Goal: Contribute content: Contribute content

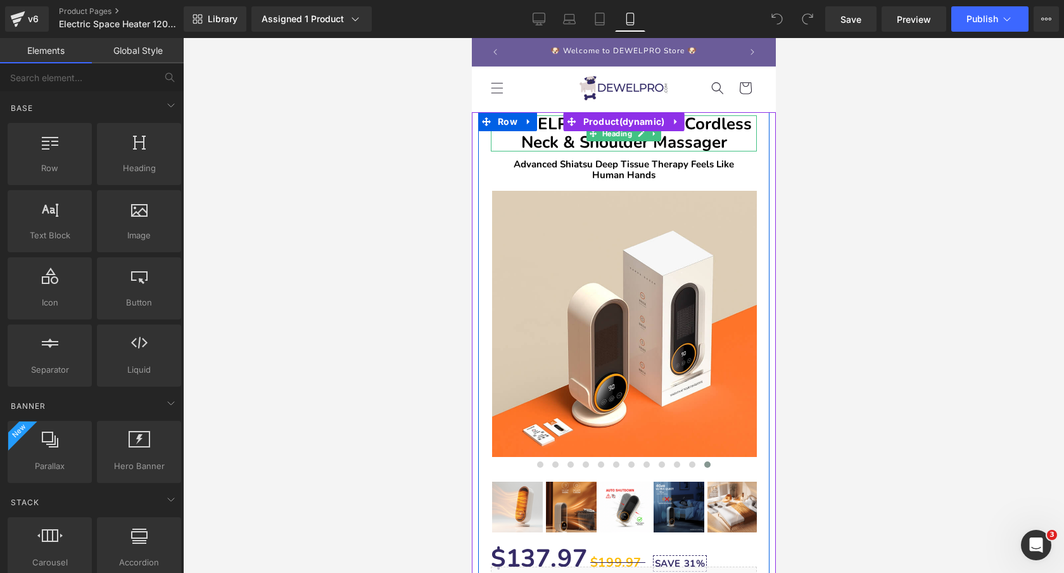
click at [724, 134] on b "DEWELPRO Electric 4D Cordless Neck & Shoulder Massager" at bounding box center [623, 133] width 255 height 41
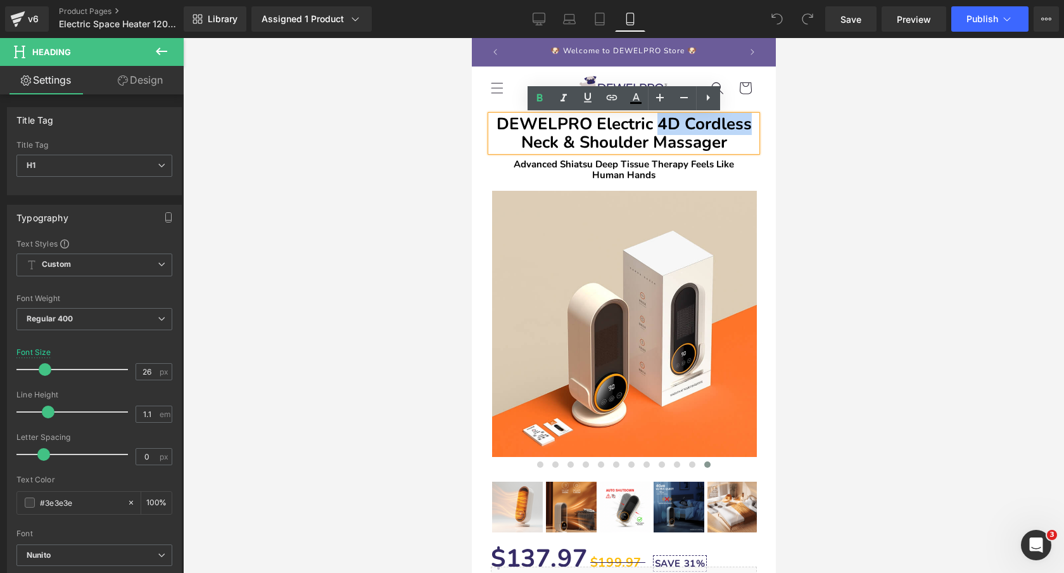
drag, startPoint x: 658, startPoint y: 122, endPoint x: 750, endPoint y: 124, distance: 91.9
click at [750, 124] on h1 "DEWELPRO Electric 4D Cordless Neck & Shoulder Massager" at bounding box center [623, 133] width 266 height 36
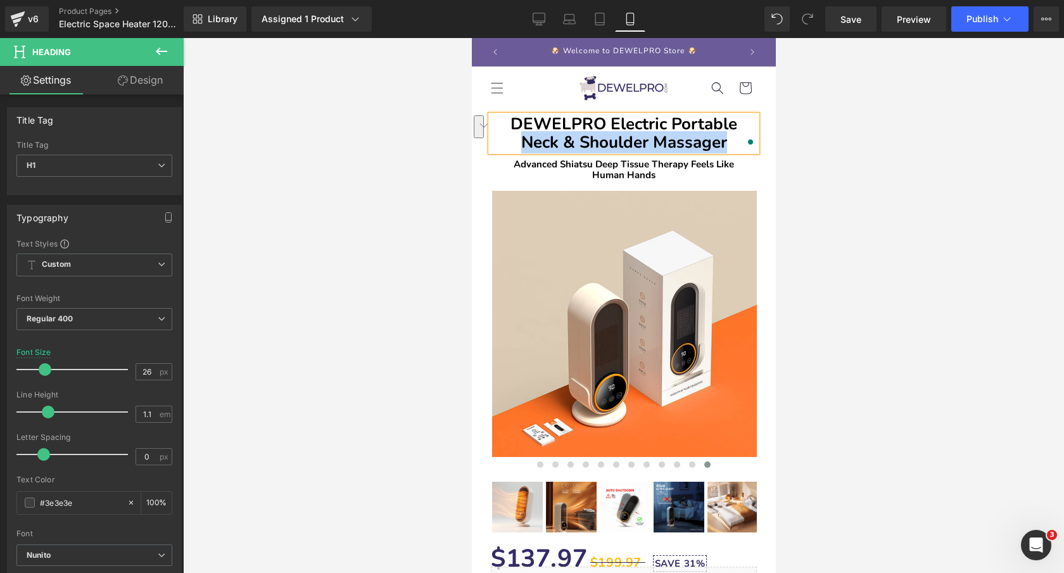
drag, startPoint x: 521, startPoint y: 139, endPoint x: 725, endPoint y: 141, distance: 204.6
click at [725, 141] on b "DEWELPRO Electric Portable Neck & Shoulder Massager" at bounding box center [623, 133] width 227 height 41
click at [353, 160] on div at bounding box center [623, 305] width 881 height 535
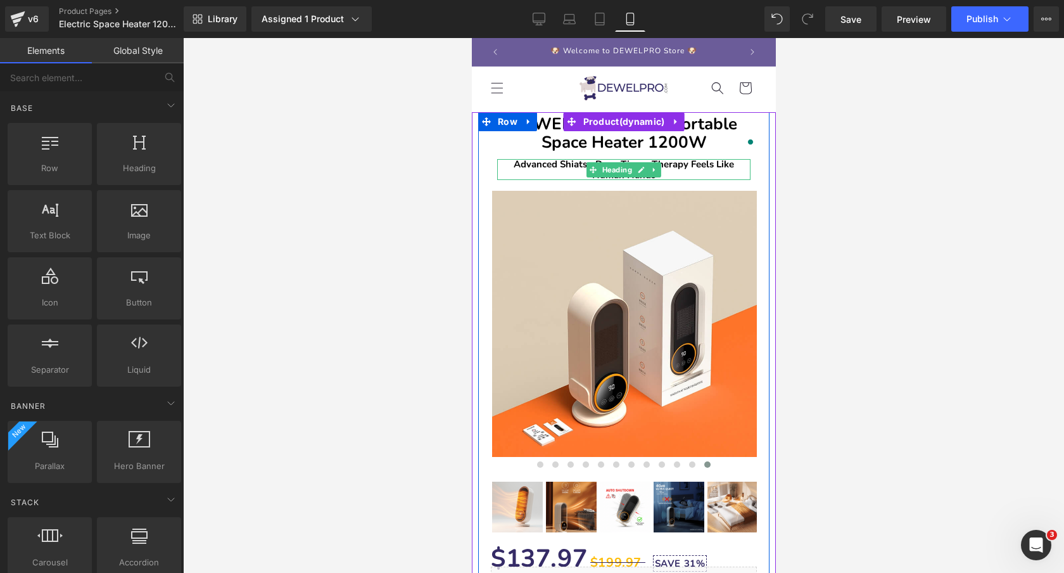
click at [691, 165] on b "Advanced Shiatsu Deep Tissue Therapy Feels Like Human Hands" at bounding box center [623, 169] width 220 height 23
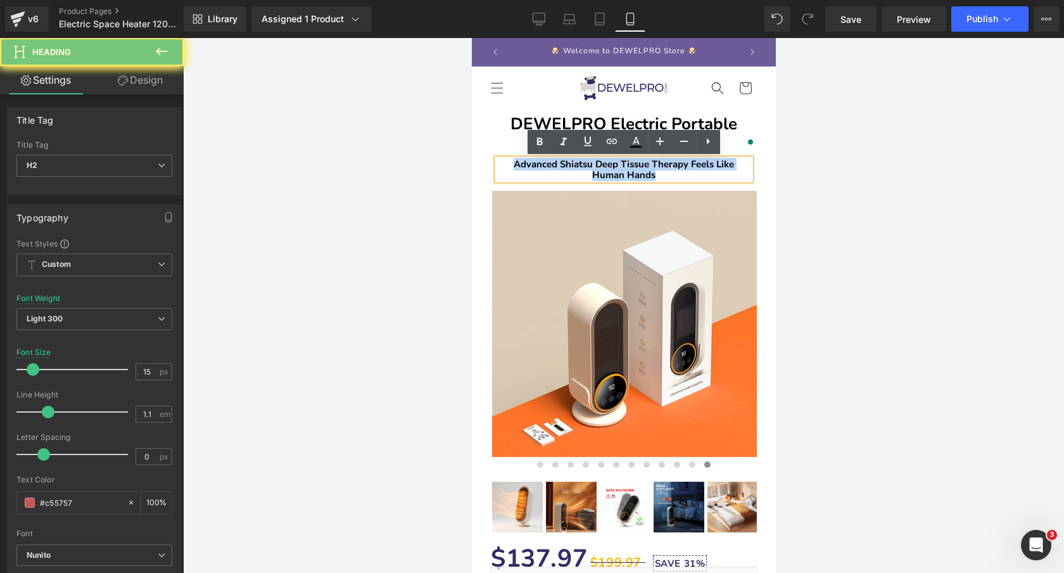
paste div "To enrich screen reader interactions, please activate Accessibility in Grammarl…"
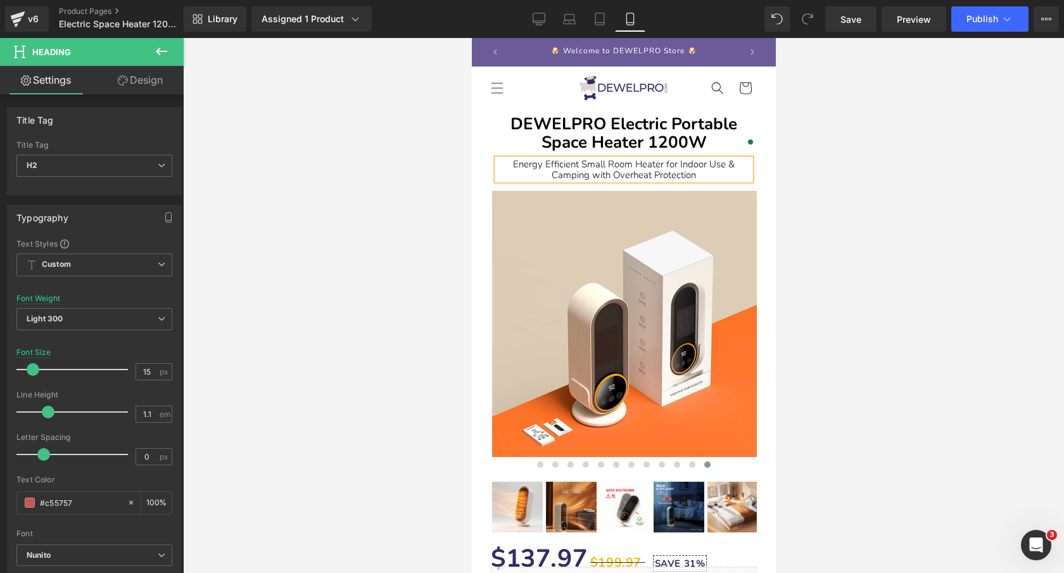
click at [806, 161] on div at bounding box center [623, 305] width 881 height 535
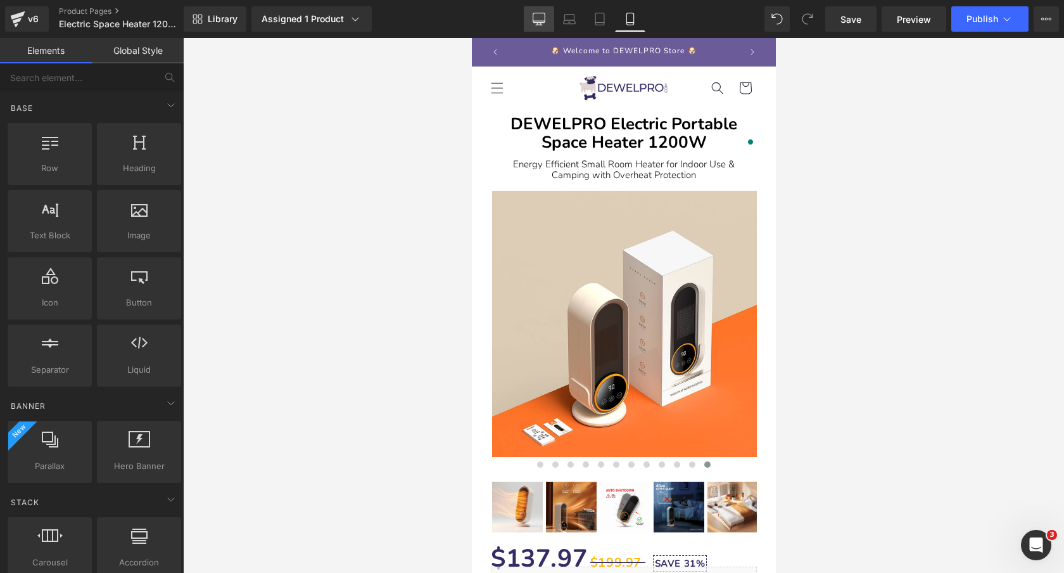
click at [535, 18] on icon at bounding box center [539, 19] width 13 height 13
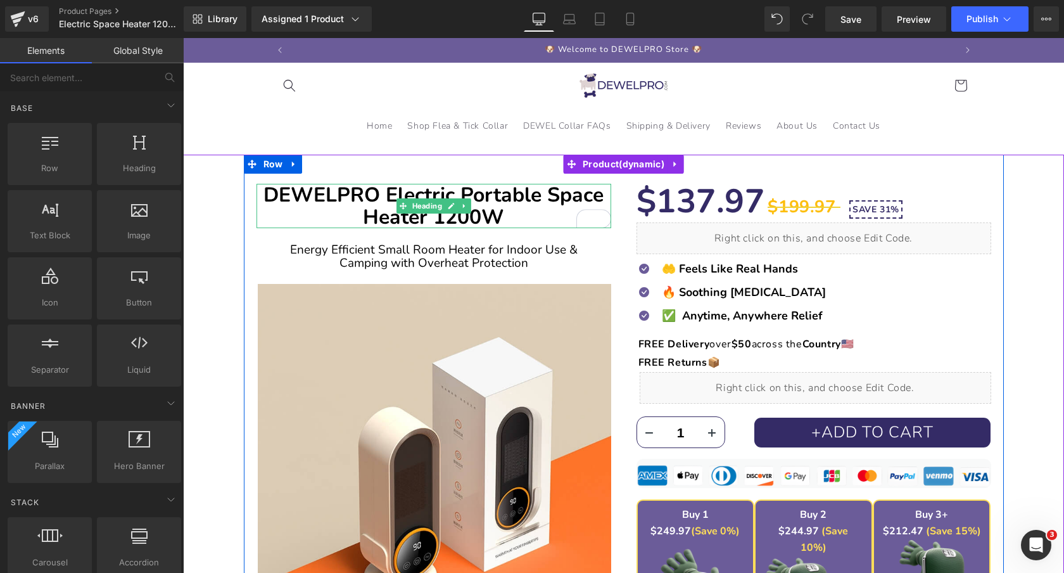
click at [543, 197] on b "DEWELPRO Electric Portable Space Heater 1200W" at bounding box center [433, 205] width 340 height 49
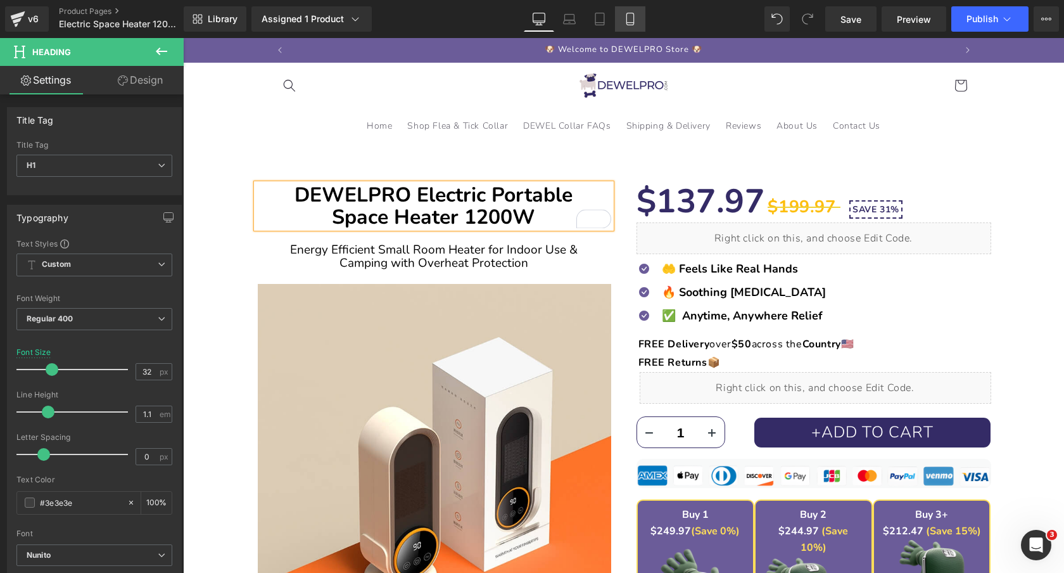
click at [637, 16] on icon at bounding box center [630, 19] width 13 height 13
type input "26"
type input "100"
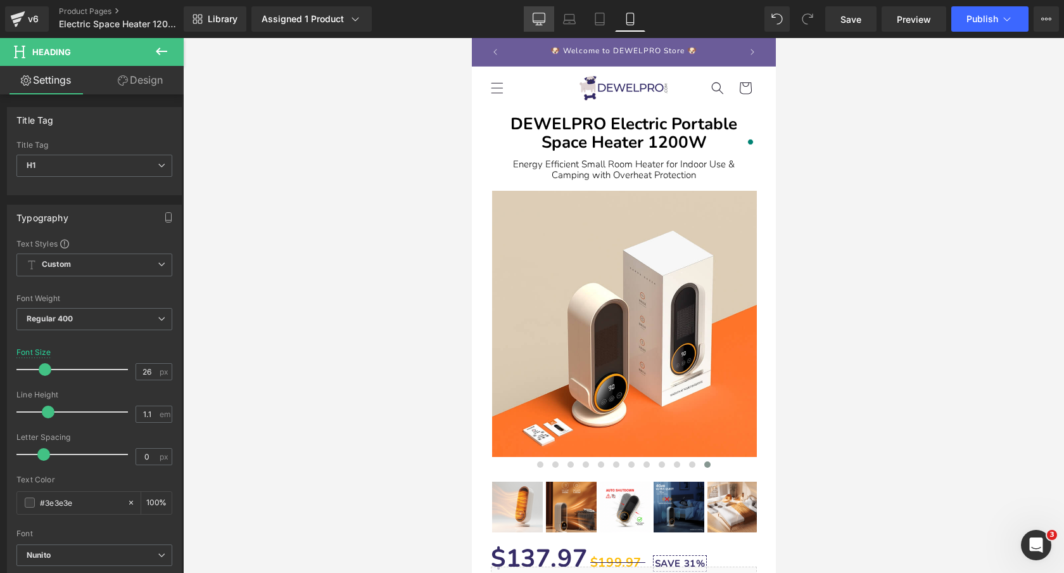
click at [537, 15] on icon at bounding box center [539, 19] width 13 height 13
type input "32"
type input "100"
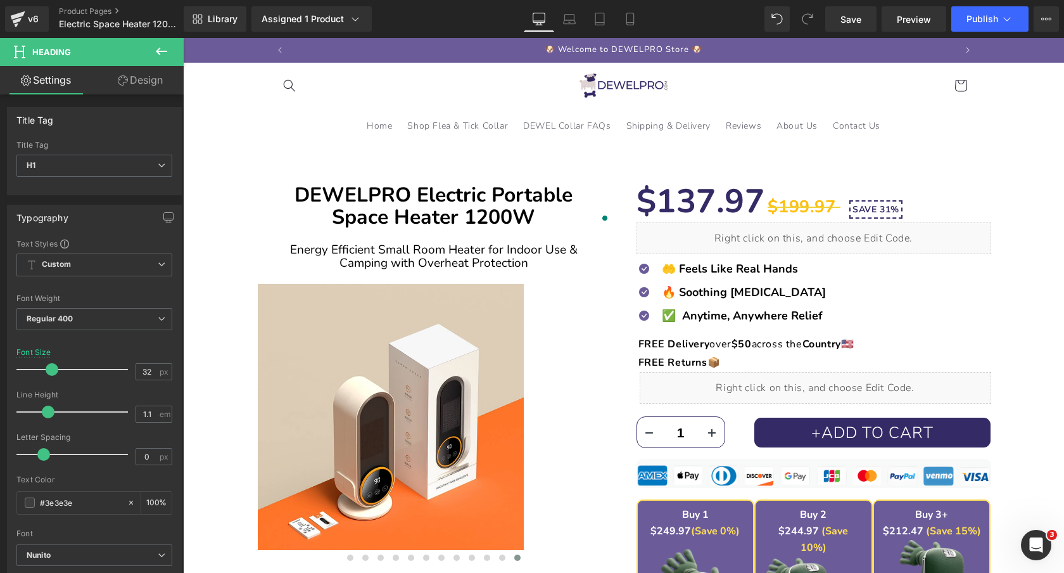
scroll to position [68, 0]
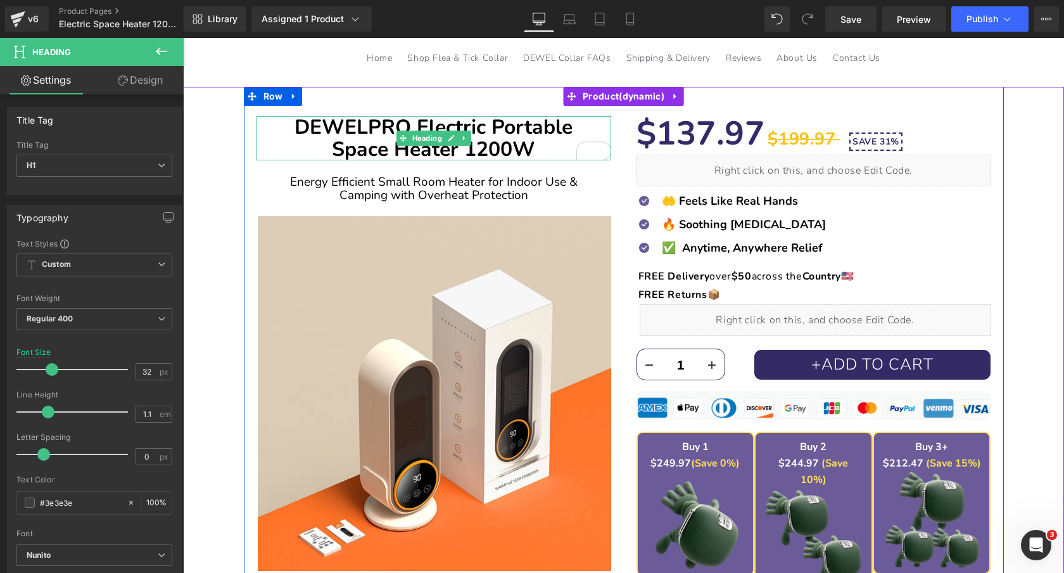
click at [555, 127] on b "DEWELPRO Electric Portable Space Heater 1200W" at bounding box center [434, 137] width 278 height 49
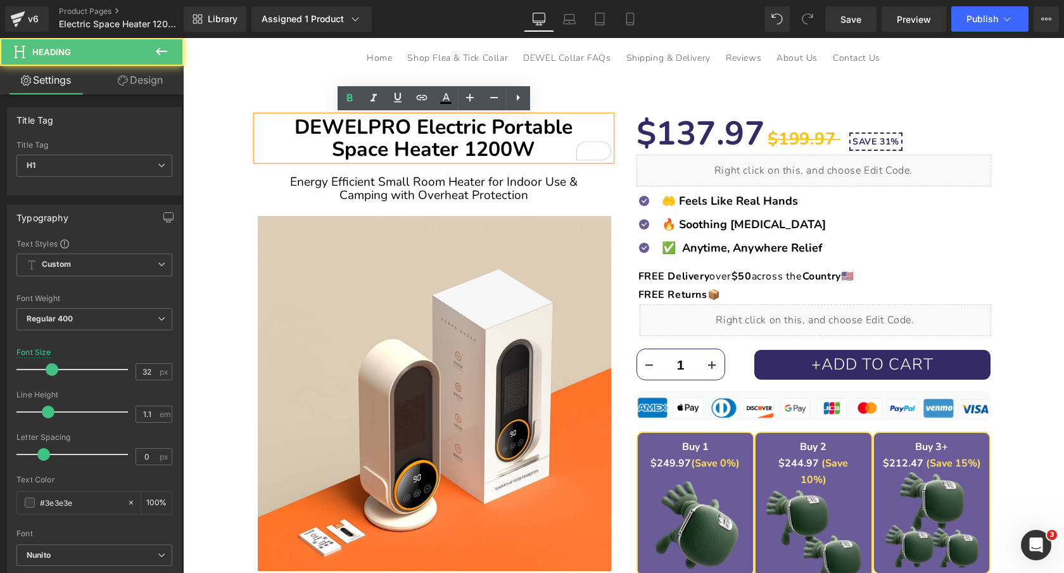
click at [555, 127] on b "DEWELPRO Electric Portable Space Heater 1200W" at bounding box center [434, 137] width 278 height 49
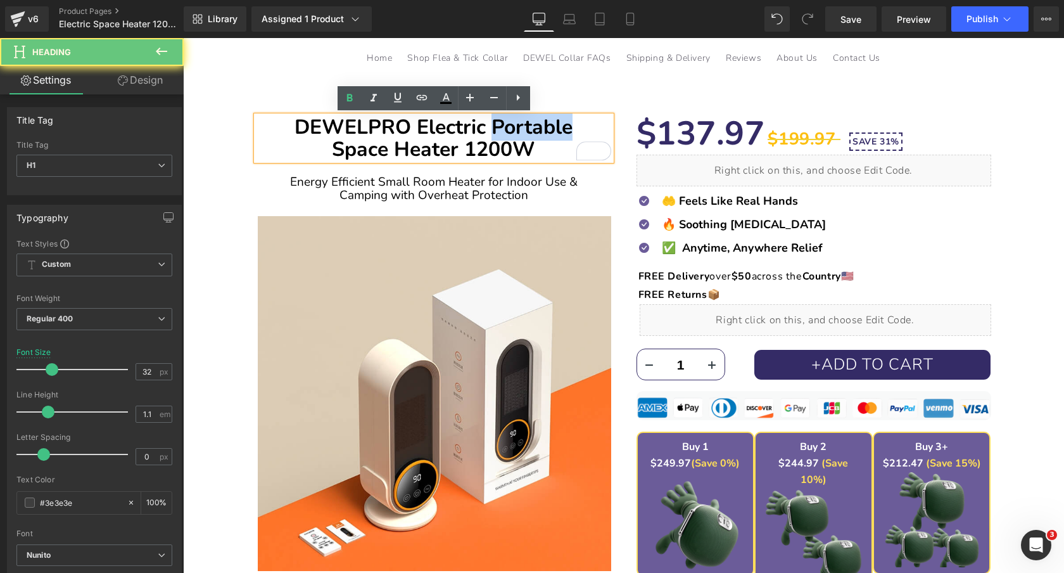
click at [555, 127] on b "DEWELPRO Electric Portable Space Heater 1200W" at bounding box center [434, 137] width 278 height 49
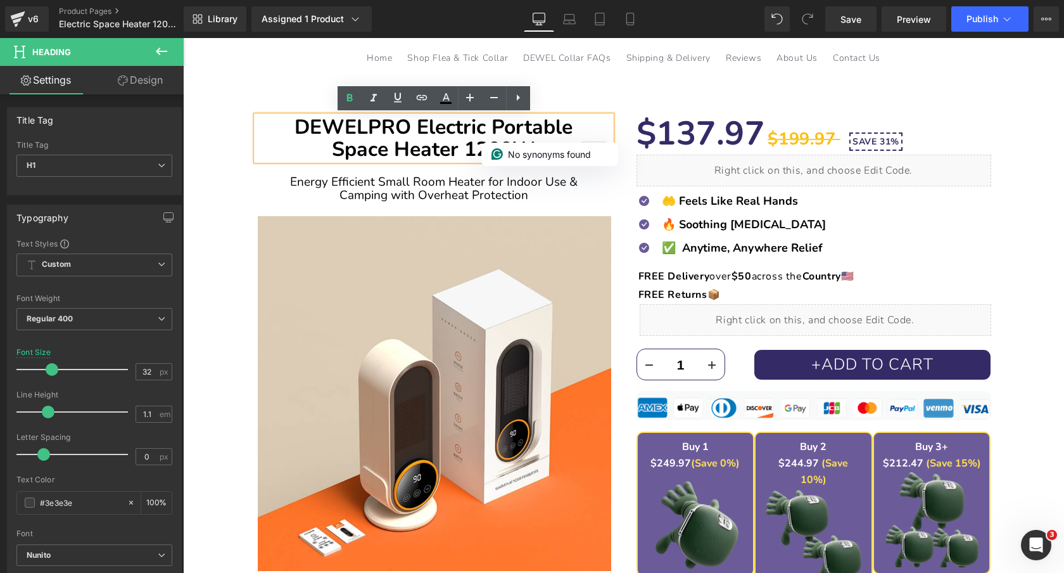
click at [424, 139] on b "DEWELPRO Electric Portable Space Heater 1200W" at bounding box center [434, 137] width 278 height 49
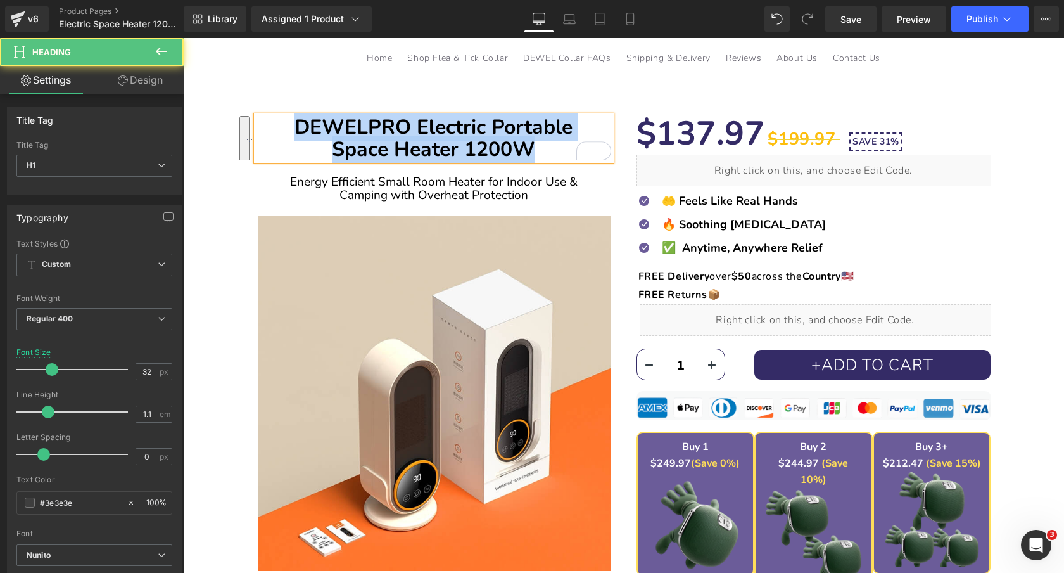
copy b "DEWELPRO Electric Portable Space Heater 1200W"
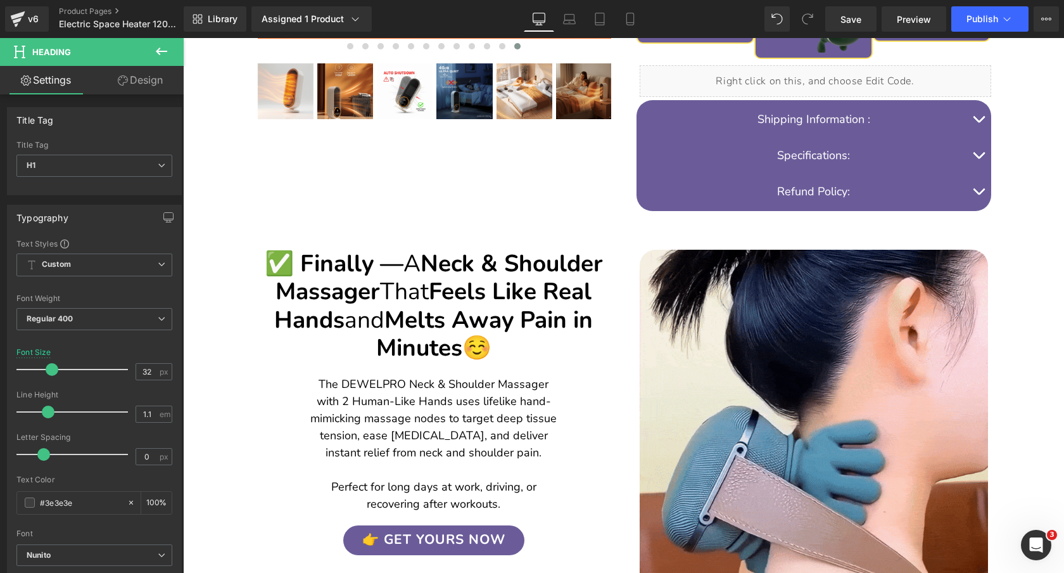
scroll to position [598, 0]
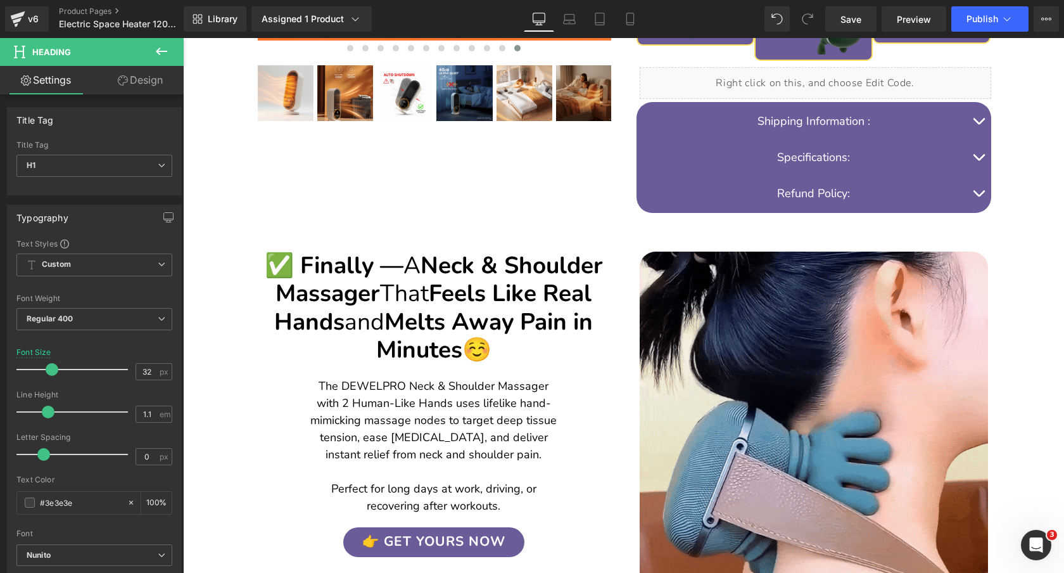
click at [429, 277] on span "That" at bounding box center [404, 293] width 49 height 32
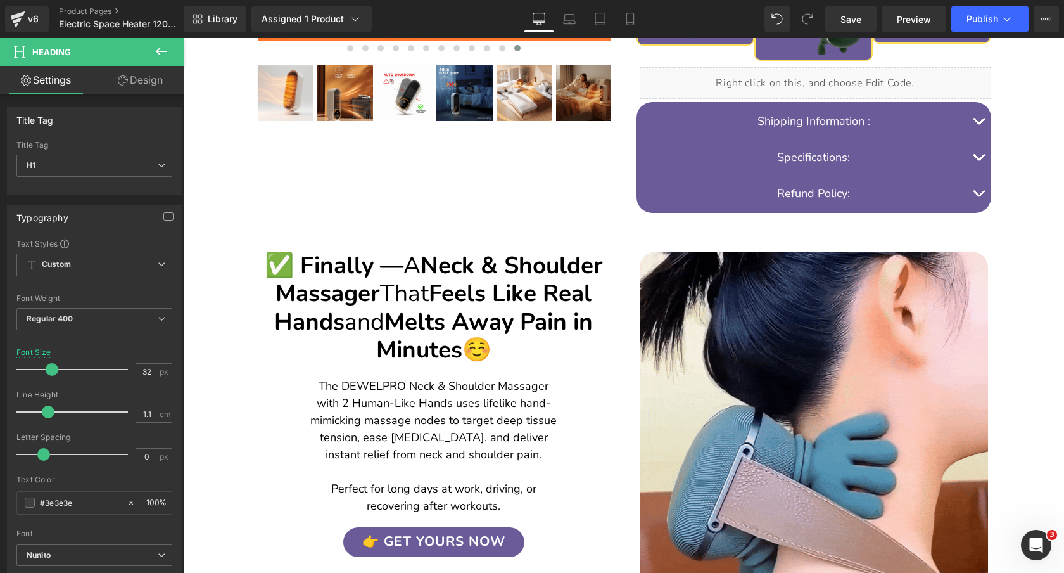
click at [429, 277] on span "That" at bounding box center [404, 293] width 49 height 32
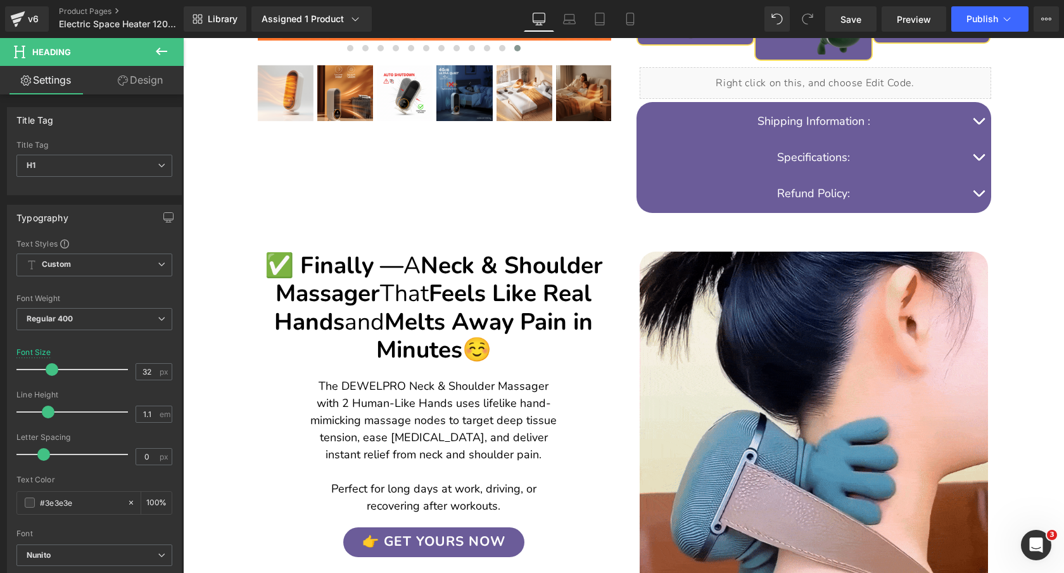
click at [429, 277] on span "That" at bounding box center [404, 293] width 49 height 32
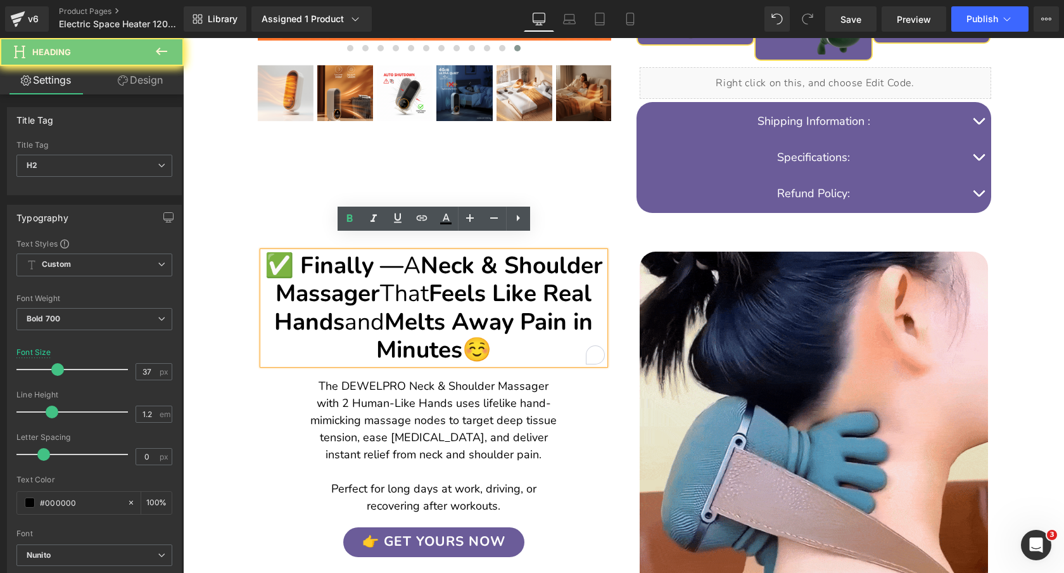
copy h2 "✅ Finally — A Neck & Shoulder Massager That Feels Like Real Hands and Melts Awa…"
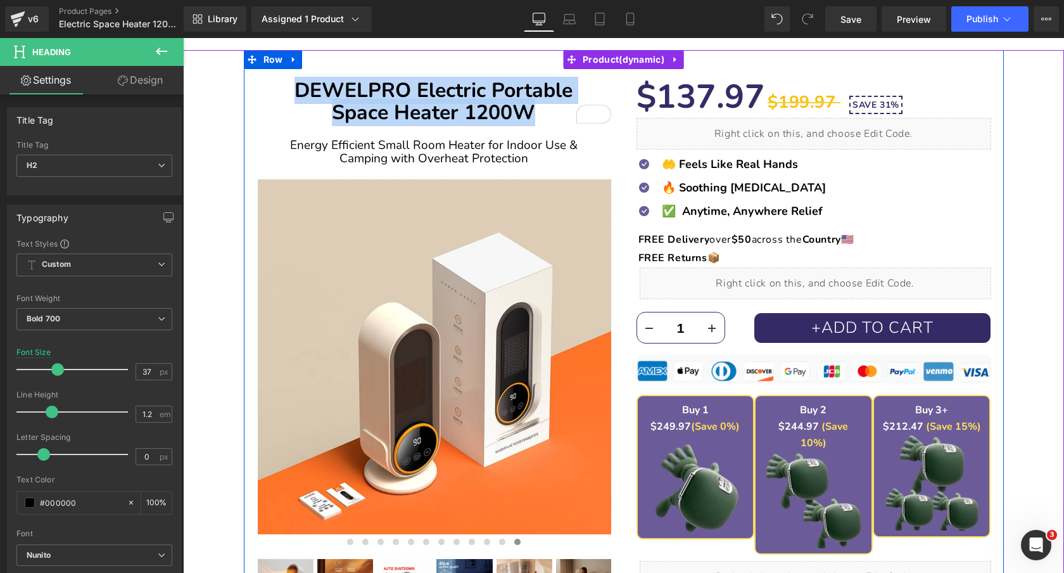
scroll to position [30, 0]
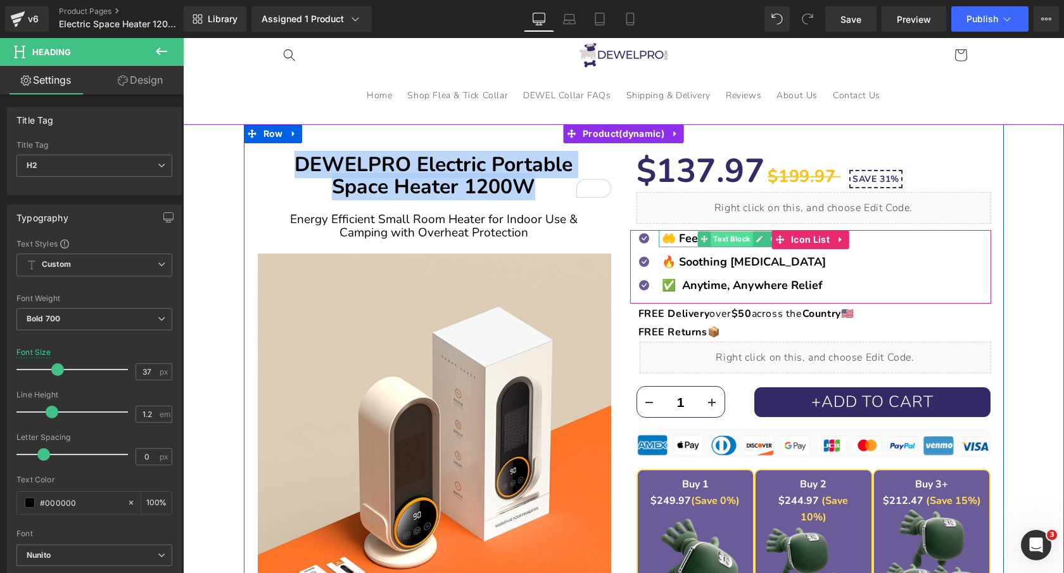
click at [732, 239] on span "Text Block" at bounding box center [732, 238] width 42 height 15
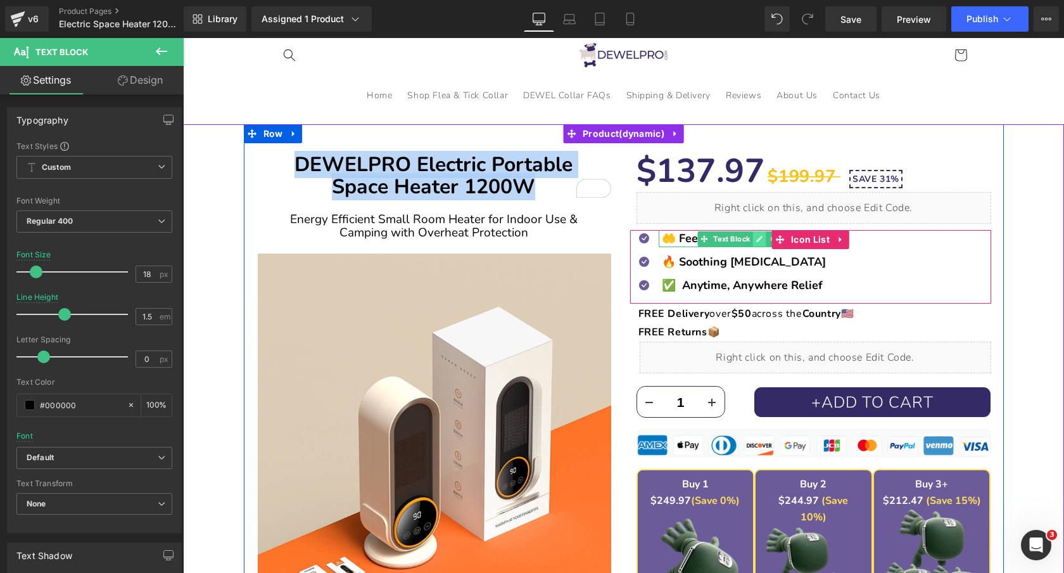
click at [760, 238] on icon at bounding box center [759, 239] width 6 height 6
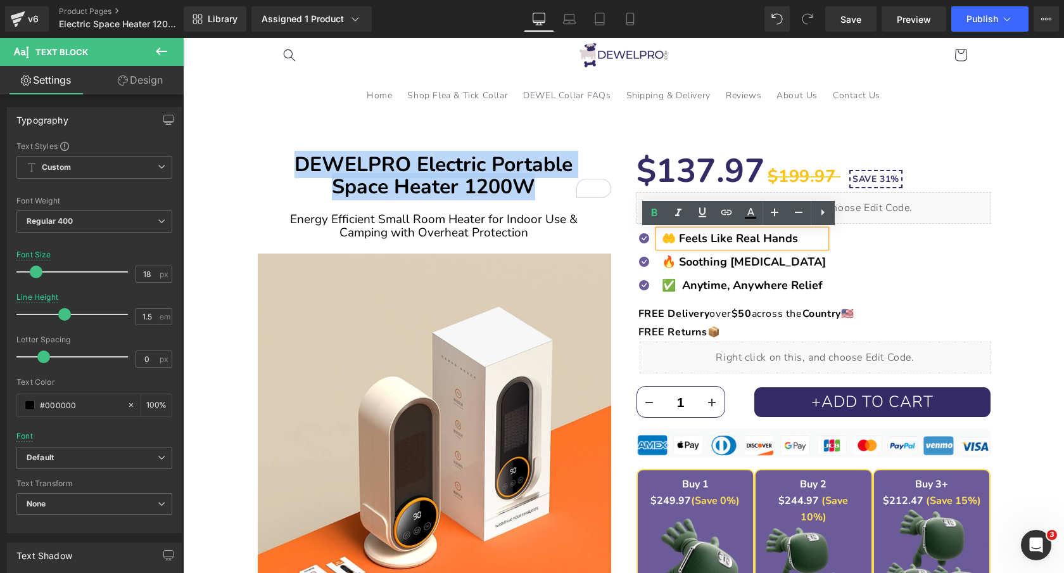
click at [737, 238] on b "🤲 Feels Like Real Hands" at bounding box center [730, 238] width 136 height 15
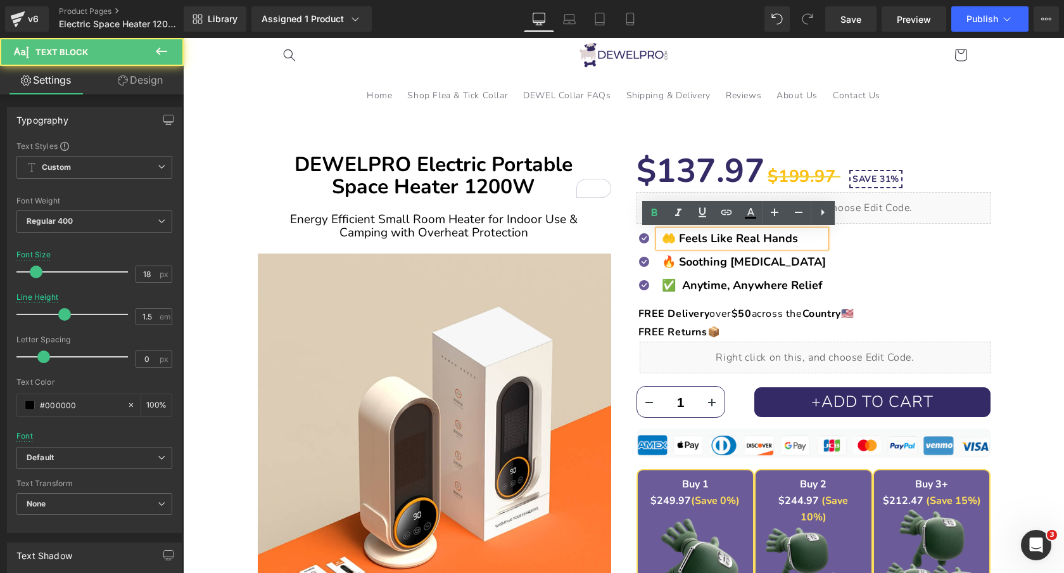
click at [737, 238] on b "🤲 Feels Like Real Hands" at bounding box center [730, 238] width 136 height 15
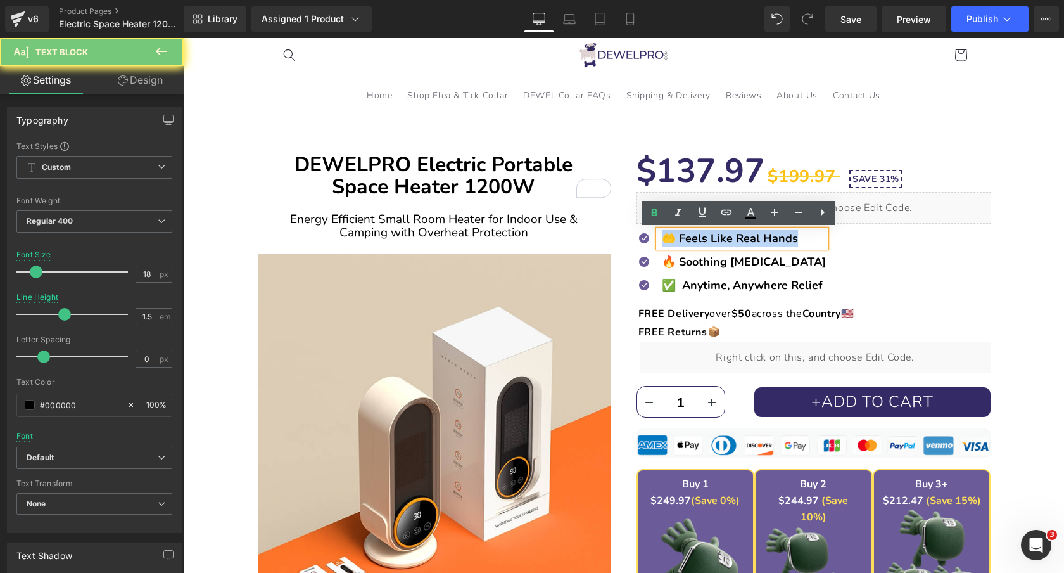
copy b "🤲 Feels Like Real Hands"
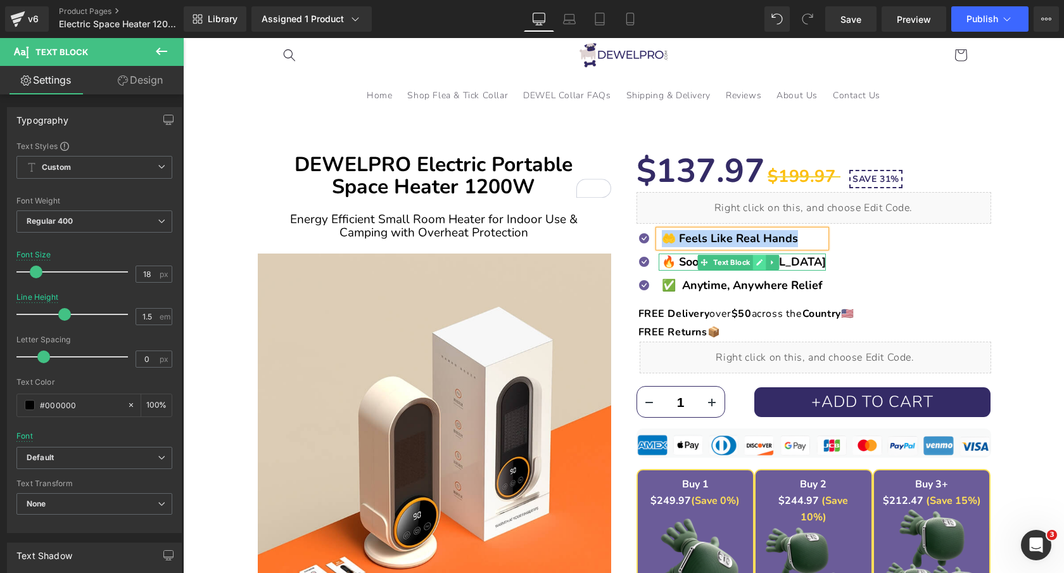
click at [757, 262] on icon at bounding box center [759, 262] width 7 height 8
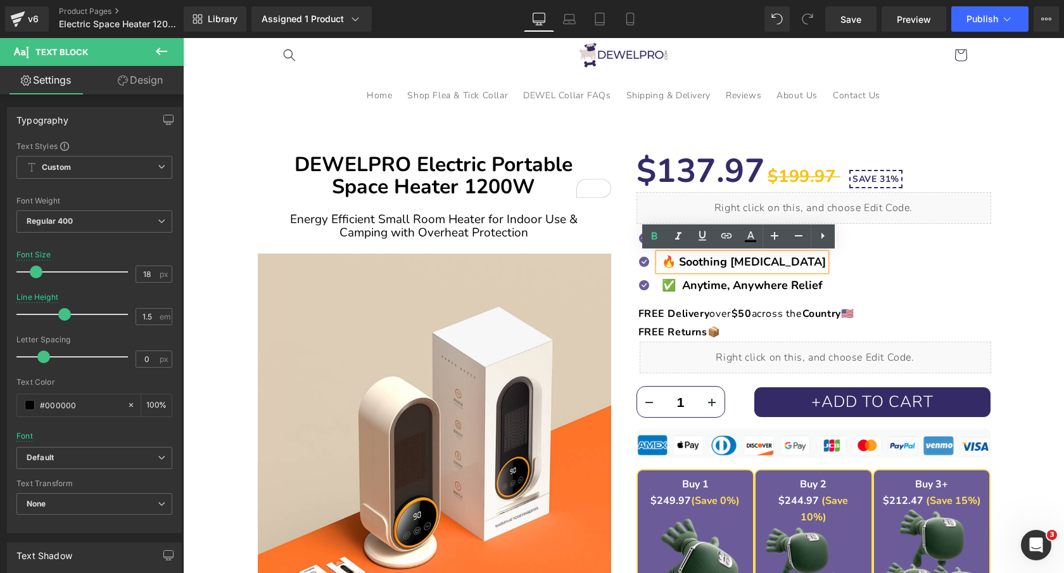
click at [717, 262] on strong "🔥 Soothing Heat Therapy" at bounding box center [744, 261] width 164 height 15
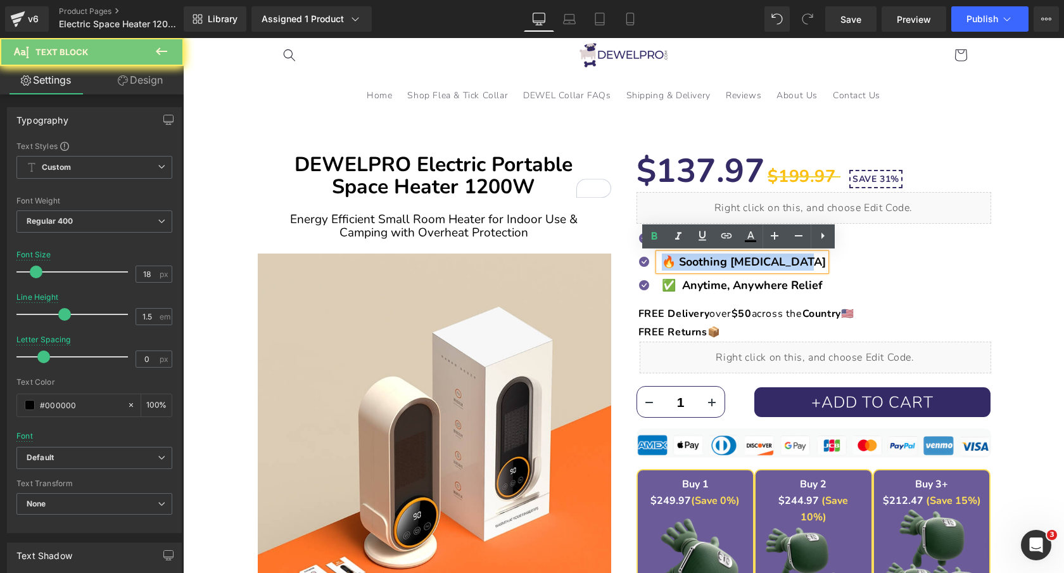
copy strong "🔥 Soothing Heat Therapy"
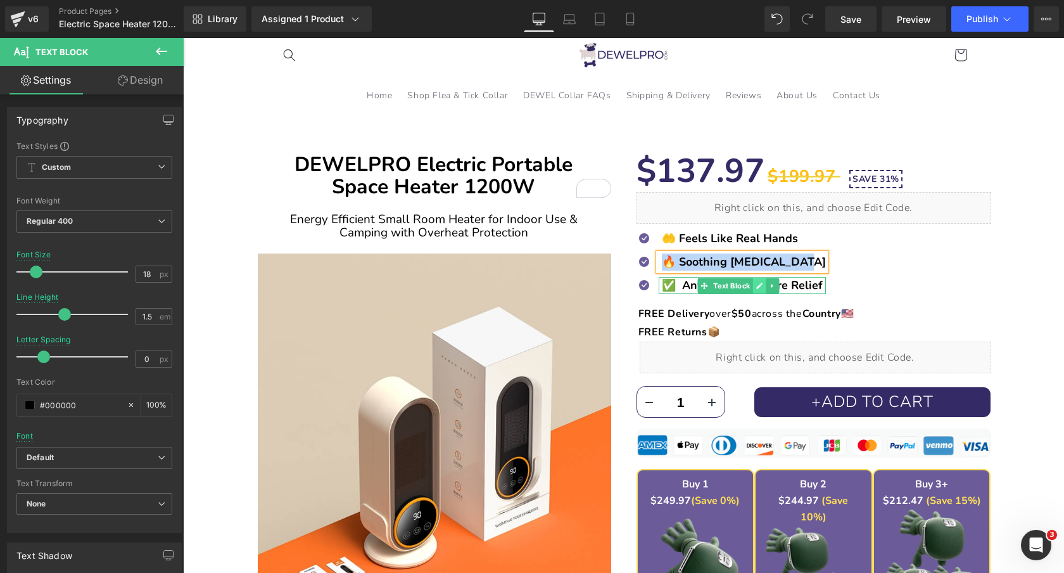
click at [762, 284] on icon at bounding box center [759, 286] width 7 height 8
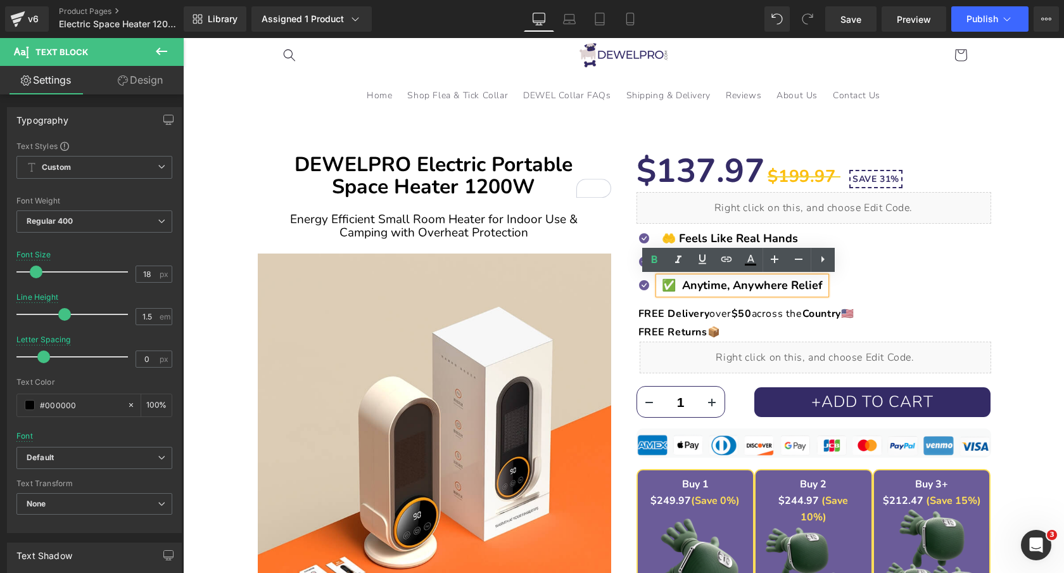
click at [737, 284] on strong "✅ Anytime, Anywhere Relief" at bounding box center [742, 284] width 161 height 15
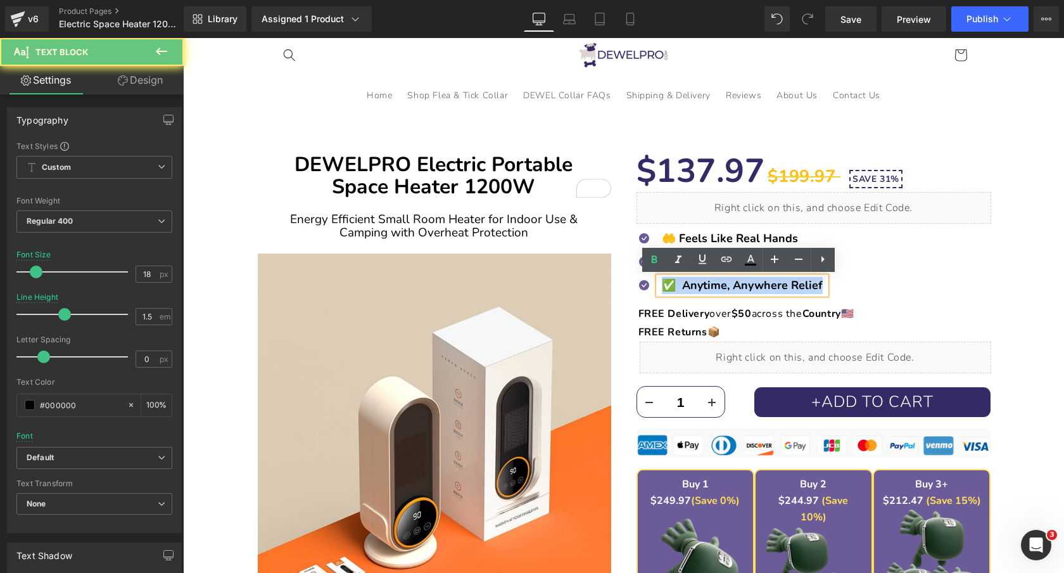
click at [737, 284] on strong "✅ Anytime, Anywhere Relief" at bounding box center [742, 284] width 161 height 15
copy strong "✅ Anytime, Anywhere Relief"
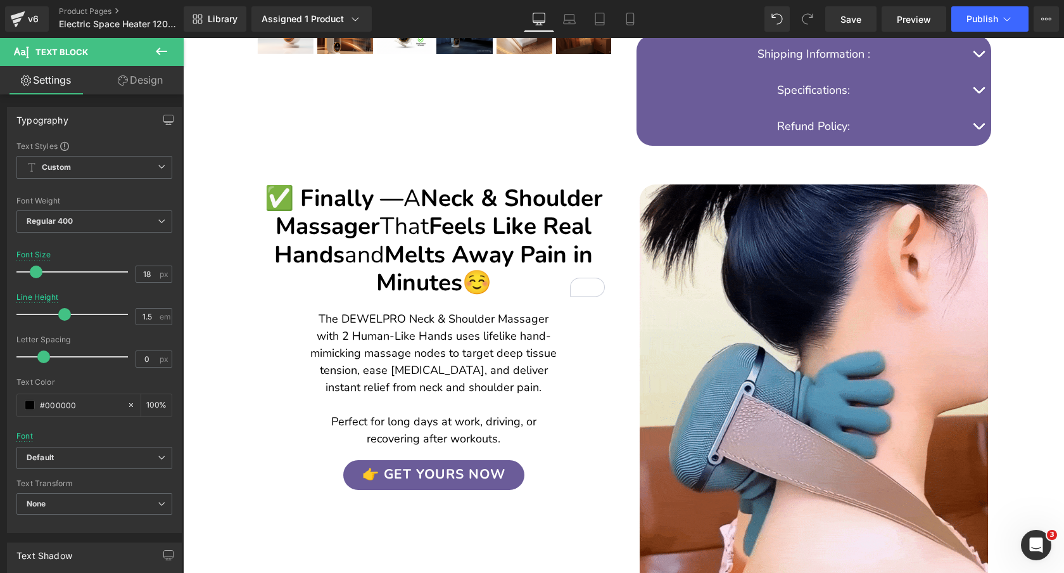
scroll to position [696, 0]
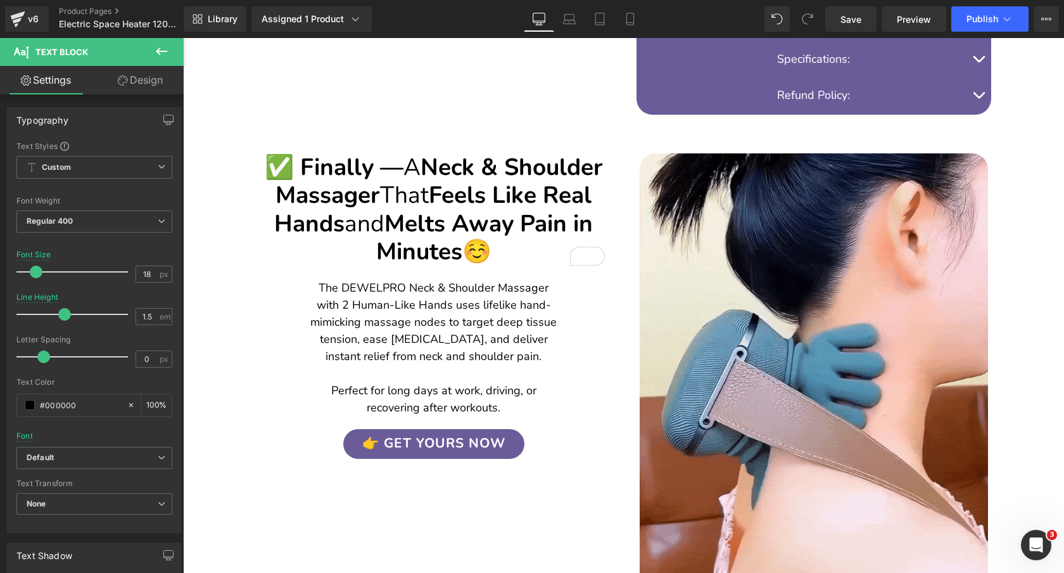
click at [543, 172] on h2 "✅ Finally — A Neck & Shoulder Massager That Feels Like Real Hands and Melts Awa…" at bounding box center [434, 209] width 342 height 113
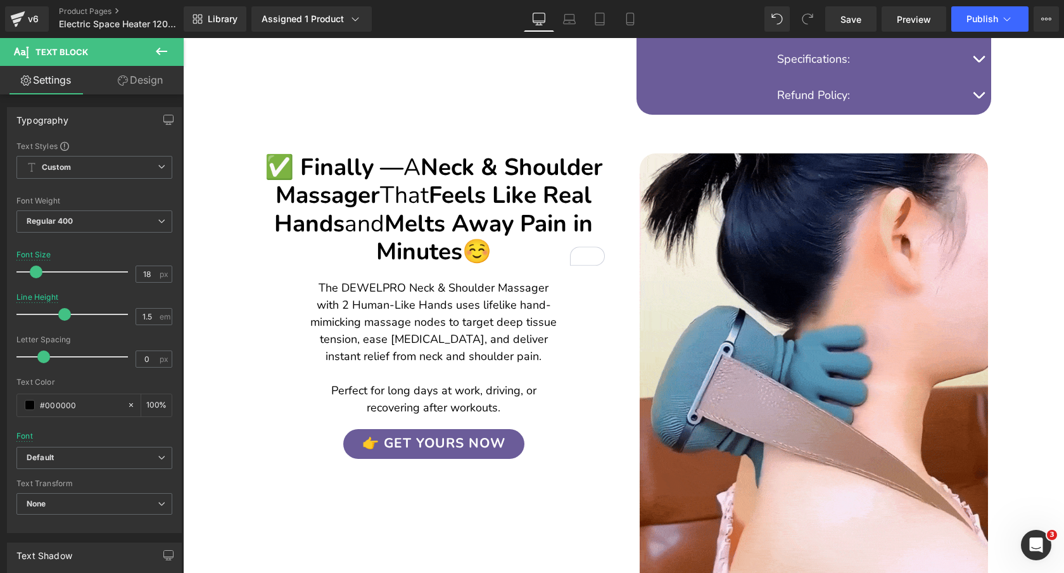
click at [543, 172] on h2 "✅ Finally — A Neck & Shoulder Massager That Feels Like Real Hands and Melts Awa…" at bounding box center [434, 209] width 342 height 113
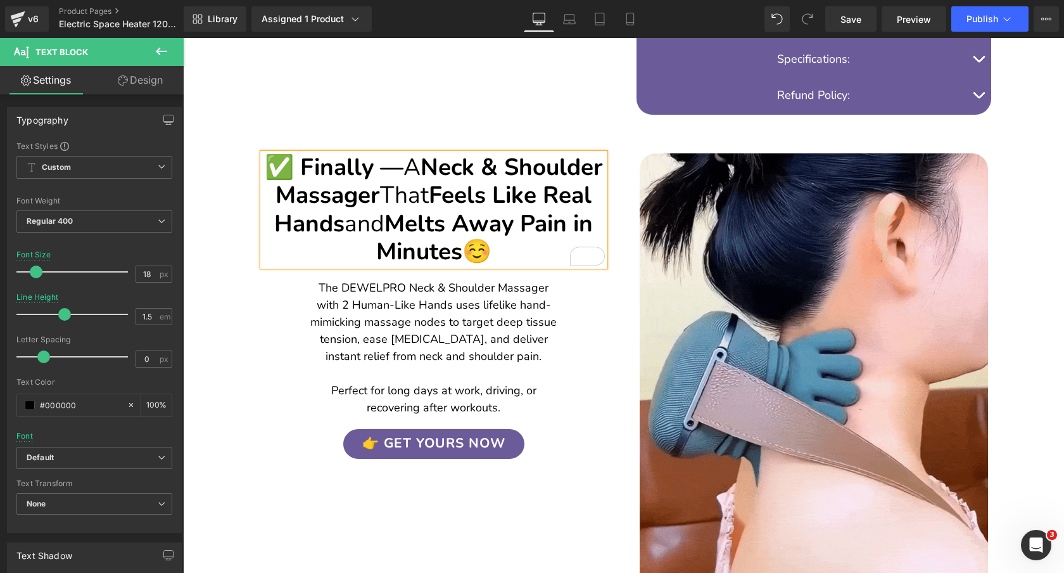
click at [543, 172] on h2 "✅ Finally — A Neck & Shoulder Massager That Feels Like Real Hands and Melts Awa…" at bounding box center [434, 209] width 342 height 113
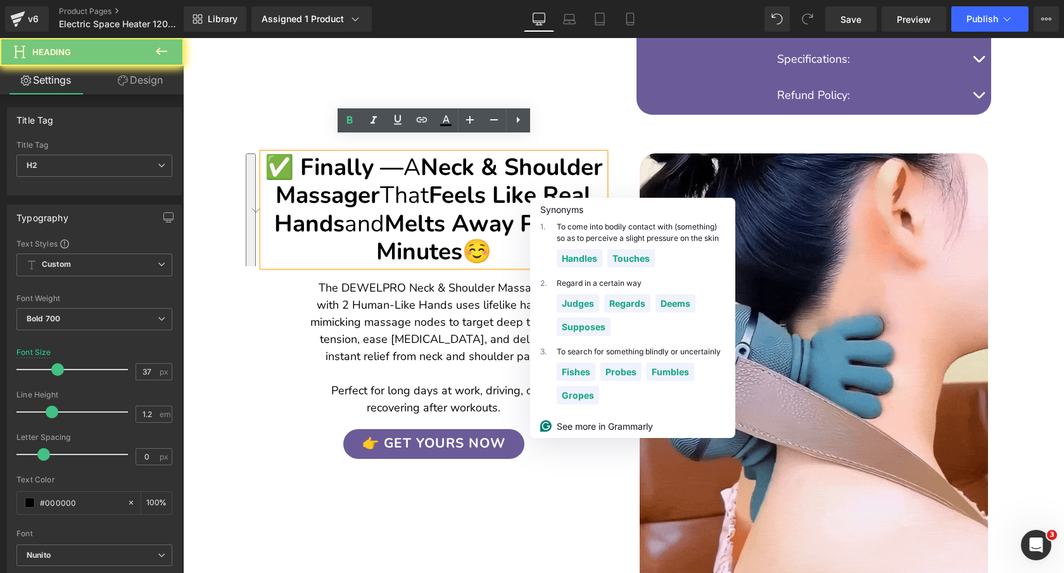
copy h2 "✅ Finally — A Neck & Shoulder Massager That Feels Like Real Hands and Melts Awa…"
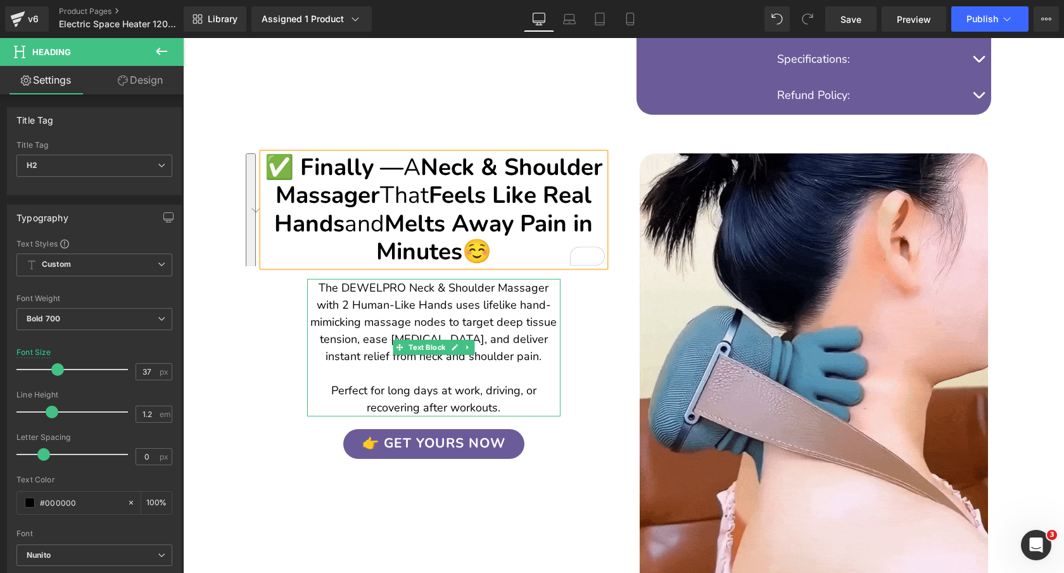
click at [512, 317] on p "The DEWELPRO Neck & Shoulder Massager with 2 Human-Like Hands uses lifelike han…" at bounding box center [433, 347] width 253 height 137
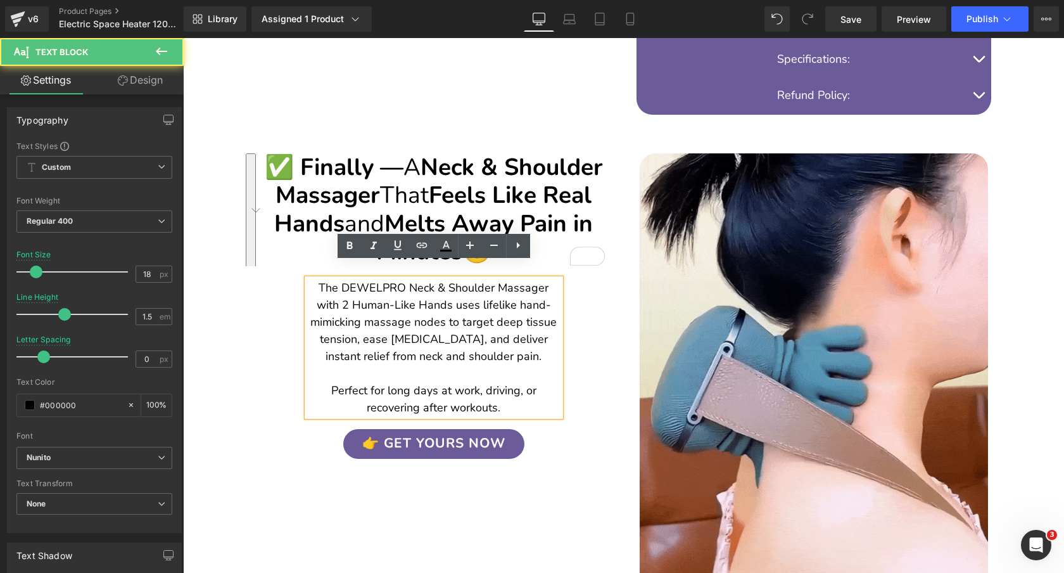
click at [507, 305] on p "The DEWELPRO Neck & Shoulder Massager with 2 Human-Like Hands uses lifelike han…" at bounding box center [433, 347] width 253 height 137
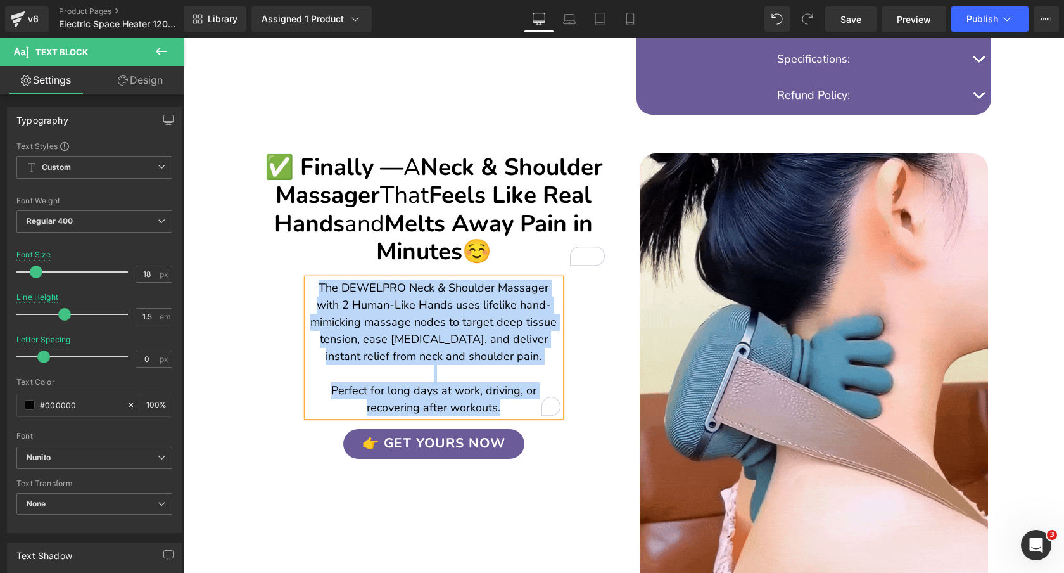
copy p "The DEWELPRO Neck & Shoulder Massager with 2 Human-Like Hands uses lifelike han…"
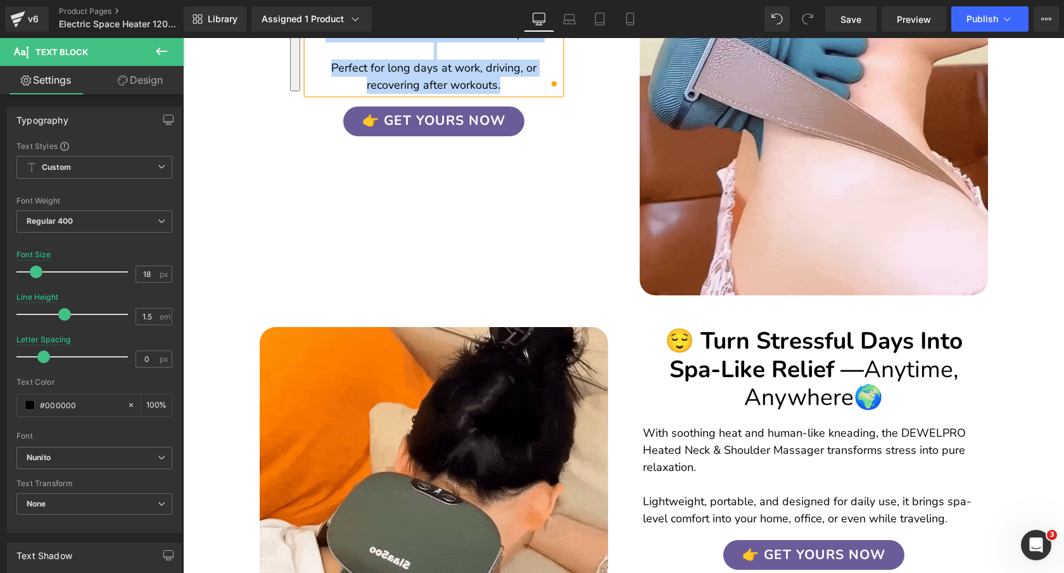
scroll to position [1101, 0]
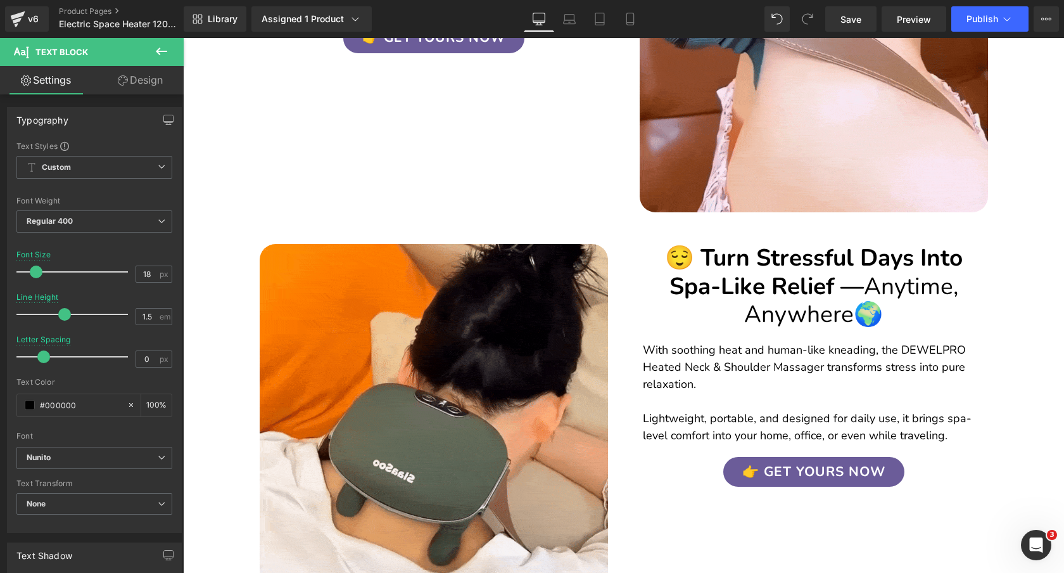
click at [808, 258] on h2 "😌 Turn Stressful Days Into Spa-Like Relief — Anytime, Anywhere 🌍" at bounding box center [814, 286] width 342 height 84
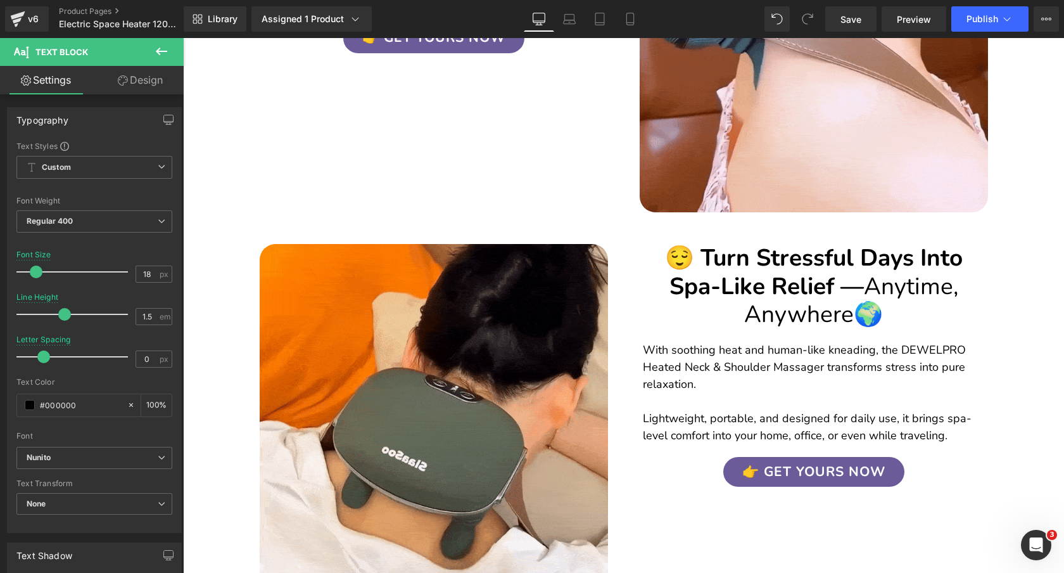
click at [808, 258] on h2 "😌 Turn Stressful Days Into Spa-Like Relief — Anytime, Anywhere 🌍" at bounding box center [814, 286] width 342 height 84
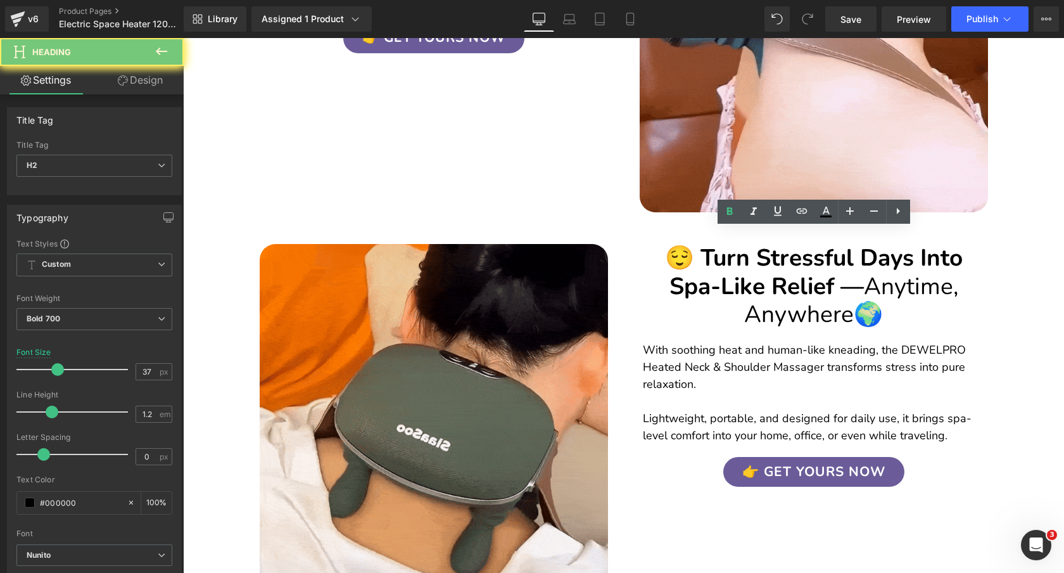
click at [808, 258] on h2 "😌 Turn Stressful Days Into Spa-Like Relief — Anytime, Anywhere 🌍" at bounding box center [814, 286] width 342 height 84
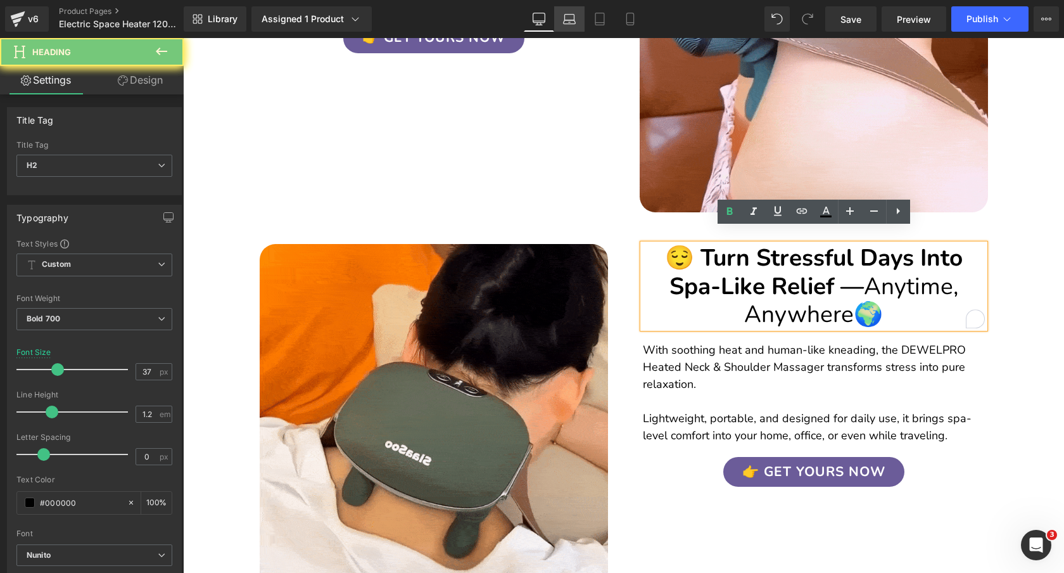
copy h2 "😌 Turn Stressful Days Into Spa-Like Relief — Anytime, Anywhere 🌍"
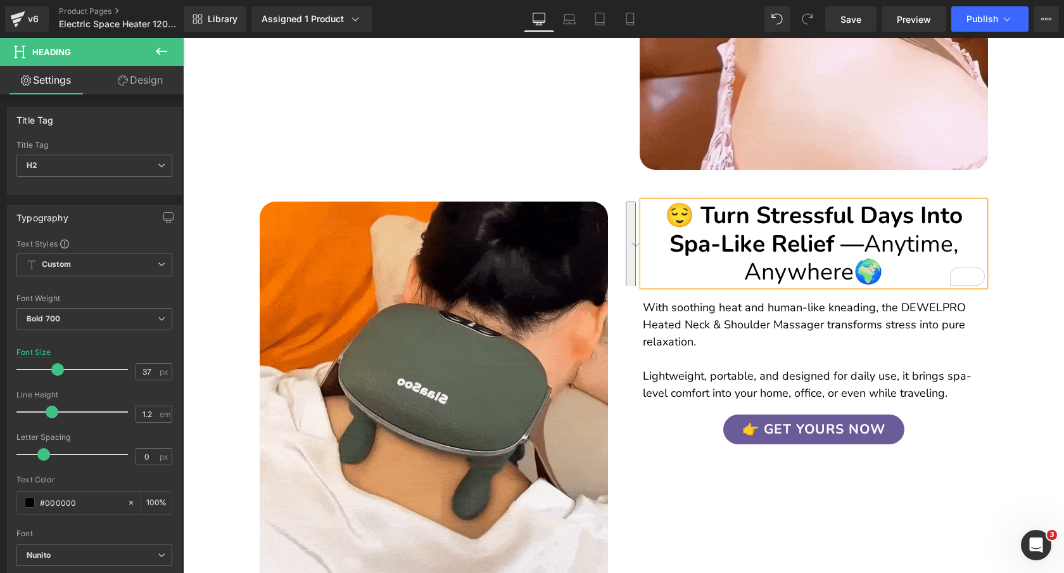
scroll to position [1174, 0]
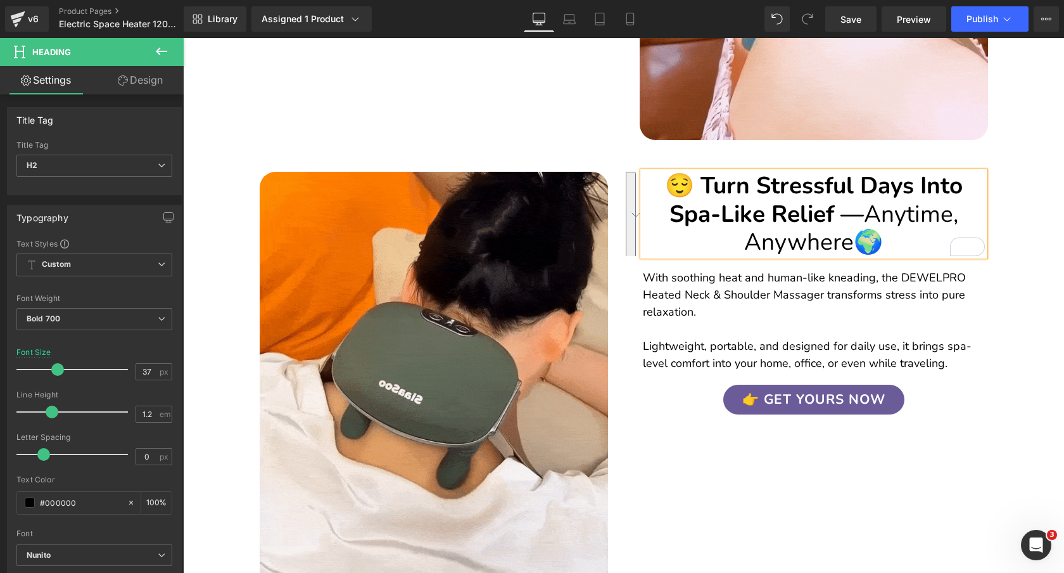
click at [826, 275] on p "With soothing heat and human-like kneading, the DEWELPRO Heated Neck & Shoulder…" at bounding box center [814, 320] width 342 height 103
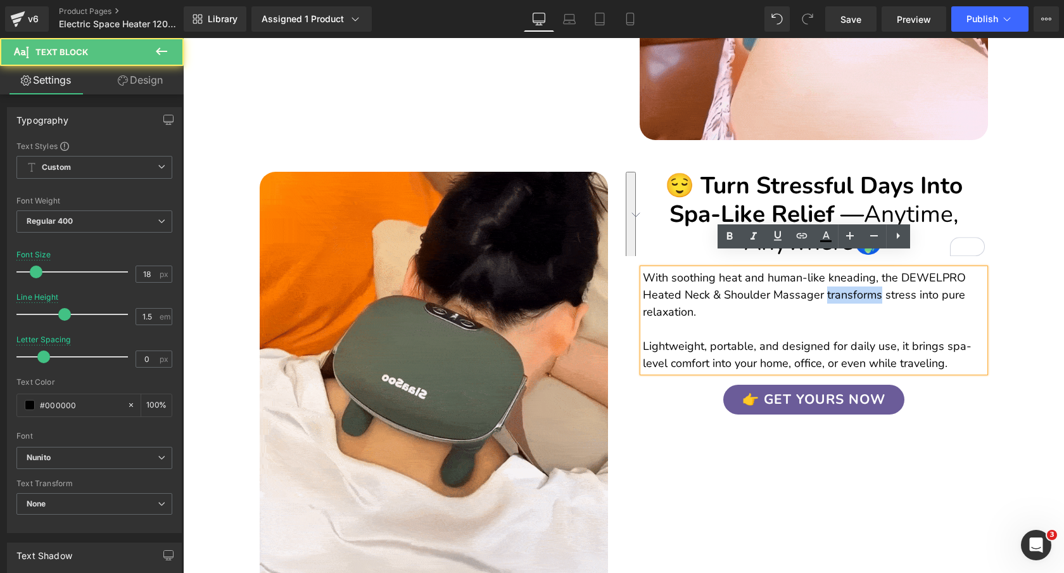
click at [826, 275] on p "With soothing heat and human-like kneading, the DEWELPRO Heated Neck & Shoulder…" at bounding box center [814, 320] width 342 height 103
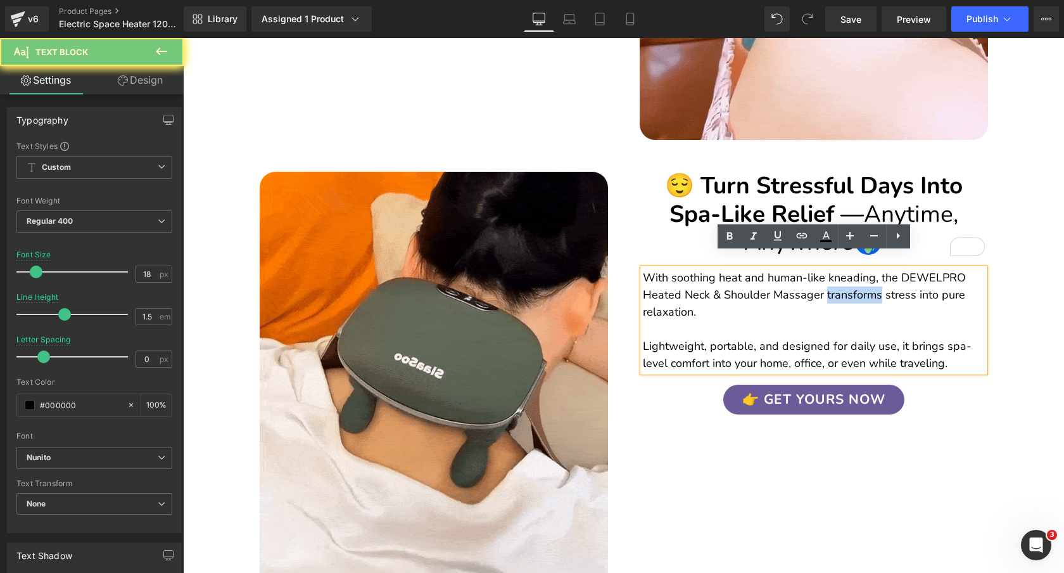
click at [826, 275] on p "With soothing heat and human-like kneading, the DEWELPRO Heated Neck & Shoulder…" at bounding box center [814, 320] width 342 height 103
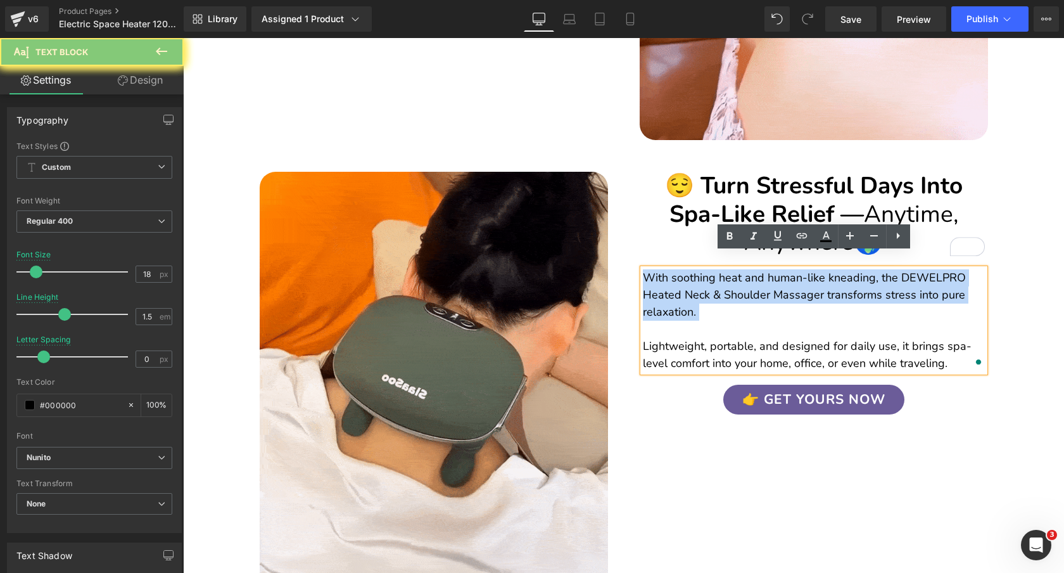
click at [826, 275] on p "With soothing heat and human-like kneading, the DEWELPRO Heated Neck & Shoulder…" at bounding box center [814, 320] width 342 height 103
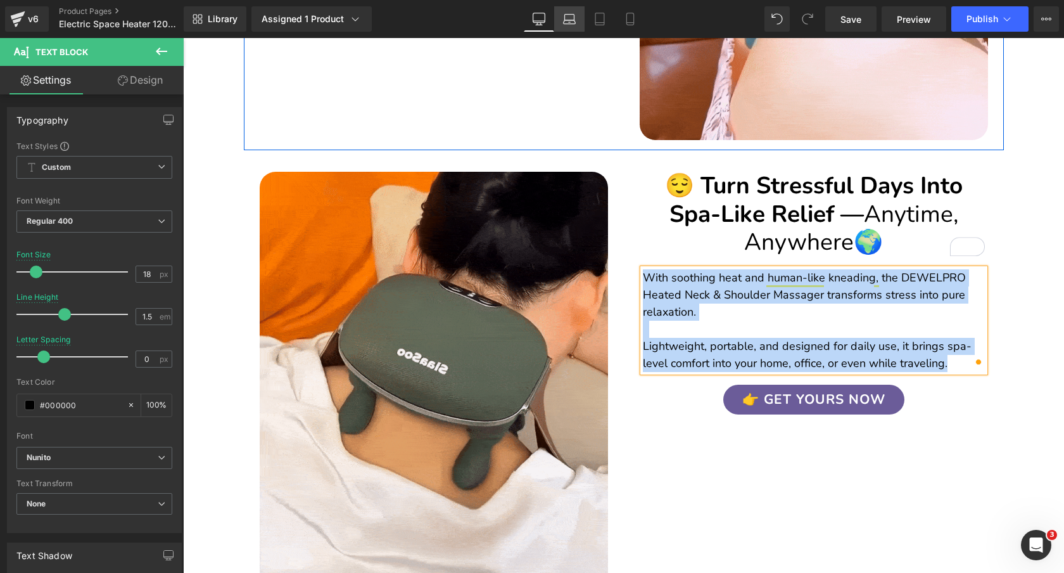
copy p "With soothing heat and human-like kneading, the DEWELPRO Heated Neck & Shoulder…"
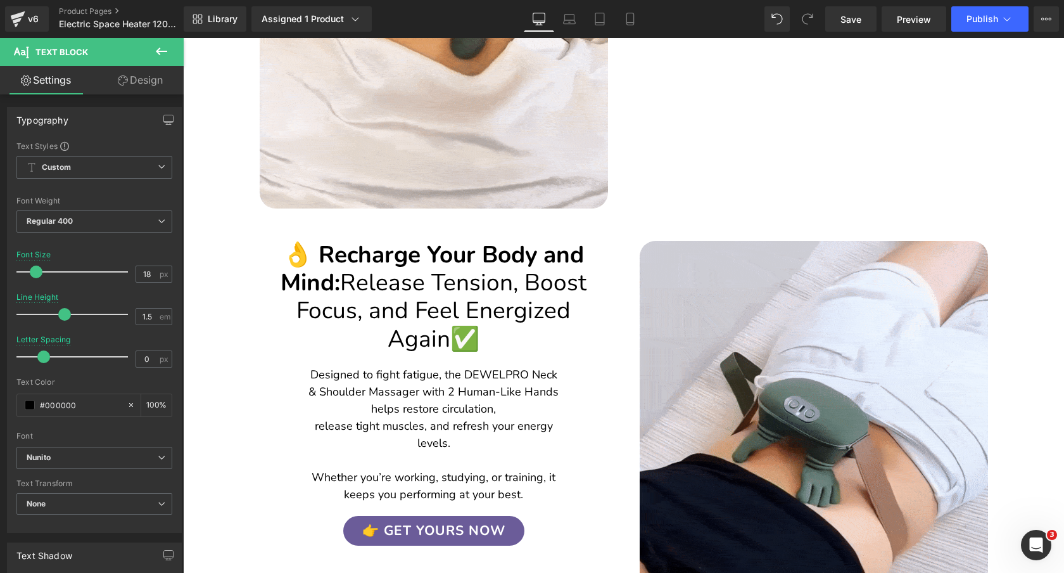
scroll to position [1628, 0]
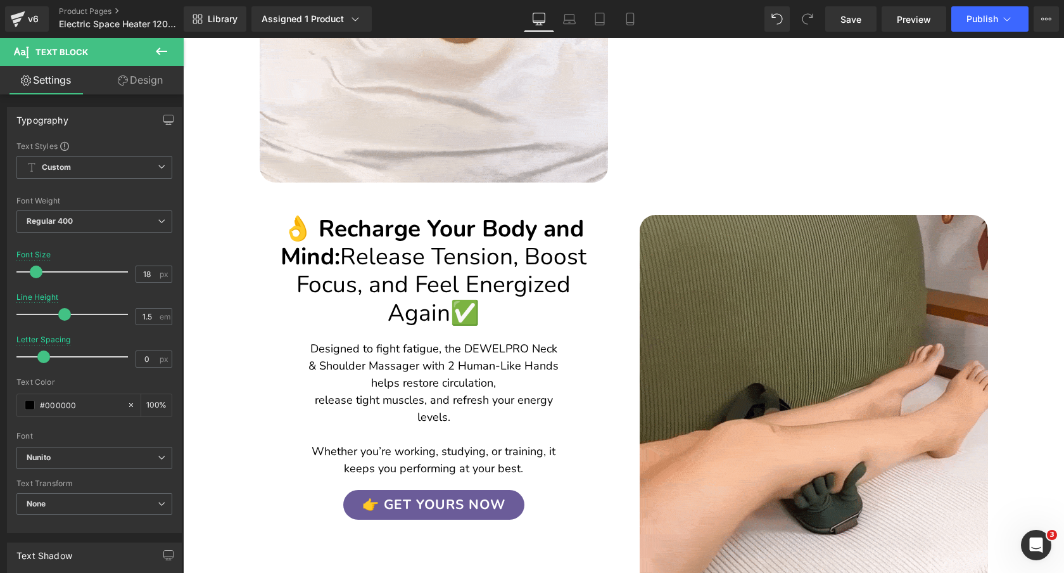
click at [562, 220] on h2 "👌 Recharge Your Body and Mind: Release Tension, Boost Focus, and Feel Energized…" at bounding box center [434, 271] width 342 height 113
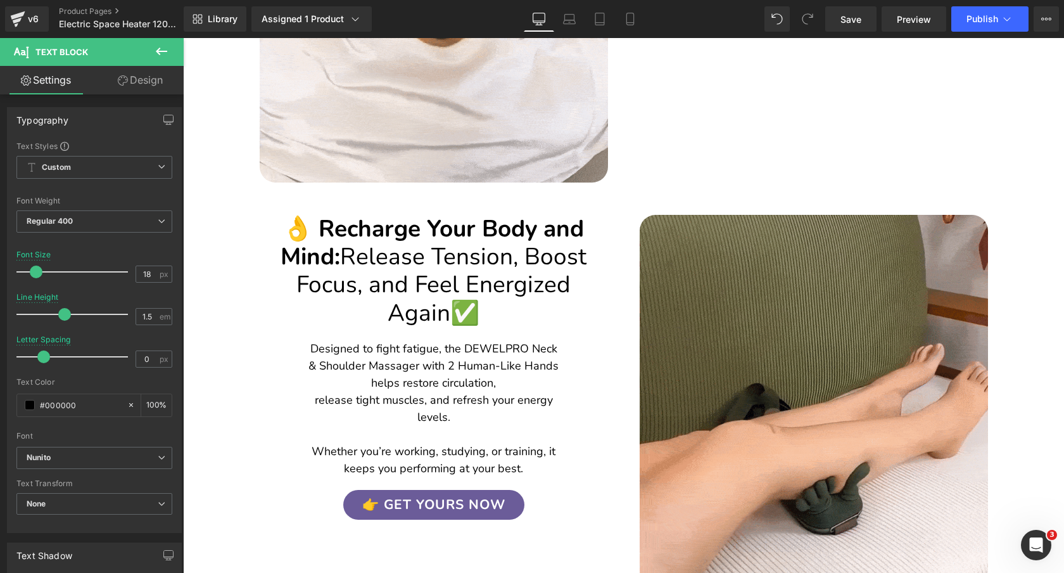
click at [562, 220] on h2 "👌 Recharge Your Body and Mind: Release Tension, Boost Focus, and Feel Energized…" at bounding box center [434, 271] width 342 height 113
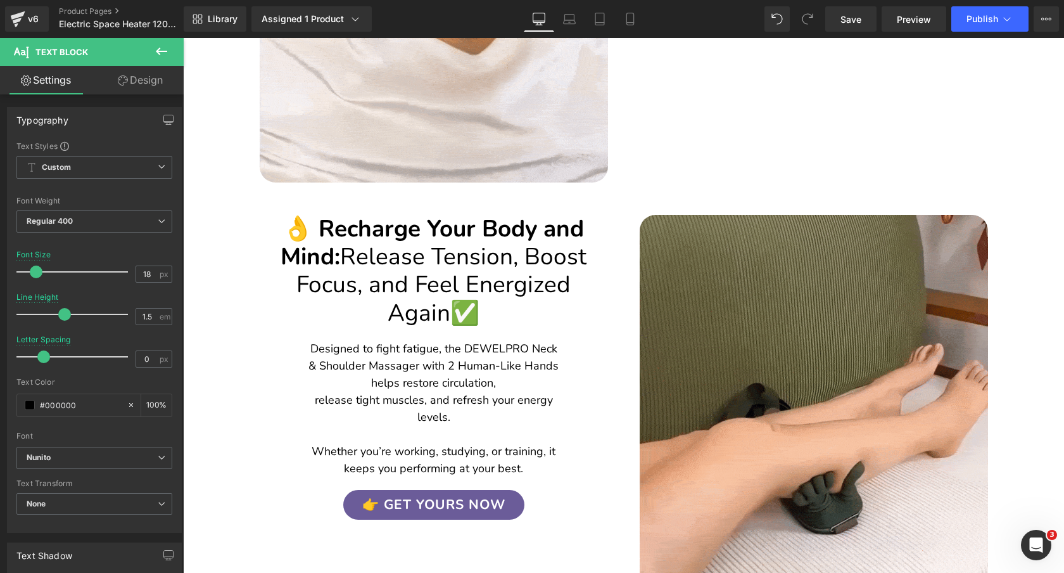
click at [562, 220] on h2 "👌 Recharge Your Body and Mind: Release Tension, Boost Focus, and Feel Energized…" at bounding box center [434, 271] width 342 height 113
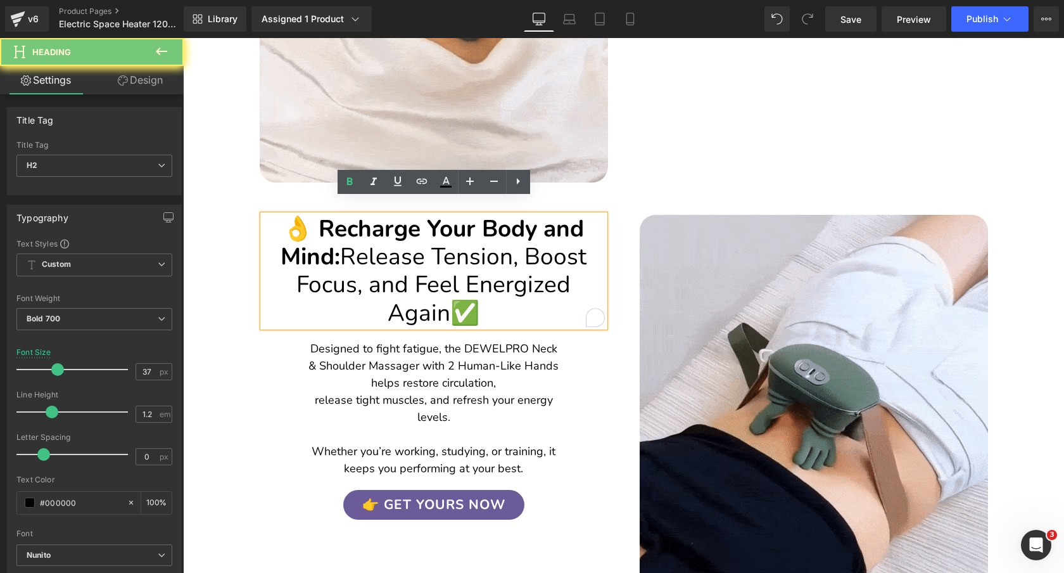
copy h2 "👌 Recharge Your Body and Mind: Release Tension, Boost Focus, and Feel Energized…"
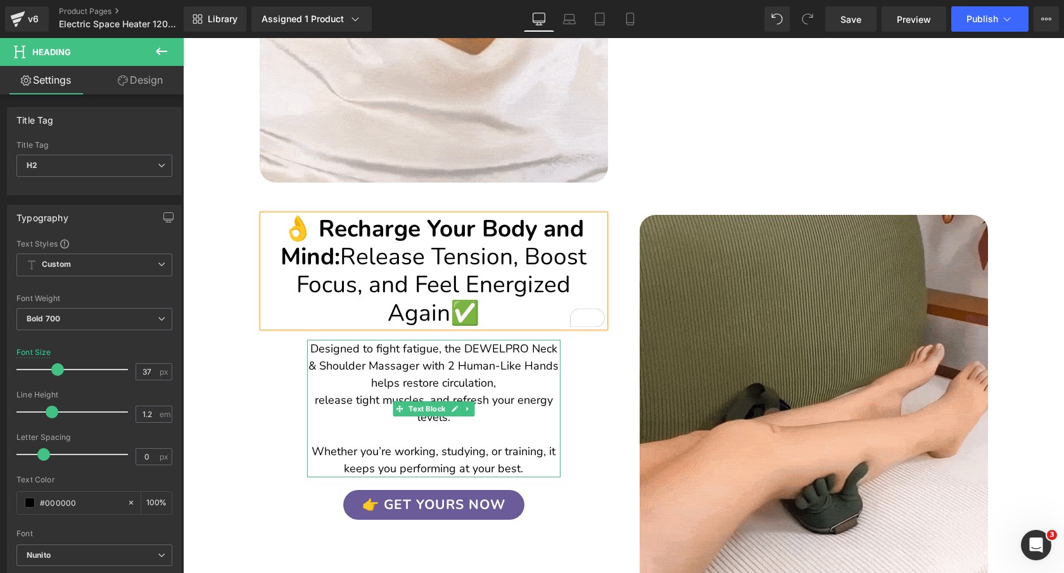
click at [524, 345] on p "Designed to fight fatigue, the DEWELPRO Neck & Shoulder Massager with 2 Human-L…" at bounding box center [433, 383] width 253 height 86
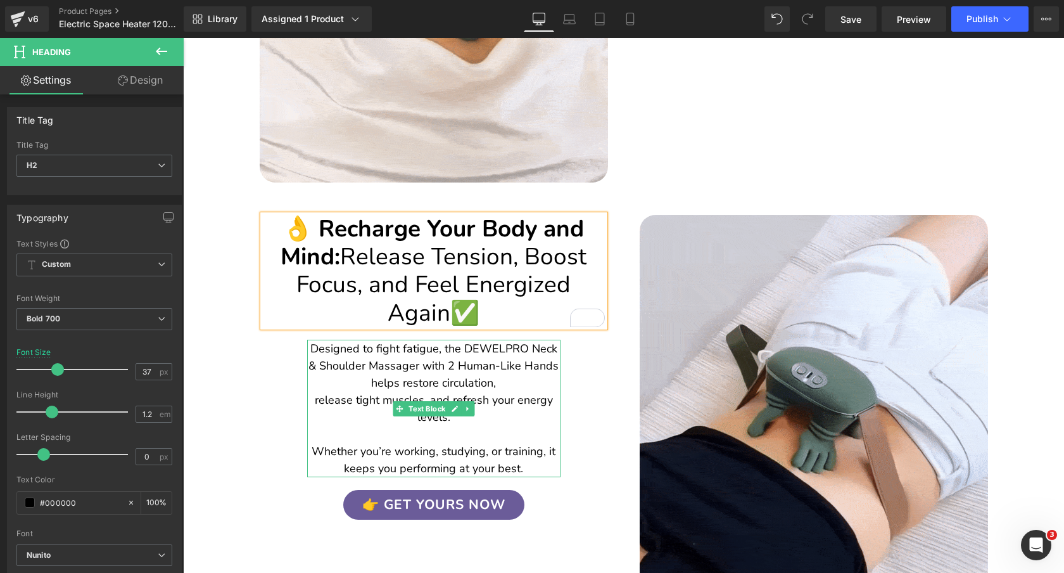
click at [524, 345] on p "Designed to fight fatigue, the DEWELPRO Neck & Shoulder Massager with 2 Human-L…" at bounding box center [433, 383] width 253 height 86
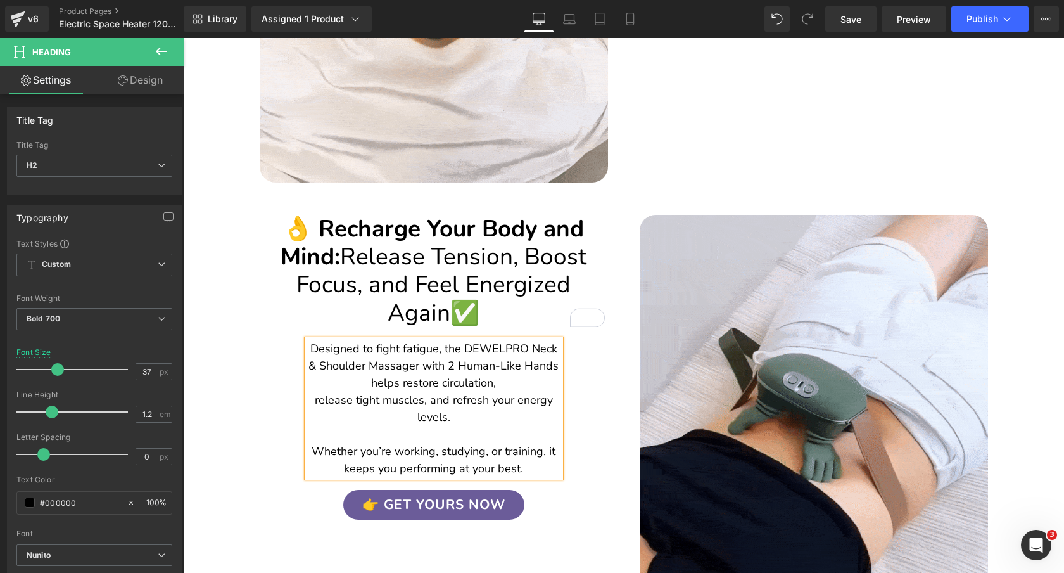
click at [524, 345] on p "Designed to fight fatigue, the DEWELPRO Neck & Shoulder Massager with 2 Human-L…" at bounding box center [433, 383] width 253 height 86
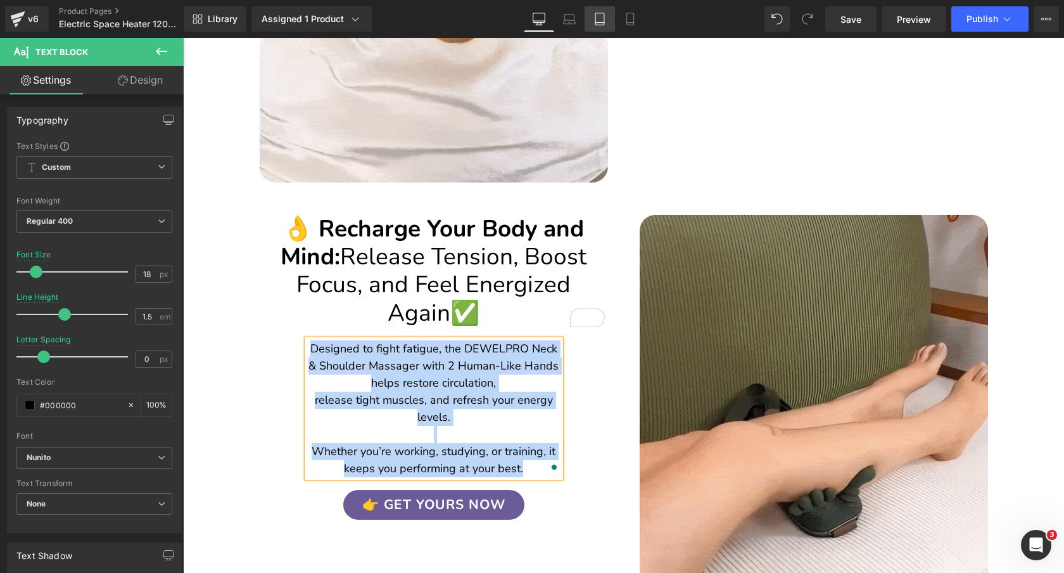
copy div "Designed to fight fatigue, the DEWELPRO Neck & Shoulder Massager with 2 Human-L…"
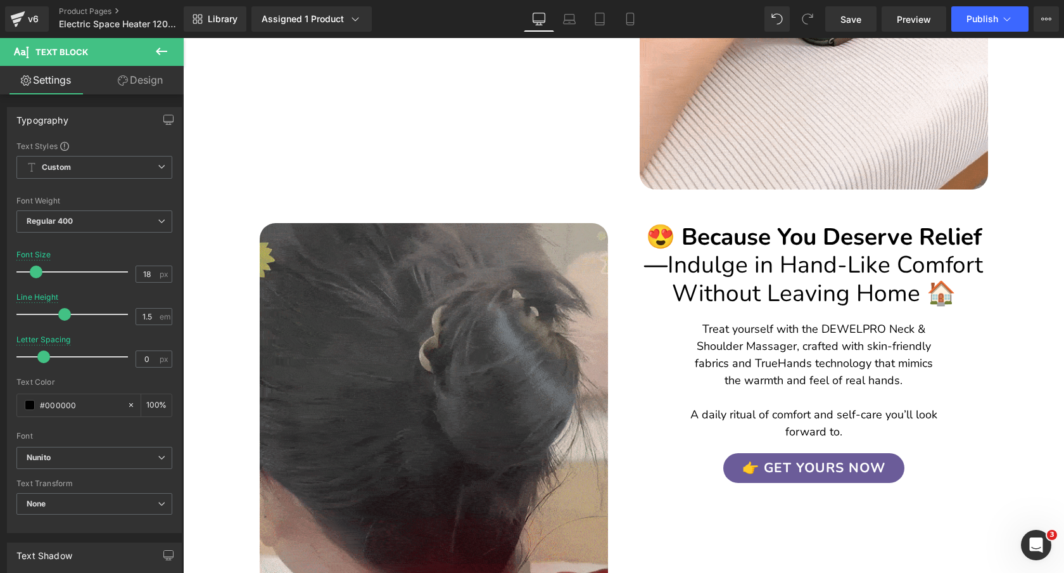
scroll to position [2136, 0]
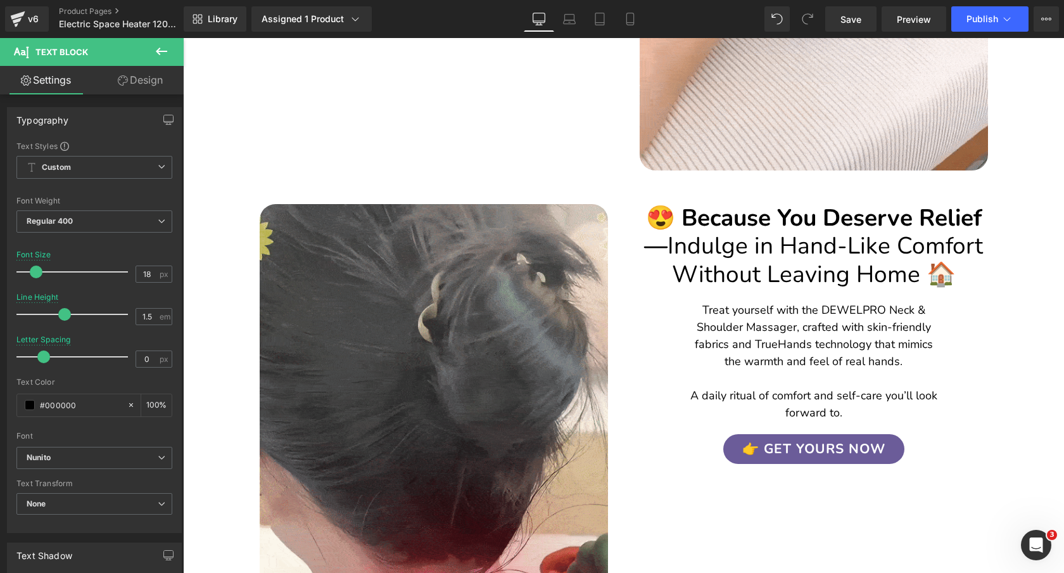
click at [929, 210] on h2 "😍 Because You Deserve Relief — Indulge in Hand-Like Comfort Without Leaving Hom…" at bounding box center [814, 246] width 342 height 84
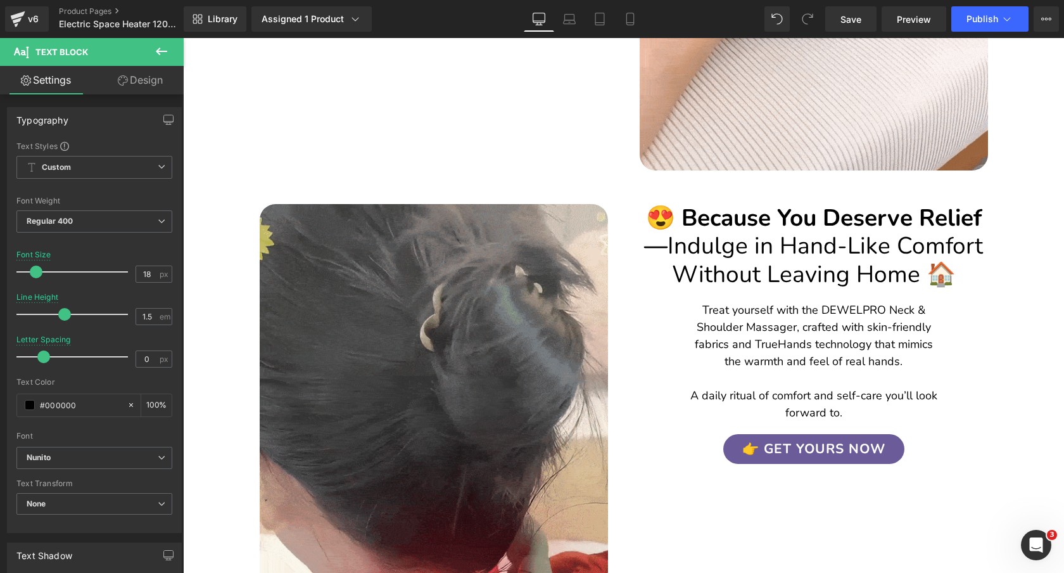
click at [929, 210] on h2 "😍 Because You Deserve Relief — Indulge in Hand-Like Comfort Without Leaving Hom…" at bounding box center [814, 246] width 342 height 84
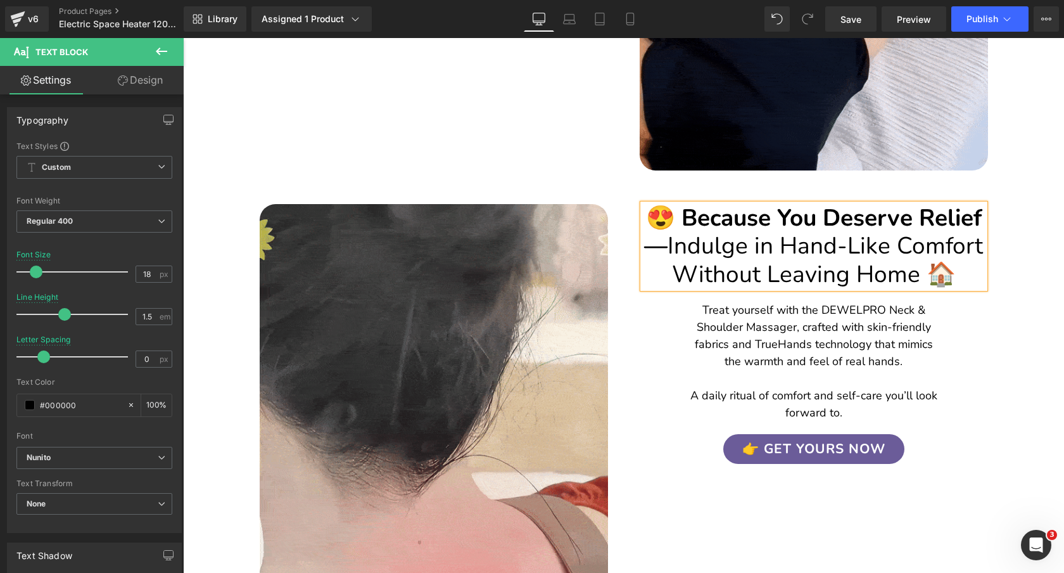
click at [929, 210] on h2 "😍 Because You Deserve Relief — Indulge in Hand-Like Comfort Without Leaving Hom…" at bounding box center [814, 246] width 342 height 84
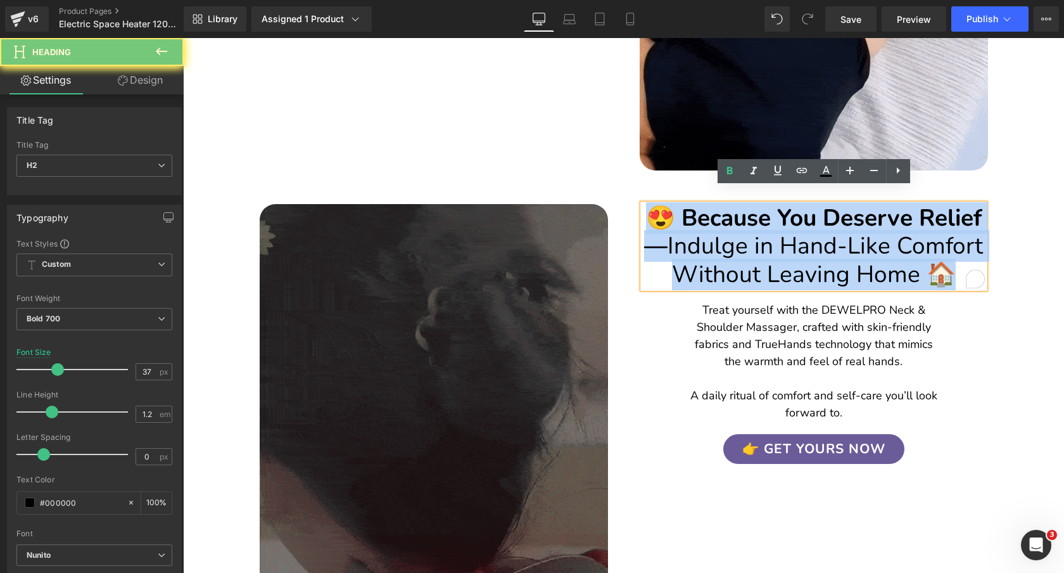
copy h2 "😍 Because You Deserve Relief — Indulge in Hand-Like Comfort Without Leaving Hom…"
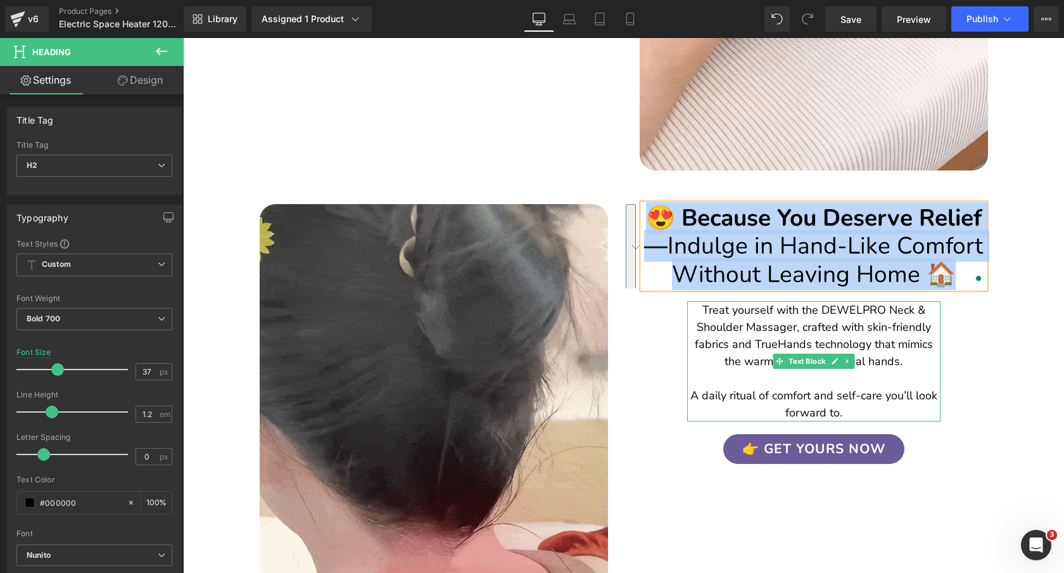
click at [903, 301] on p "Treat yourself with the DEWELPRO Neck & Shoulder Massager, crafted with skin-fr…" at bounding box center [813, 361] width 253 height 120
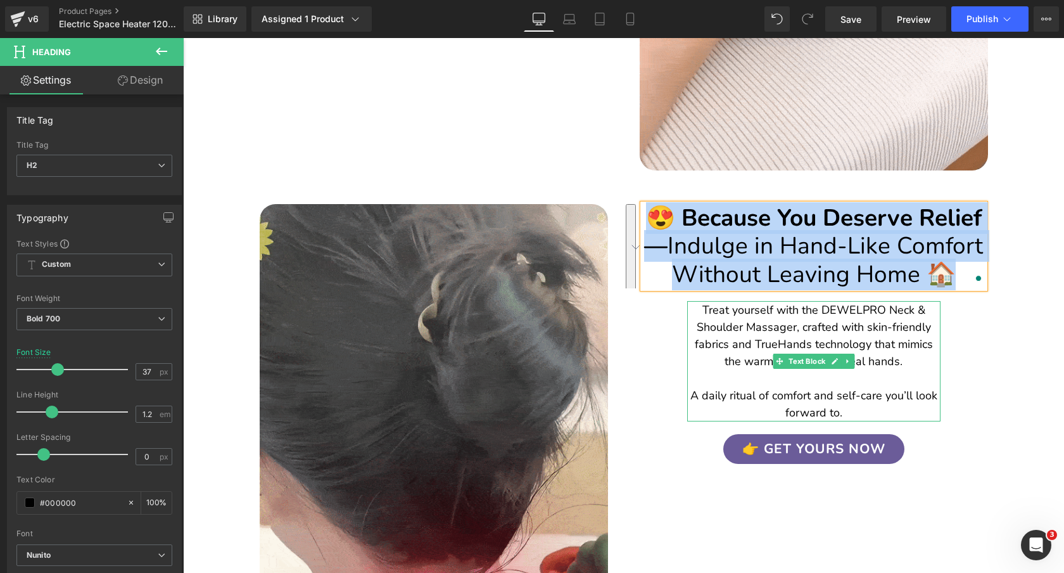
click at [903, 301] on p "Treat yourself with the DEWELPRO Neck & Shoulder Massager, crafted with skin-fr…" at bounding box center [813, 361] width 253 height 120
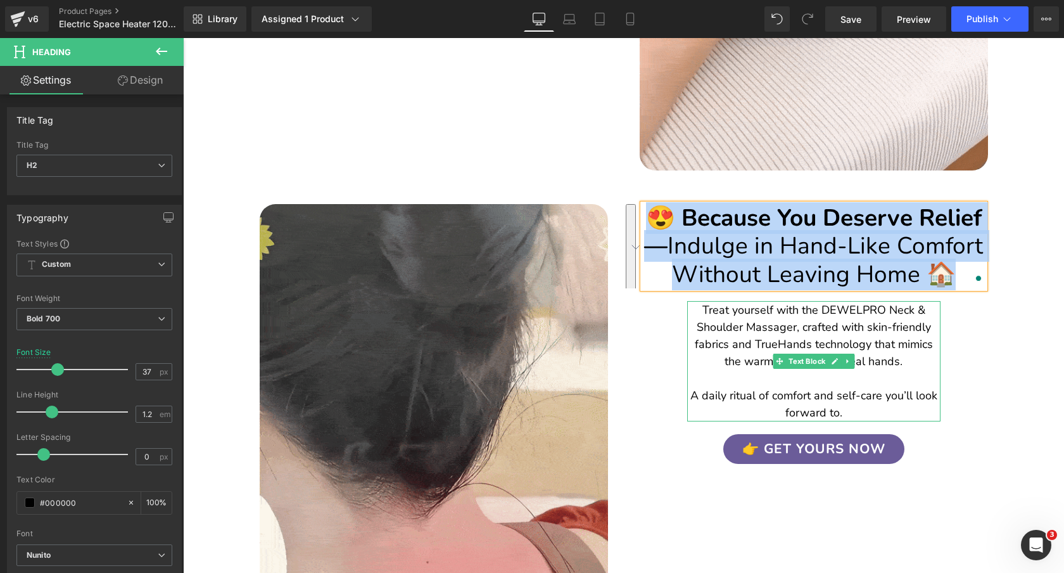
click at [903, 301] on p "Treat yourself with the DEWELPRO Neck & Shoulder Massager, crafted with skin-fr…" at bounding box center [813, 361] width 253 height 120
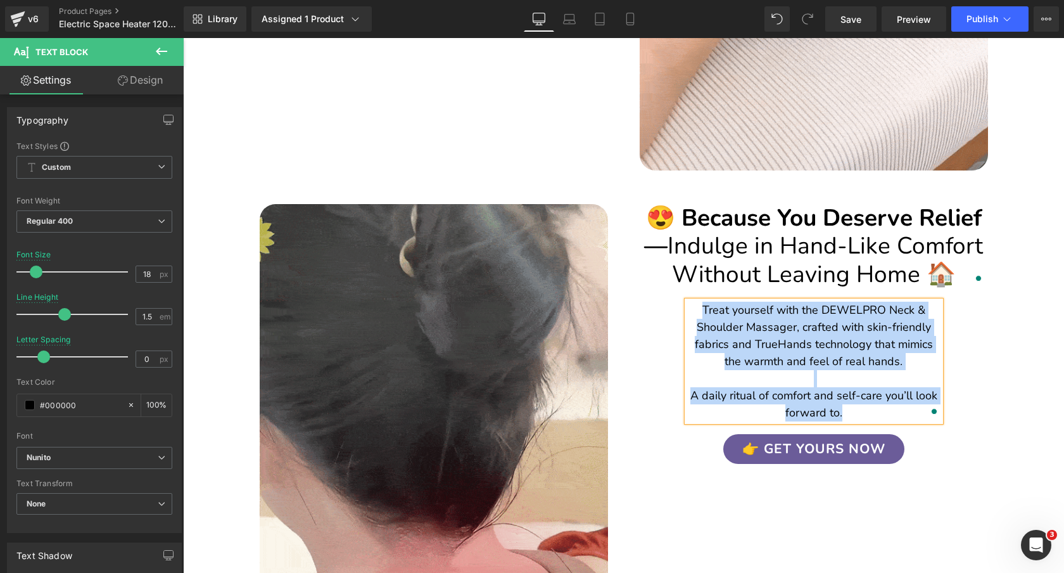
copy p "Treat yourself with the DEWELPRO Neck & Shoulder Massager, crafted with skin-fr…"
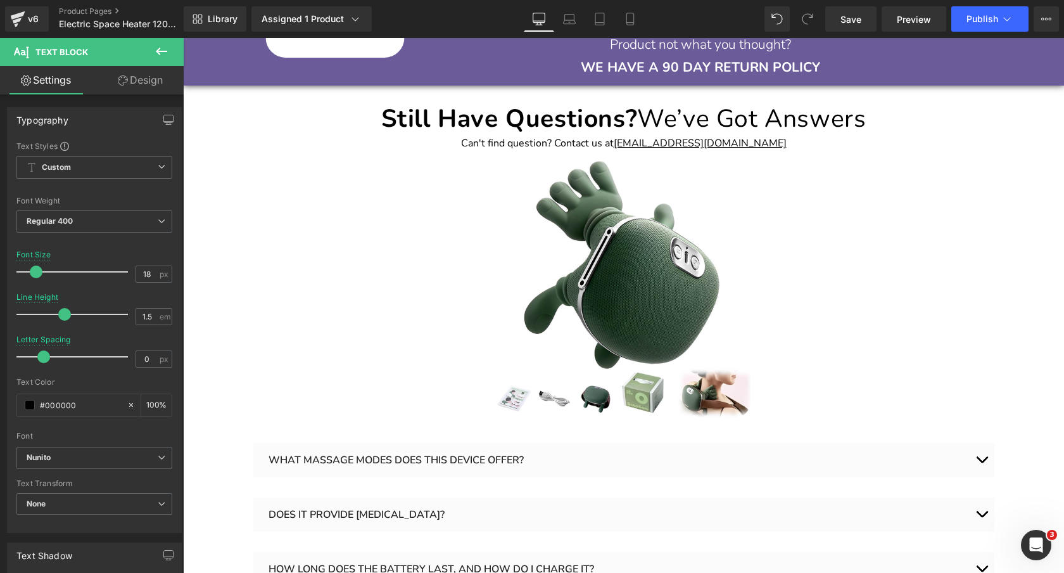
scroll to position [3105, 0]
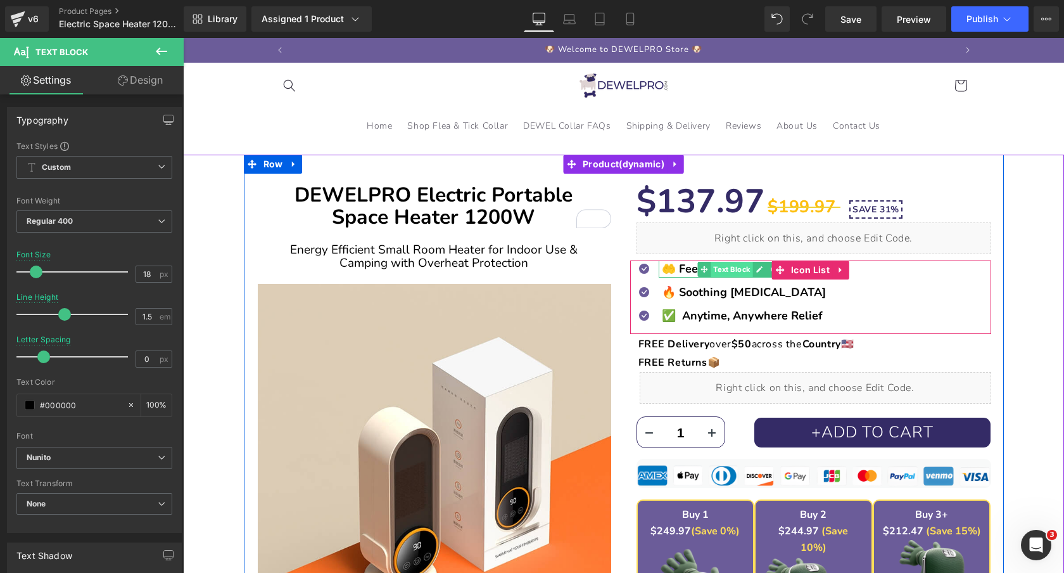
click at [734, 272] on span "Text Block" at bounding box center [732, 269] width 42 height 15
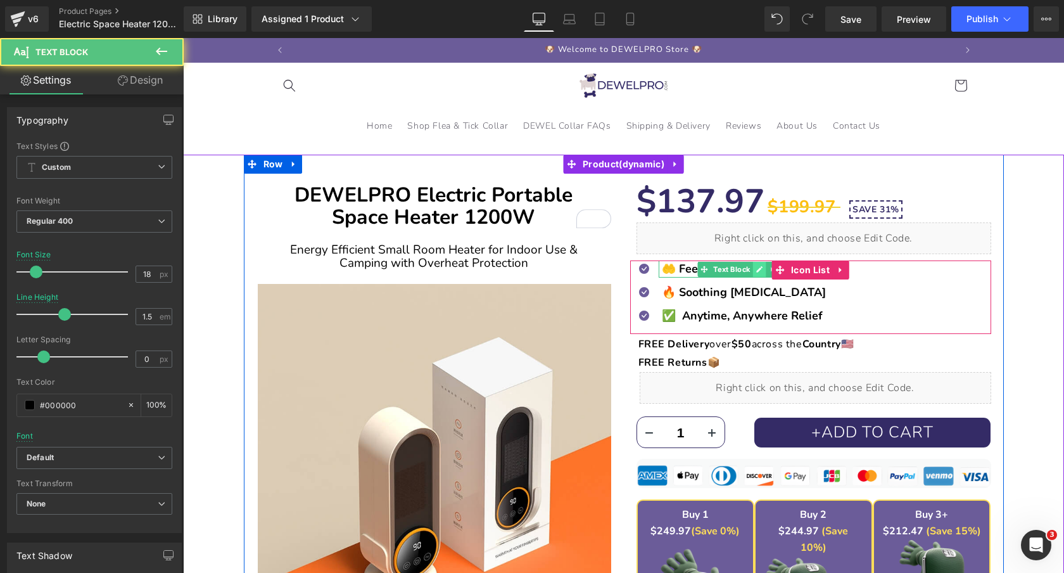
click at [757, 272] on icon at bounding box center [759, 269] width 6 height 6
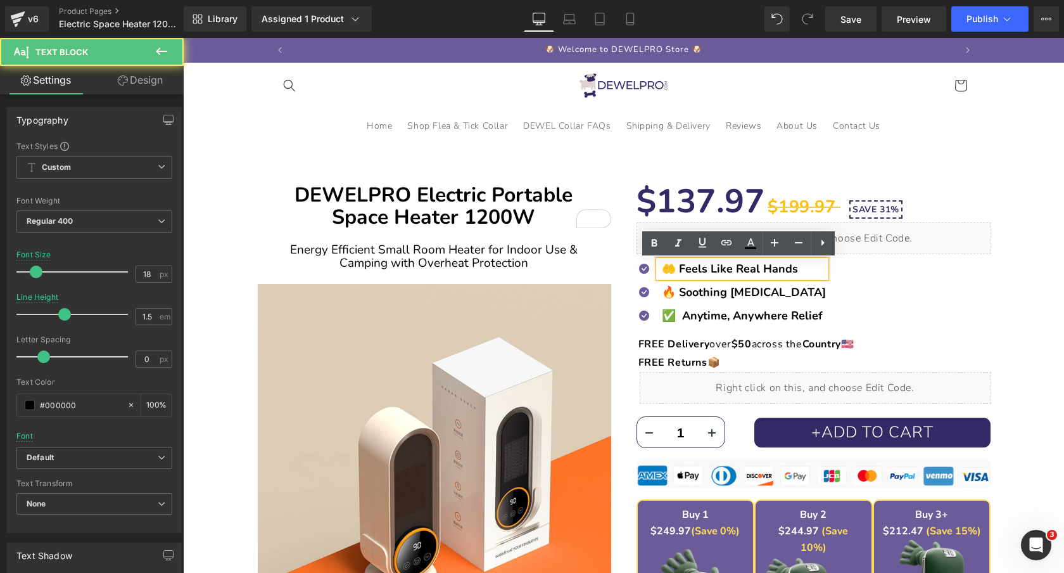
click at [716, 269] on b "🤲 Feels Like Real Hands" at bounding box center [730, 268] width 136 height 15
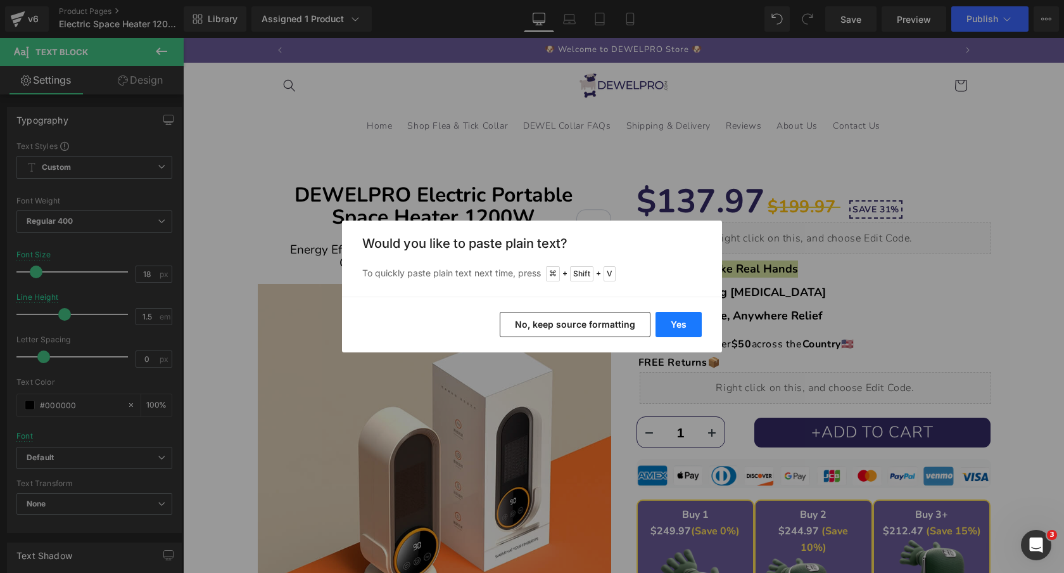
click at [680, 323] on button "Yes" at bounding box center [679, 324] width 46 height 25
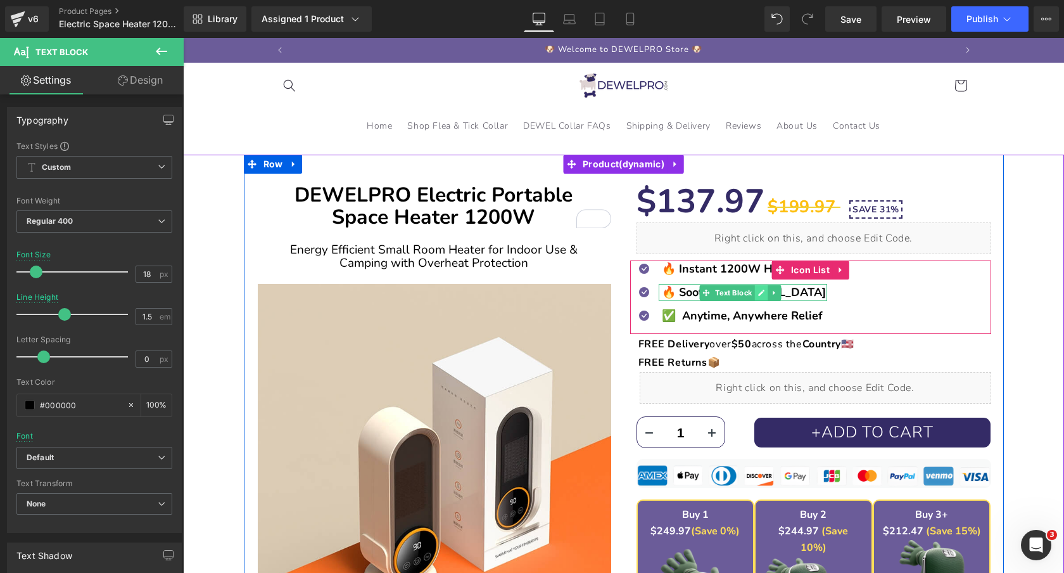
click at [764, 295] on icon at bounding box center [761, 293] width 7 height 8
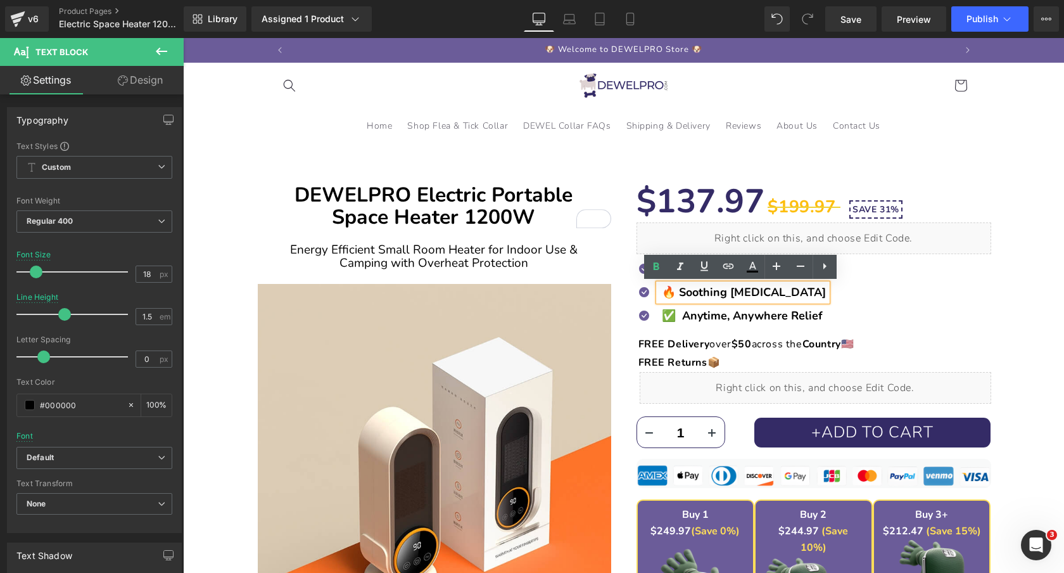
click at [745, 295] on strong "🔥 Soothing [MEDICAL_DATA]" at bounding box center [744, 291] width 164 height 15
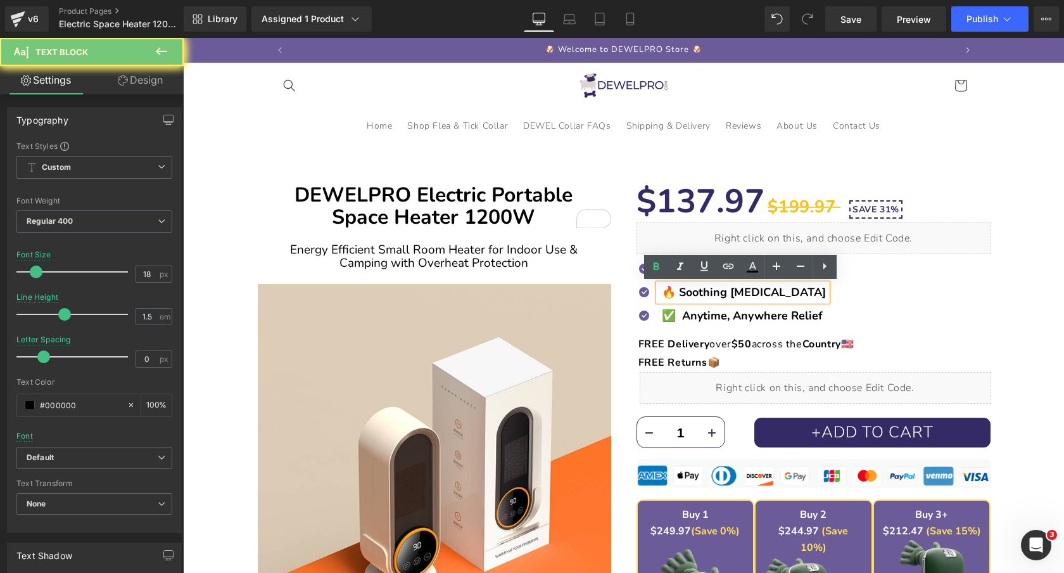
click at [745, 295] on strong "🔥 Soothing [MEDICAL_DATA]" at bounding box center [744, 291] width 164 height 15
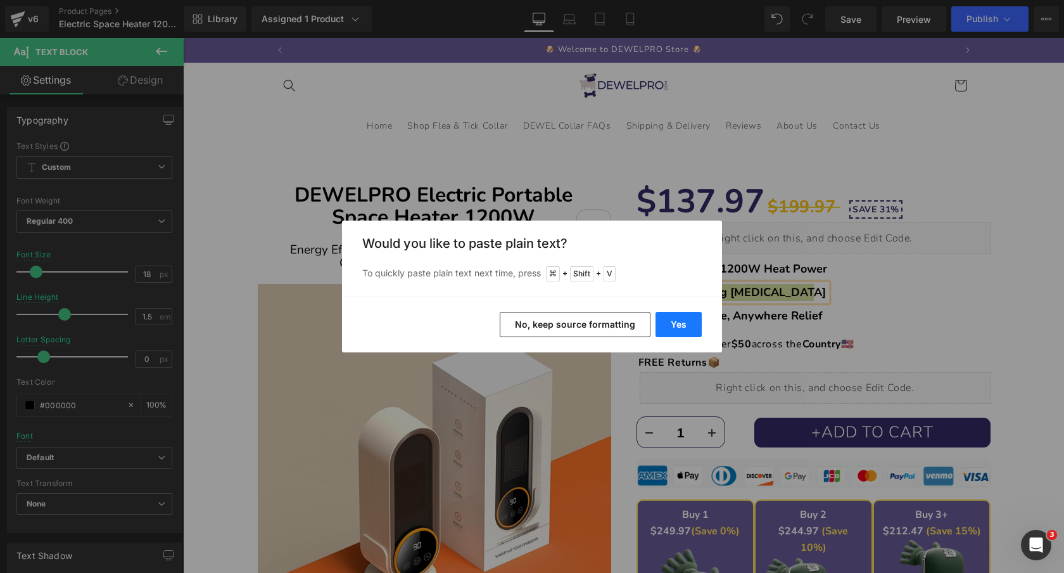
click at [692, 325] on button "Yes" at bounding box center [679, 324] width 46 height 25
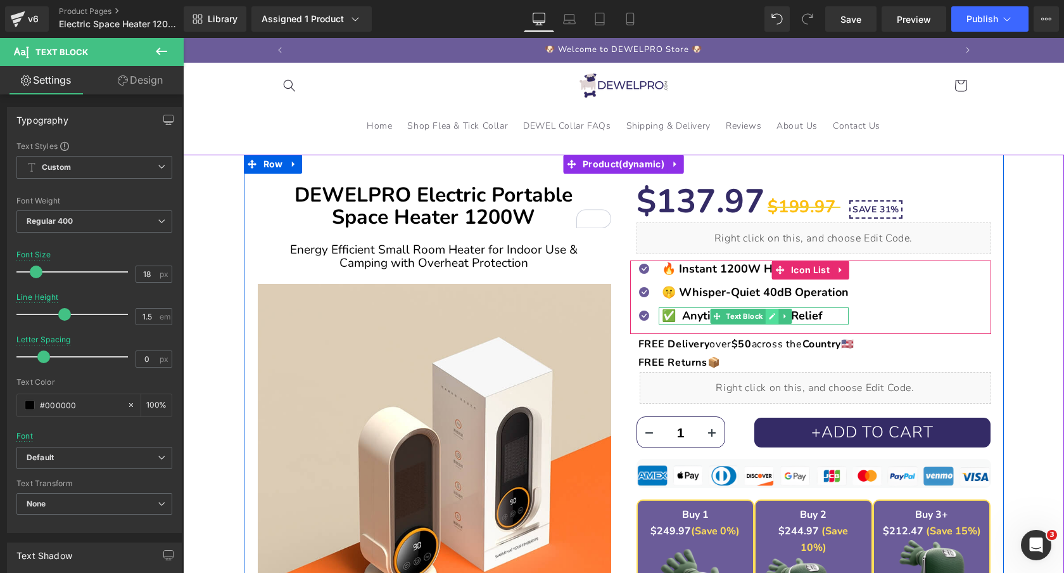
click at [774, 314] on icon at bounding box center [772, 316] width 6 height 6
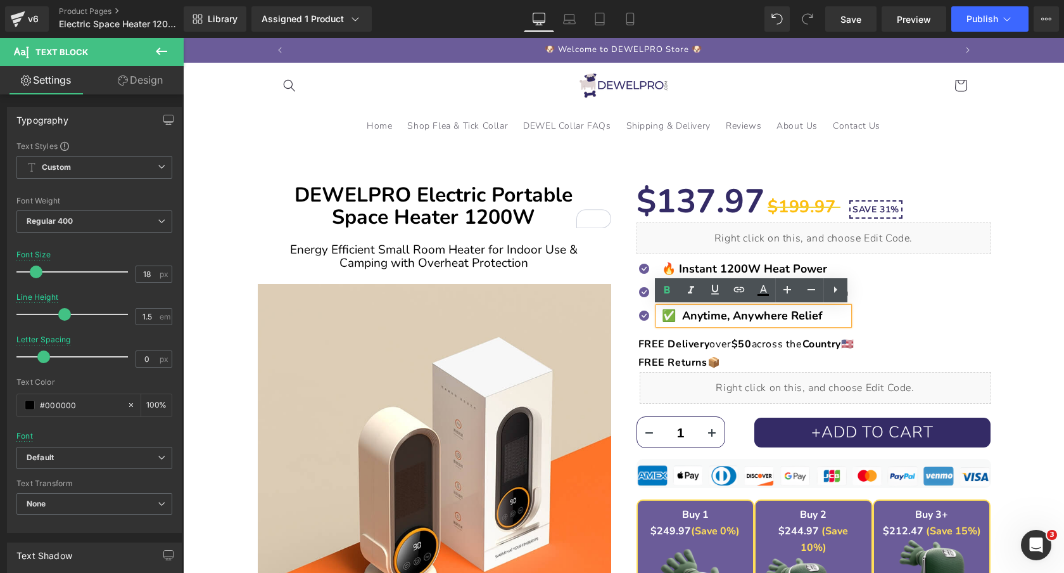
click at [740, 314] on strong "✅ Anytime, Anywhere Relief" at bounding box center [742, 315] width 161 height 15
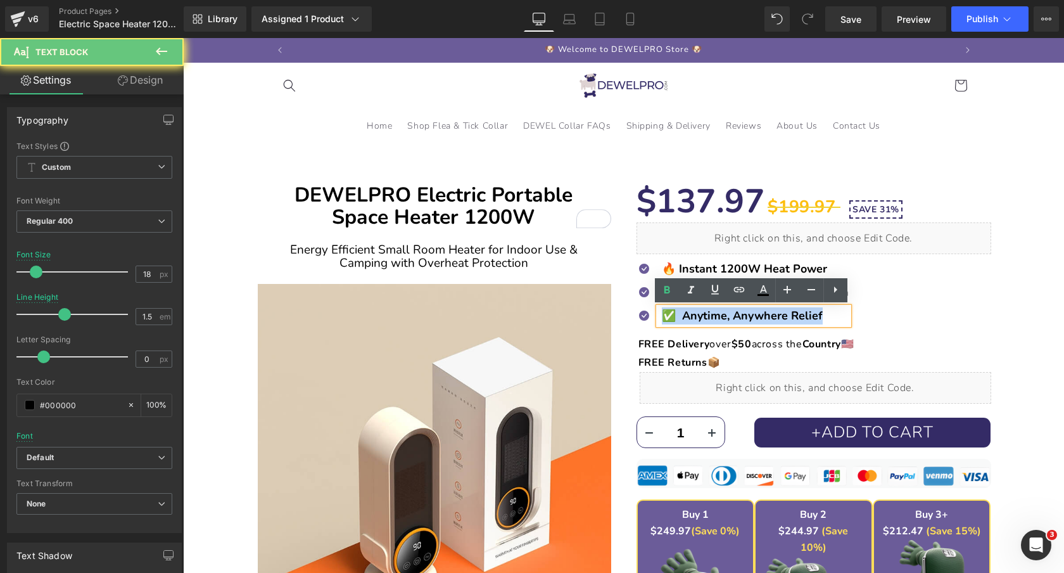
click at [740, 314] on strong "✅ Anytime, Anywhere Relief" at bounding box center [742, 315] width 161 height 15
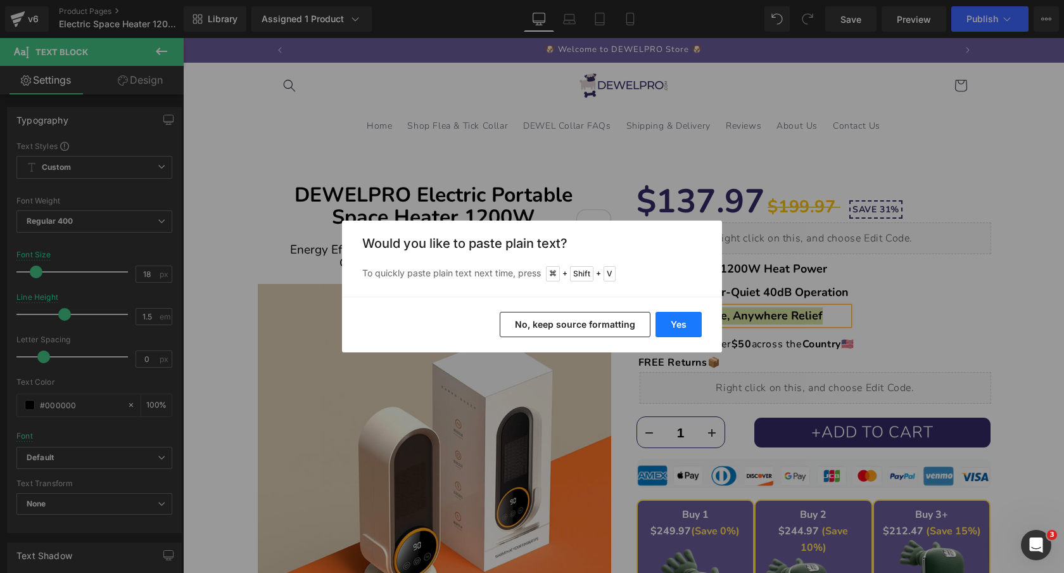
click at [693, 319] on button "Yes" at bounding box center [679, 324] width 46 height 25
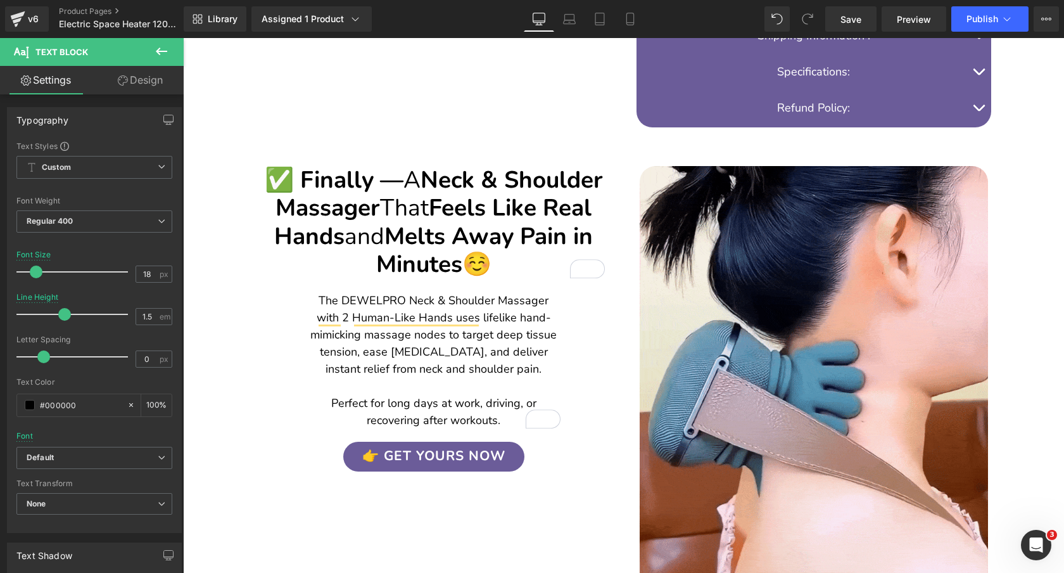
scroll to position [688, 0]
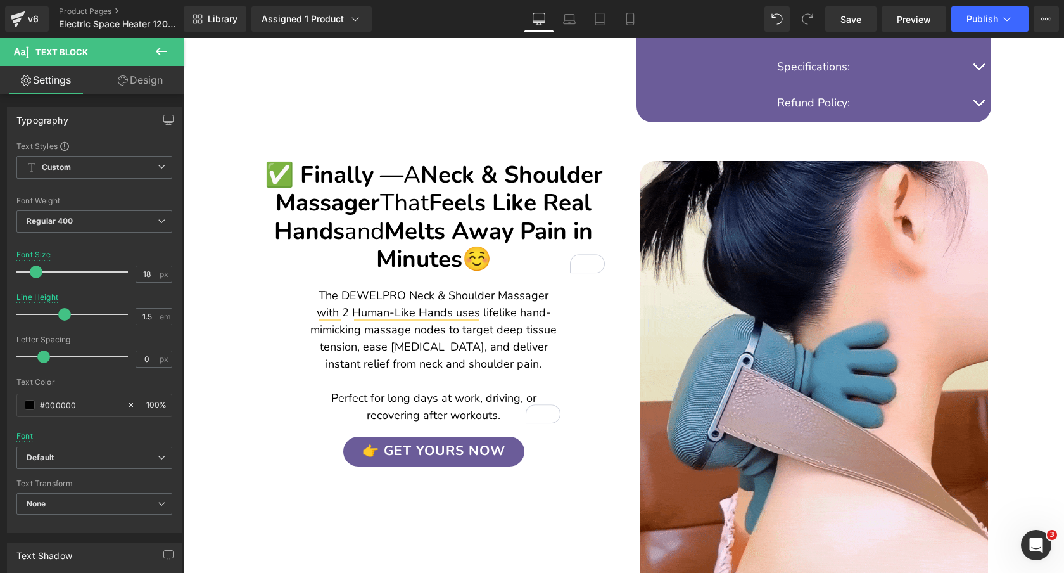
click at [429, 187] on span "That" at bounding box center [404, 203] width 49 height 32
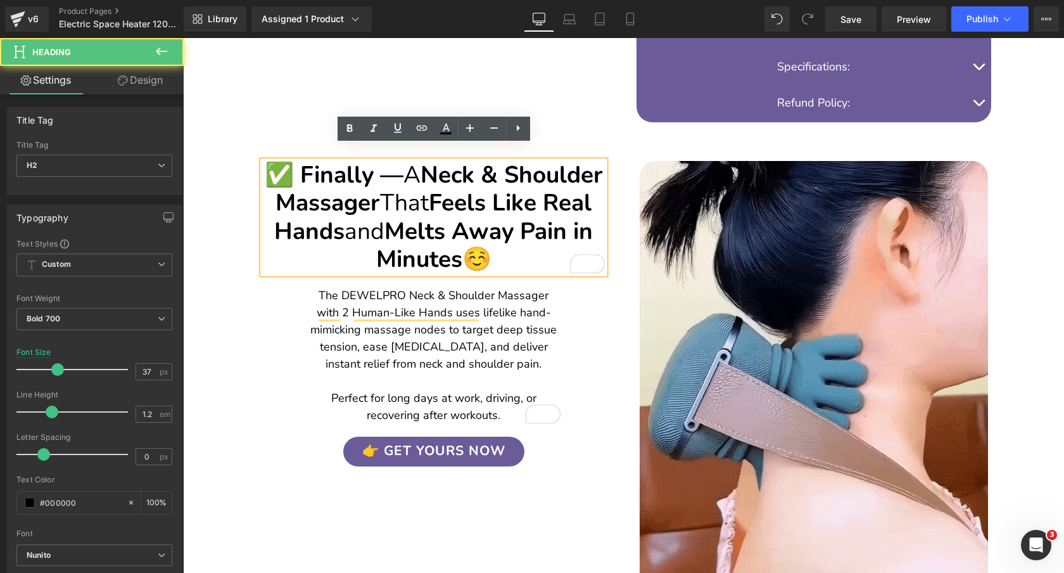
click at [429, 187] on span "That" at bounding box center [404, 203] width 49 height 32
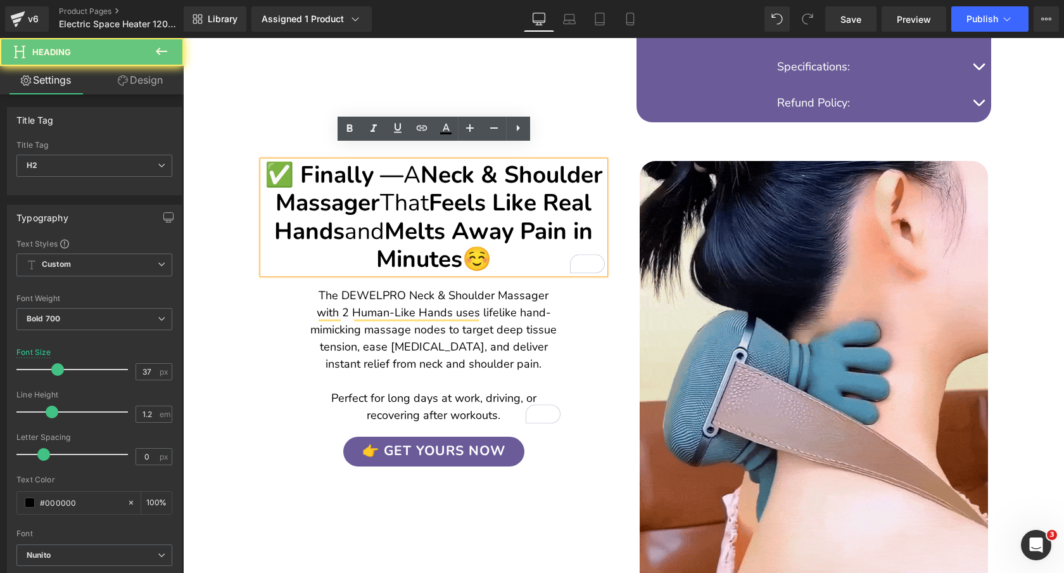
click at [429, 187] on span "That" at bounding box center [404, 203] width 49 height 32
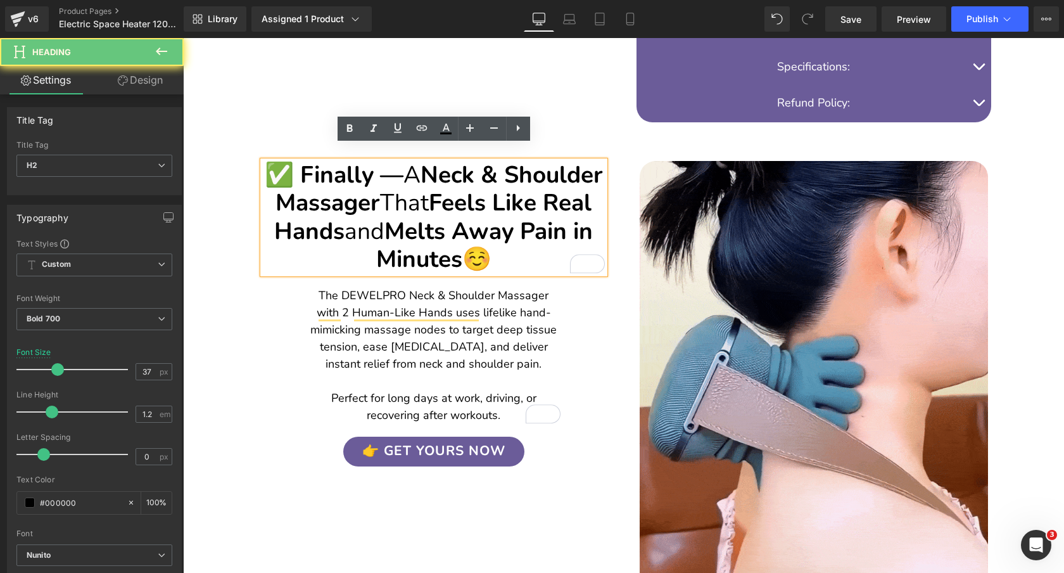
click at [429, 187] on span "That" at bounding box center [404, 203] width 49 height 32
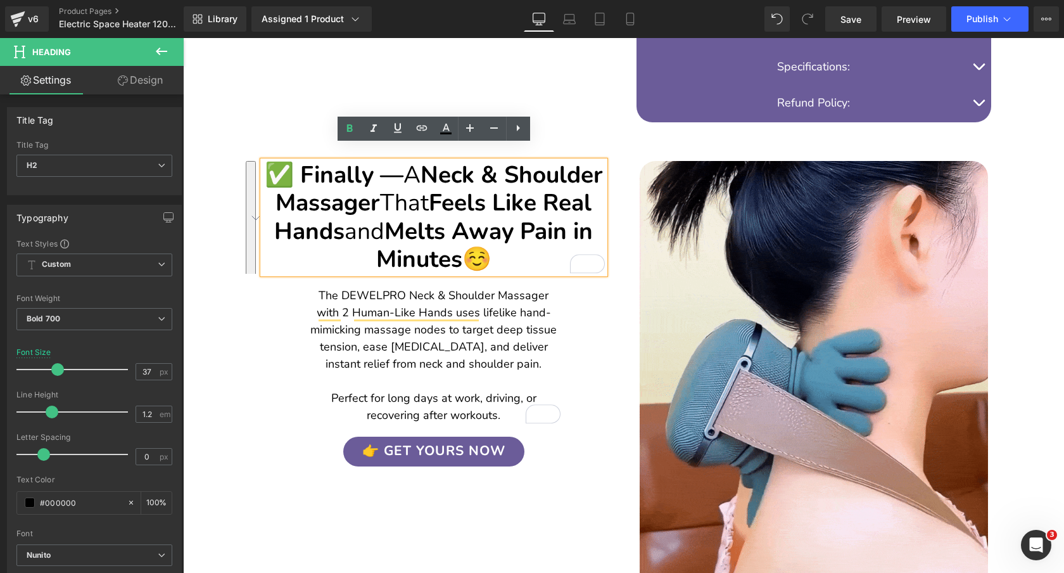
paste div "To enrich screen reader interactions, please activate Accessibility in Grammarl…"
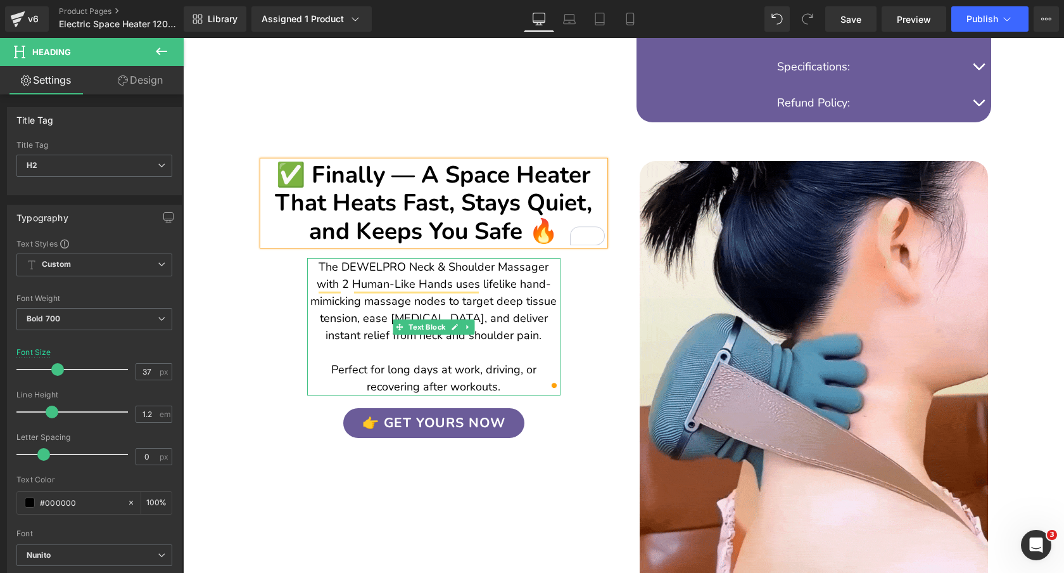
click at [529, 274] on p "The DEWELPRO Neck & Shoulder Massager with 2 Human-Like Hands uses lifelike han…" at bounding box center [433, 326] width 253 height 137
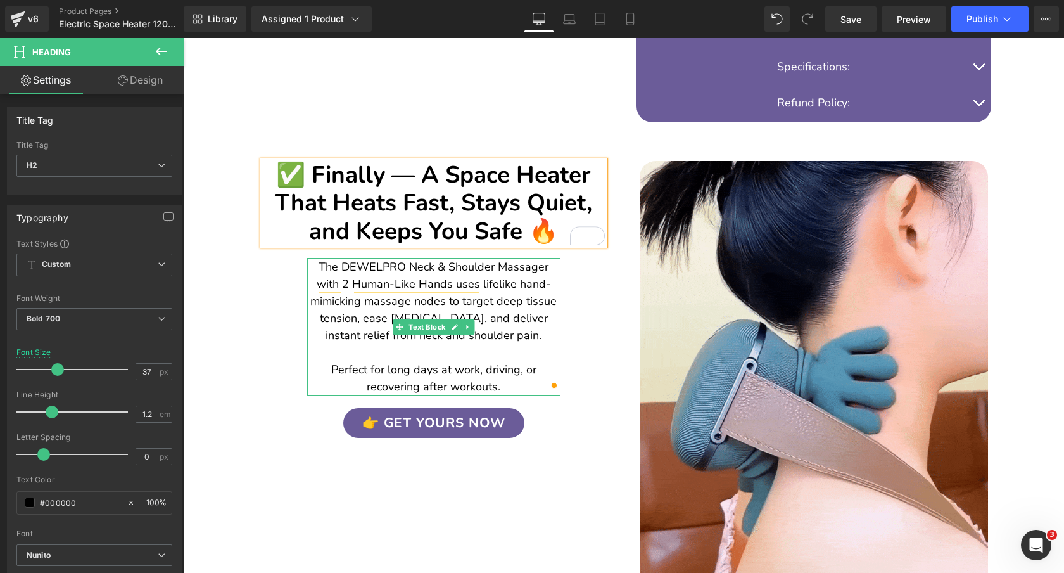
click at [529, 274] on p "The DEWELPRO Neck & Shoulder Massager with 2 Human-Like Hands uses lifelike han…" at bounding box center [433, 326] width 253 height 137
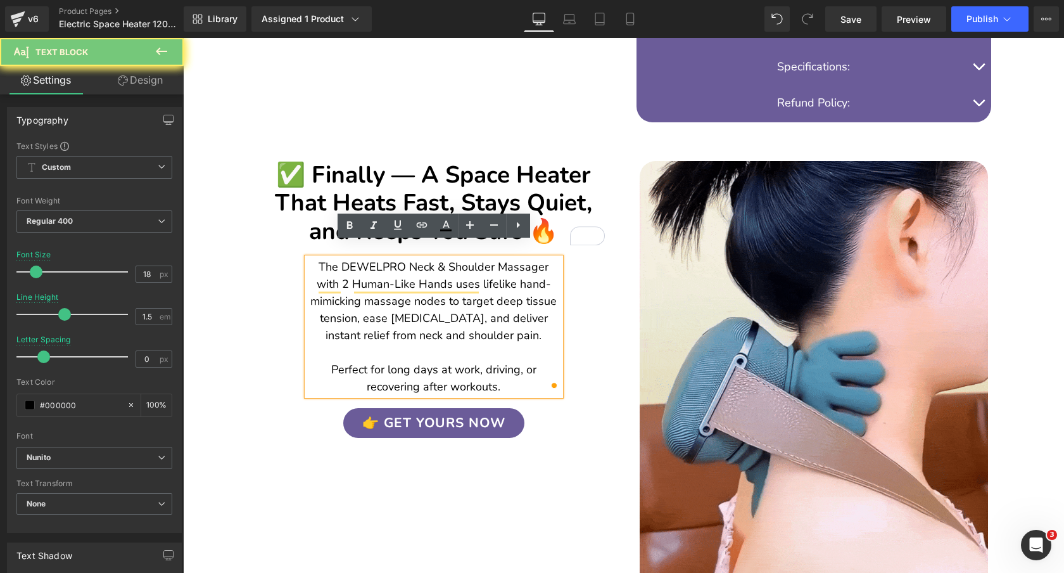
click at [529, 274] on p "The DEWELPRO Neck & Shoulder Massager with 2 Human-Like Hands uses lifelike han…" at bounding box center [433, 326] width 253 height 137
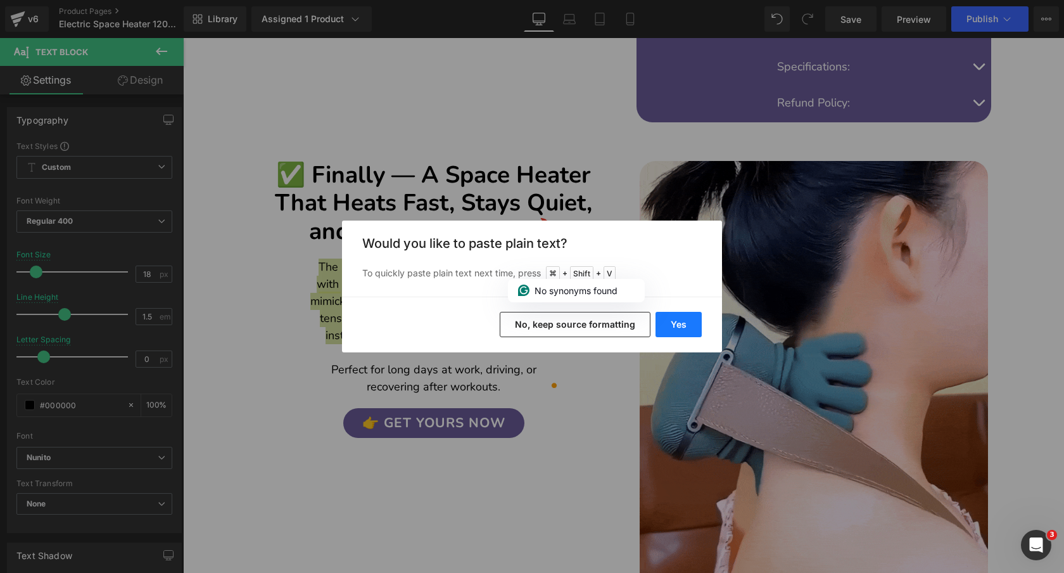
click at [678, 330] on button "Yes" at bounding box center [679, 324] width 46 height 25
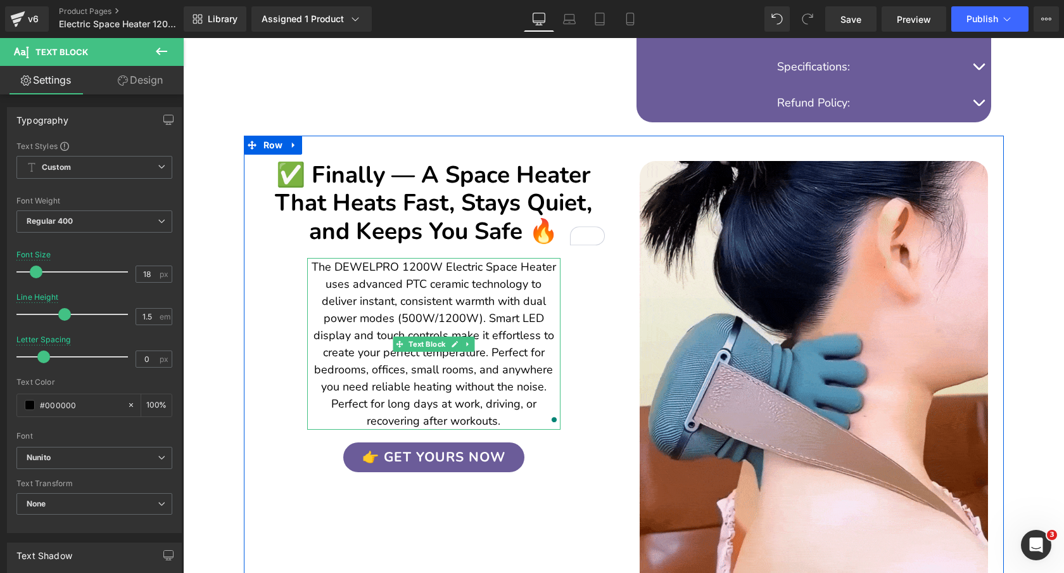
click at [498, 292] on p "The DEWELPRO 1200W Electric Space Heater uses advanced PTC ceramic technology t…" at bounding box center [433, 343] width 253 height 171
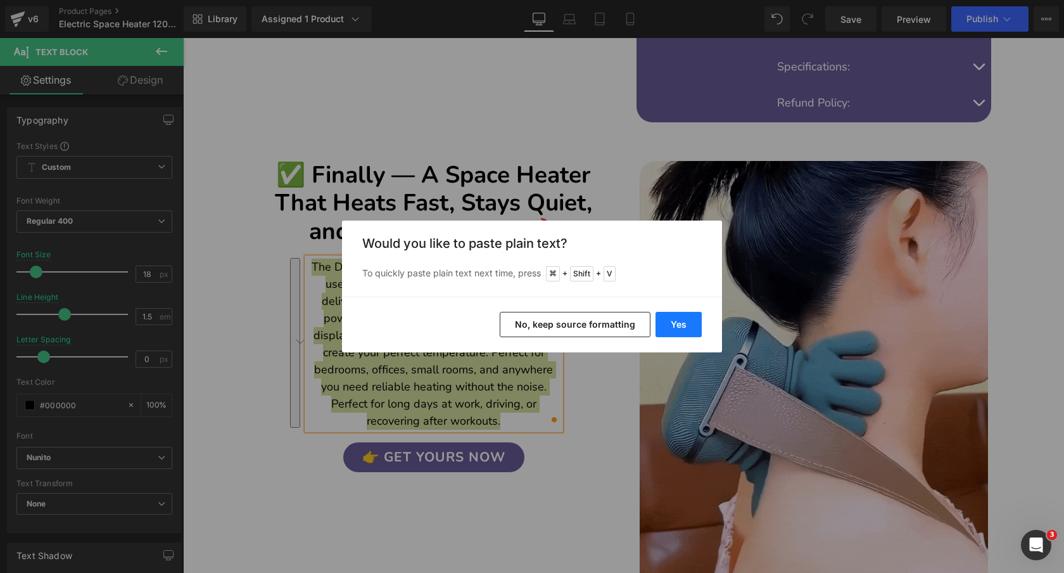
click at [690, 320] on button "Yes" at bounding box center [679, 324] width 46 height 25
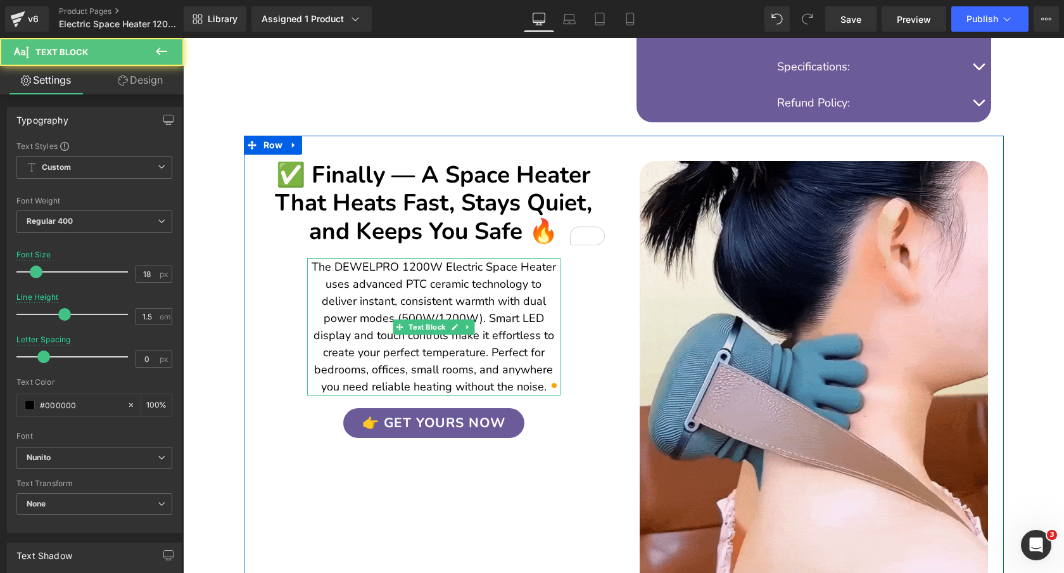
click at [432, 339] on p "The DEWELPRO 1200W Electric Space Heater uses advanced PTC ceramic technology t…" at bounding box center [433, 326] width 253 height 137
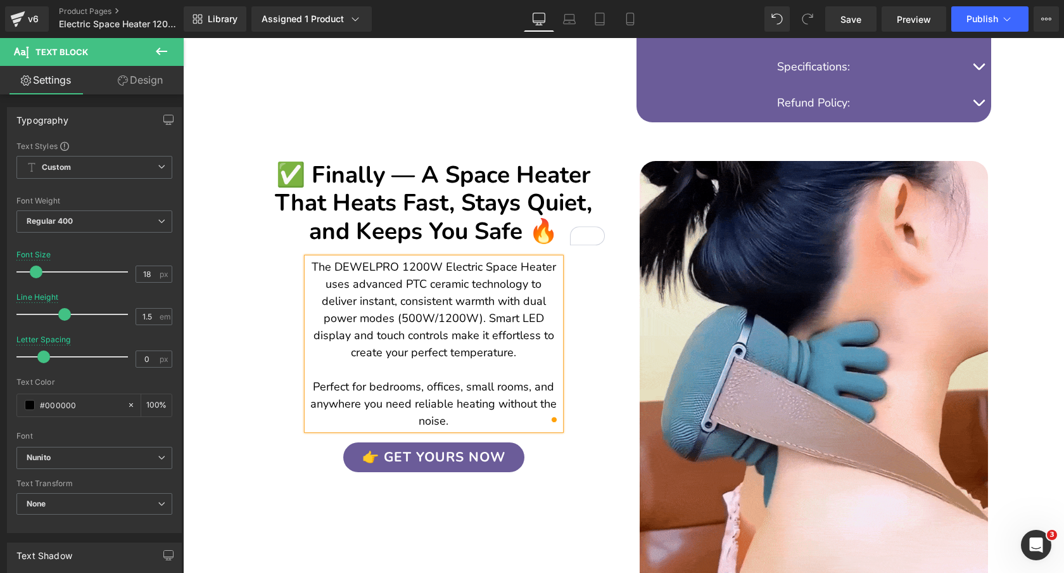
click at [441, 303] on p "The DEWELPRO 1200W Electric Space Heater uses advanced PTC ceramic technology t…" at bounding box center [433, 309] width 253 height 103
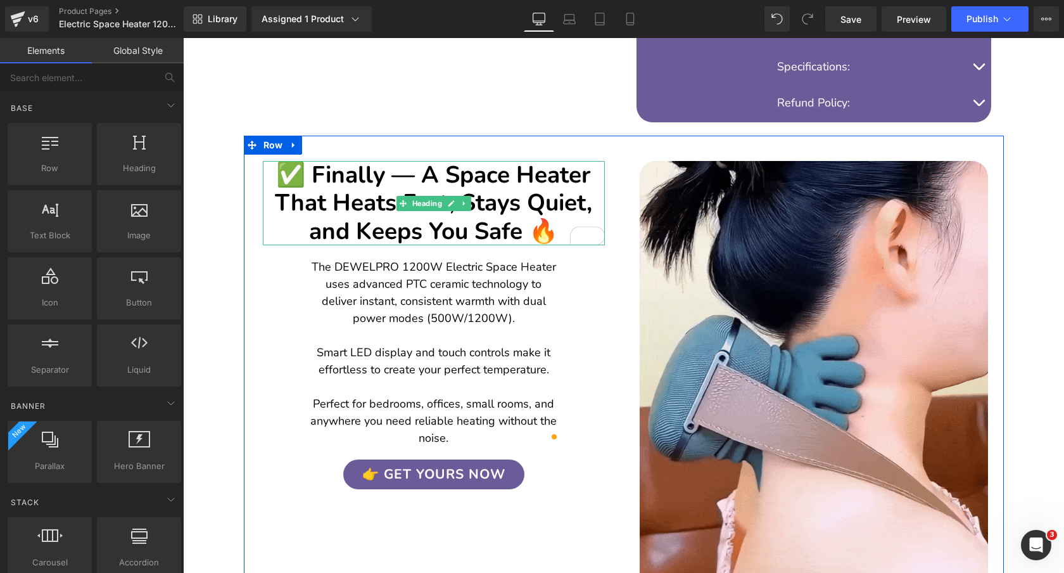
click at [562, 161] on h2 "✅ Finally — A Space Heater That Heats Fast, Stays Quiet, and Keeps You Safe 🔥" at bounding box center [434, 203] width 342 height 84
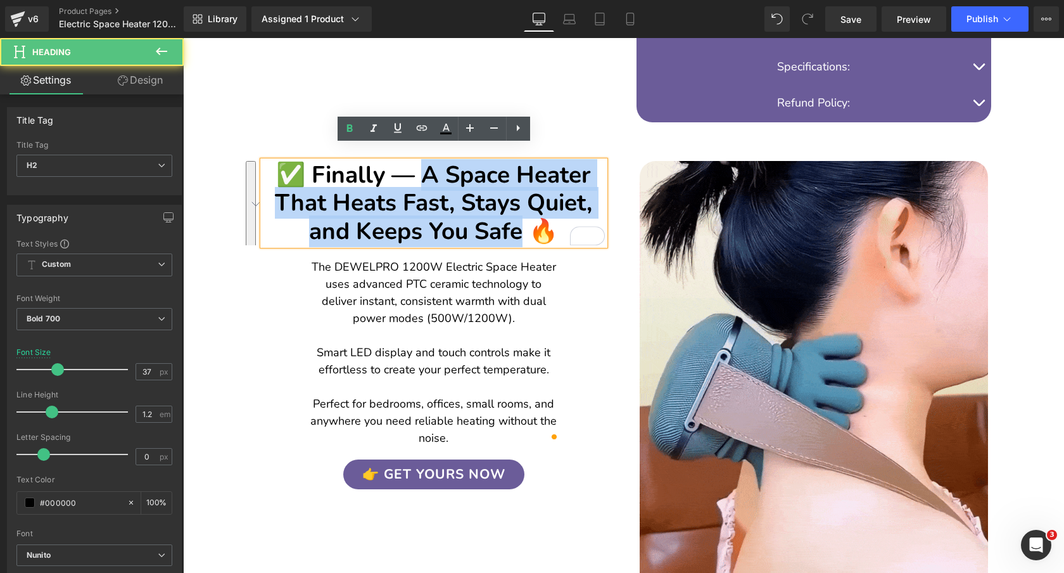
drag, startPoint x: 424, startPoint y: 158, endPoint x: 523, endPoint y: 213, distance: 112.8
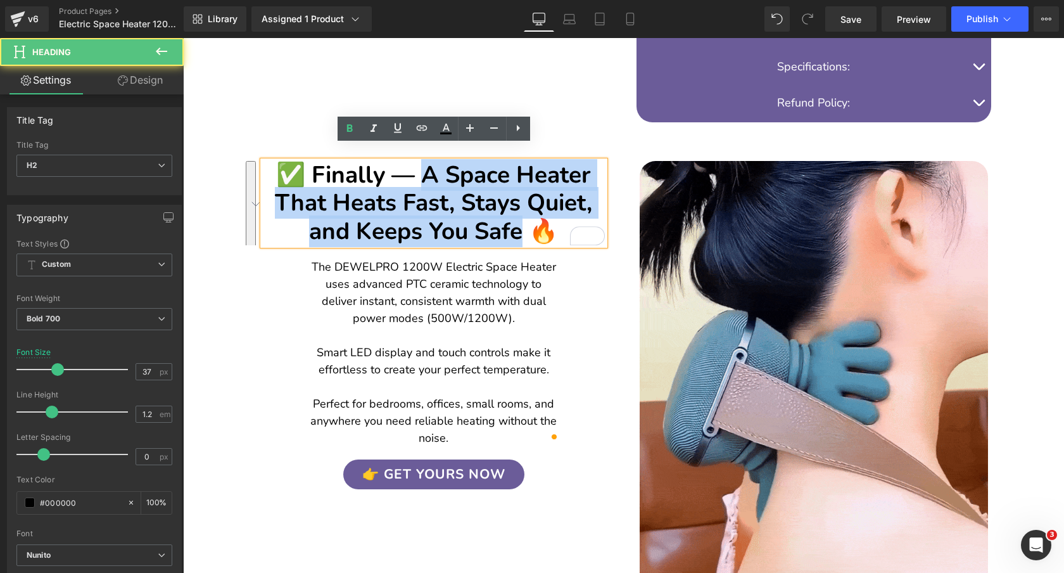
click at [523, 213] on h2 "✅ Finally — A Space Heater That Heats Fast, Stays Quiet, and Keeps You Safe 🔥" at bounding box center [434, 203] width 342 height 84
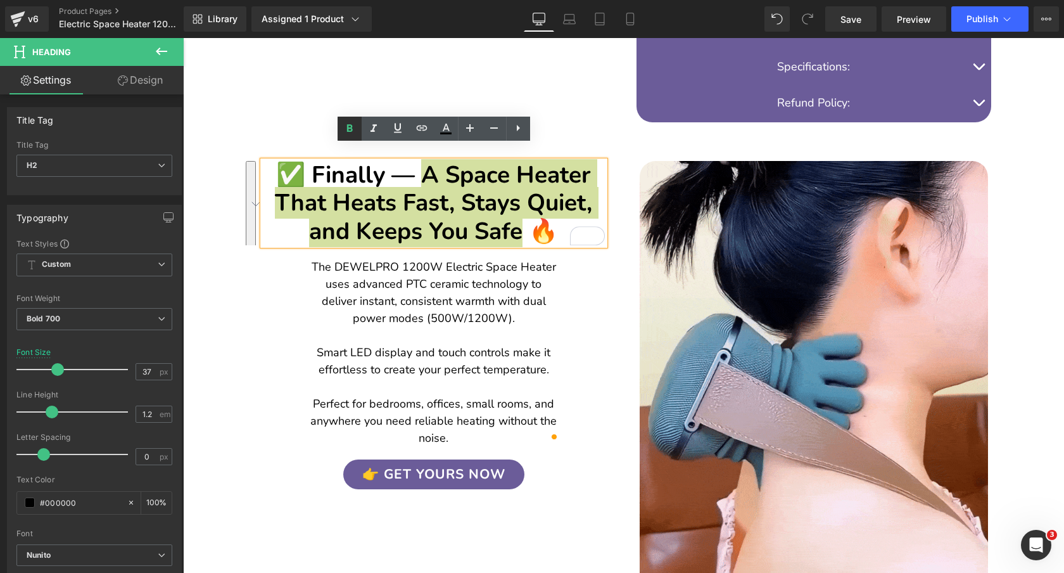
click at [355, 132] on icon at bounding box center [349, 128] width 15 height 15
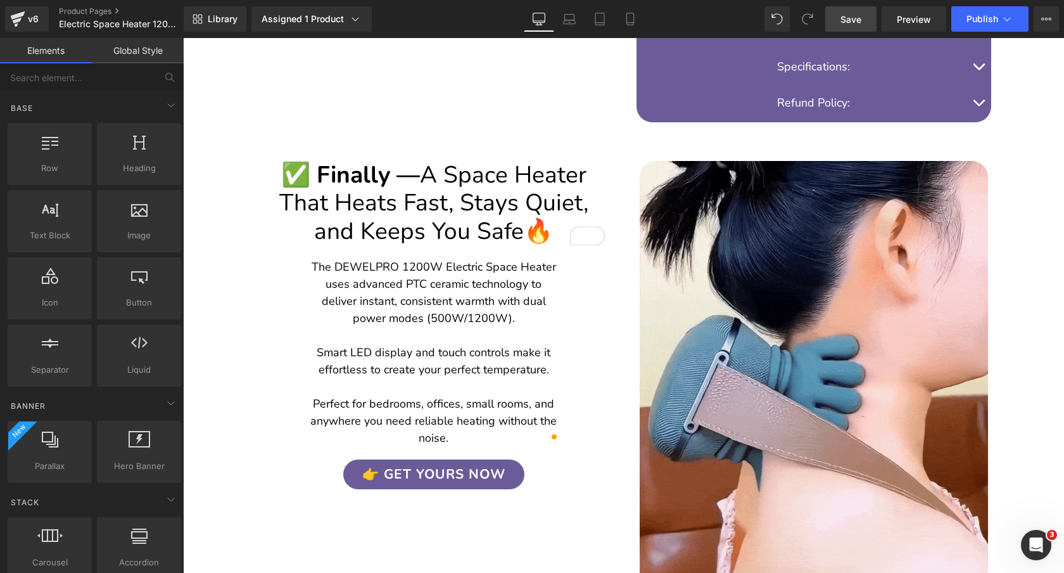
click at [851, 20] on span "Save" at bounding box center [850, 19] width 21 height 13
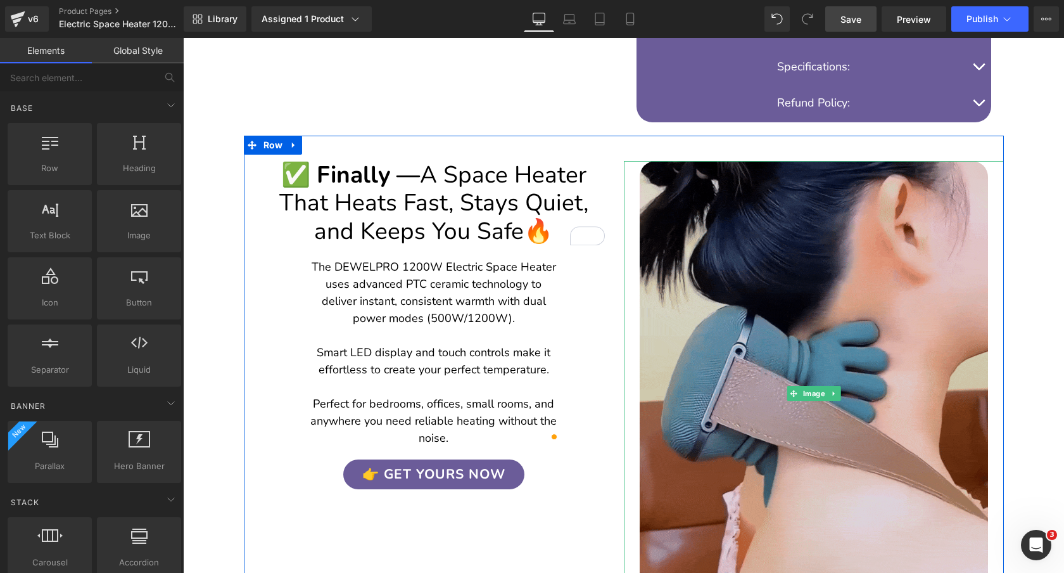
click at [867, 240] on img at bounding box center [814, 393] width 348 height 464
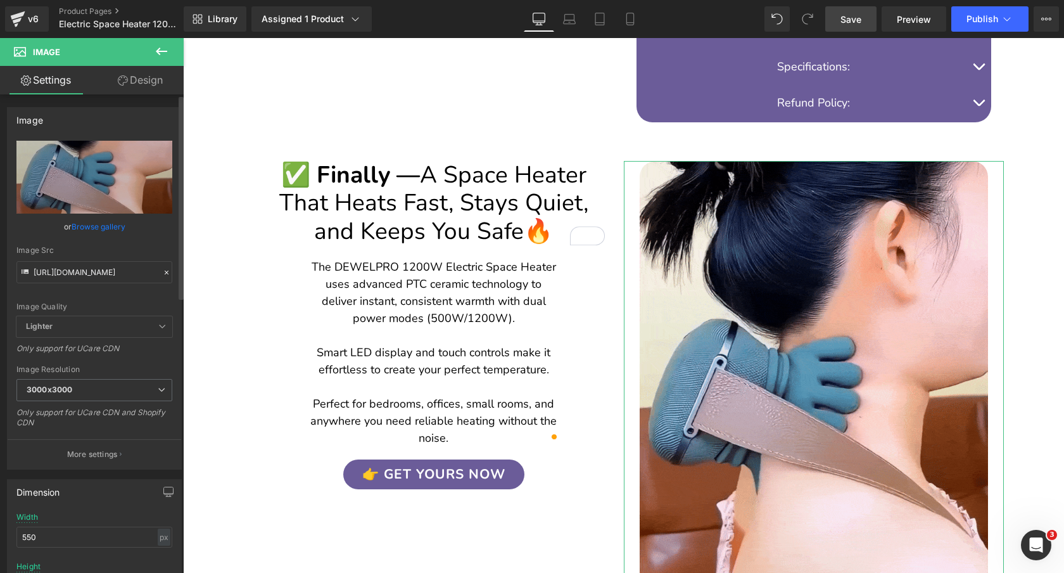
click at [102, 225] on link "Browse gallery" at bounding box center [99, 226] width 54 height 22
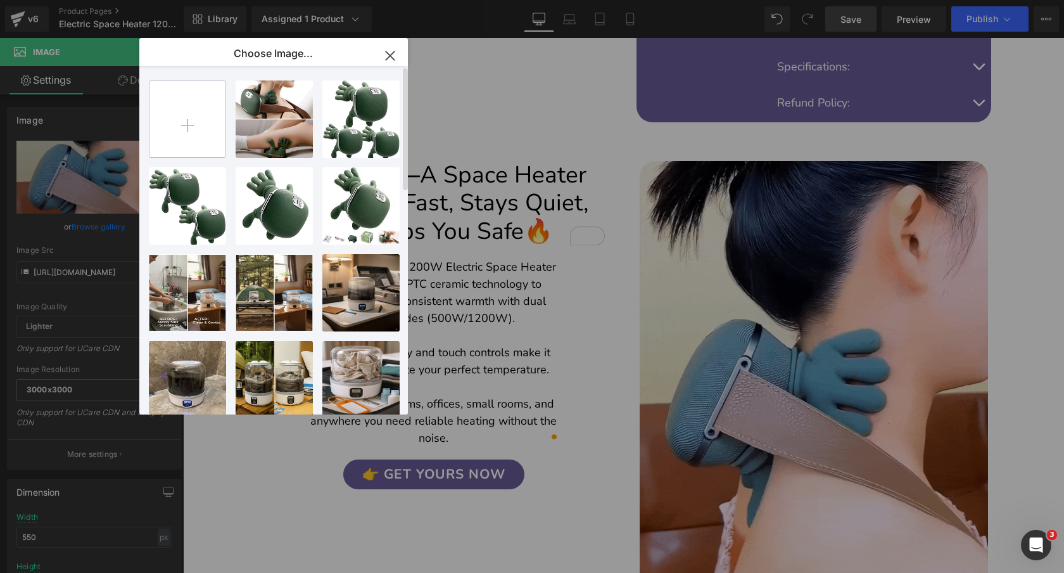
click at [200, 117] on input "file" at bounding box center [187, 119] width 76 height 76
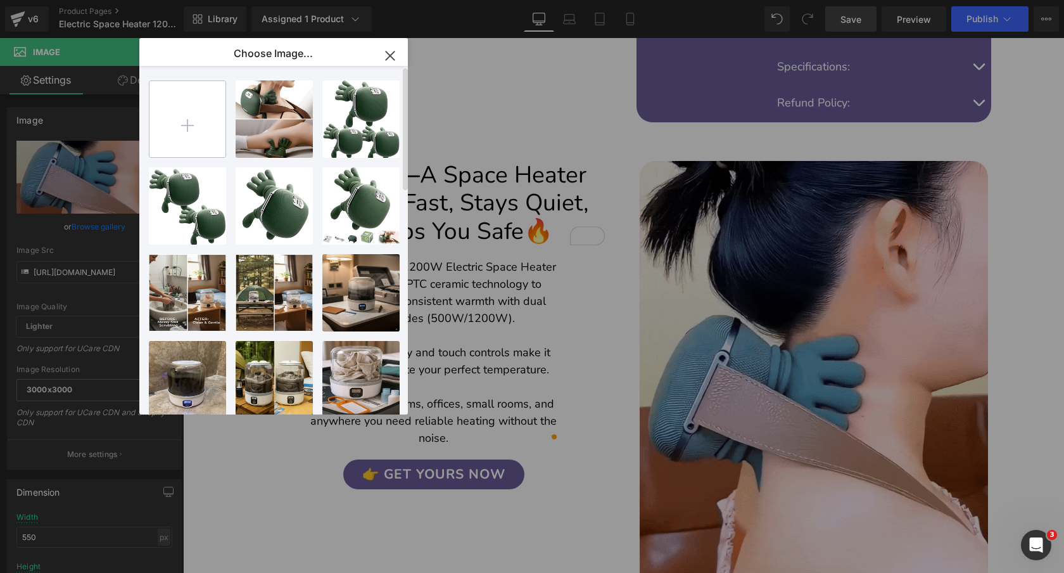
type input "C:\fakepath\Generated Image September 21, 2025 - 8_15AM.png"
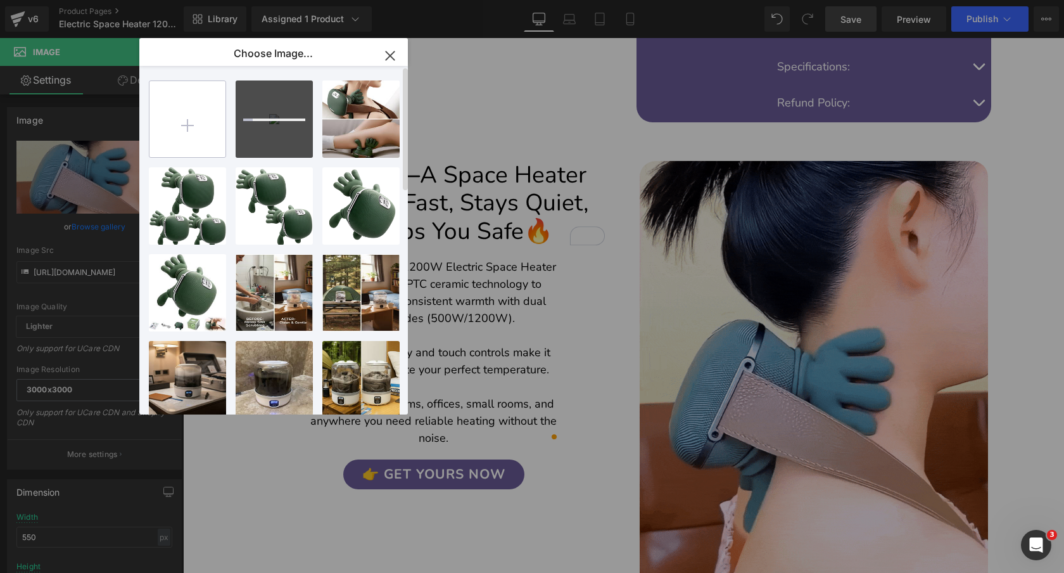
click at [184, 124] on input "file" at bounding box center [187, 119] width 76 height 76
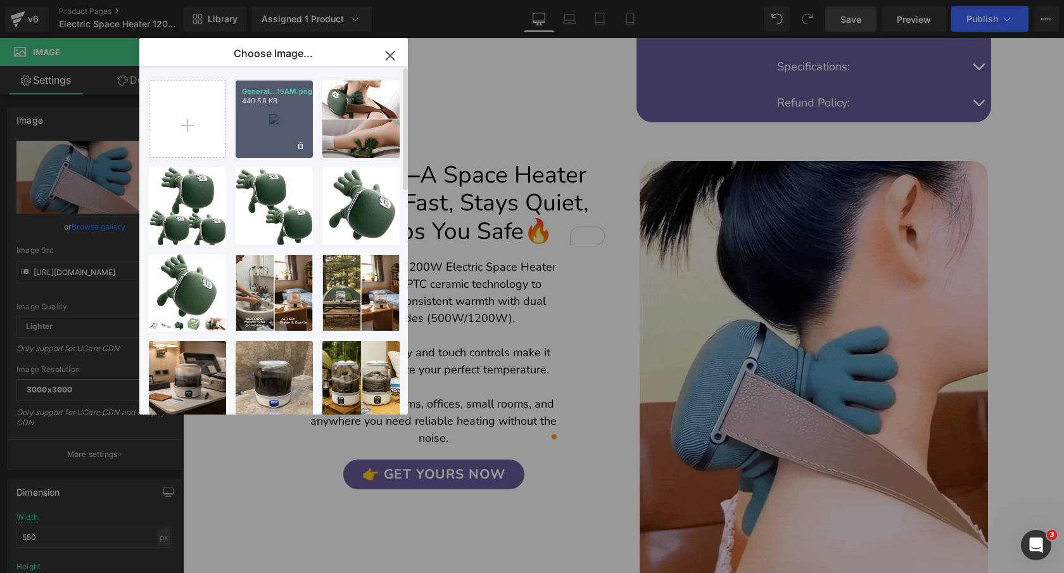
click at [274, 114] on div "Generat...15AM.png 440.58 KB" at bounding box center [274, 118] width 77 height 77
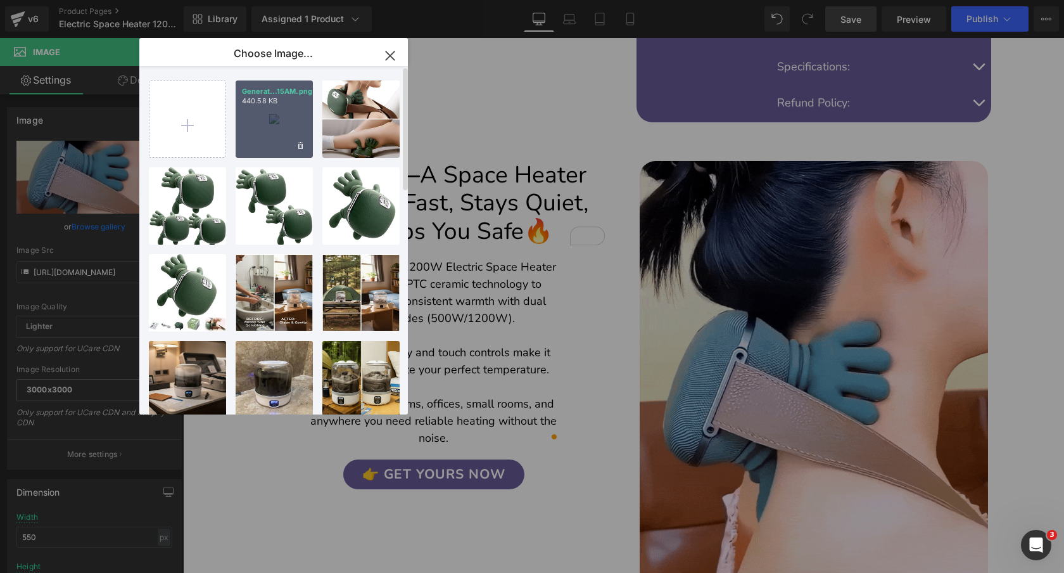
type input "https://ucarecdn.com/79ead250-b210-45b3-b3ca-749a67eb11a5/-/format/auto/-/previ…"
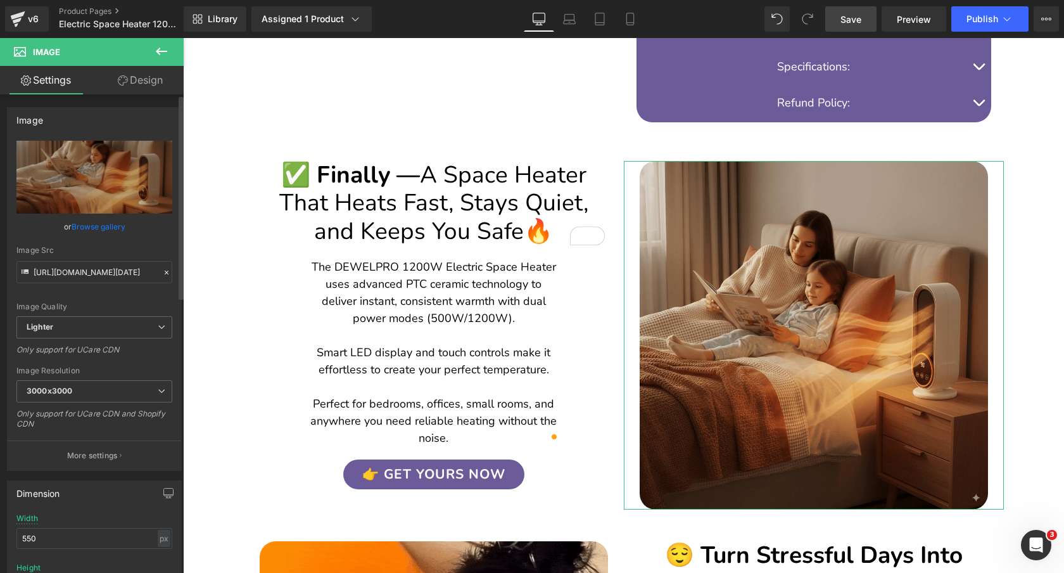
click at [98, 227] on link "Browse gallery" at bounding box center [99, 226] width 54 height 22
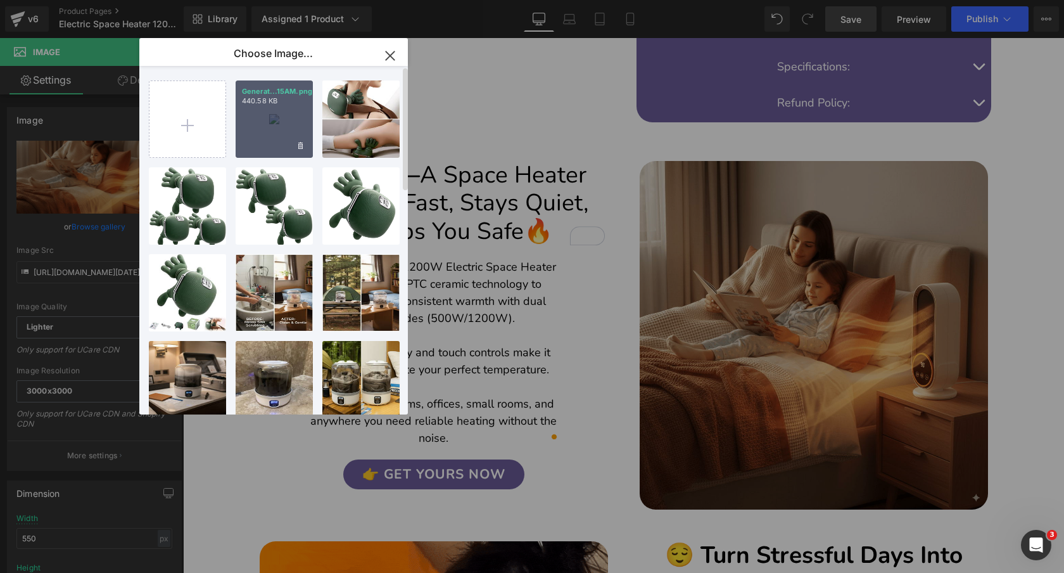
click at [252, 123] on div "Generat...15AM.png 440.58 KB" at bounding box center [274, 118] width 77 height 77
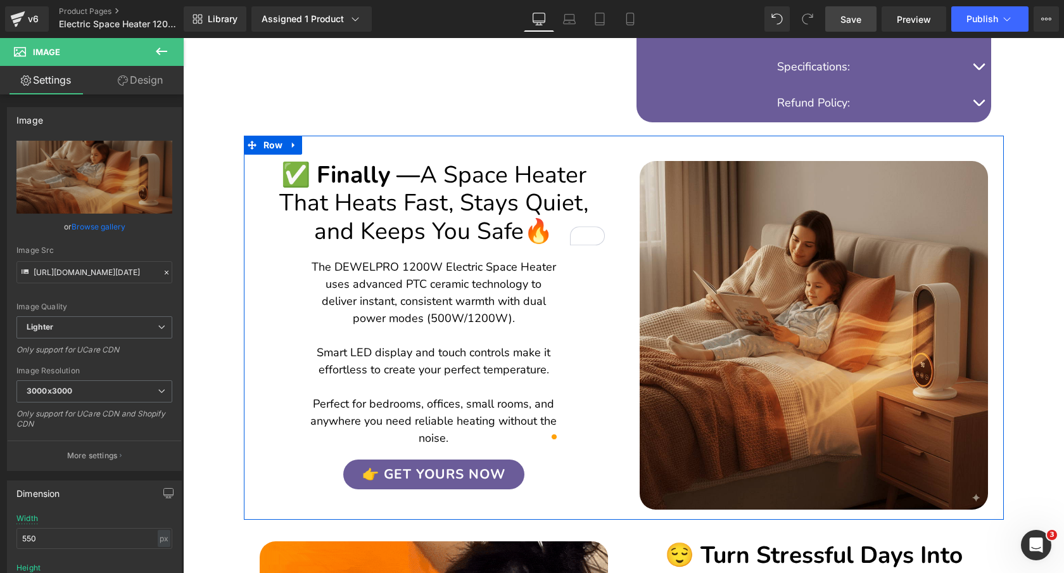
click at [255, 285] on div "✅ Finally — A Space Heater That Heats Fast, Stays Quiet, and Keeps You Safe 🔥 H…" at bounding box center [434, 312] width 380 height 353
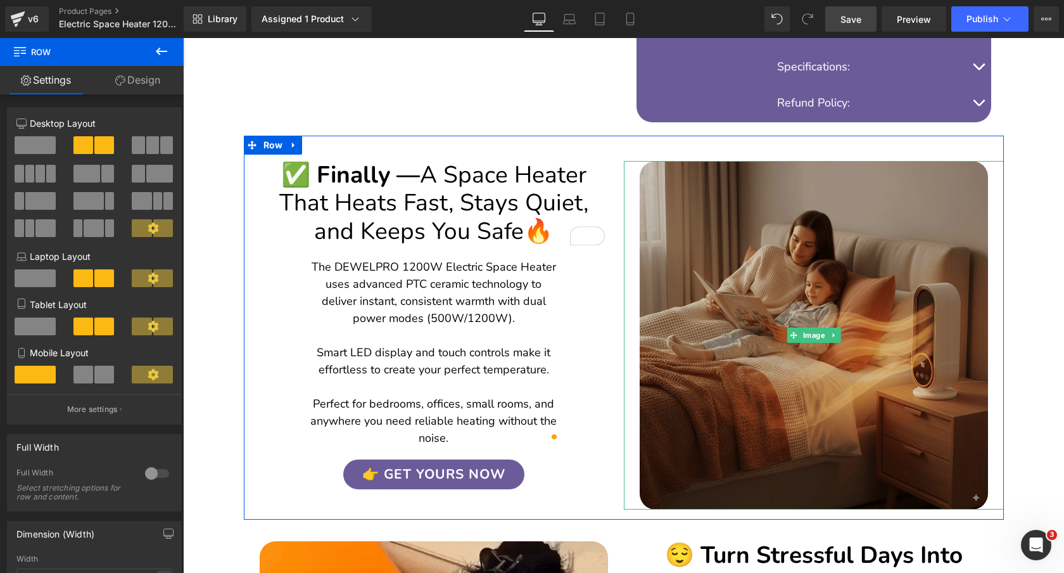
click at [801, 261] on img at bounding box center [814, 335] width 348 height 348
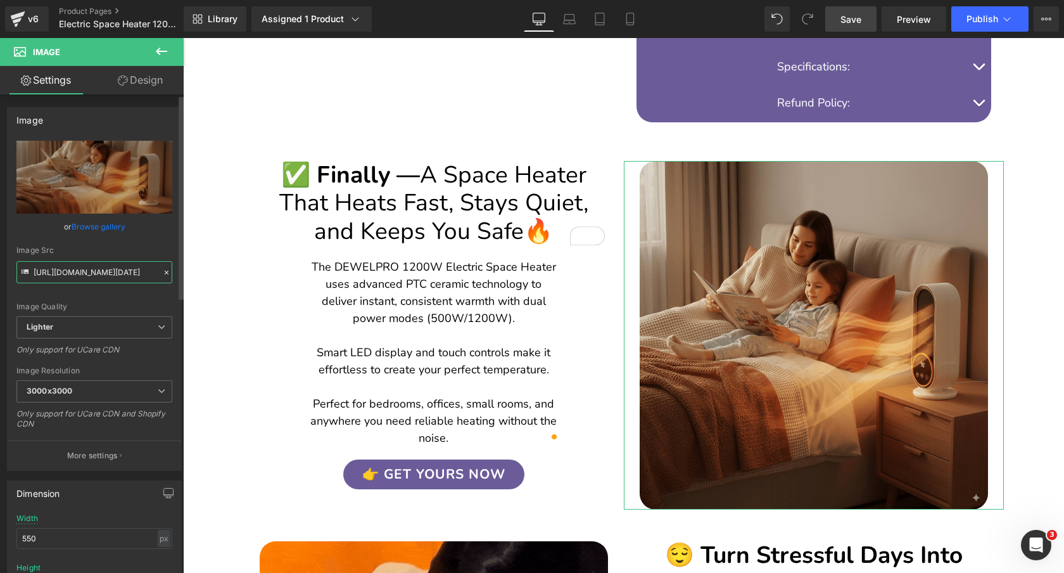
click at [100, 271] on input "https://ucarecdn.com/79ead250-b210-45b3-b3ca-749a67eb11a5/-/format/auto/-/previ…" at bounding box center [94, 272] width 156 height 22
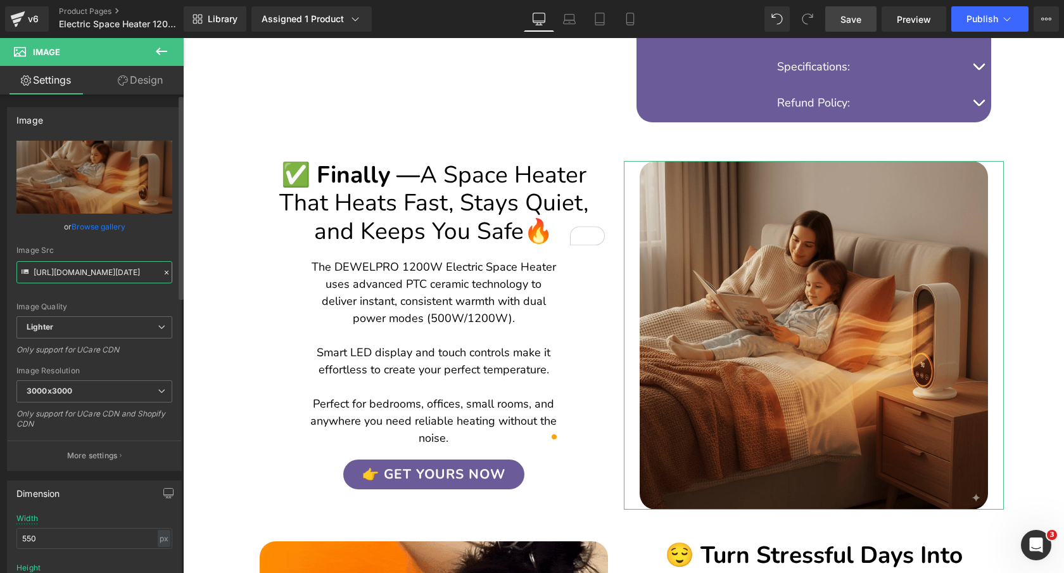
click at [100, 271] on input "https://ucarecdn.com/79ead250-b210-45b3-b3ca-749a67eb11a5/-/format/auto/-/previ…" at bounding box center [94, 272] width 156 height 22
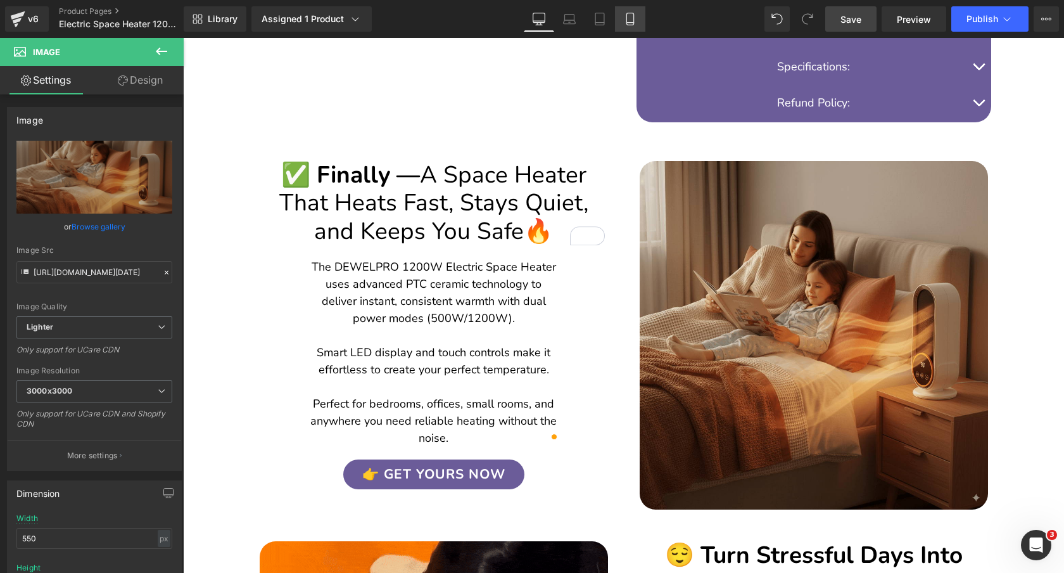
click at [635, 18] on icon at bounding box center [630, 19] width 13 height 13
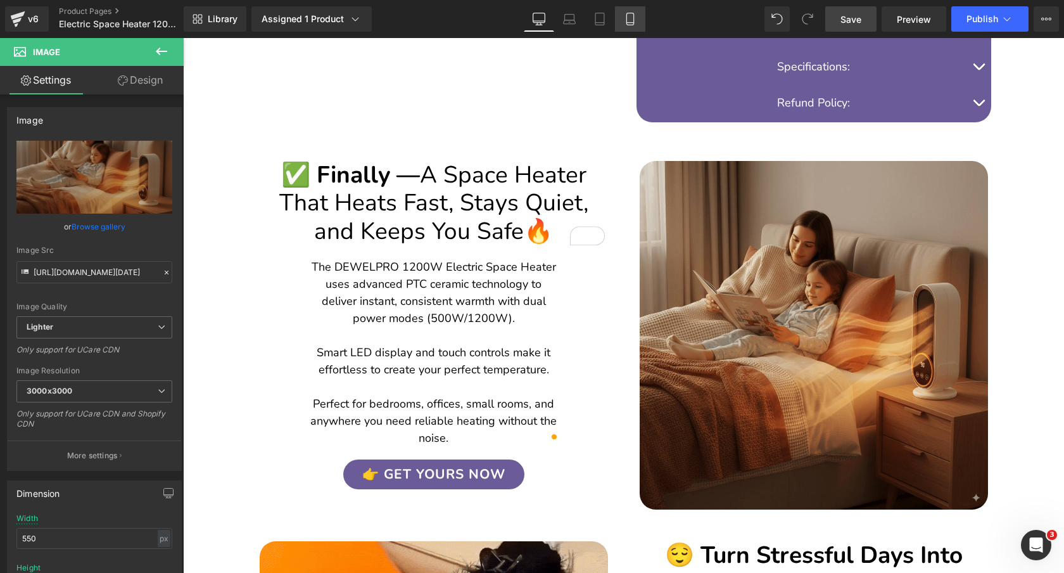
type input "auto"
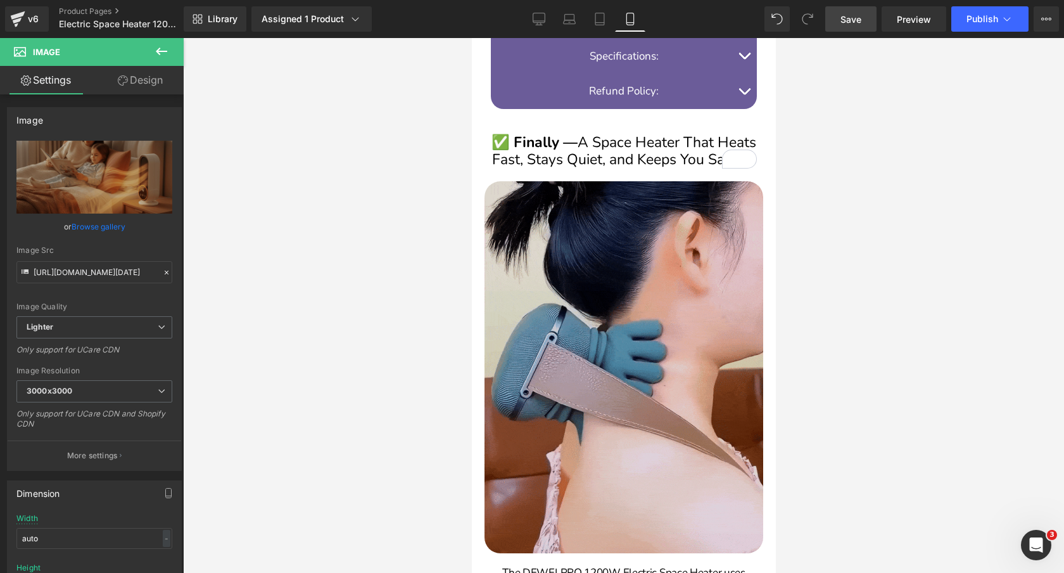
scroll to position [965, 0]
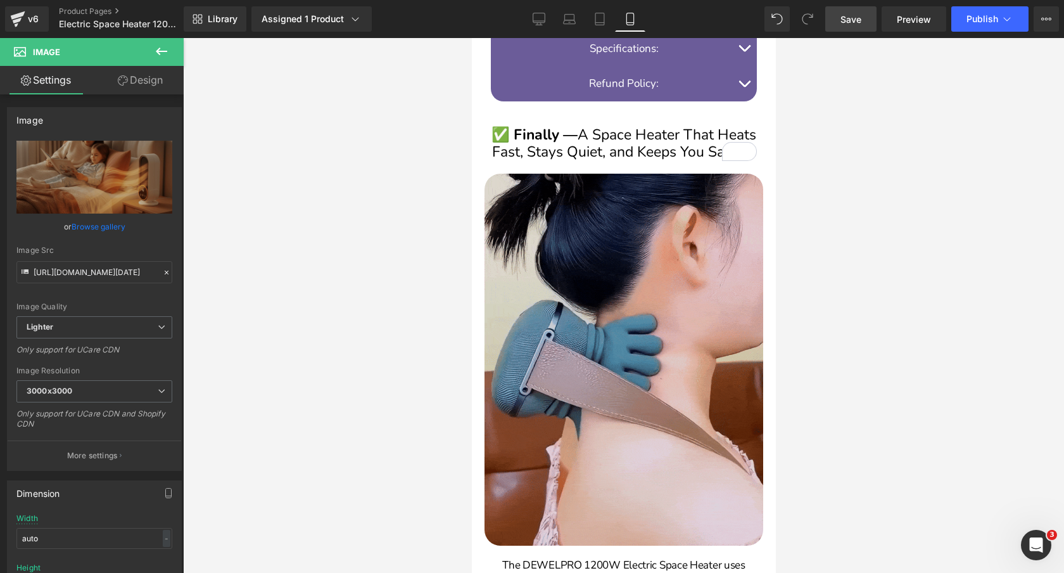
click at [641, 303] on img at bounding box center [623, 360] width 279 height 372
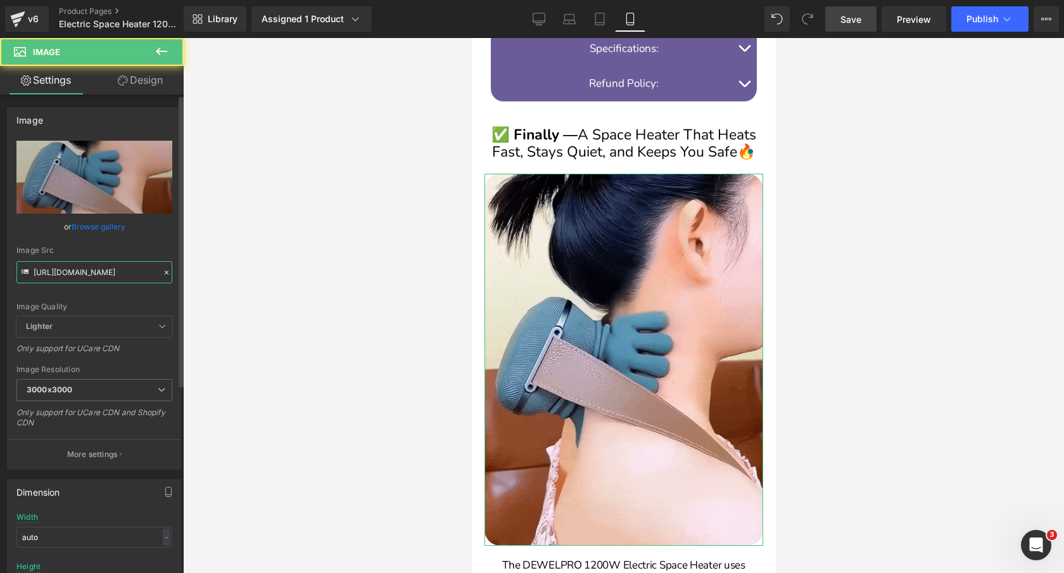
click at [104, 279] on input "https://cdn.shopify.com/s/files/1/0089/1335/4815/files/Linkinbiotoshoporganizat…" at bounding box center [94, 272] width 156 height 22
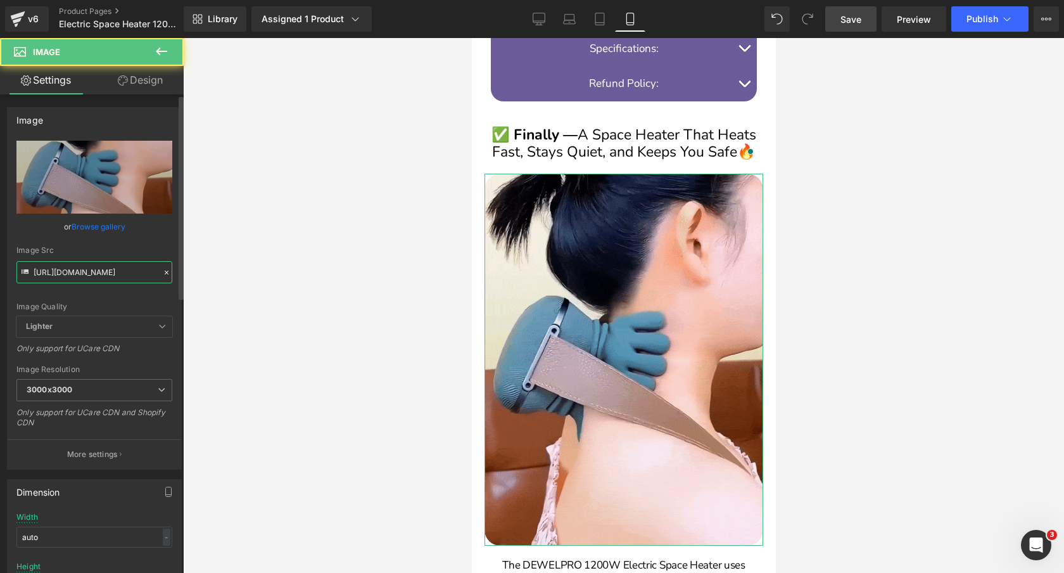
click at [104, 279] on input "https://cdn.shopify.com/s/files/1/0089/1335/4815/files/Linkinbiotoshoporganizat…" at bounding box center [94, 272] width 156 height 22
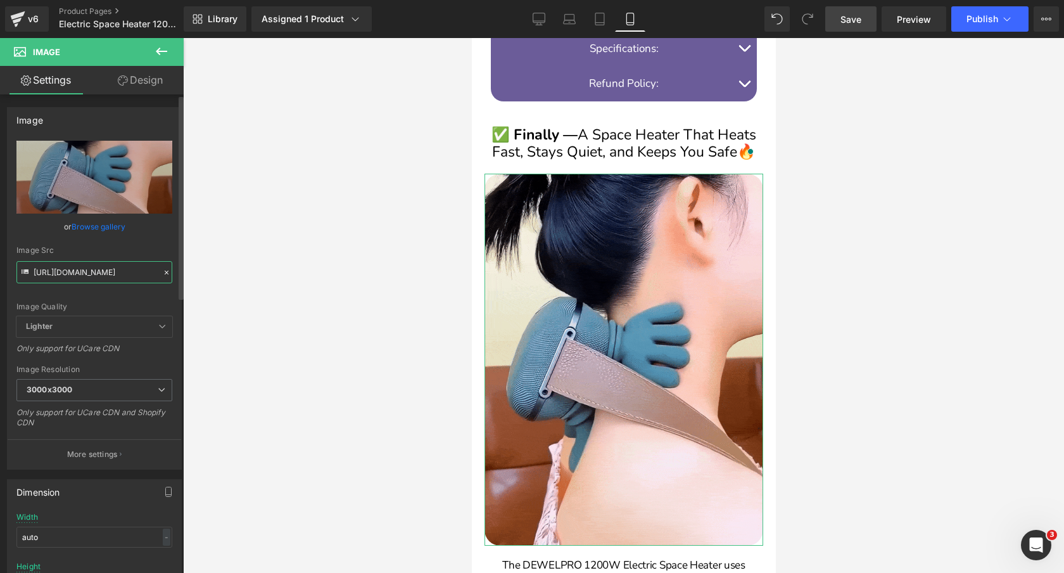
click at [104, 279] on input "https://cdn.shopify.com/s/files/1/0089/1335/4815/files/Linkinbiotoshoporganizat…" at bounding box center [94, 272] width 156 height 22
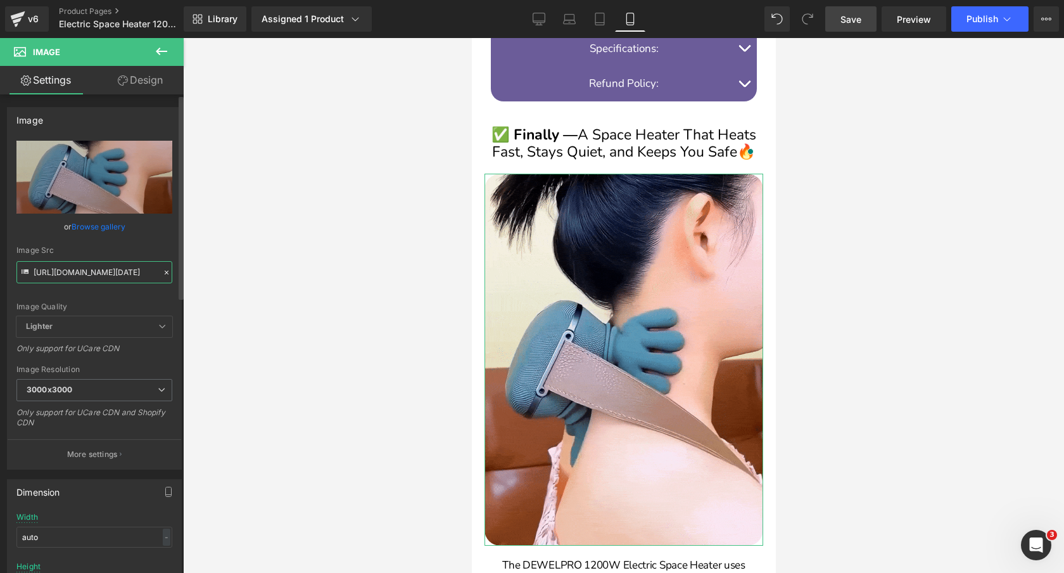
scroll to position [0, 589]
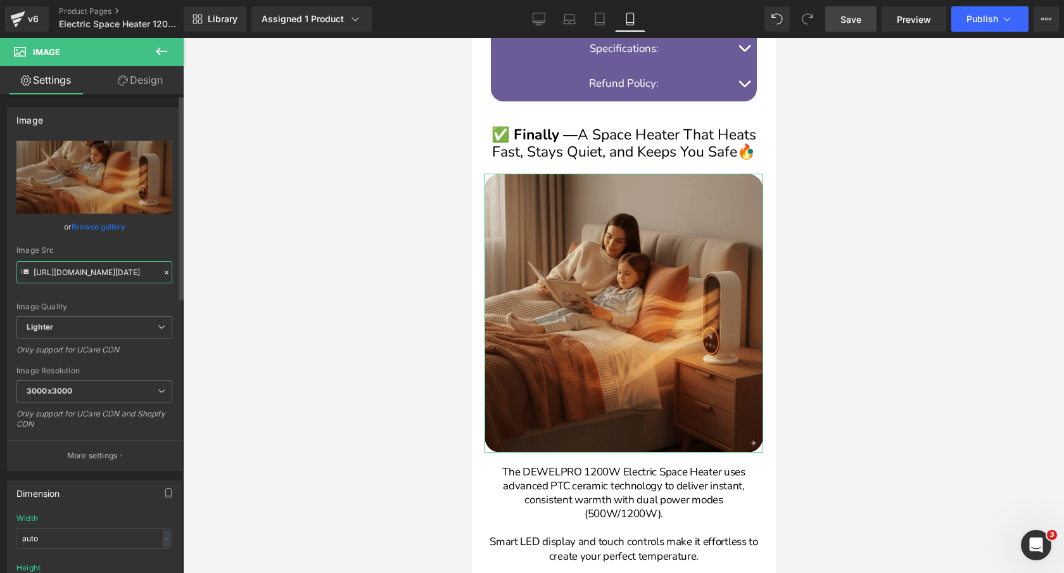
type input "https://ucarecdn.com/79ead250-b210-45b3-b3ca-749a67eb11a5/-/format/auto/-/previ…"
click at [153, 244] on div "Image Quality Lighter Lightest Lighter Lighter Lightest Only support for UCare …" at bounding box center [94, 228] width 156 height 175
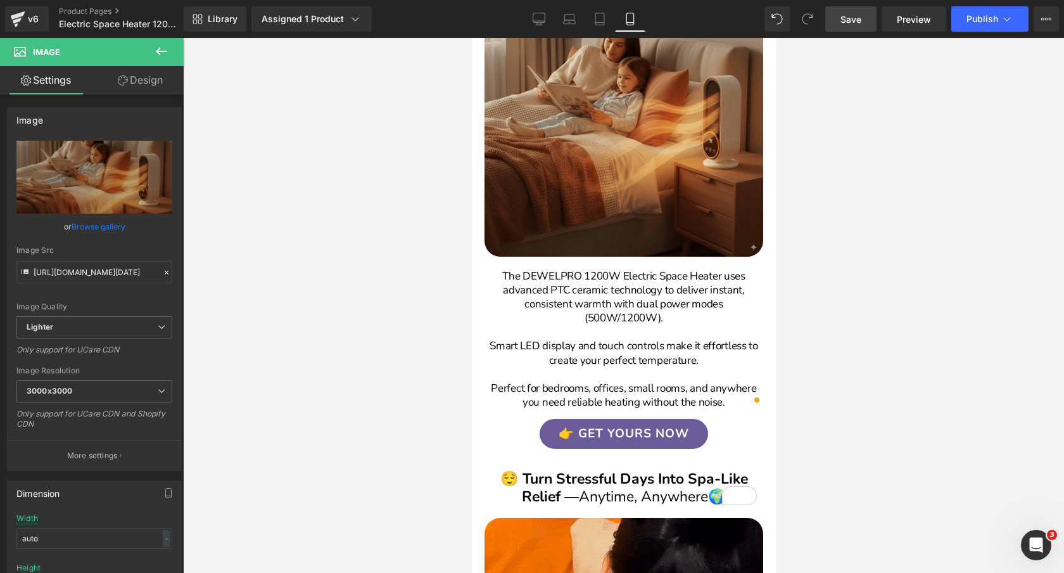
scroll to position [1159, 0]
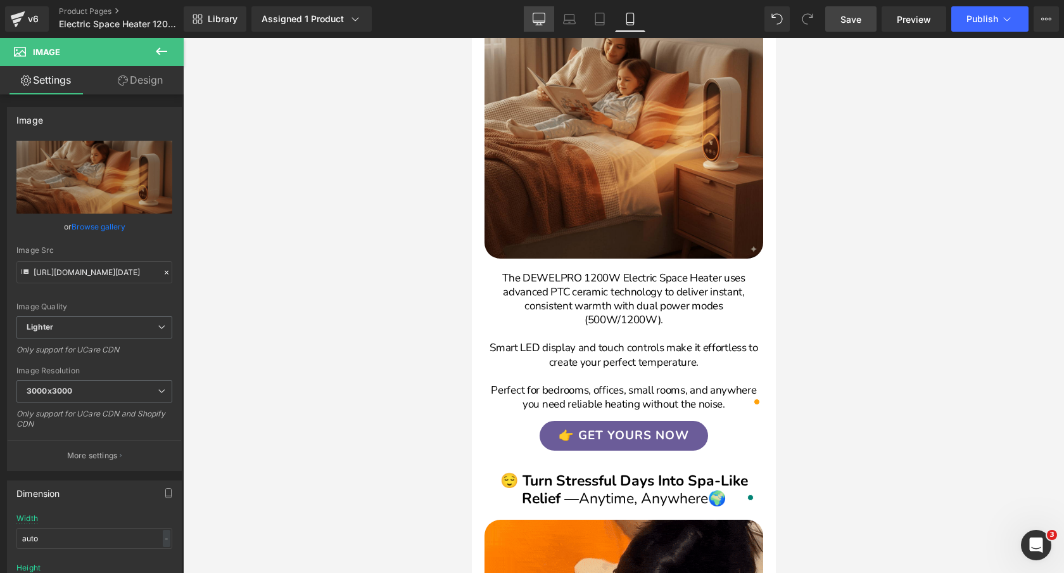
click at [540, 21] on icon at bounding box center [539, 21] width 12 height 0
type input "700"
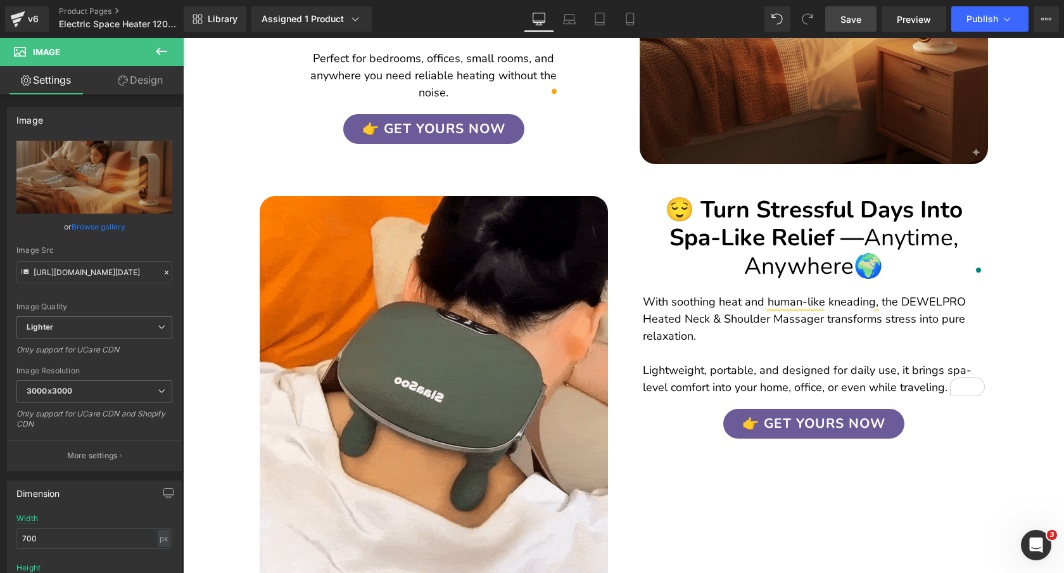
scroll to position [1034, 0]
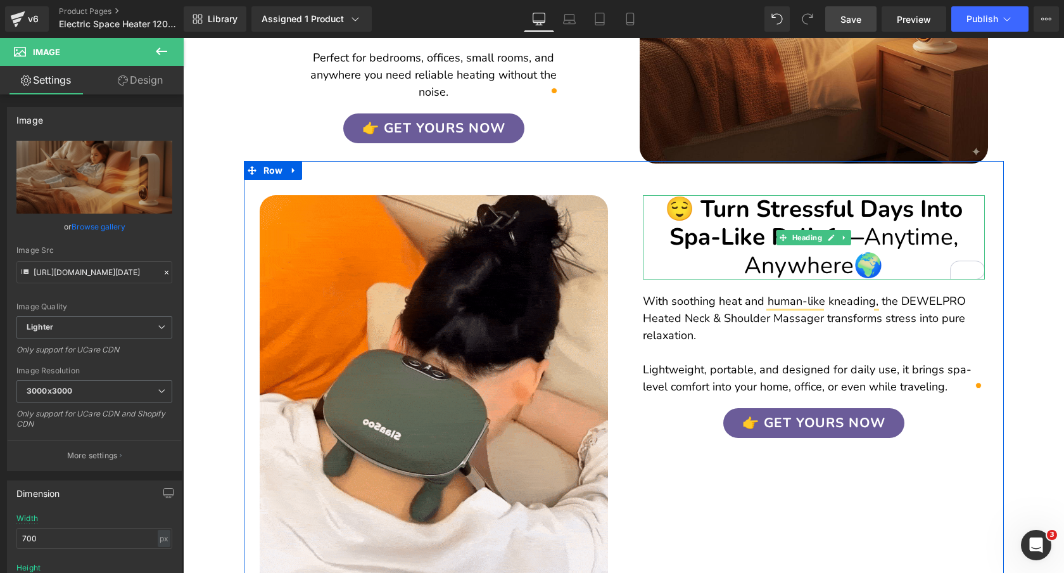
click at [880, 221] on span "Anytime, Anywhere" at bounding box center [851, 251] width 214 height 60
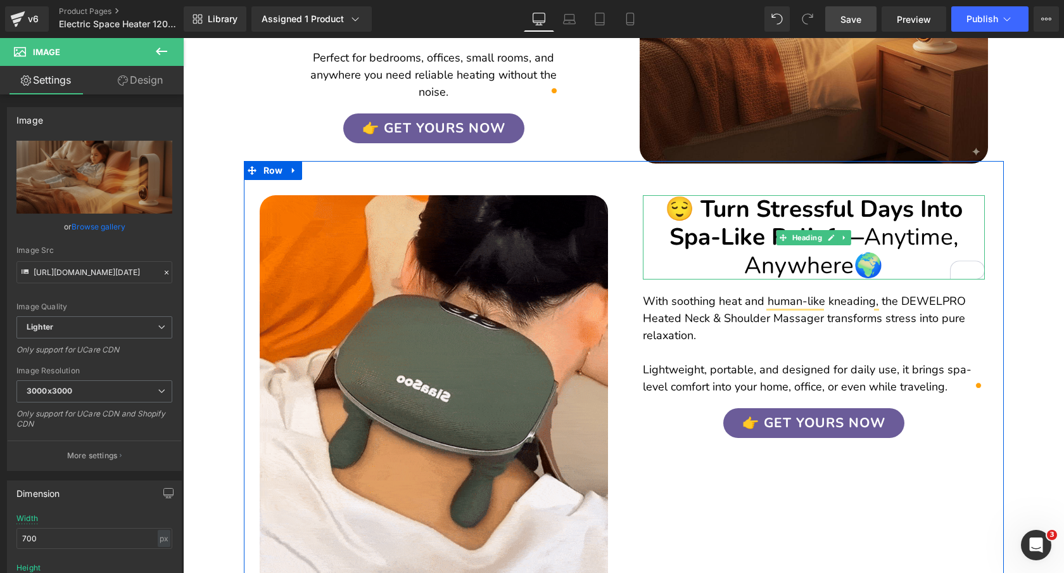
click at [880, 221] on span "Anytime, Anywhere" at bounding box center [851, 251] width 214 height 60
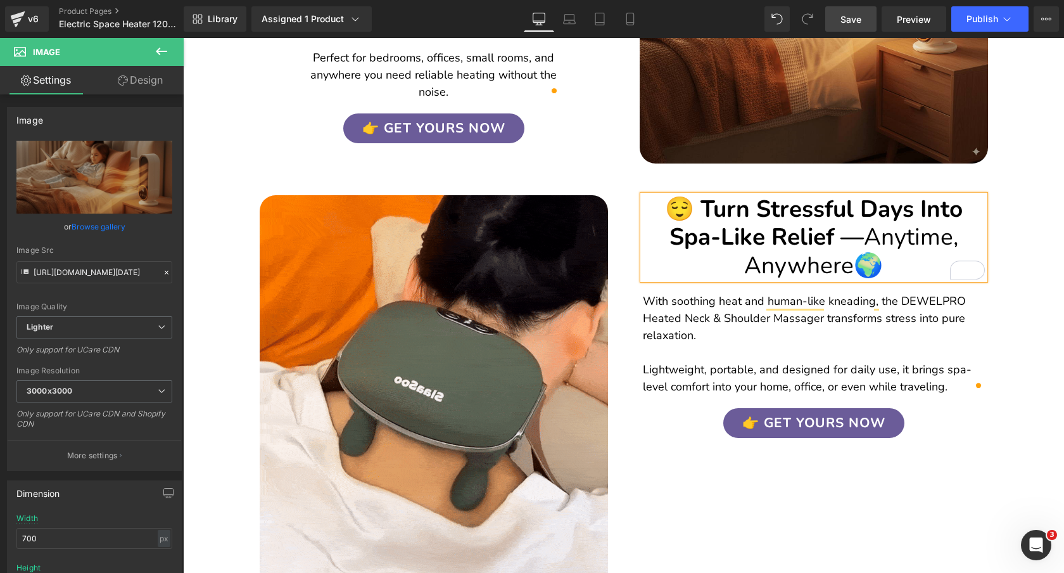
click at [880, 221] on span "Anytime, Anywhere" at bounding box center [851, 251] width 214 height 60
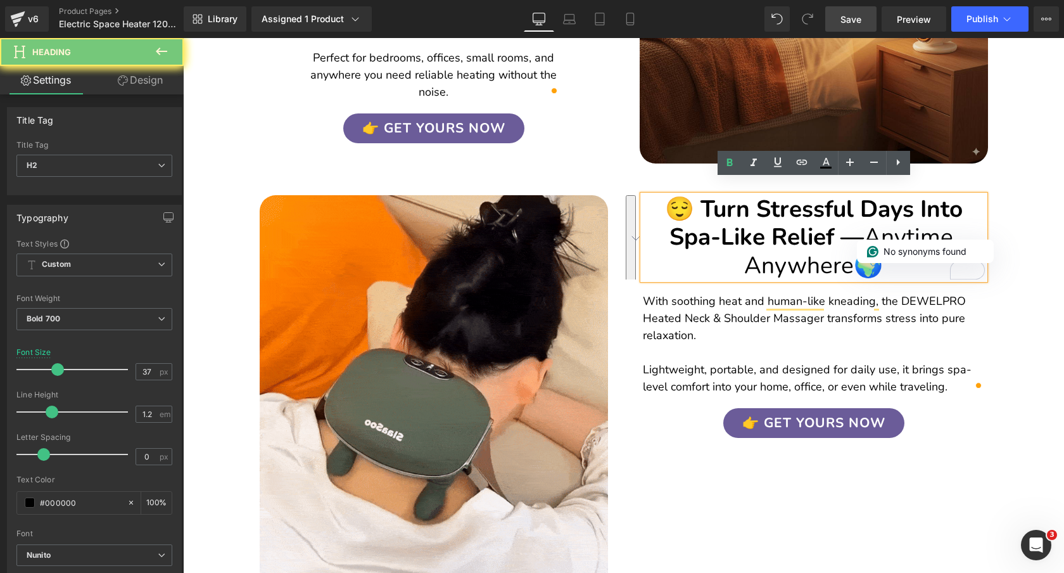
paste div "To enrich screen reader interactions, please activate Accessibility in Grammarl…"
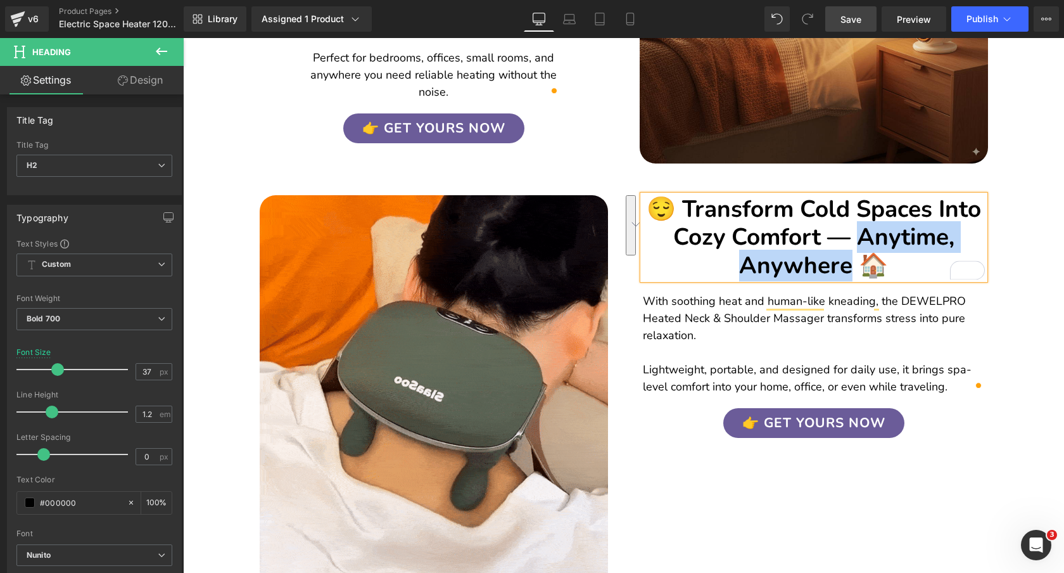
drag, startPoint x: 857, startPoint y: 214, endPoint x: 853, endPoint y: 245, distance: 31.3
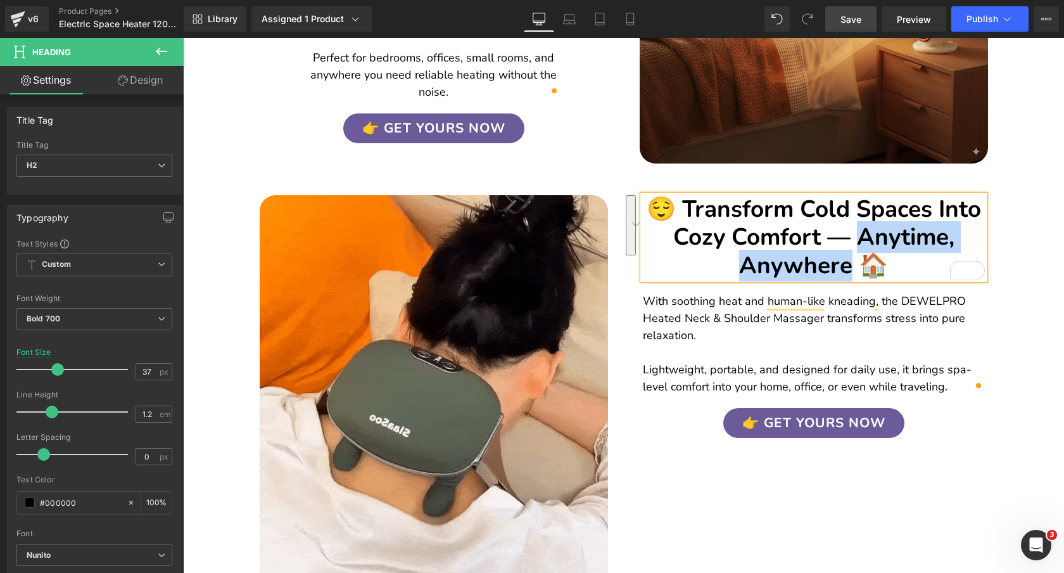
click at [853, 245] on h2 "😌 Transform Cold Spaces Into Cozy Comfort — Anytime, Anywhere 🏠" at bounding box center [814, 237] width 342 height 84
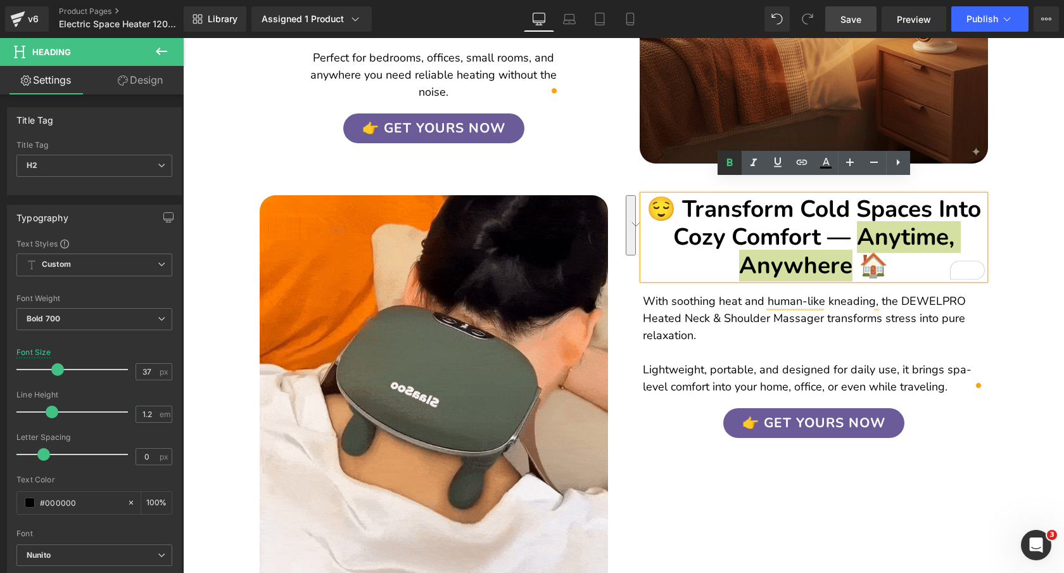
click at [732, 167] on icon at bounding box center [729, 162] width 15 height 15
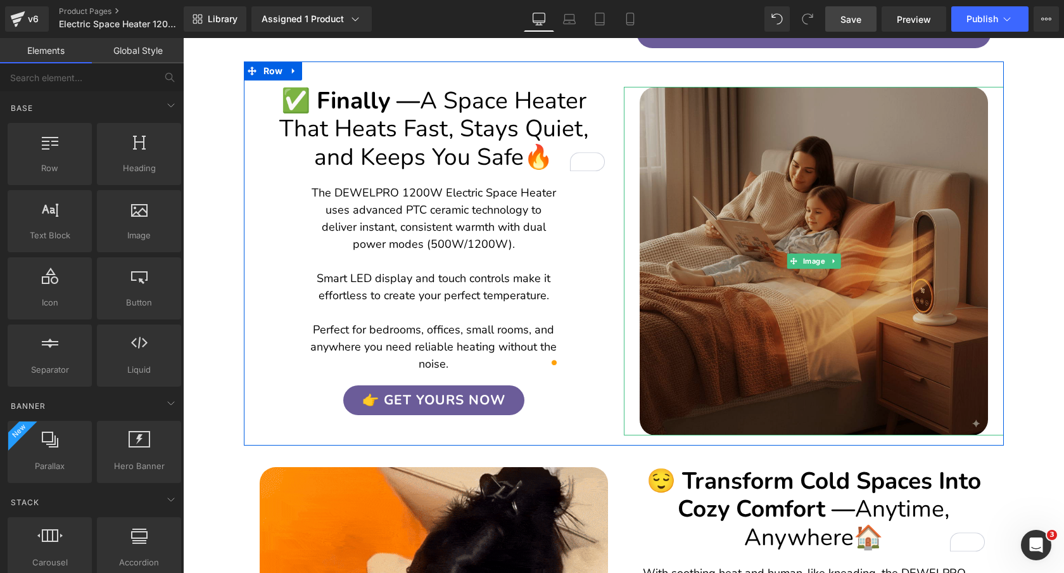
scroll to position [745, 0]
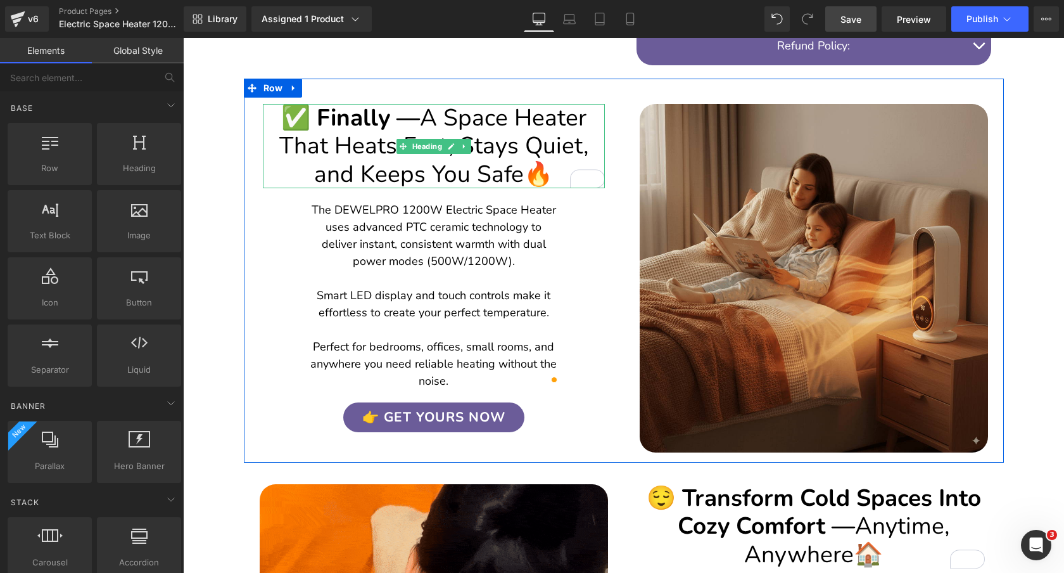
click at [528, 104] on span "A Space Heater That Heats Fast, Stays Quiet, and Keeps You Safe" at bounding box center [433, 146] width 309 height 88
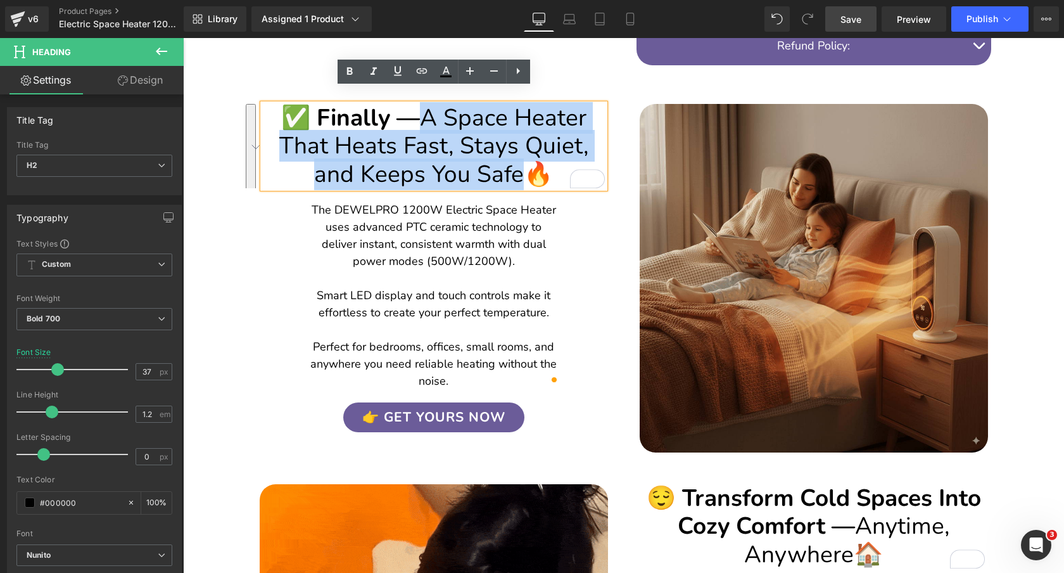
drag, startPoint x: 424, startPoint y: 103, endPoint x: 520, endPoint y: 158, distance: 110.6
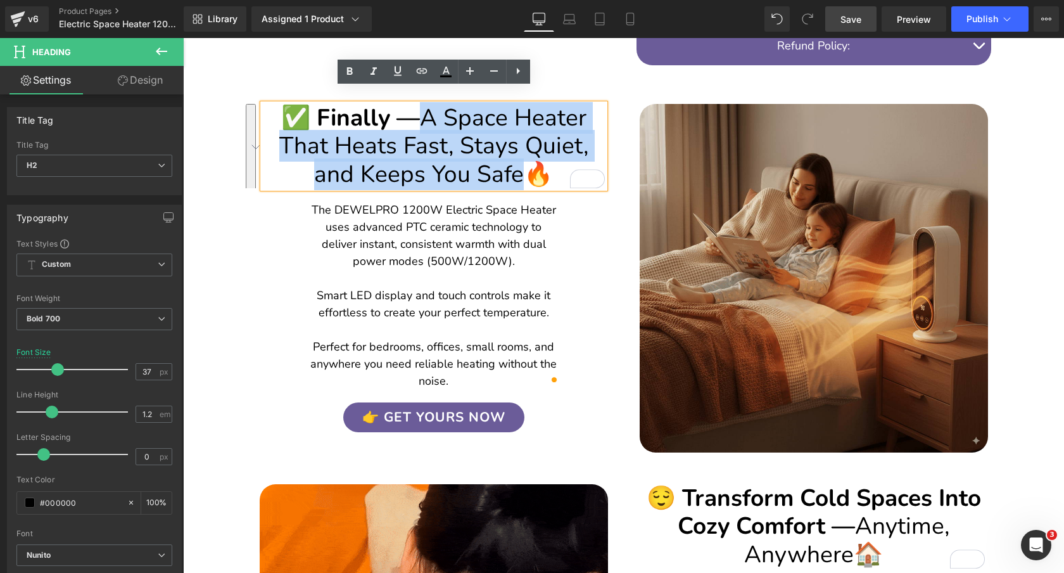
click at [520, 158] on span "A Space Heater That Heats Fast, Stays Quiet, and Keeps You Safe" at bounding box center [433, 146] width 309 height 88
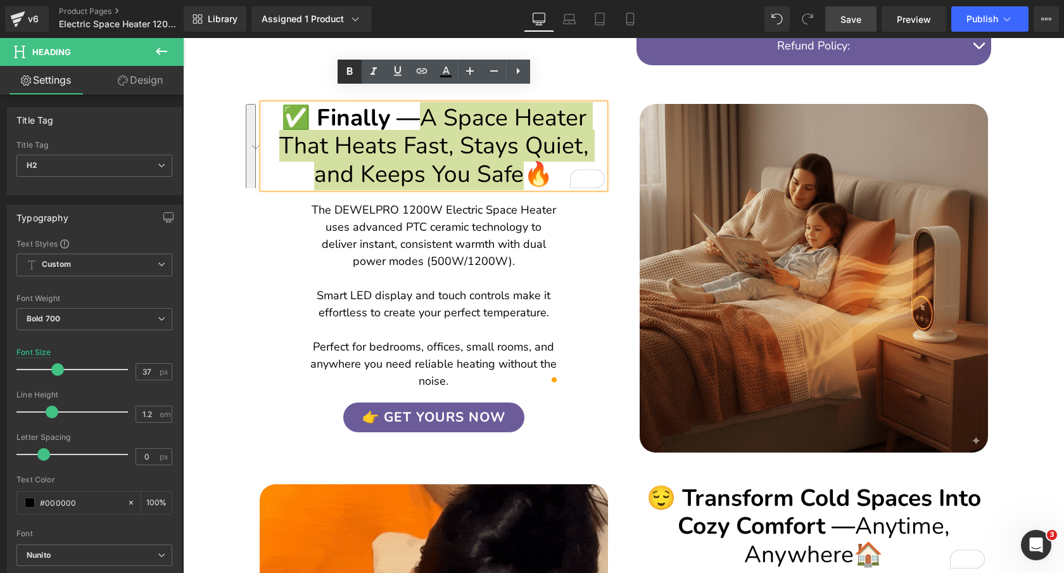
click at [348, 72] on icon at bounding box center [349, 71] width 15 height 15
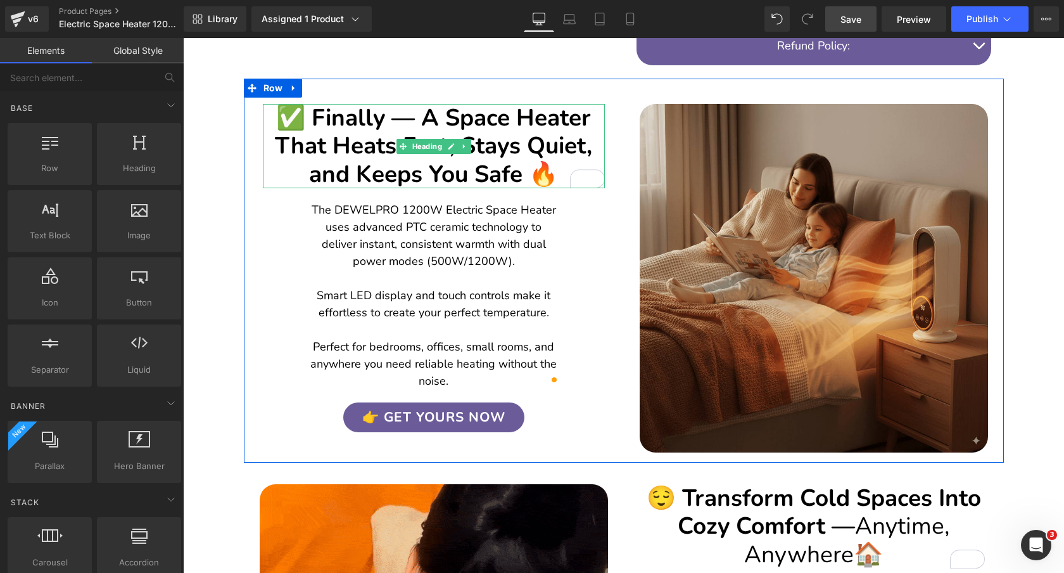
click at [439, 104] on h2 "✅ Finally — A Space Heater That Heats Fast, Stays Quiet, and Keeps You Safe 🔥" at bounding box center [434, 146] width 342 height 84
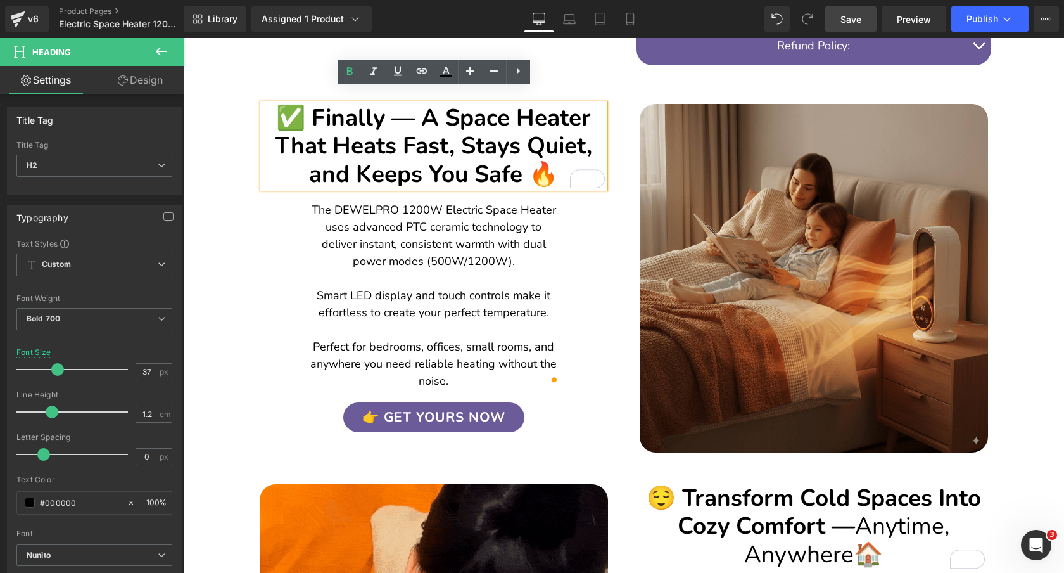
click at [244, 139] on div "✅ Finally — A Space Heater That Heats Fast, Stays Quiet, and Keeps You Safe 🔥 H…" at bounding box center [434, 255] width 380 height 353
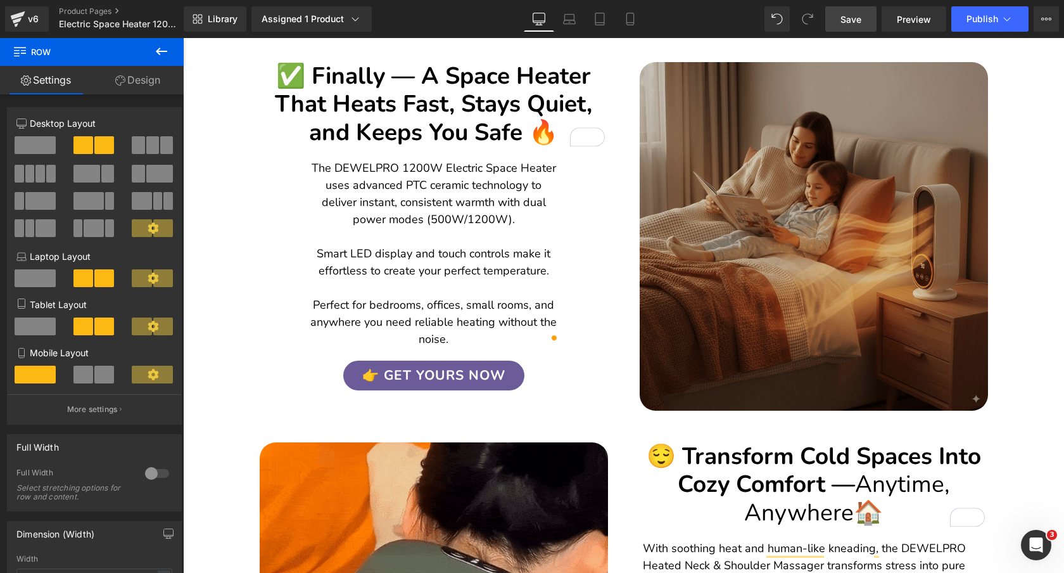
scroll to position [713, 0]
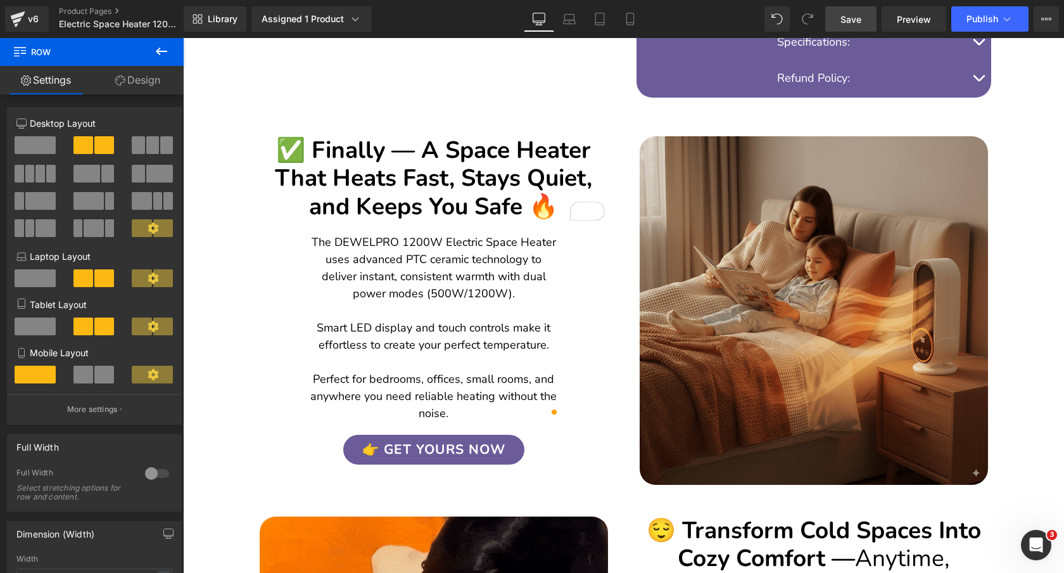
click at [462, 162] on div "✅ Finally — A Space Heater That Heats Fast, Stays Quiet, and Keeps You Safe 🔥 H…" at bounding box center [434, 178] width 342 height 84
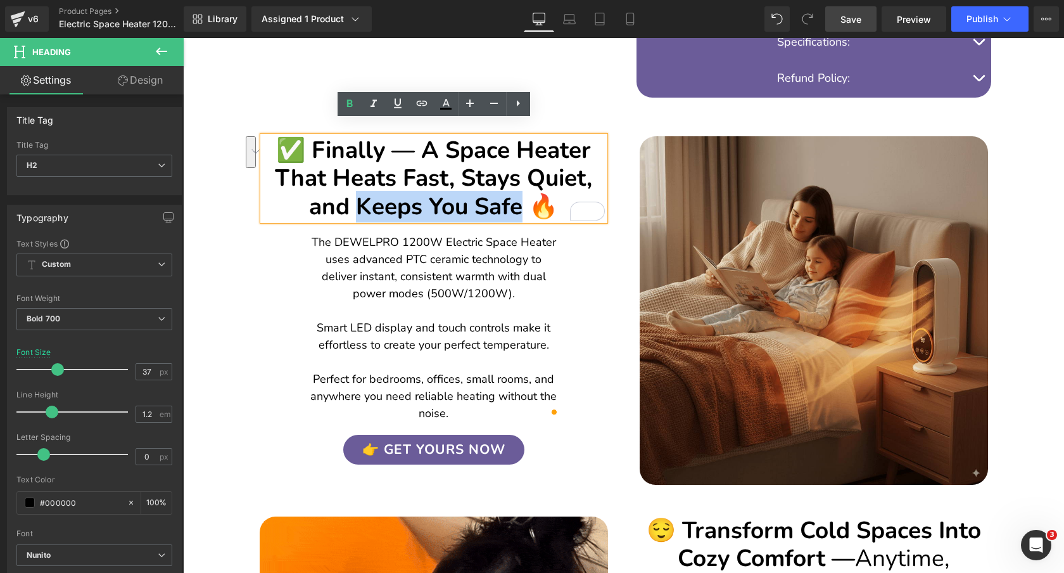
drag, startPoint x: 360, startPoint y: 191, endPoint x: 522, endPoint y: 193, distance: 162.2
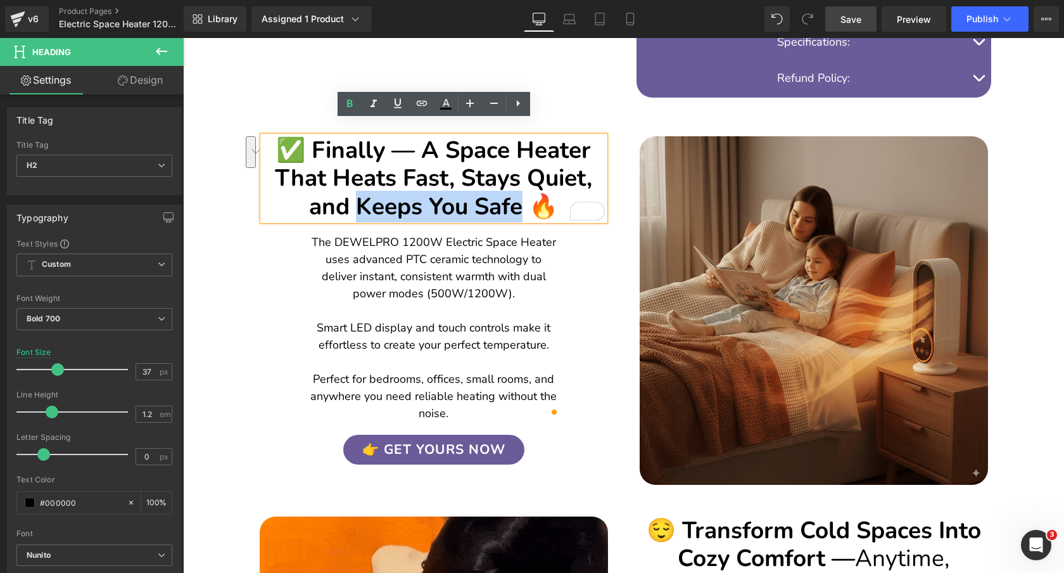
click at [522, 193] on h2 "✅ Finally — A Space Heater That Heats Fast, Stays Quiet, and Keeps You Safe 🔥" at bounding box center [434, 178] width 342 height 84
click at [335, 187] on h2 "✅ Finally — A Space Heater That Heats Fast, Stays Quiet, and Keeps You Safe 🔥" at bounding box center [434, 178] width 342 height 84
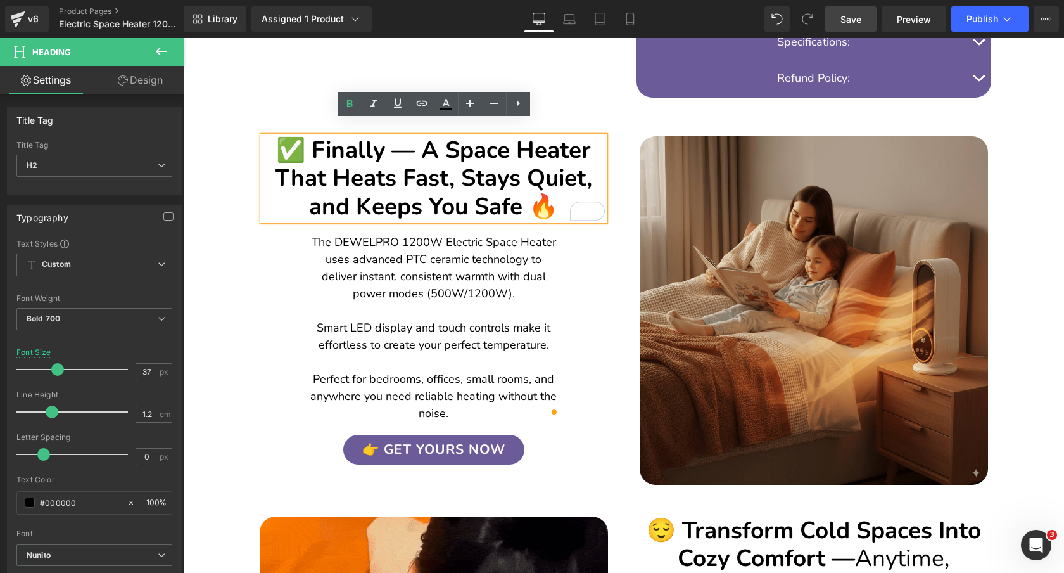
click at [256, 218] on div "✅ Finally — A Space Heater That Heats Fast, Stays Quiet, and Keeps You Safe 🔥 H…" at bounding box center [434, 287] width 380 height 353
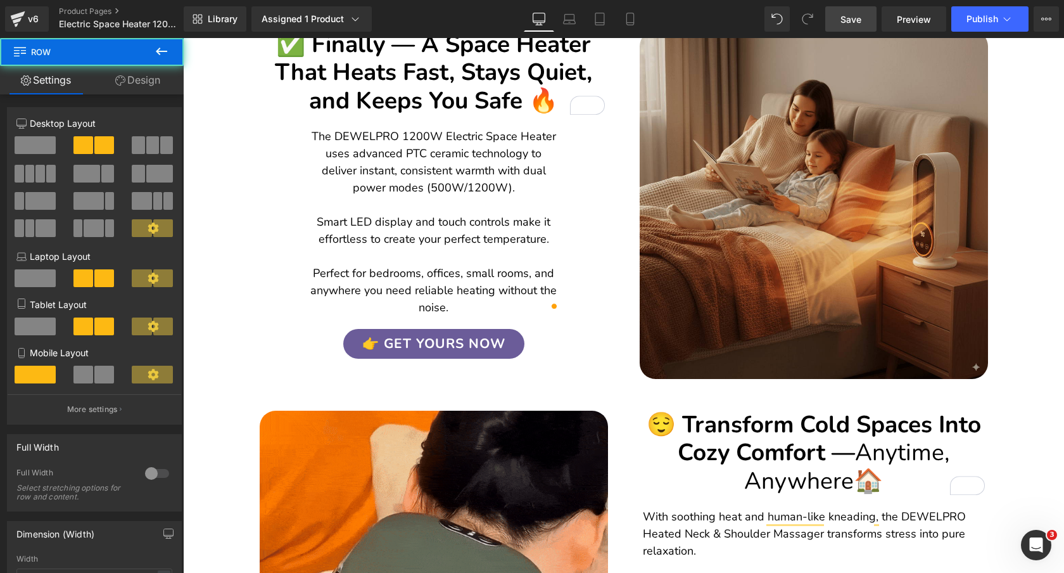
scroll to position [831, 0]
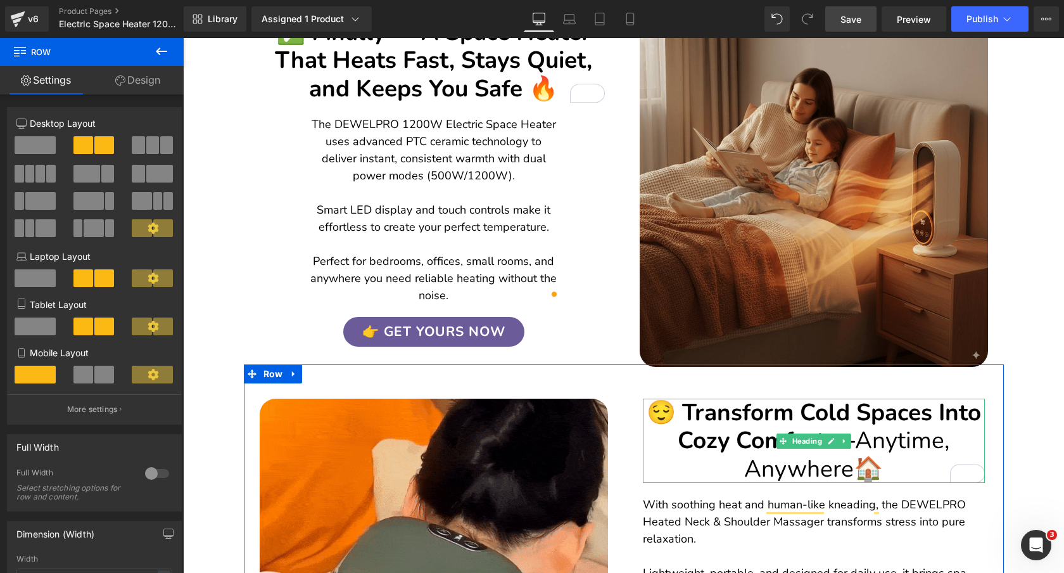
click at [886, 424] on span "Anytime, Anywhere" at bounding box center [846, 454] width 205 height 60
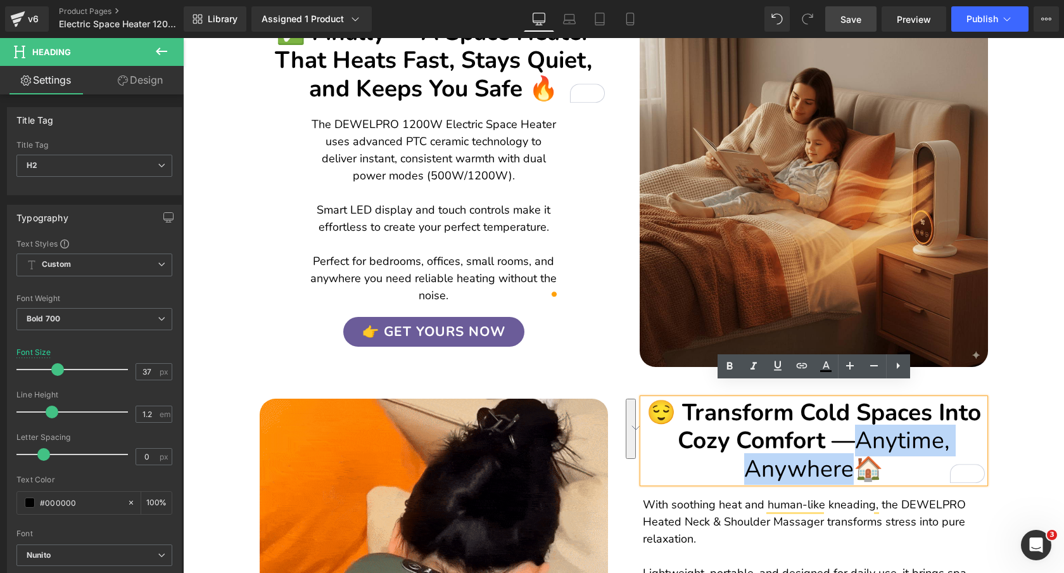
drag, startPoint x: 861, startPoint y: 423, endPoint x: 854, endPoint y: 446, distance: 23.8
click at [854, 446] on h2 "😌 Transform Cold Spaces Into Cozy Comfort — Anytime, Anywhere 🏠" at bounding box center [814, 440] width 342 height 84
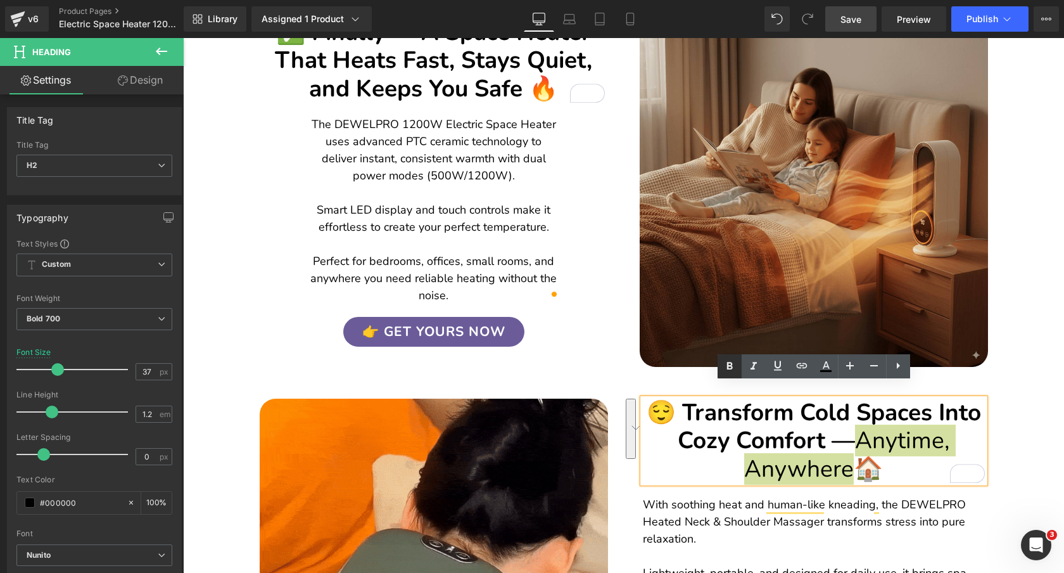
click at [725, 365] on icon at bounding box center [729, 365] width 15 height 15
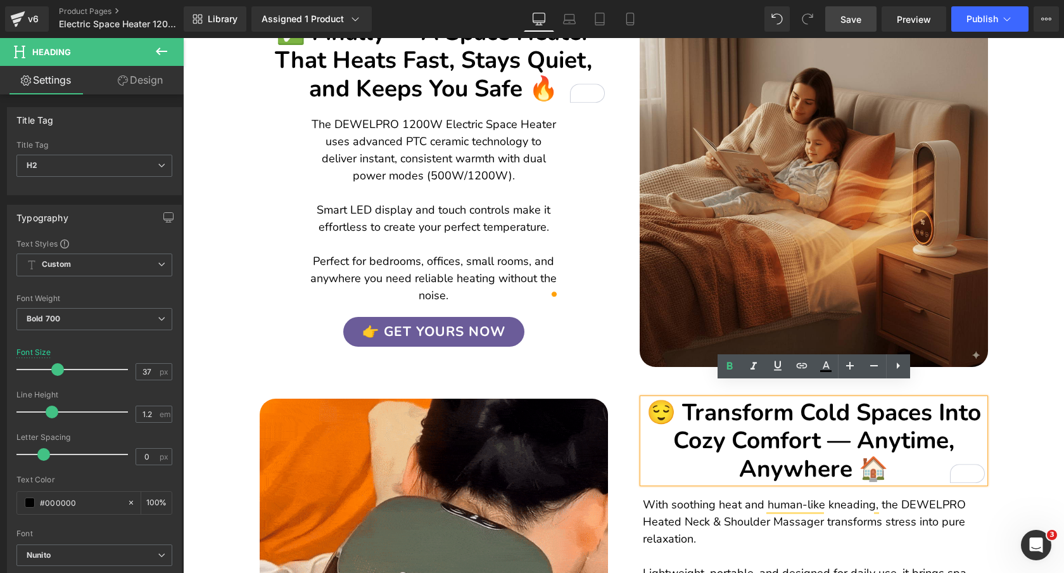
click at [851, 17] on span "Save" at bounding box center [850, 19] width 21 height 13
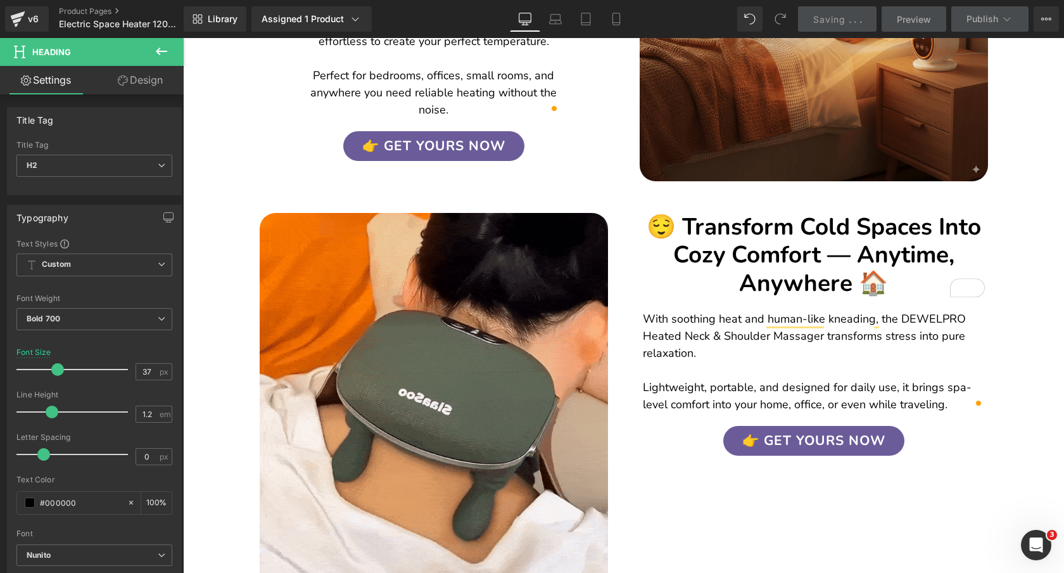
scroll to position [1028, 0]
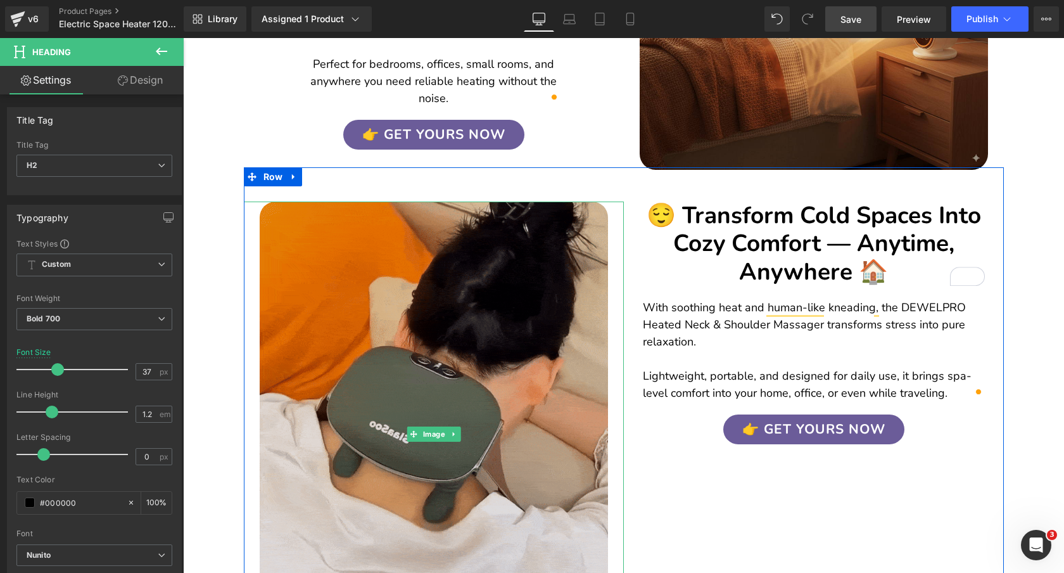
click at [481, 241] on img at bounding box center [434, 433] width 348 height 464
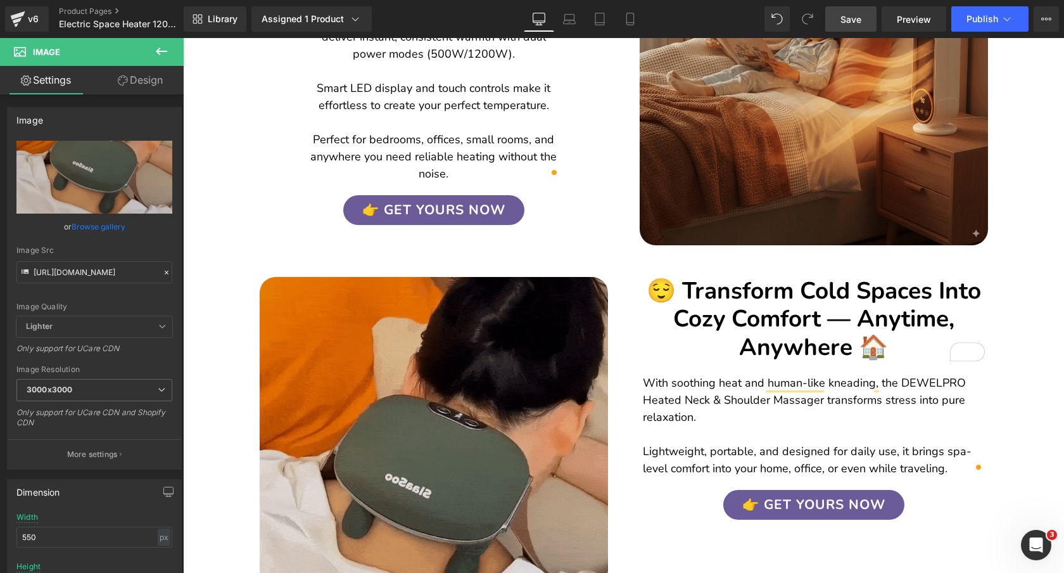
scroll to position [1034, 0]
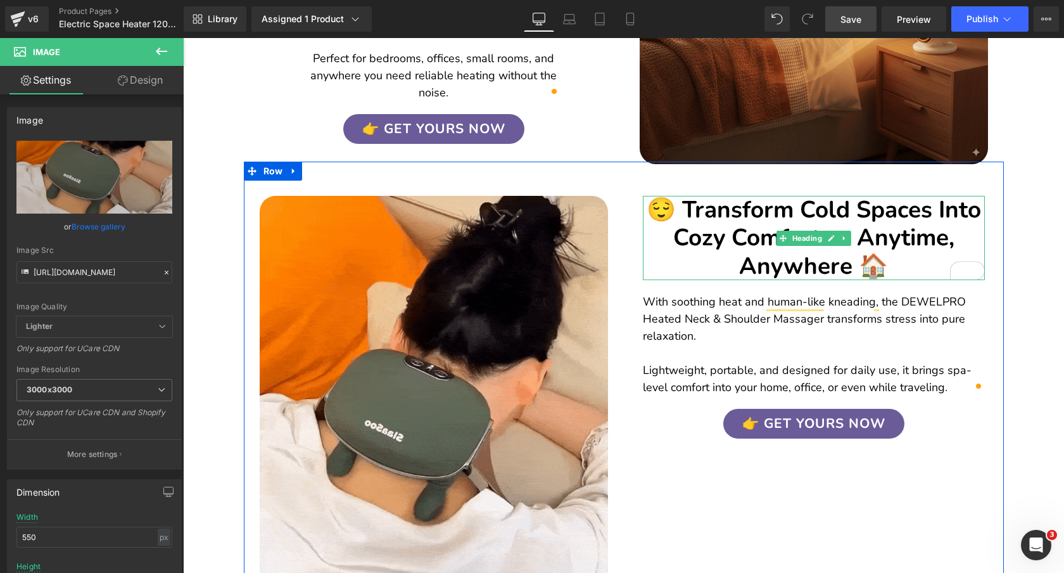
click at [915, 205] on h2 "😌 Transform Cold Spaces Into Cozy Comfort — Anytime, Anywhere 🏠" at bounding box center [814, 238] width 342 height 84
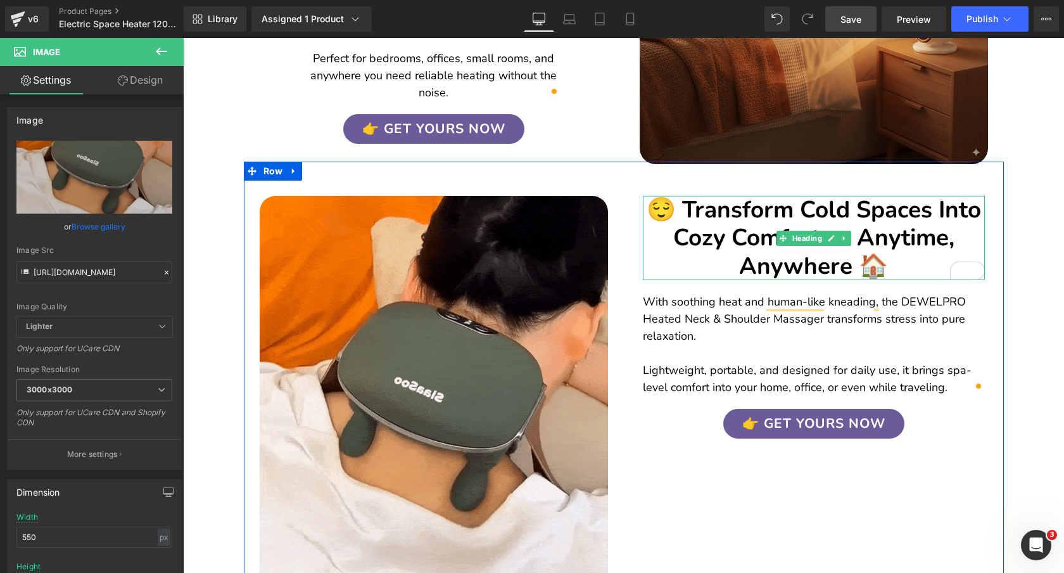
click at [915, 205] on h2 "😌 Transform Cold Spaces Into Cozy Comfort — Anytime, Anywhere 🏠" at bounding box center [814, 238] width 342 height 84
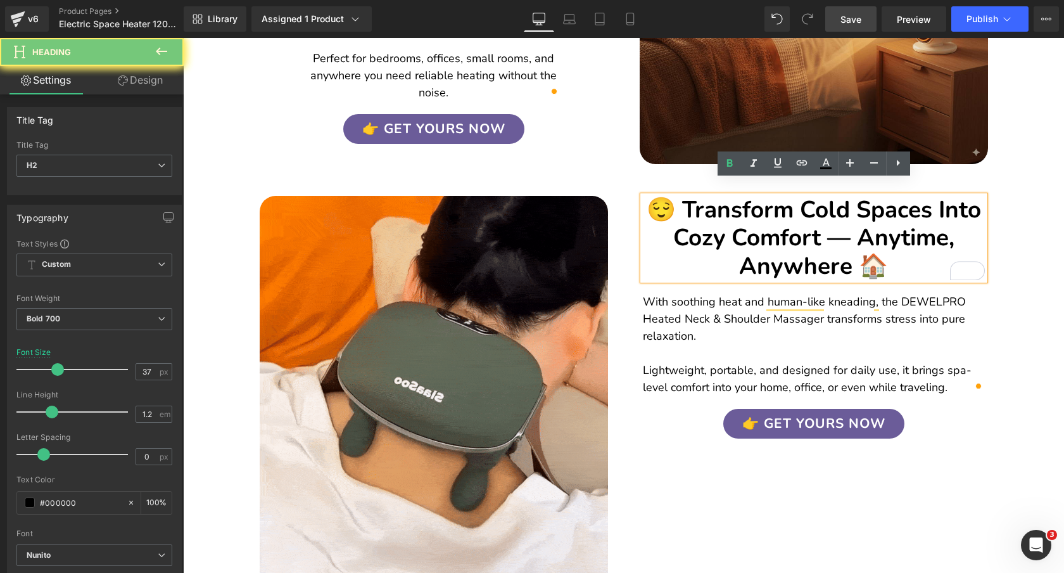
click at [915, 205] on h2 "😌 Transform Cold Spaces Into Cozy Comfort — Anytime, Anywhere 🏠" at bounding box center [814, 238] width 342 height 84
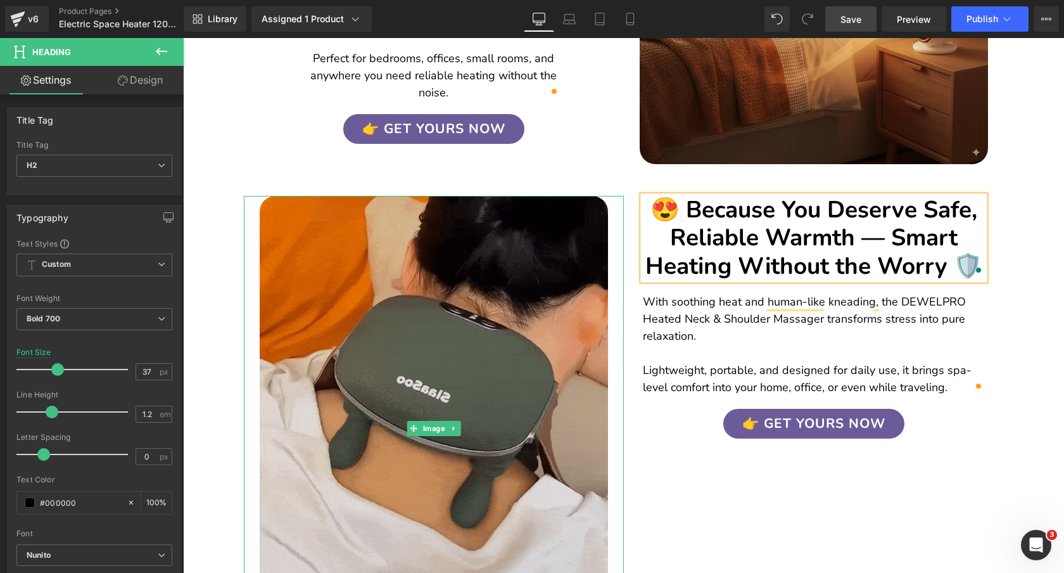
click at [509, 264] on img at bounding box center [434, 428] width 348 height 464
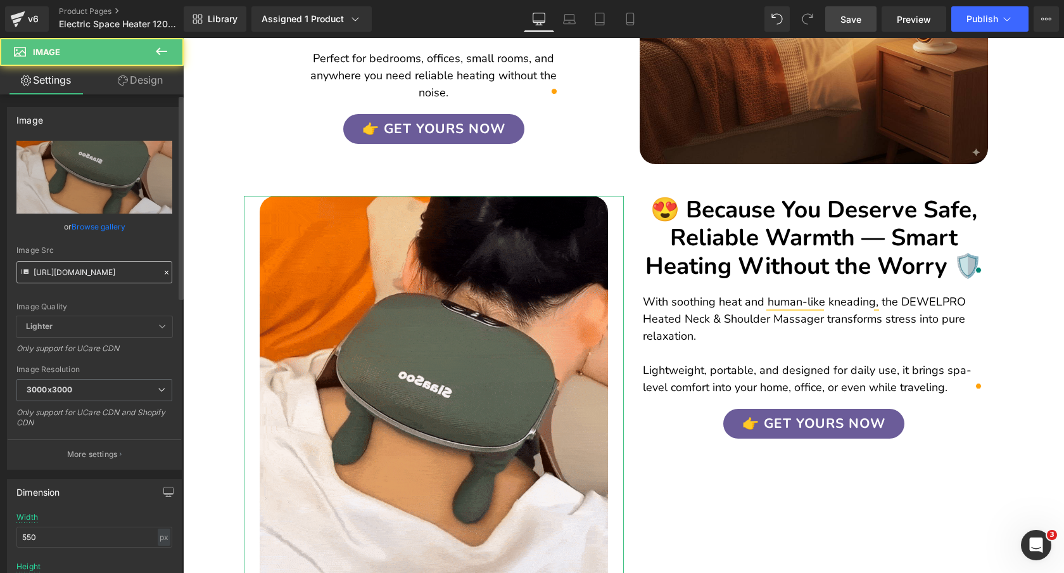
click at [98, 268] on input "https://cdn.shopify.com/s/files/1/0089/1335/4815/files/Linkinbiotoshoporganizat…" at bounding box center [94, 272] width 156 height 22
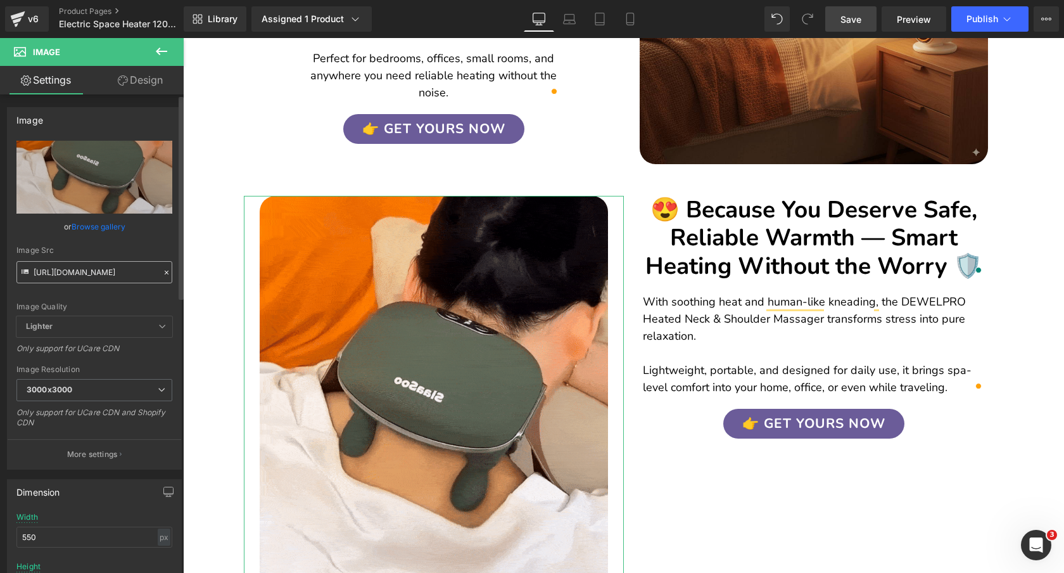
click at [98, 268] on input "https://cdn.shopify.com/s/files/1/0089/1335/4815/files/Linkinbiotoshoporganizat…" at bounding box center [94, 272] width 156 height 22
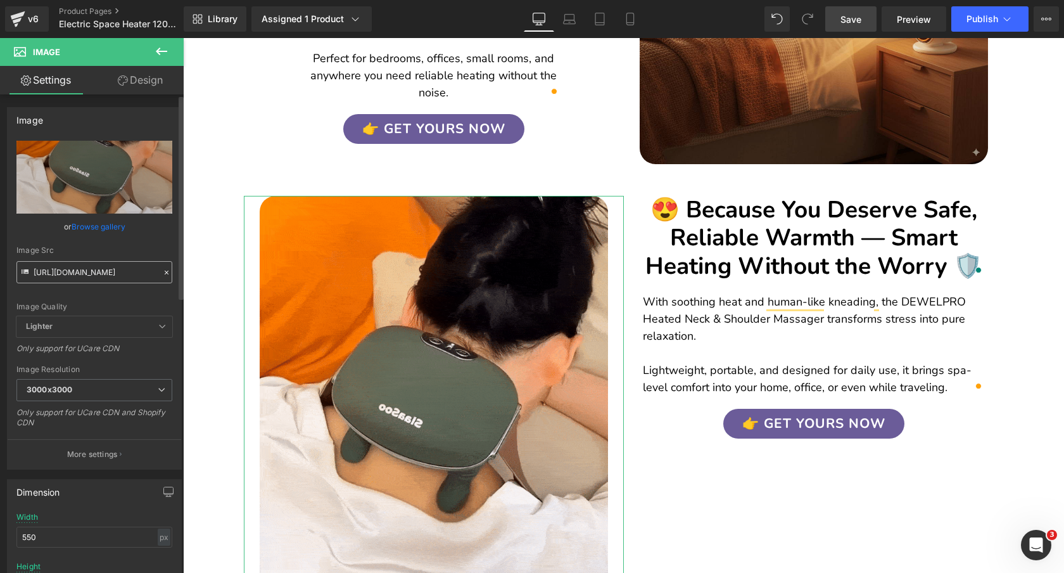
click at [98, 268] on input "https://cdn.shopify.com/s/files/1/0089/1335/4815/files/Linkinbiotoshoporganizat…" at bounding box center [94, 272] width 156 height 22
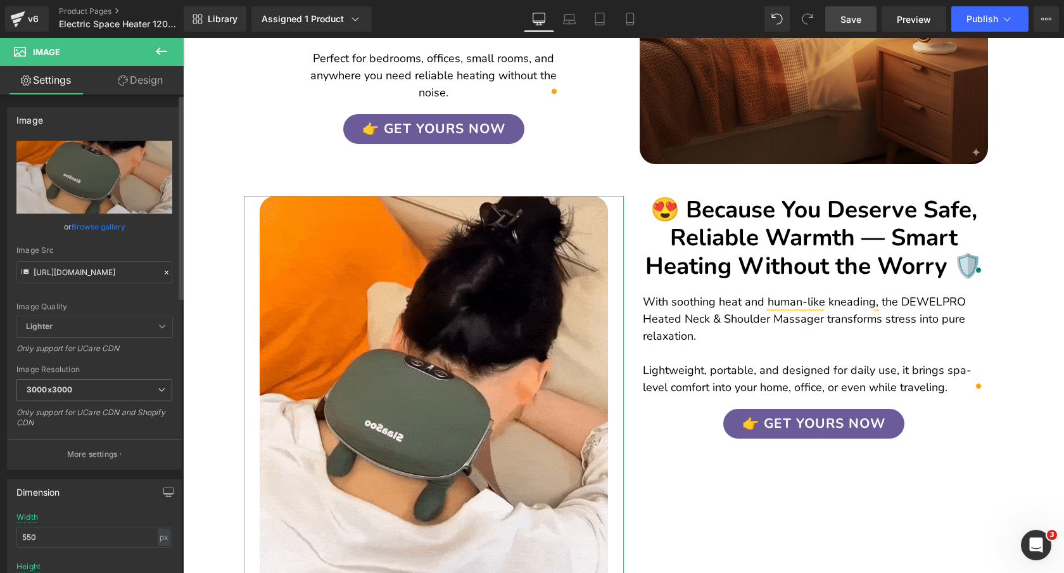
scroll to position [0, 313]
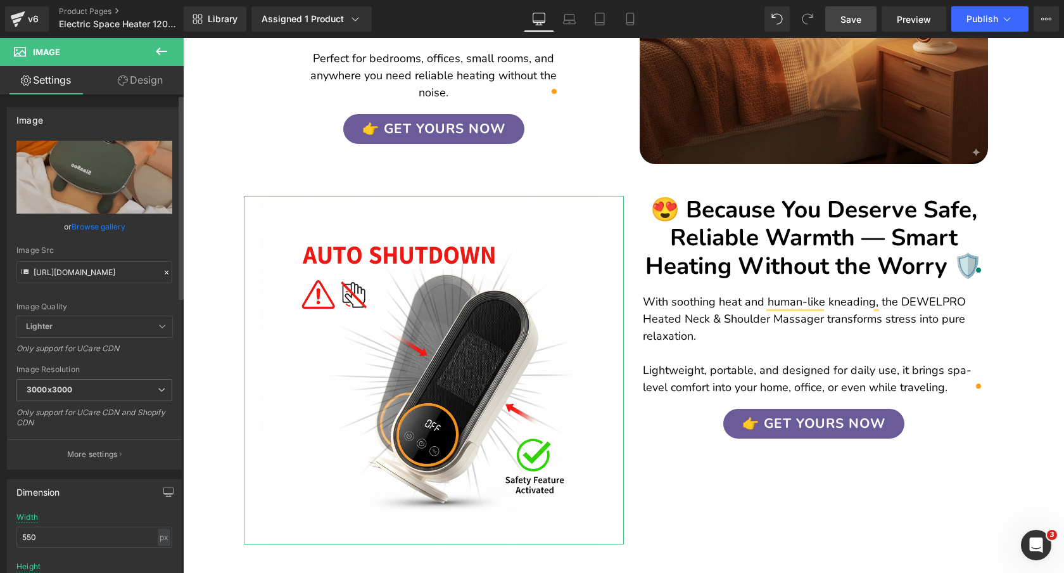
click at [139, 248] on div "Image Src" at bounding box center [94, 250] width 156 height 9
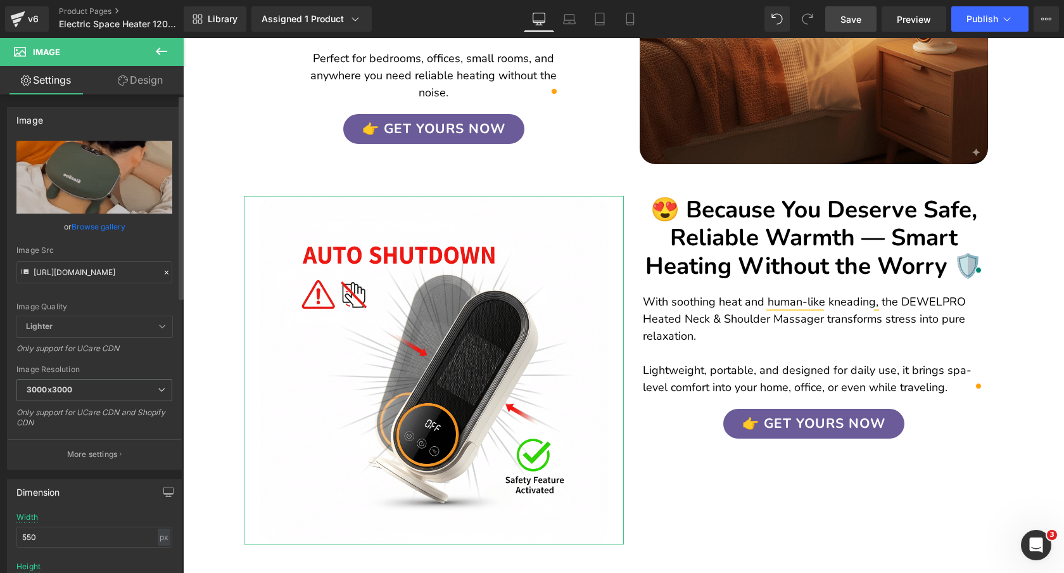
type input "https://cdn.shopify.com/s/files/1/0089/1335/4815/files/GeneratedImageSeptember2…"
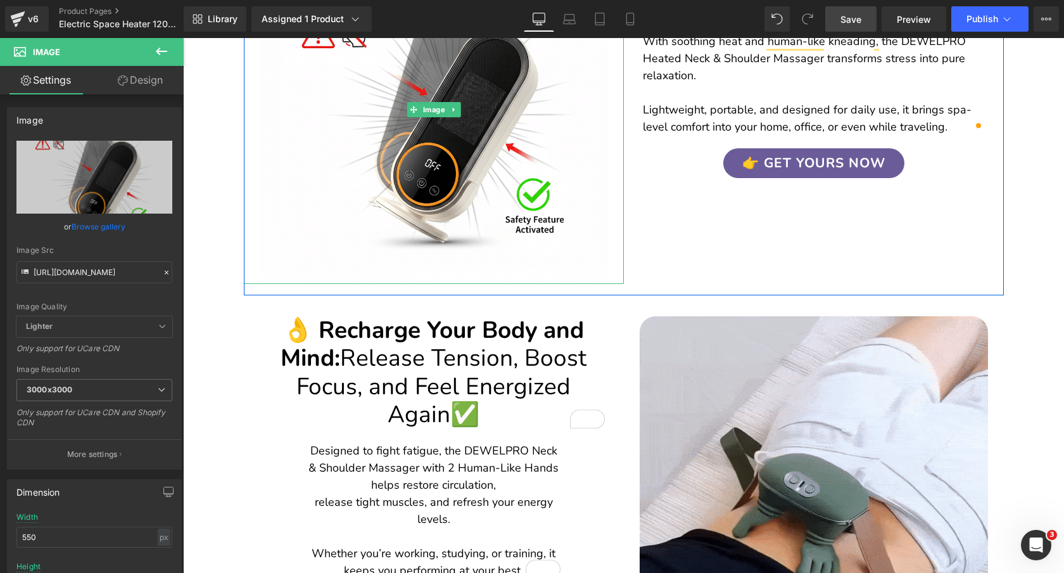
scroll to position [1393, 0]
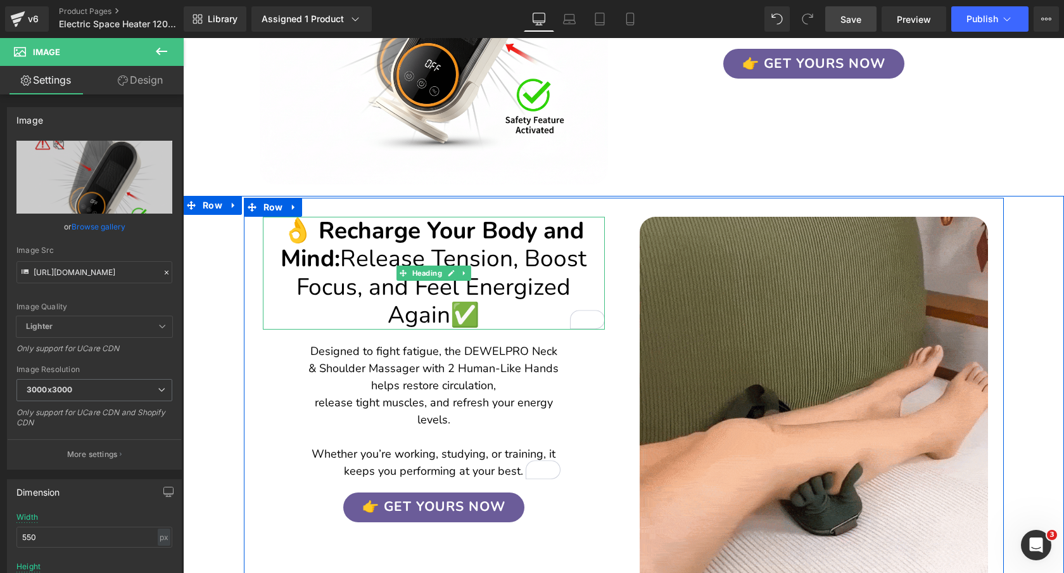
click at [512, 243] on span "Release Tension, Boost Focus, and Feel Energized Again" at bounding box center [441, 287] width 290 height 88
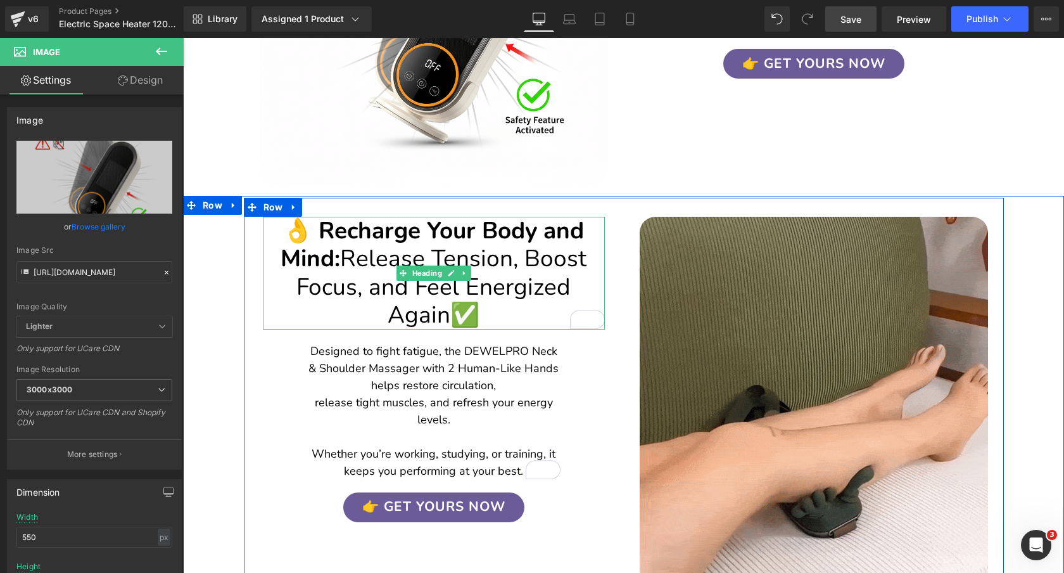
click at [512, 243] on span "Release Tension, Boost Focus, and Feel Energized Again" at bounding box center [441, 287] width 290 height 88
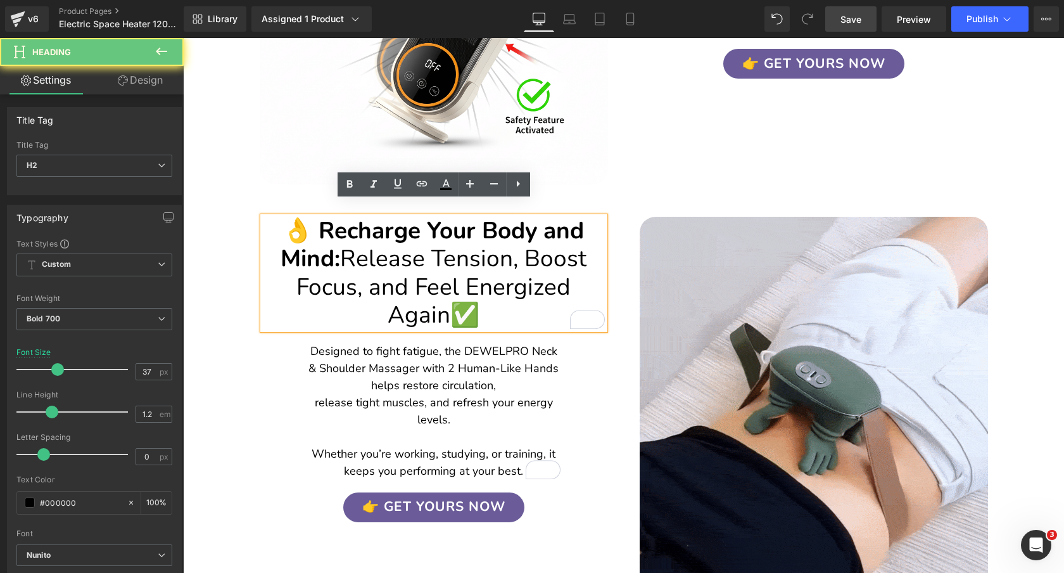
click at [512, 243] on span "Release Tension, Boost Focus, and Feel Energized Again" at bounding box center [441, 287] width 290 height 88
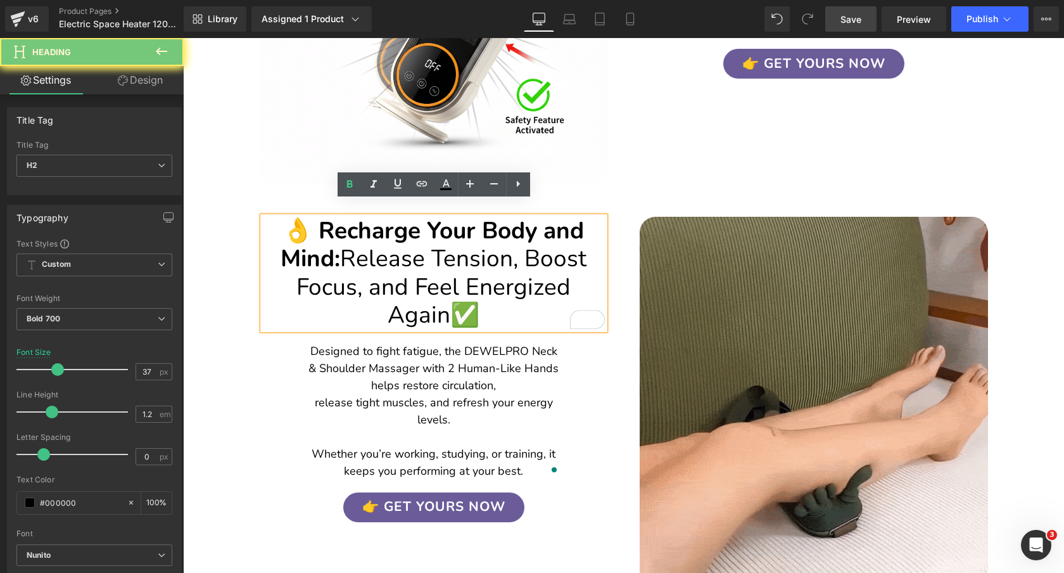
paste div "To enrich screen reader interactions, please activate Accessibility in Grammarl…"
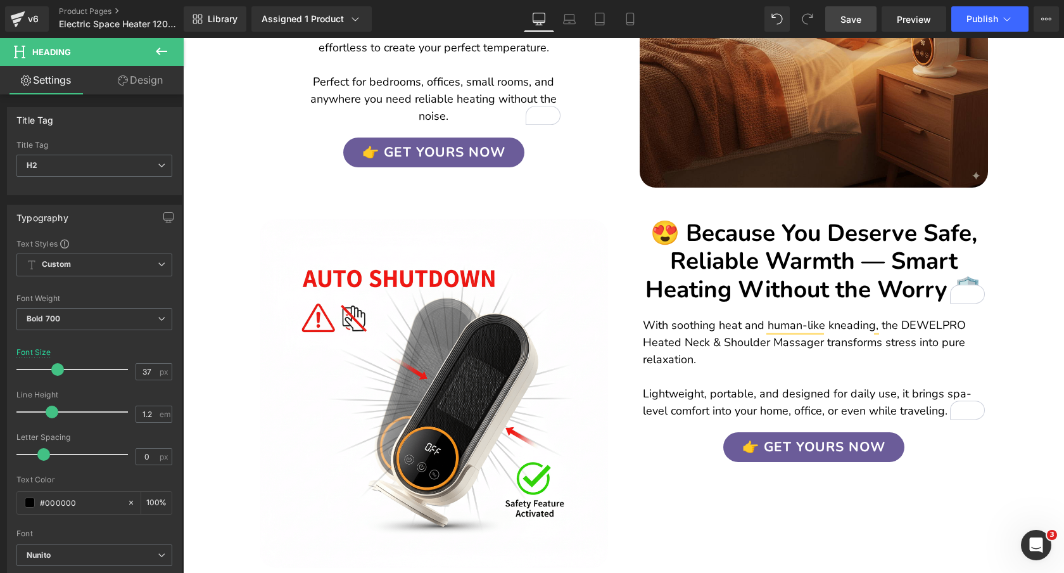
scroll to position [1009, 0]
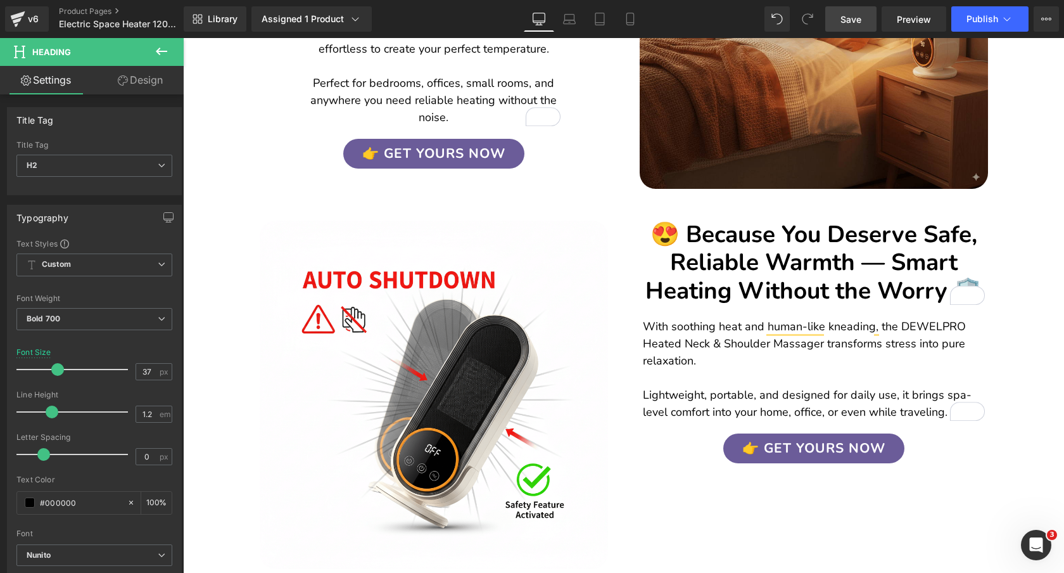
click at [885, 327] on p "With soothing heat and human-like kneading, the DEWELPRO Heated Neck & Shoulder…" at bounding box center [814, 369] width 342 height 103
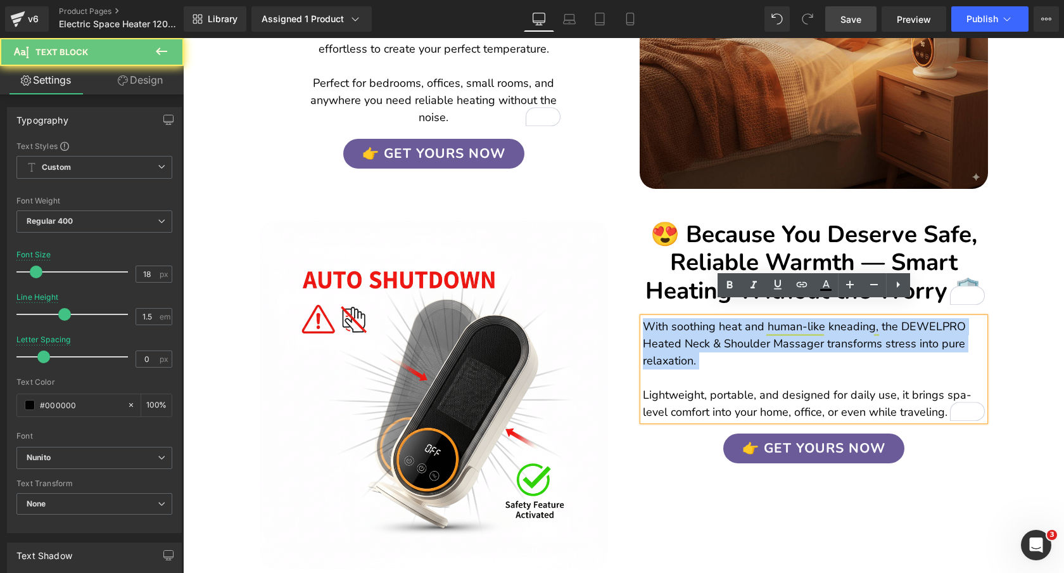
click at [885, 327] on p "With soothing heat and human-like kneading, the DEWELPRO Heated Neck & Shoulder…" at bounding box center [814, 369] width 342 height 103
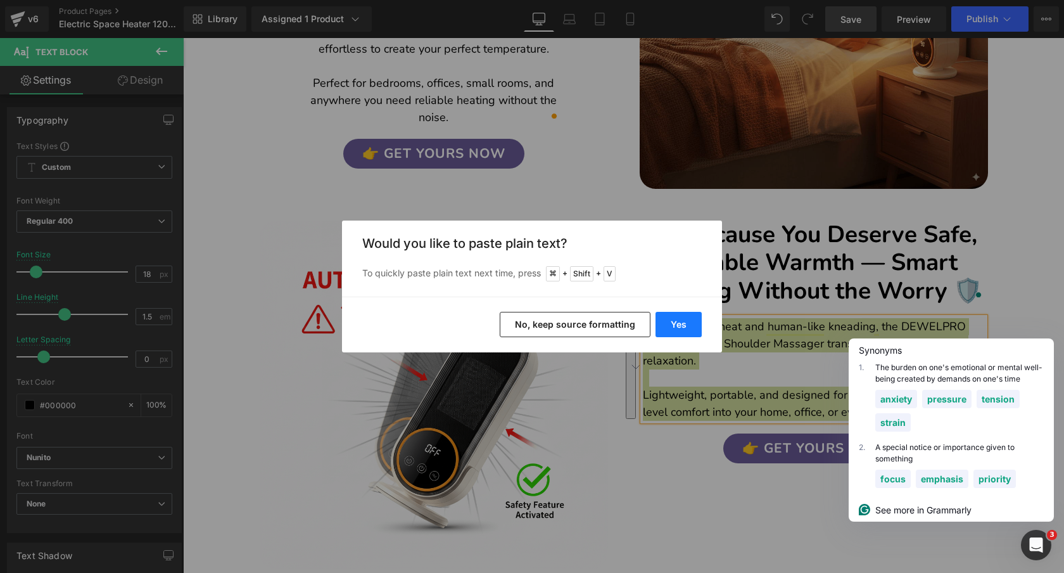
click at [679, 320] on button "Yes" at bounding box center [679, 324] width 46 height 25
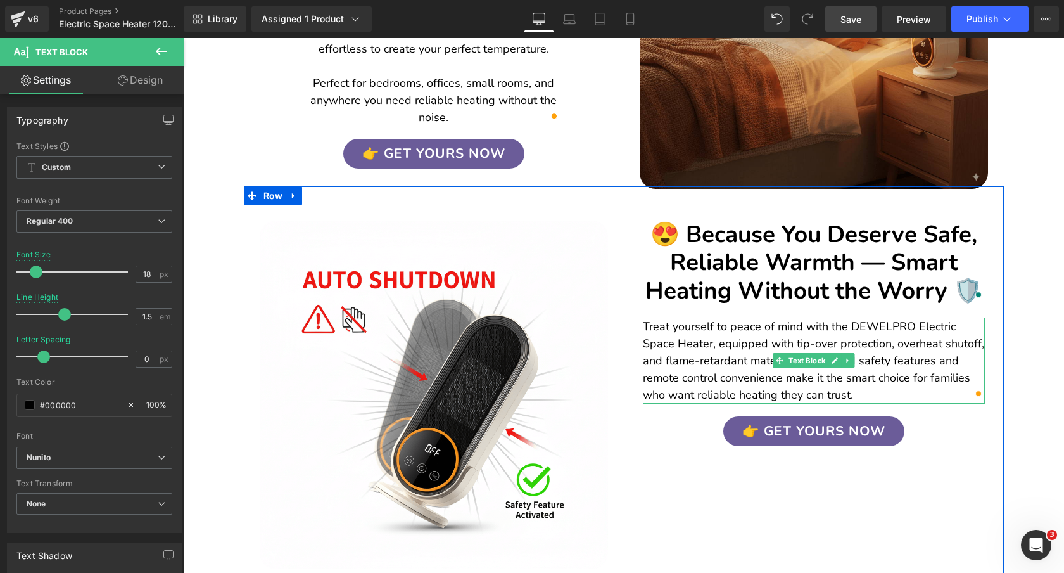
click at [891, 350] on p "Treat yourself to peace of mind with the DEWELPRO Electric Space Heater, equipp…" at bounding box center [814, 361] width 342 height 86
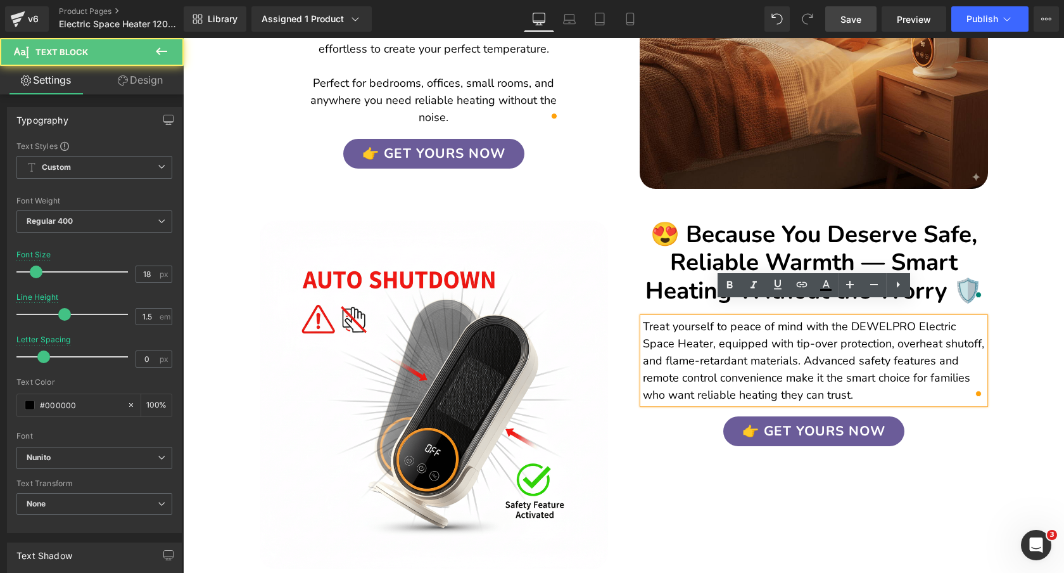
click at [802, 348] on p "Treat yourself to peace of mind with the DEWELPRO Electric Space Heater, equipp…" at bounding box center [814, 361] width 342 height 86
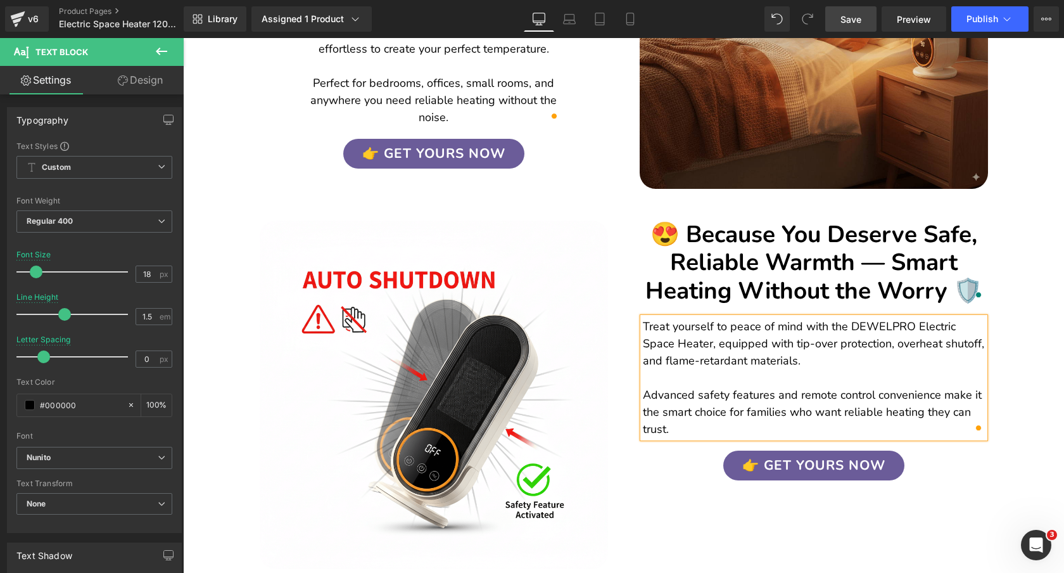
click at [987, 467] on div "Image 😍 Because You Deserve Safe, Reliable Warmth — Smart Heating Without the W…" at bounding box center [624, 383] width 760 height 394
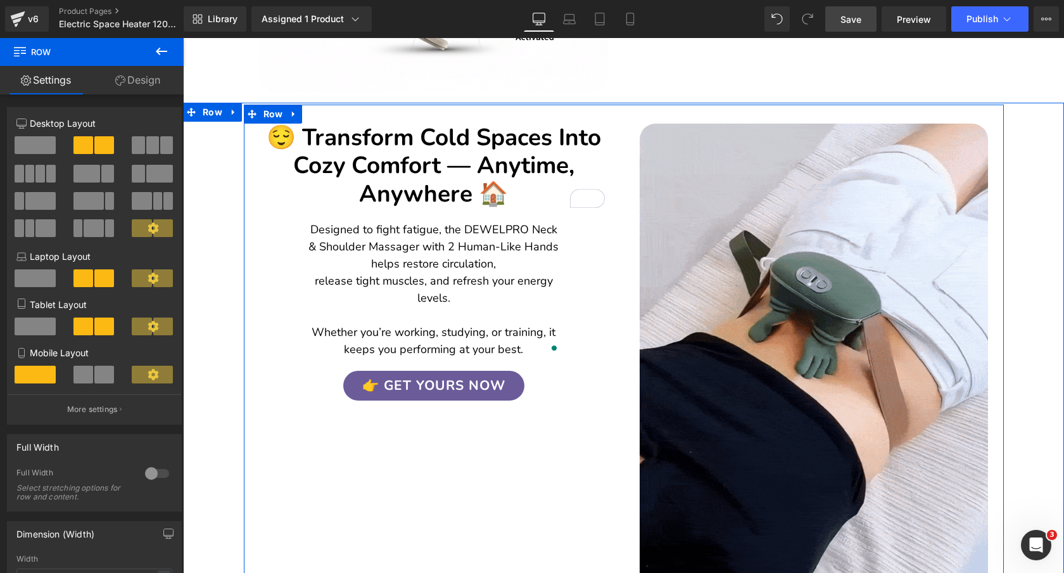
scroll to position [1469, 0]
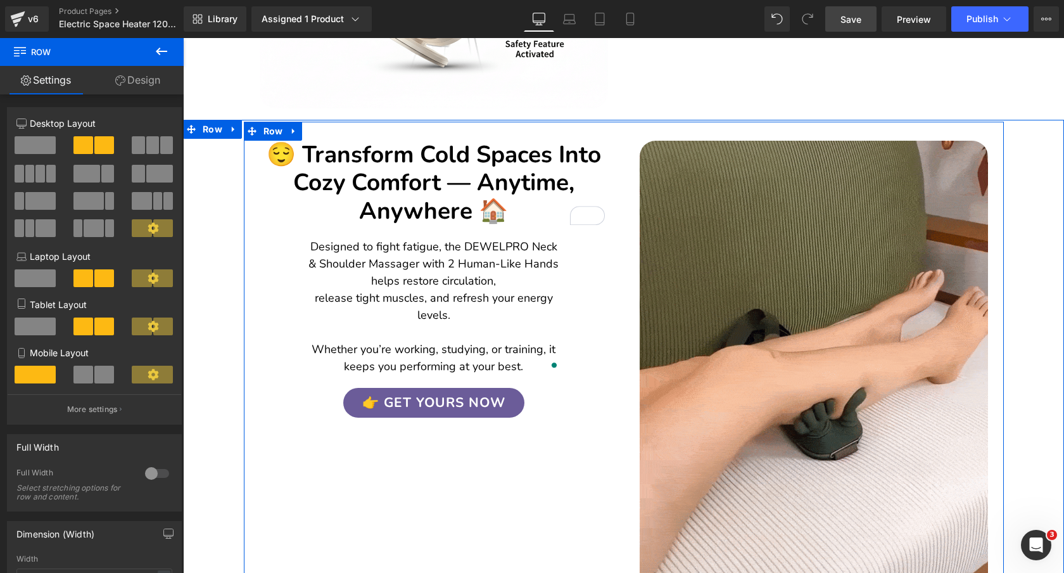
click at [539, 163] on h2 "😌 Transform Cold Spaces Into Cozy Comfort — Anytime, Anywhere 🏠" at bounding box center [434, 183] width 342 height 84
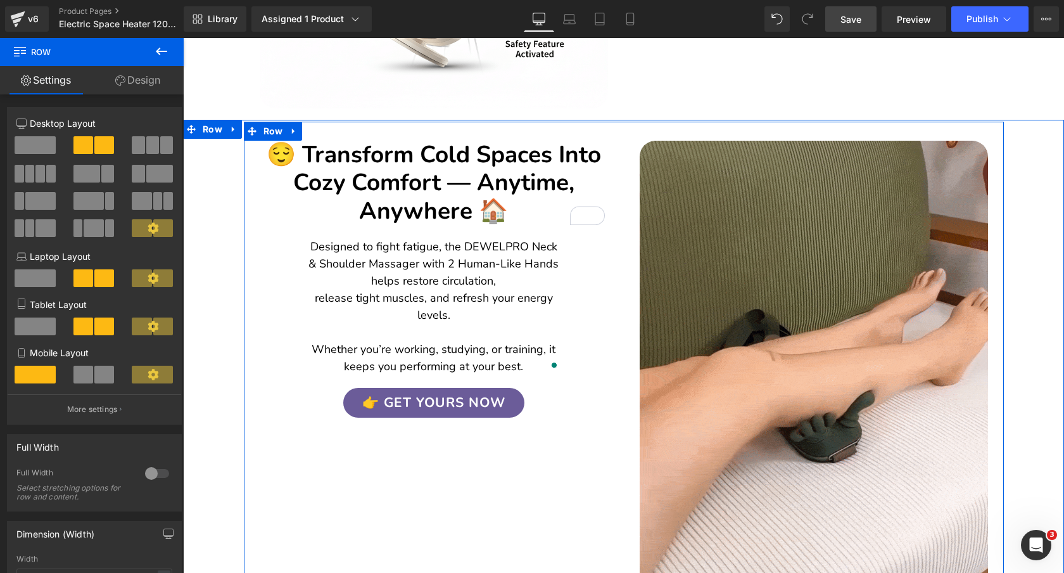
click at [539, 163] on h2 "😌 Transform Cold Spaces Into Cozy Comfort — Anytime, Anywhere 🏠" at bounding box center [434, 183] width 342 height 84
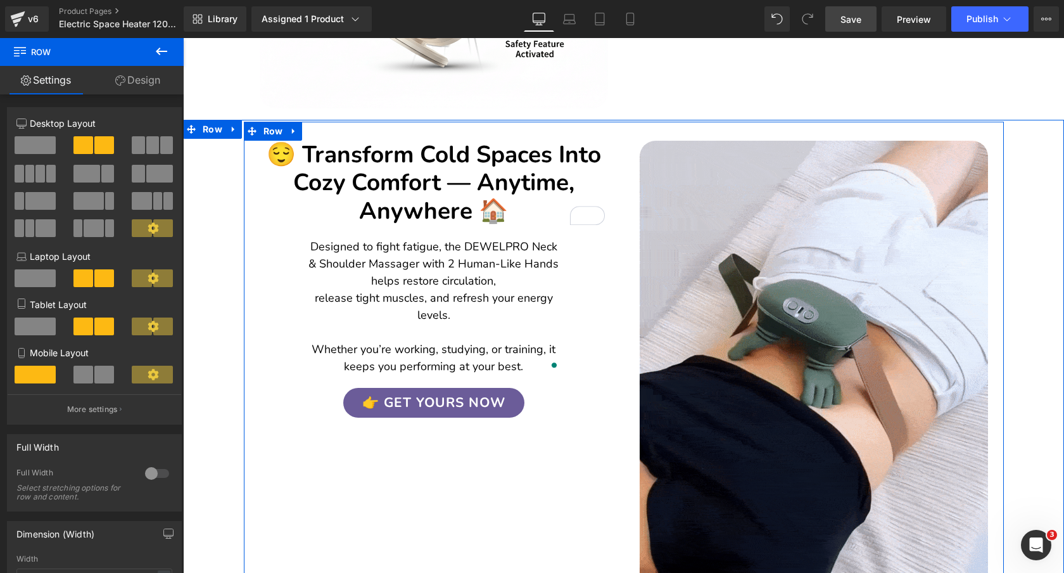
click at [539, 163] on h2 "😌 Transform Cold Spaces Into Cozy Comfort — Anytime, Anywhere 🏠" at bounding box center [434, 183] width 342 height 84
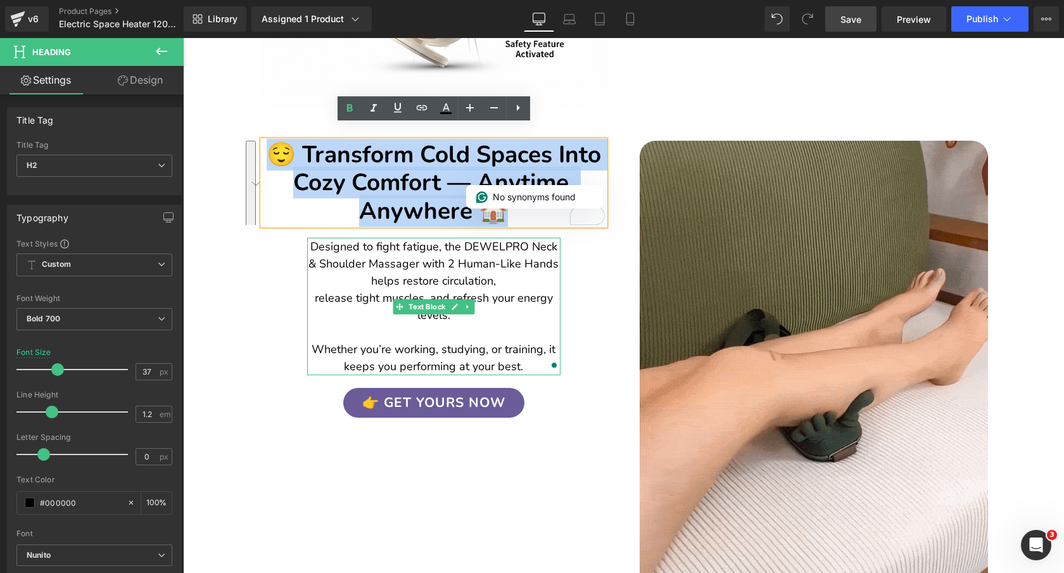
click at [526, 267] on p "Designed to fight fatigue, the DEWELPRO Neck & Shoulder Massager with 2 Human-L…" at bounding box center [433, 281] width 253 height 86
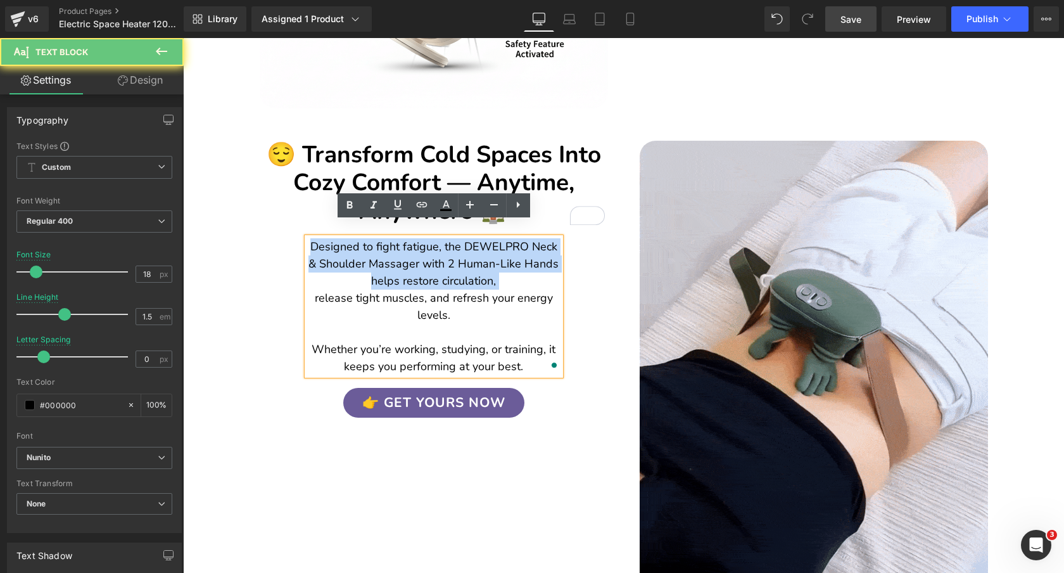
click at [526, 267] on p "Designed to fight fatigue, the DEWELPRO Neck & Shoulder Massager with 2 Human-L…" at bounding box center [433, 281] width 253 height 86
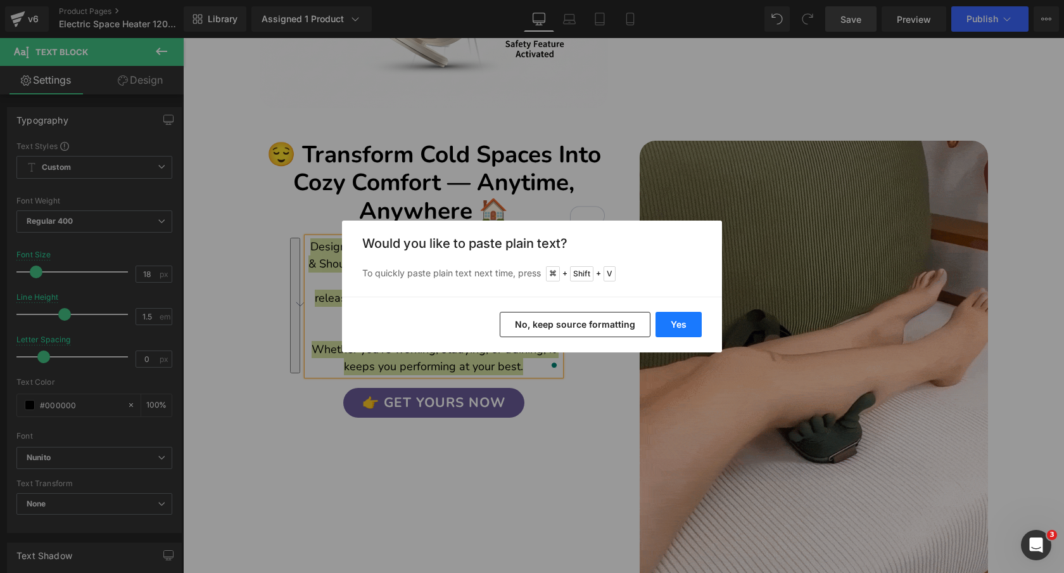
click at [671, 321] on button "Yes" at bounding box center [679, 324] width 46 height 25
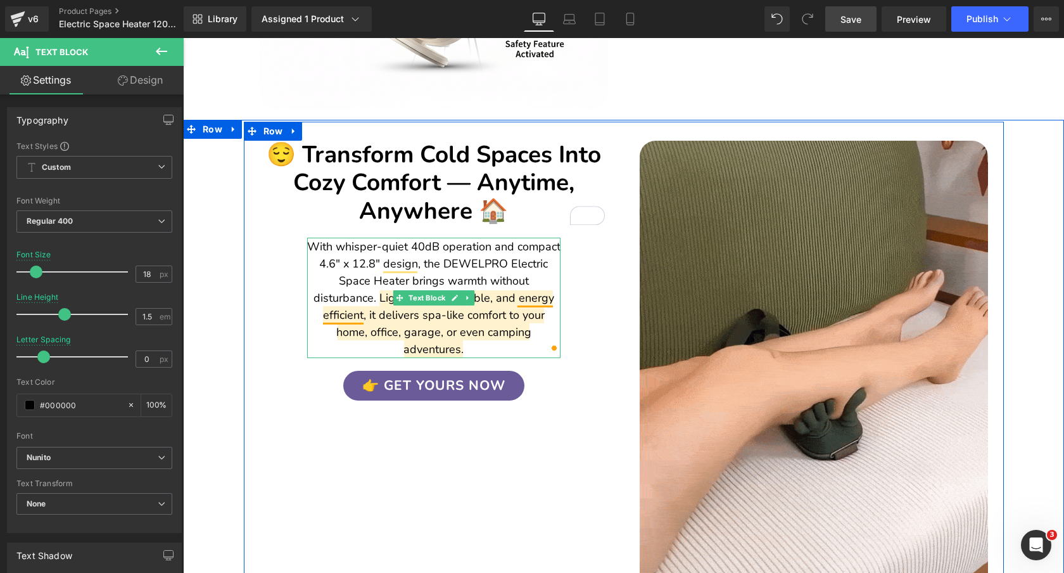
click at [346, 294] on p "With whisper-quiet 40dB operation and compact 4.6" x 12.8" design, the DEWELPRO…" at bounding box center [433, 298] width 253 height 120
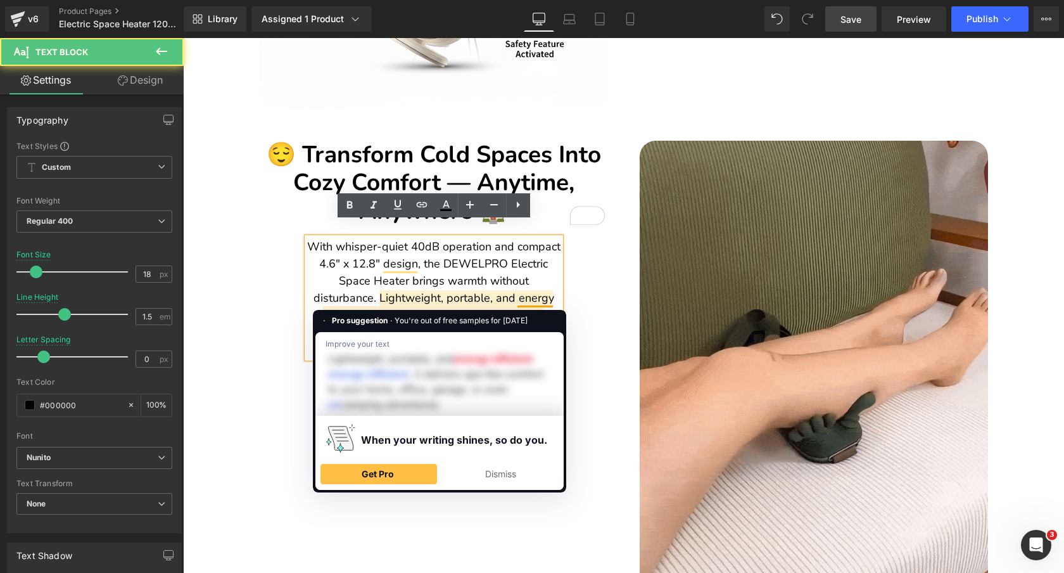
click at [378, 280] on p "With whisper-quiet 40dB operation and compact 4.6" x 12.8" design, the DEWELPRO…" at bounding box center [433, 298] width 253 height 120
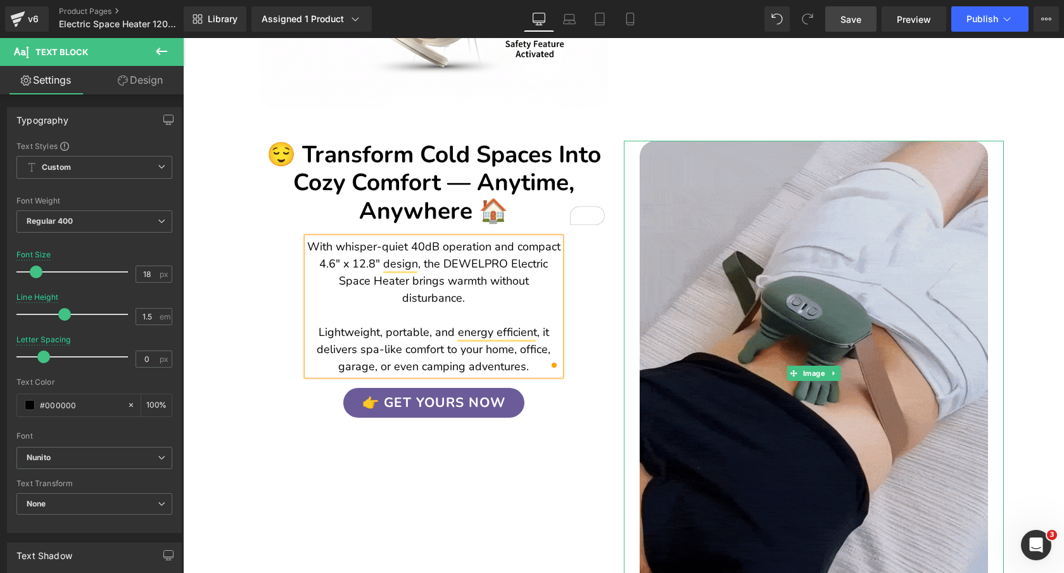
click at [791, 212] on img at bounding box center [814, 373] width 348 height 464
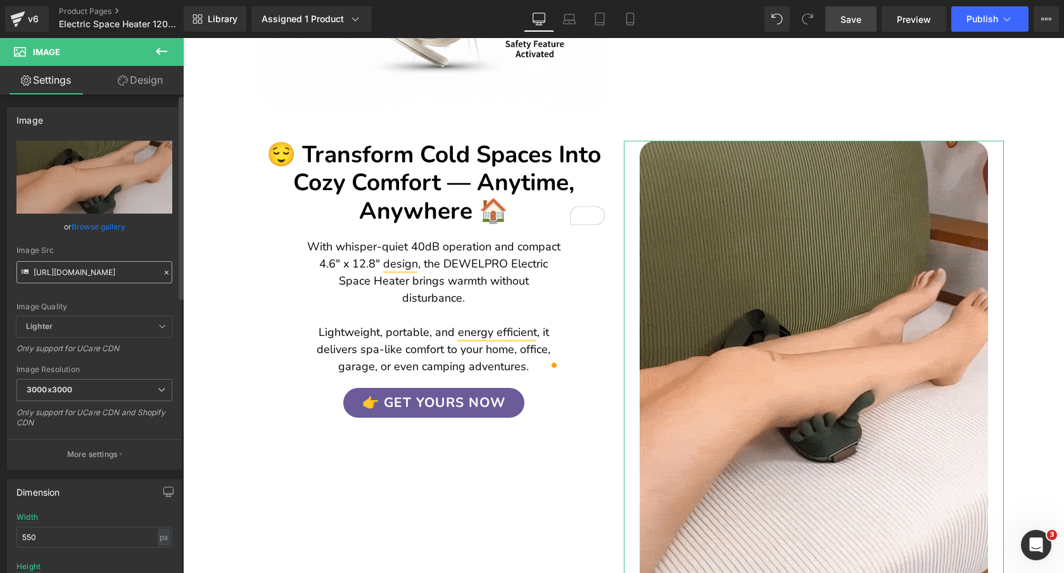
click at [120, 268] on input "https://cdn.shopify.com/s/files/1/0089/1335/4815/files/Linkinbiotoshoporganizat…" at bounding box center [94, 272] width 156 height 22
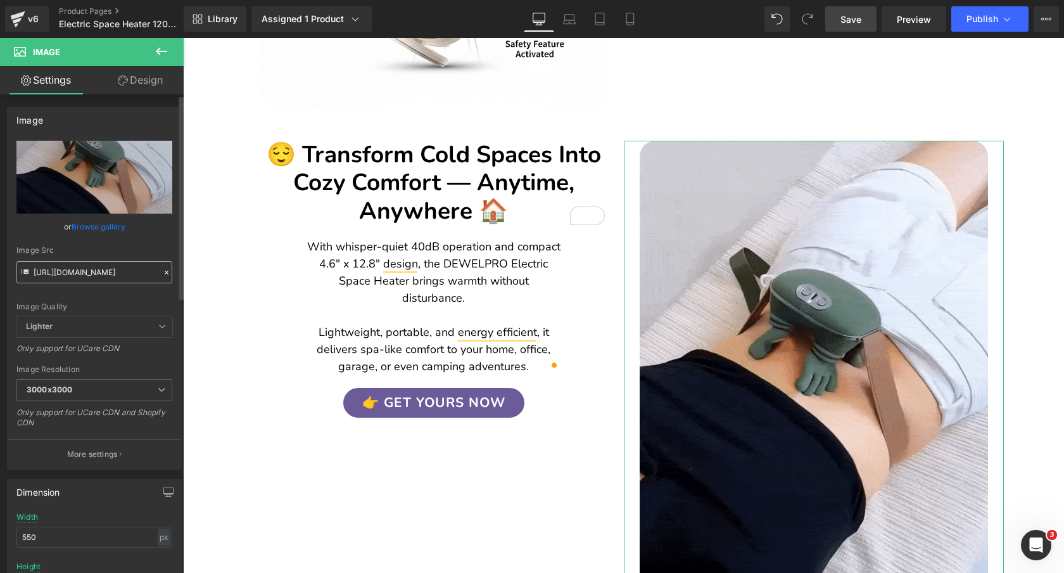
click at [120, 268] on input "https://cdn.shopify.com/s/files/1/0089/1335/4815/files/Linkinbiotoshoporganizat…" at bounding box center [94, 272] width 156 height 22
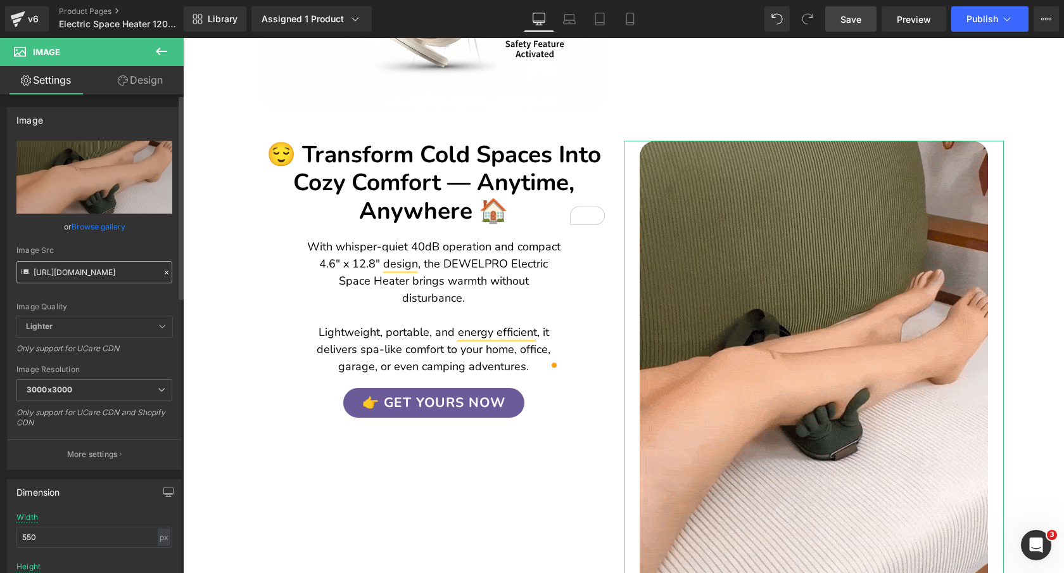
click at [120, 268] on input "https://cdn.shopify.com/s/files/1/0089/1335/4815/files/Linkinbiotoshoporganizat…" at bounding box center [94, 272] width 156 height 22
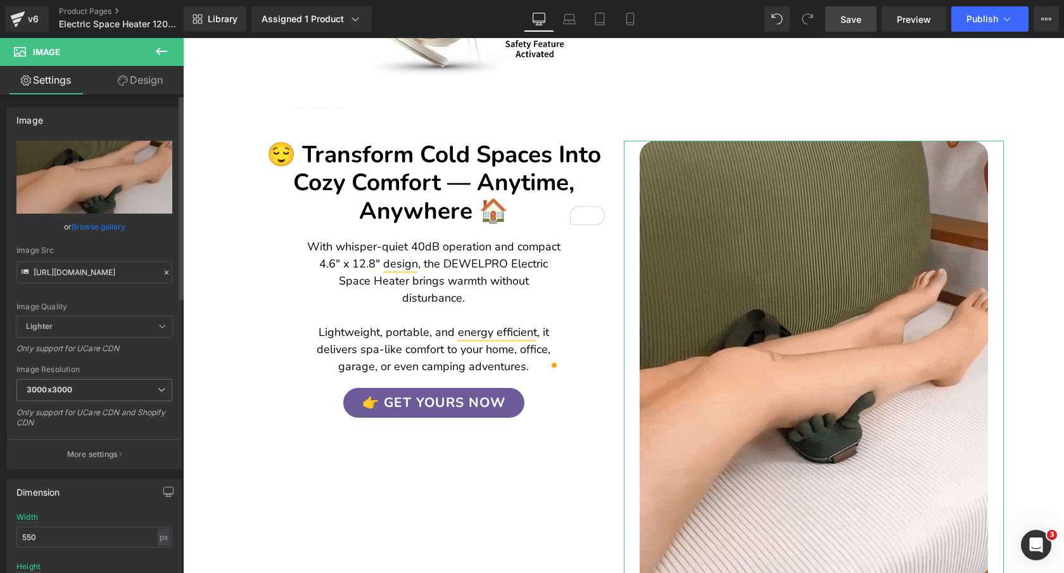
scroll to position [0, 313]
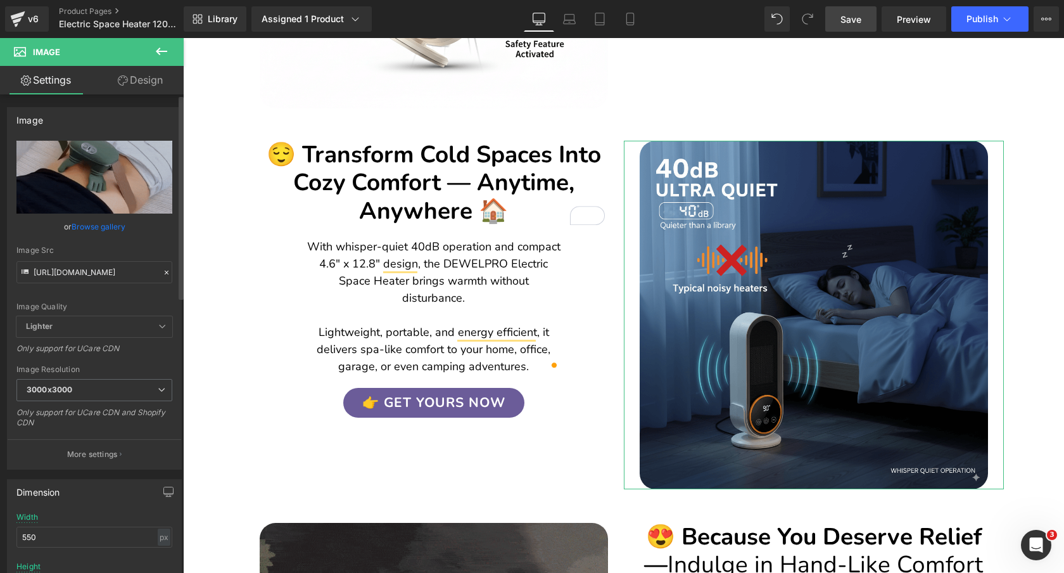
click at [150, 245] on div "Image Quality Lighter Lightest Lighter Lighter Lightest Only support for UCare …" at bounding box center [94, 228] width 156 height 175
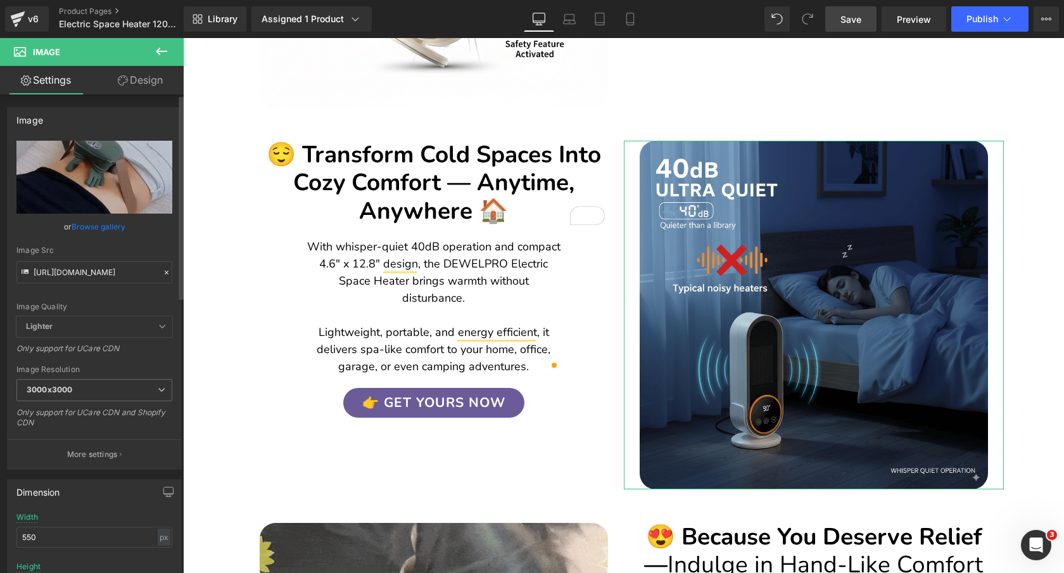
scroll to position [0, 0]
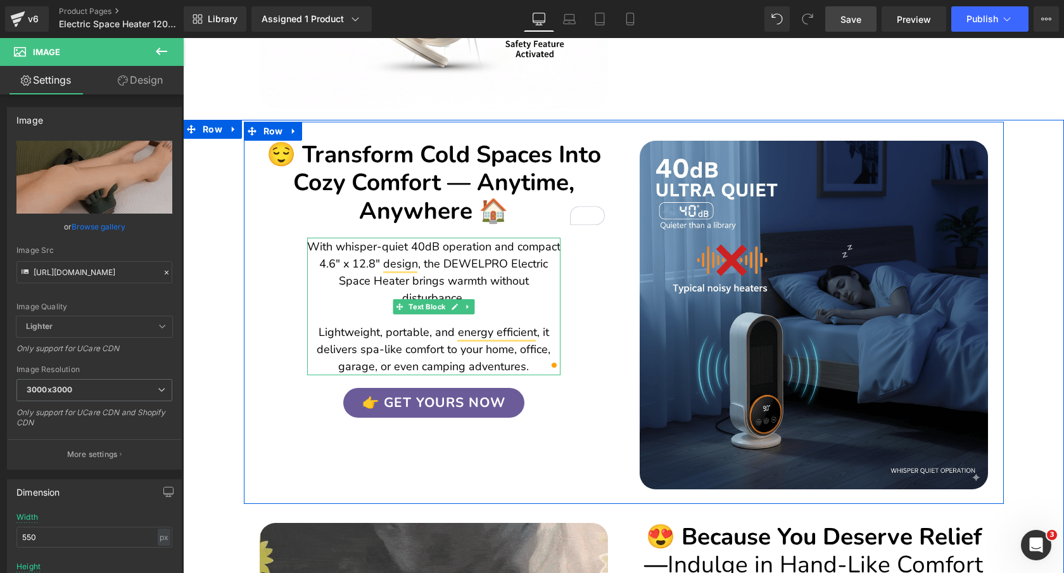
type input "https://cdn.shopify.com/s/files/1/0089/1335/4815/files/GeneratedImageSeptember2…"
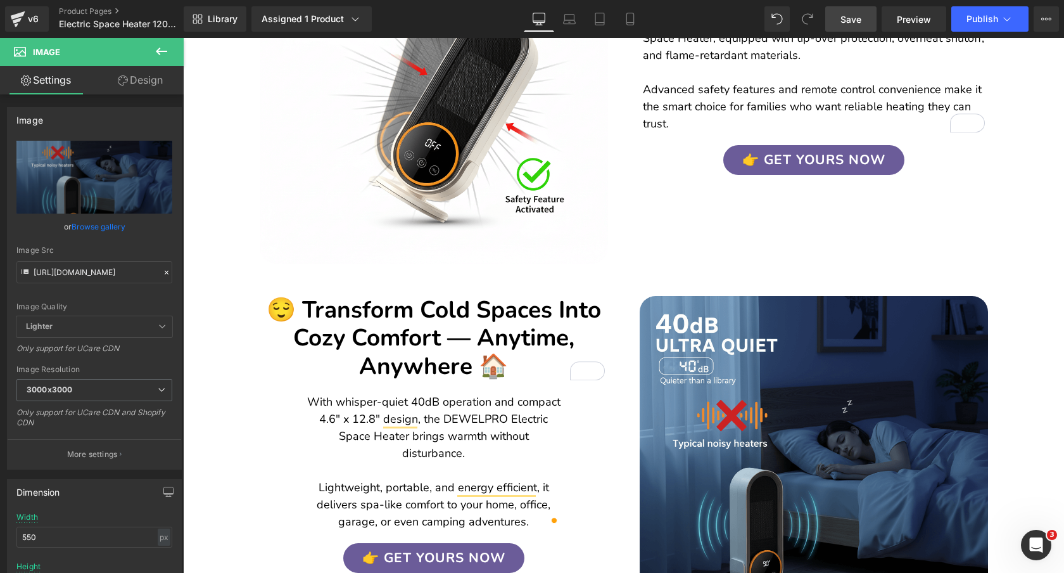
scroll to position [1314, 0]
click at [626, 24] on icon at bounding box center [630, 19] width 13 height 13
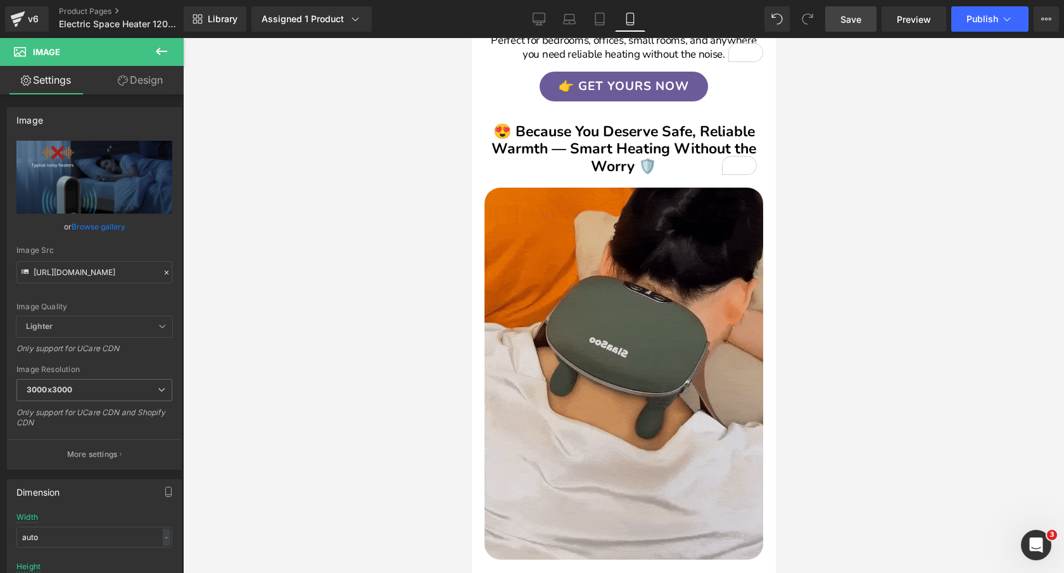
scroll to position [1519, 0]
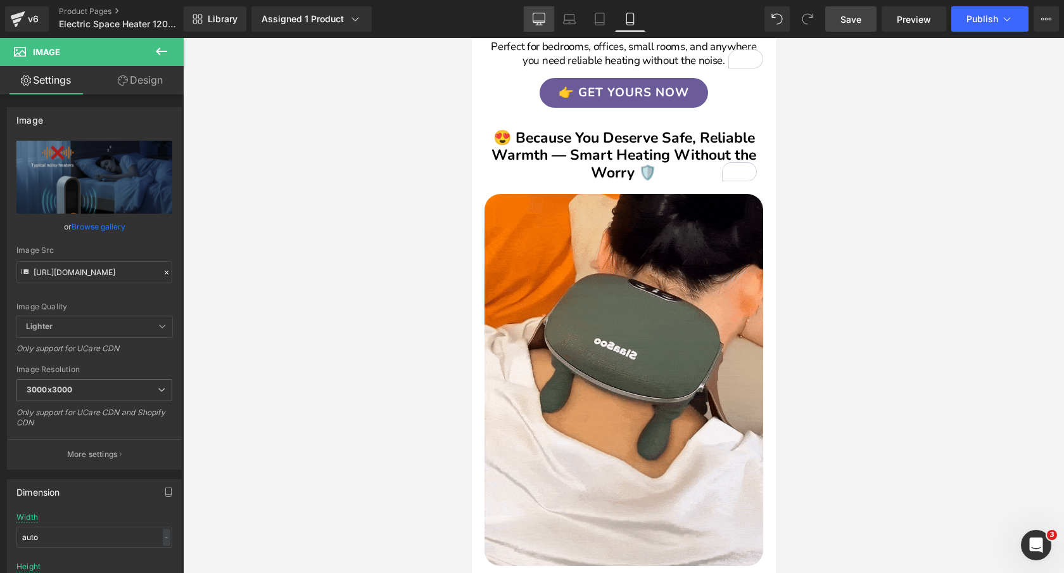
drag, startPoint x: 542, startPoint y: 22, endPoint x: 450, endPoint y: 213, distance: 212.8
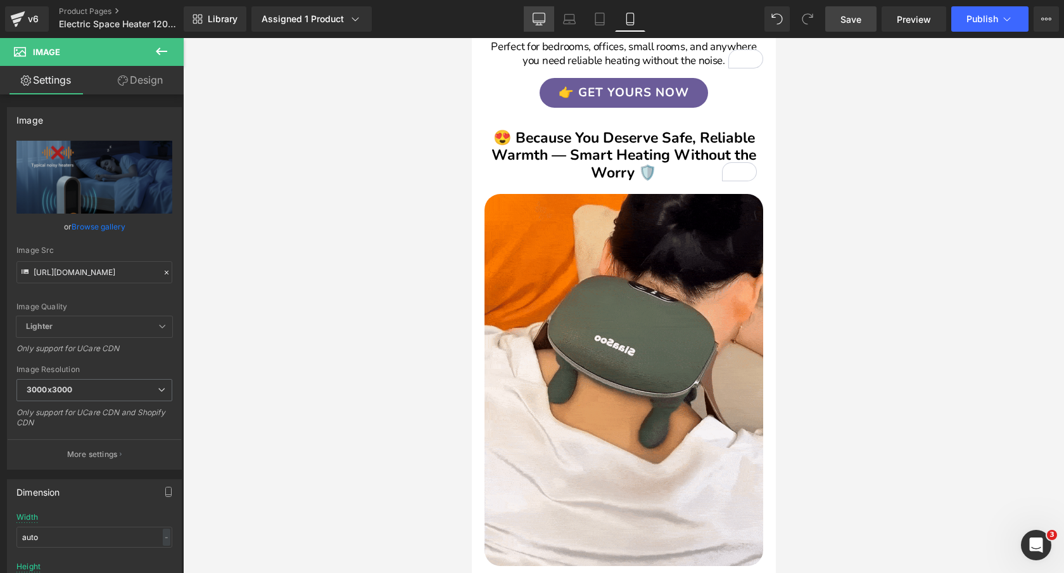
click at [542, 22] on icon at bounding box center [539, 19] width 13 height 13
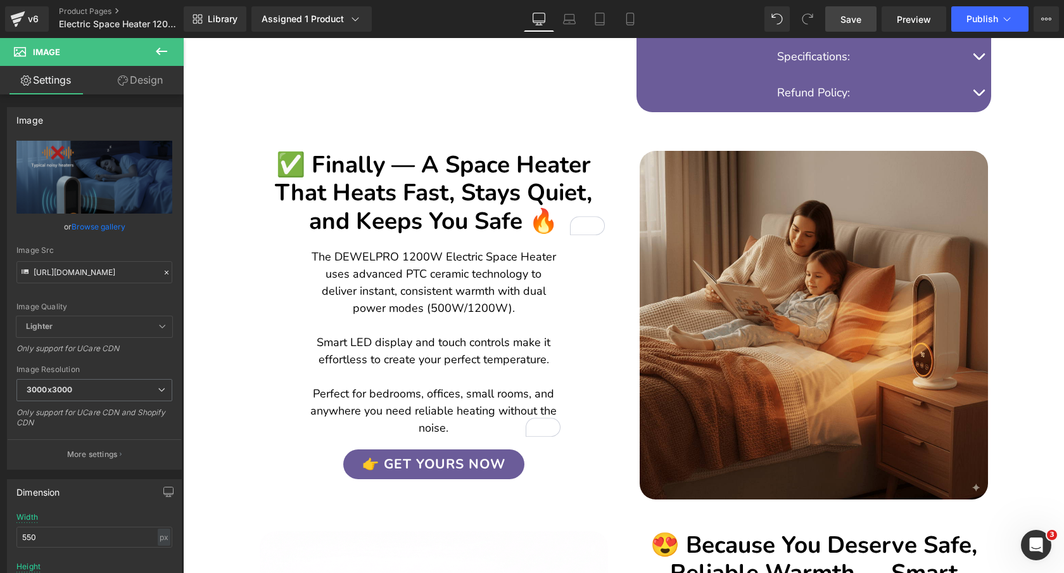
scroll to position [705, 0]
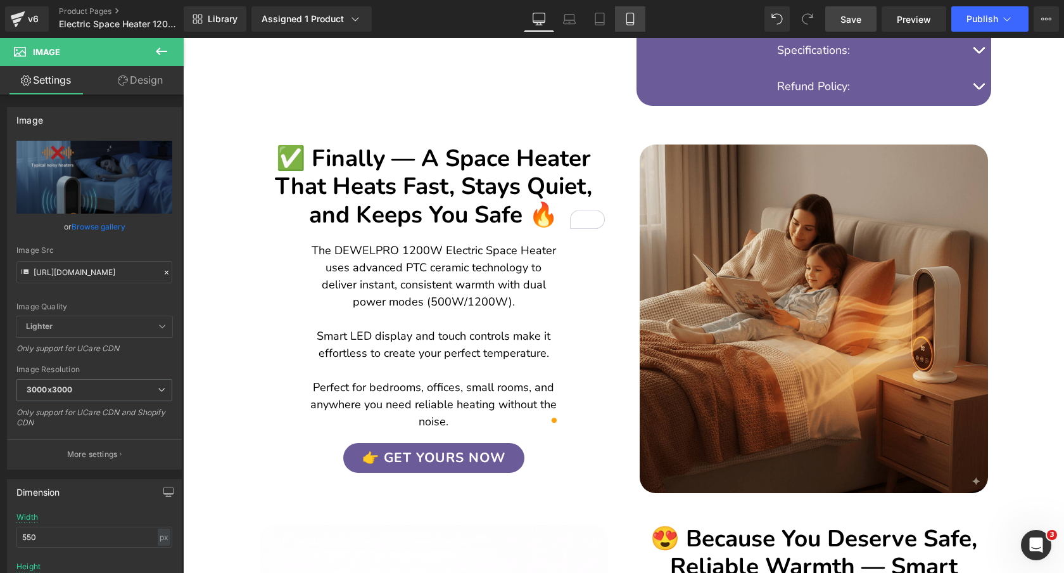
click at [633, 20] on icon at bounding box center [630, 19] width 13 height 13
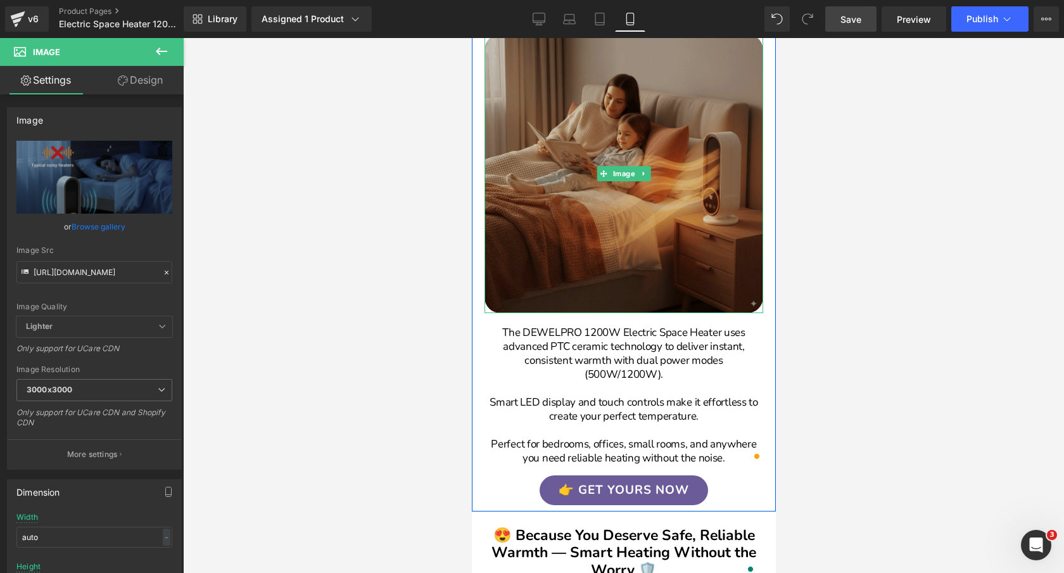
scroll to position [1040, 0]
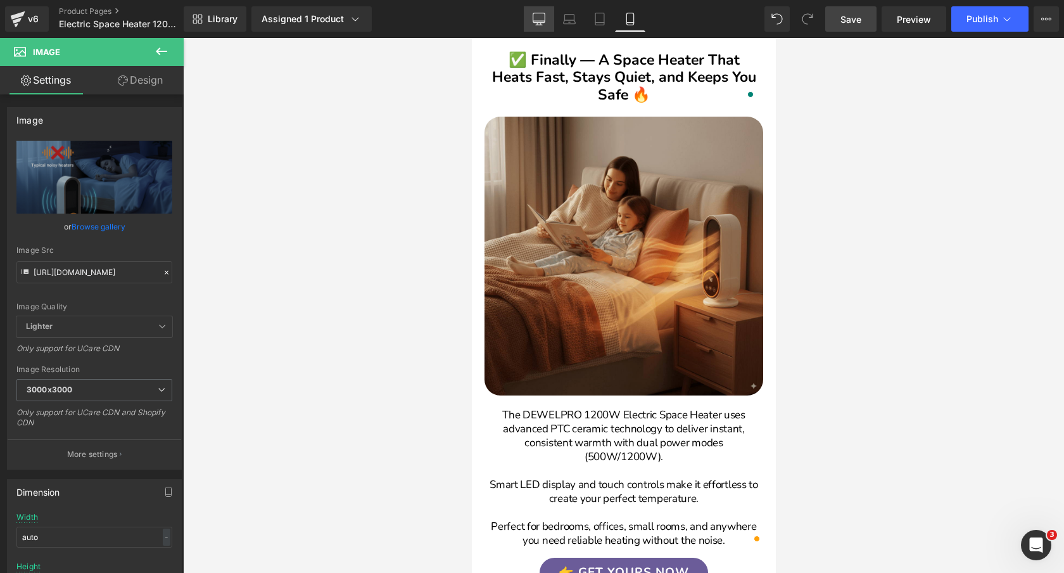
click at [537, 21] on icon at bounding box center [539, 21] width 12 height 0
type input "550"
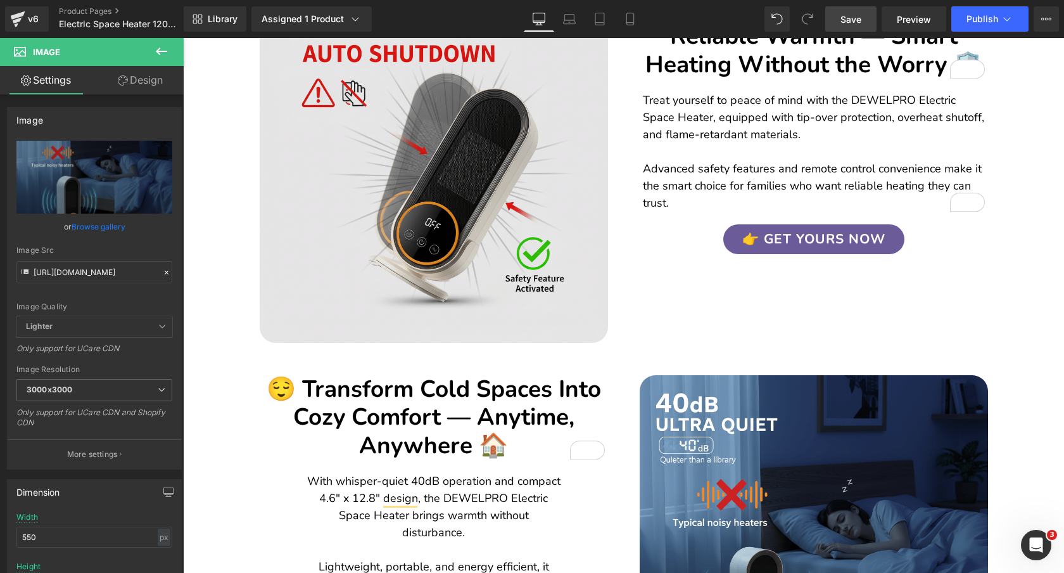
scroll to position [1214, 0]
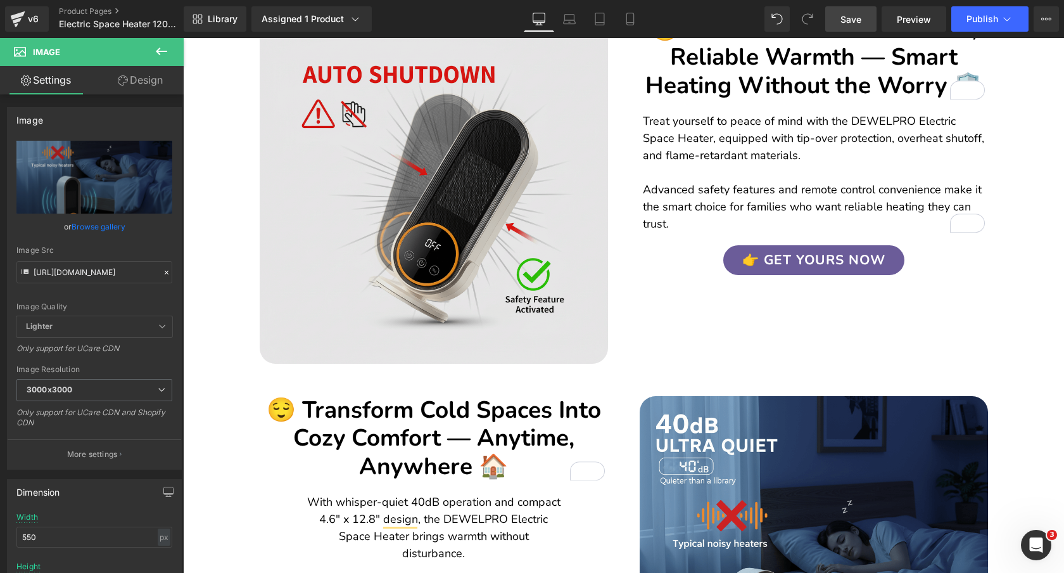
click at [478, 185] on img at bounding box center [434, 189] width 348 height 348
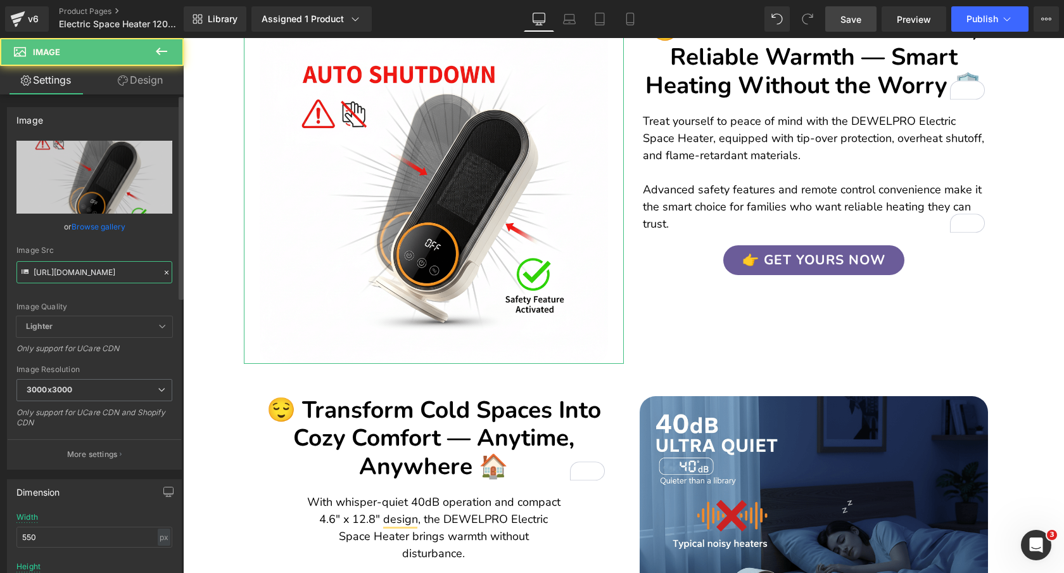
click at [106, 275] on input "https://cdn.shopify.com/s/files/1/0089/1335/4815/files/GeneratedImageSeptember2…" at bounding box center [94, 272] width 156 height 22
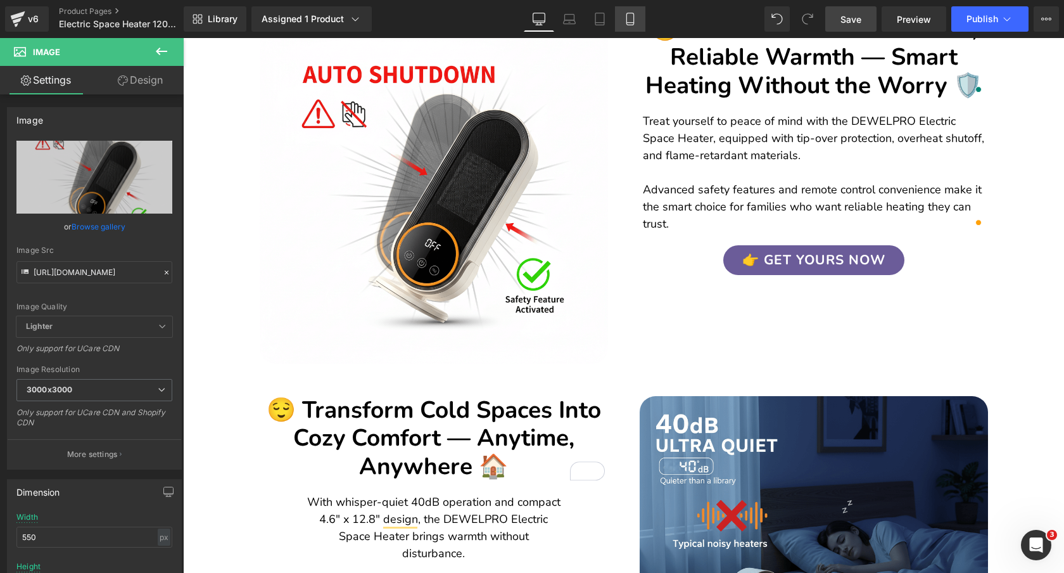
click at [633, 13] on icon at bounding box center [630, 19] width 13 height 13
type input "auto"
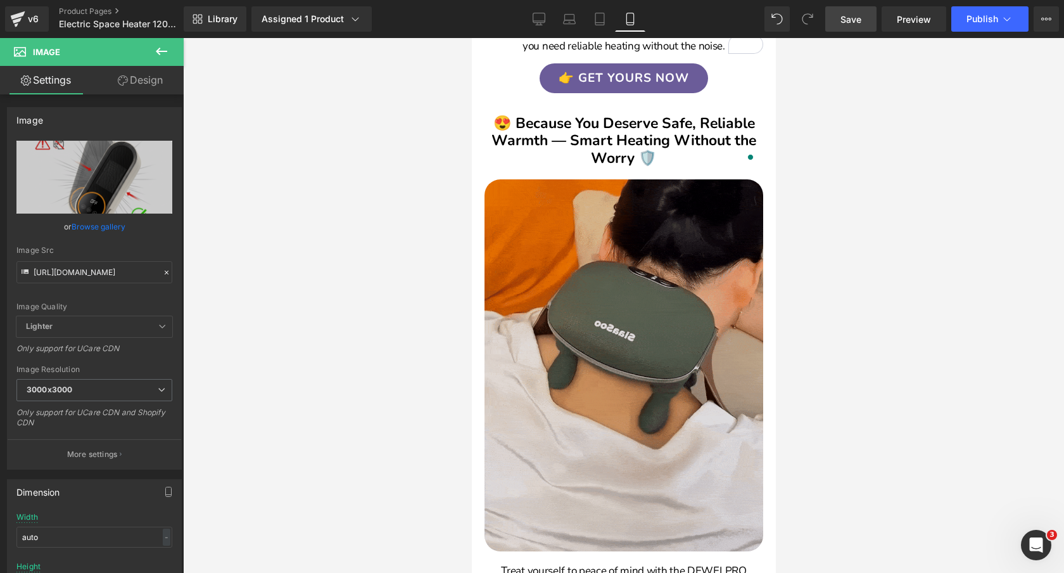
scroll to position [1542, 0]
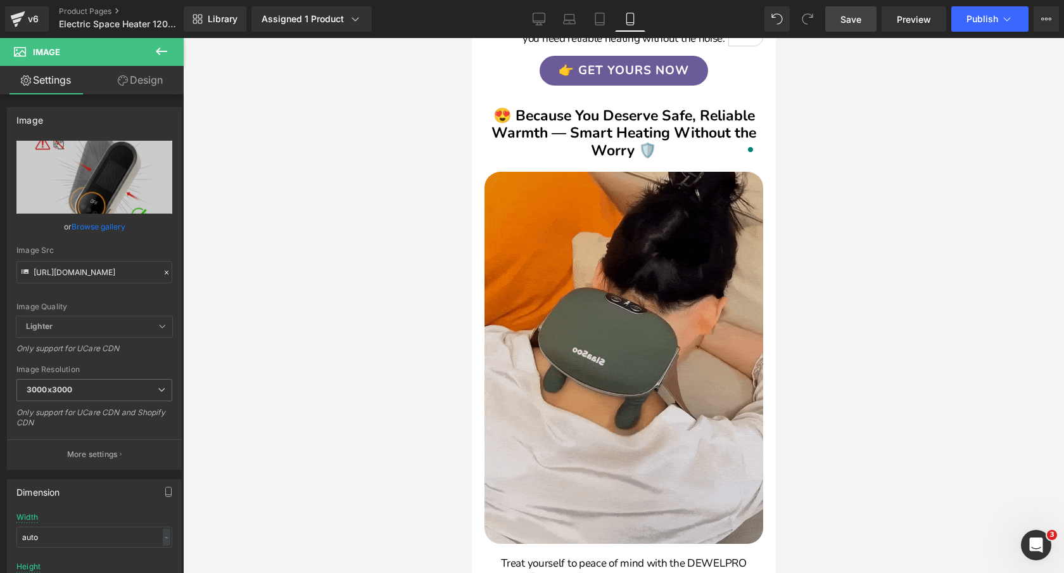
click at [592, 321] on img at bounding box center [623, 358] width 279 height 372
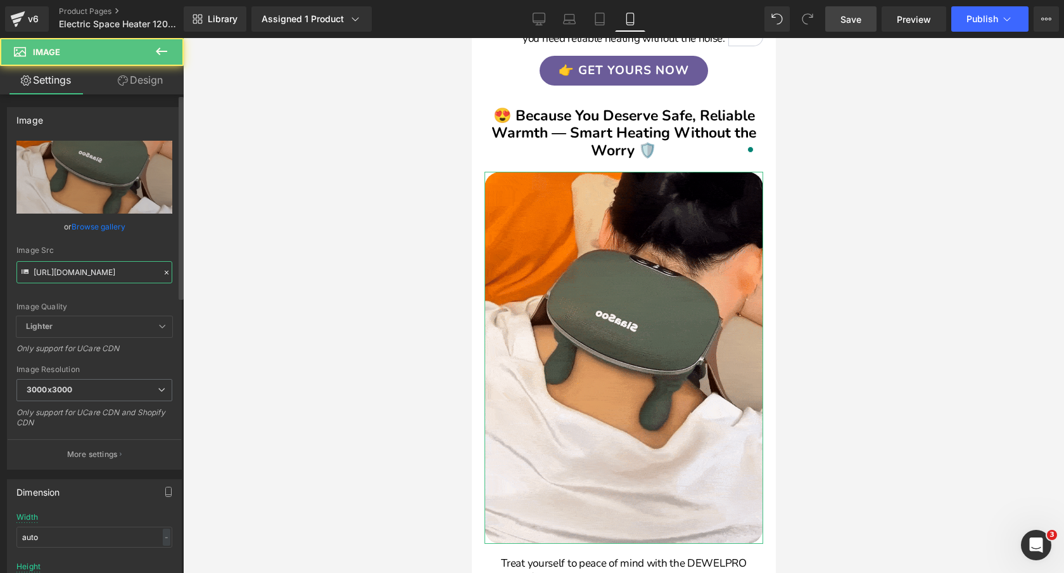
click at [101, 275] on input "https://cdn.shopify.com/s/files/1/0089/1335/4815/files/Linkinbiotoshoporganizat…" at bounding box center [94, 272] width 156 height 22
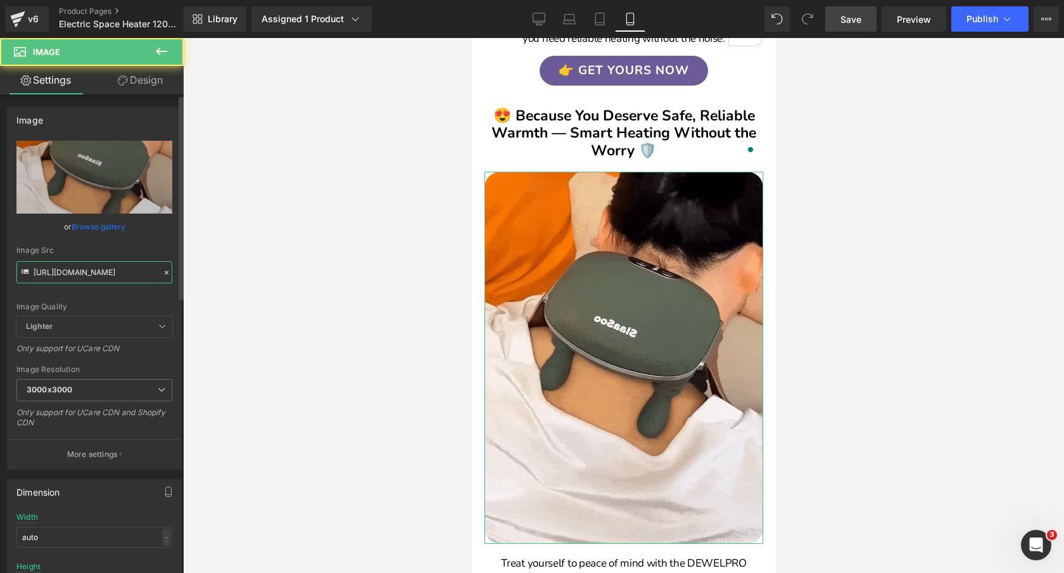
click at [101, 275] on input "https://cdn.shopify.com/s/files/1/0089/1335/4815/files/Linkinbiotoshoporganizat…" at bounding box center [94, 272] width 156 height 22
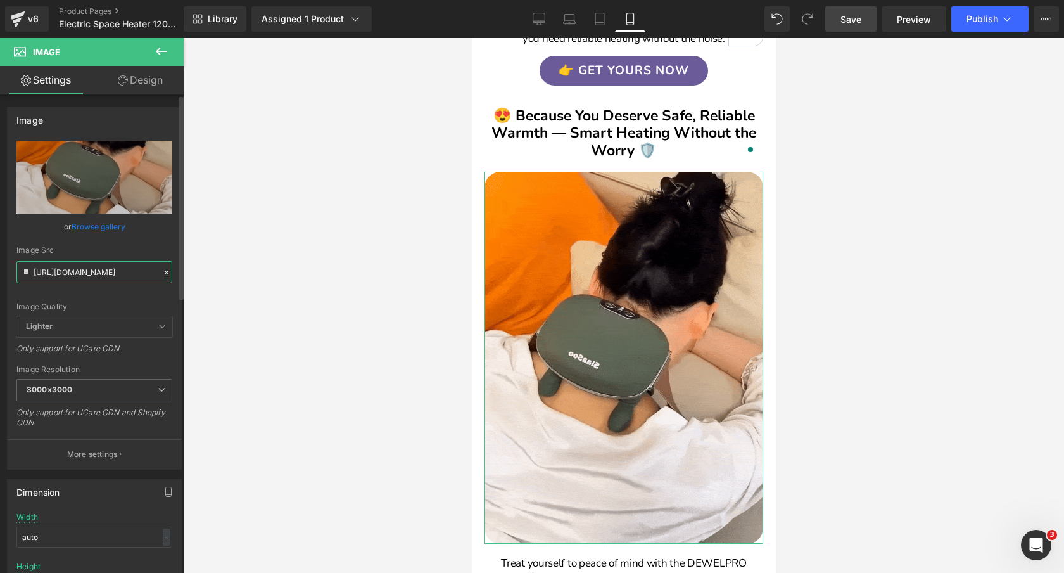
click at [101, 275] on input "https://cdn.shopify.com/s/files/1/0089/1335/4815/files/Linkinbiotoshoporganizat…" at bounding box center [94, 272] width 156 height 22
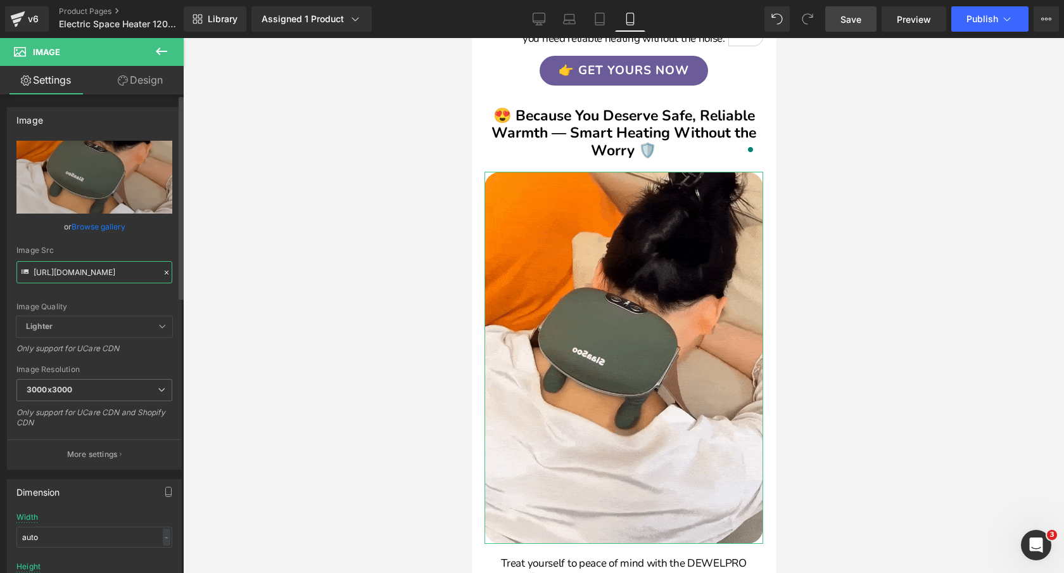
paste input "GeneratedImageSeptember21_2025-7_12AM_3000x3000.png?v=175847835"
type input "https://cdn.shopify.com/s/files/1/0089/1335/4815/files/GeneratedImageSeptember2…"
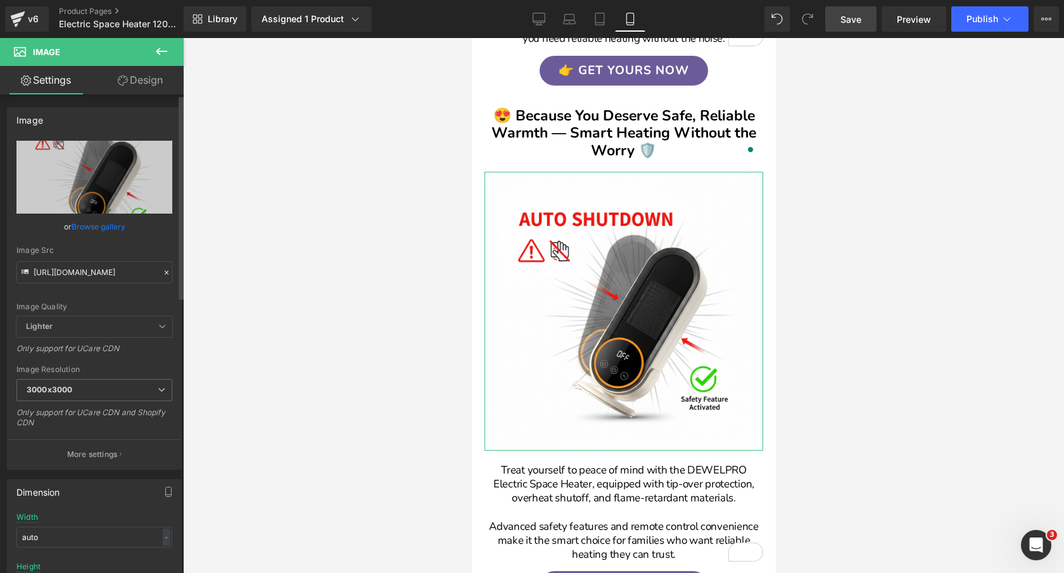
click at [155, 241] on div "Image Quality Lighter Lightest Lighter Lighter Lightest Only support for UCare …" at bounding box center [94, 228] width 156 height 175
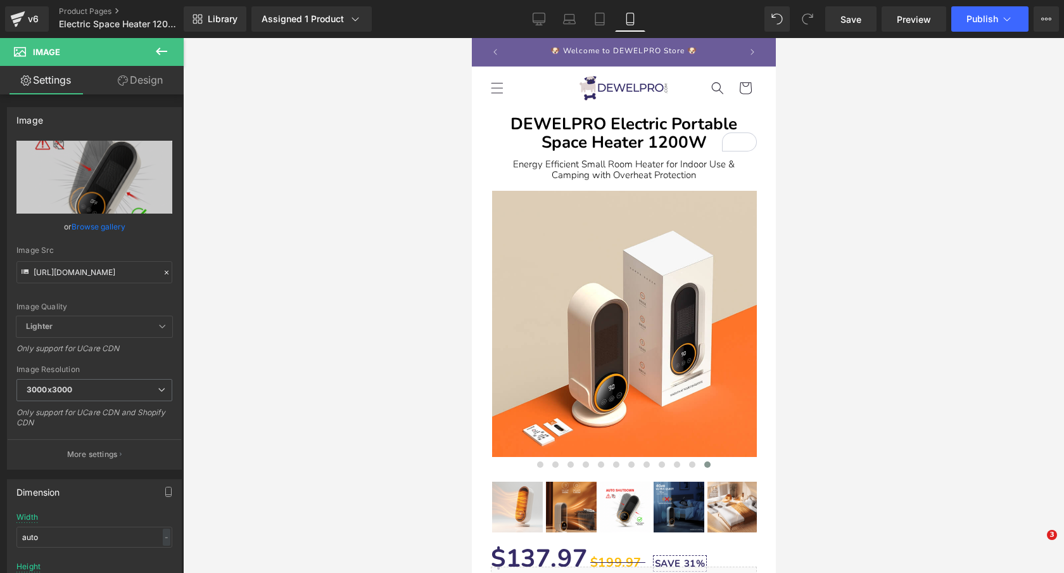
click at [540, 21] on icon at bounding box center [539, 21] width 12 height 0
type input "700"
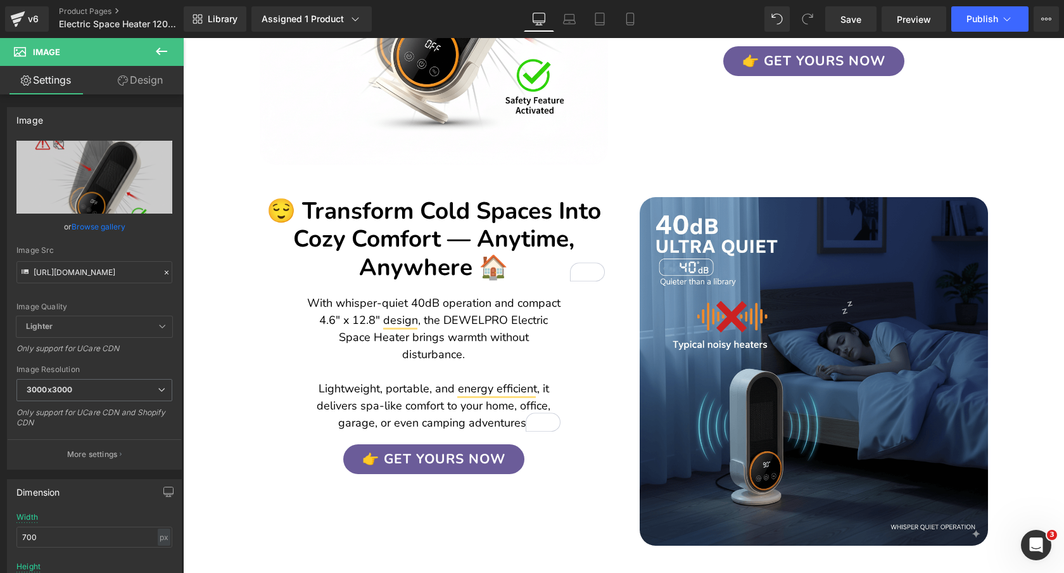
scroll to position [1441, 0]
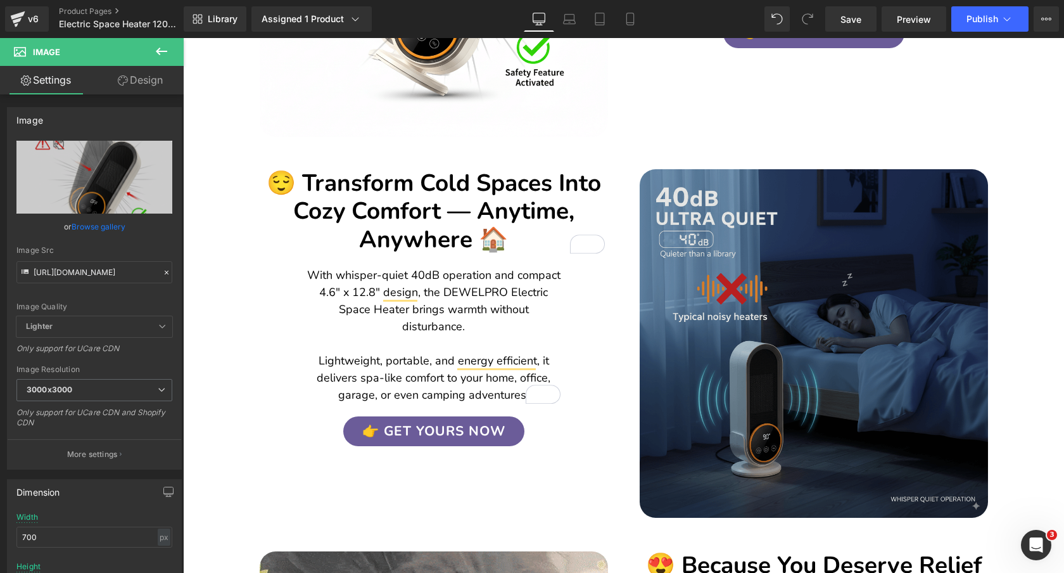
click at [751, 232] on img at bounding box center [814, 343] width 348 height 348
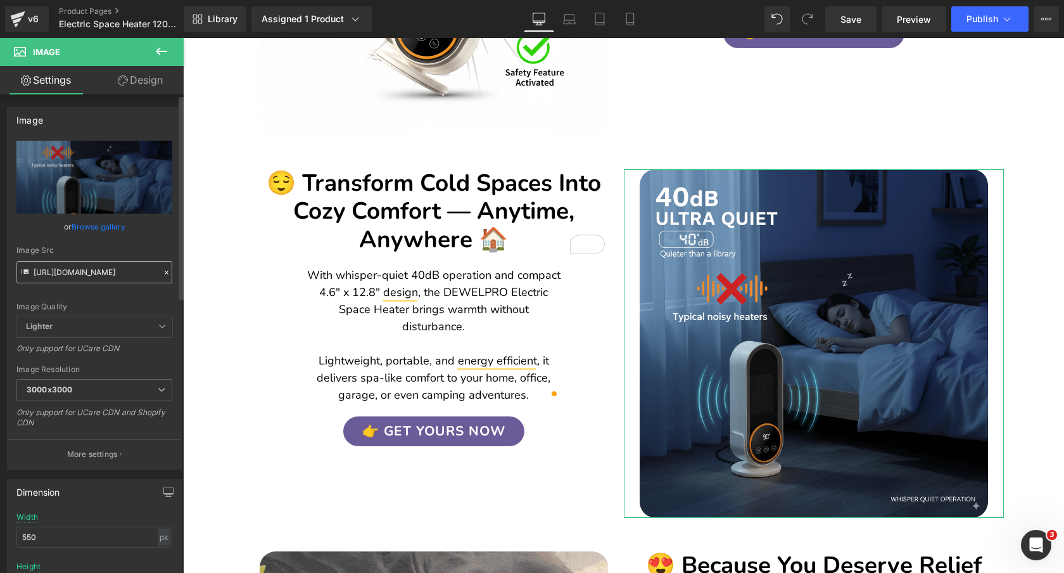
click at [105, 273] on input "[URL][DOMAIN_NAME]" at bounding box center [94, 272] width 156 height 22
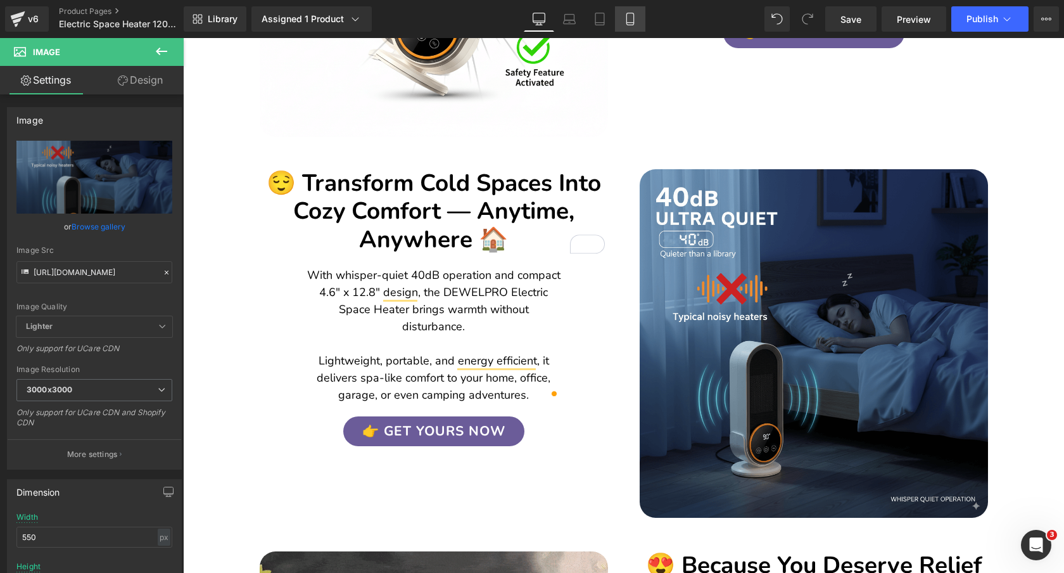
click at [626, 25] on icon at bounding box center [630, 19] width 13 height 13
type input "auto"
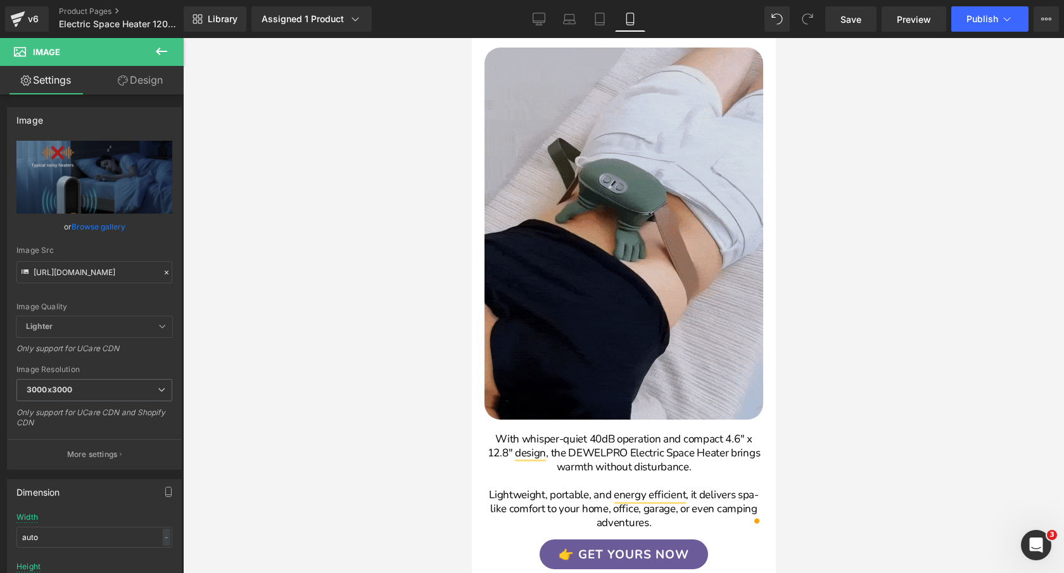
scroll to position [2119, 0]
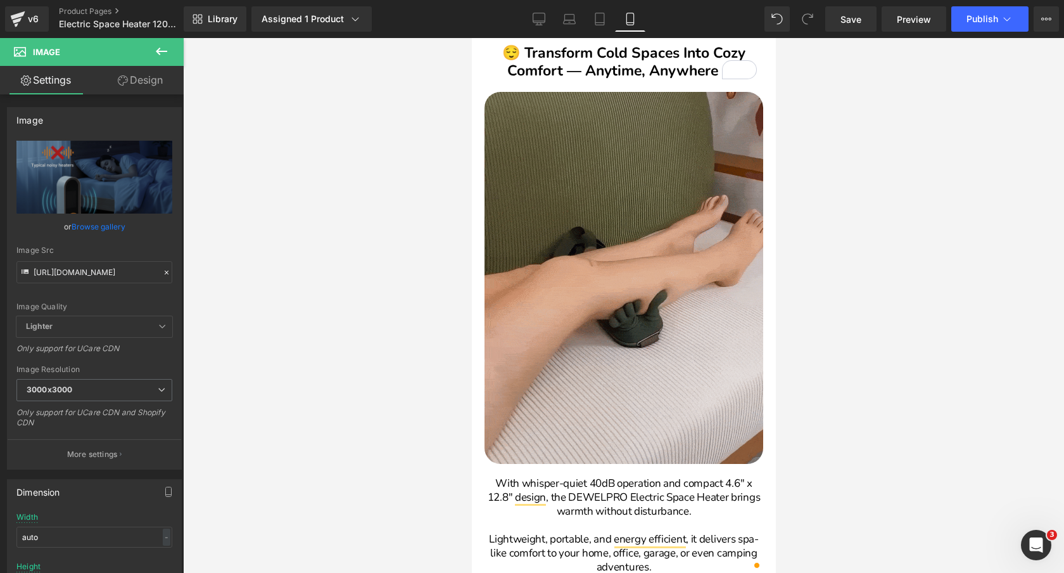
click at [634, 253] on img at bounding box center [623, 278] width 279 height 372
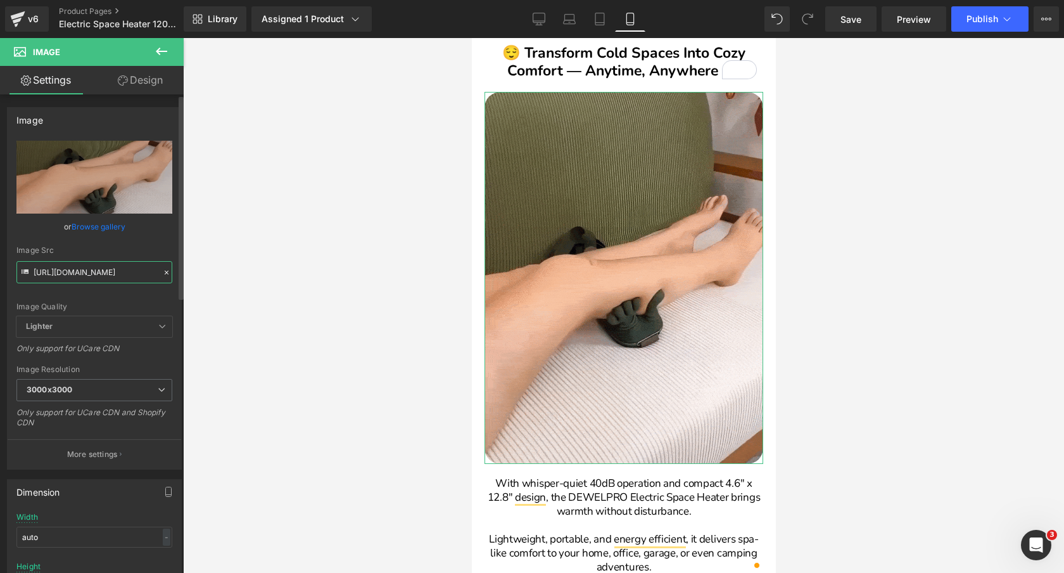
click at [96, 269] on input "[URL][DOMAIN_NAME]" at bounding box center [94, 272] width 156 height 22
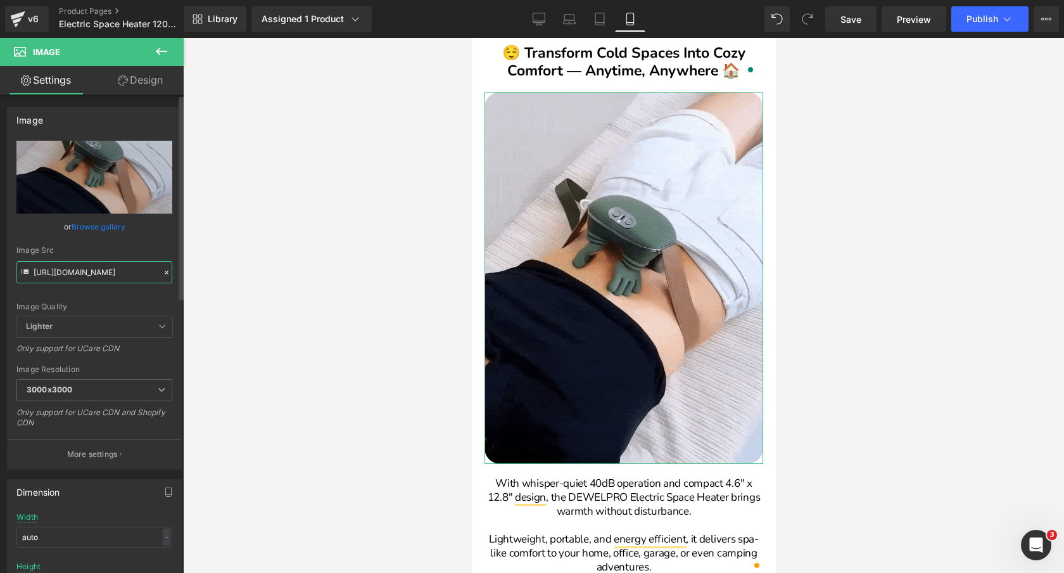
click at [96, 269] on input "[URL][DOMAIN_NAME]" at bounding box center [94, 272] width 156 height 22
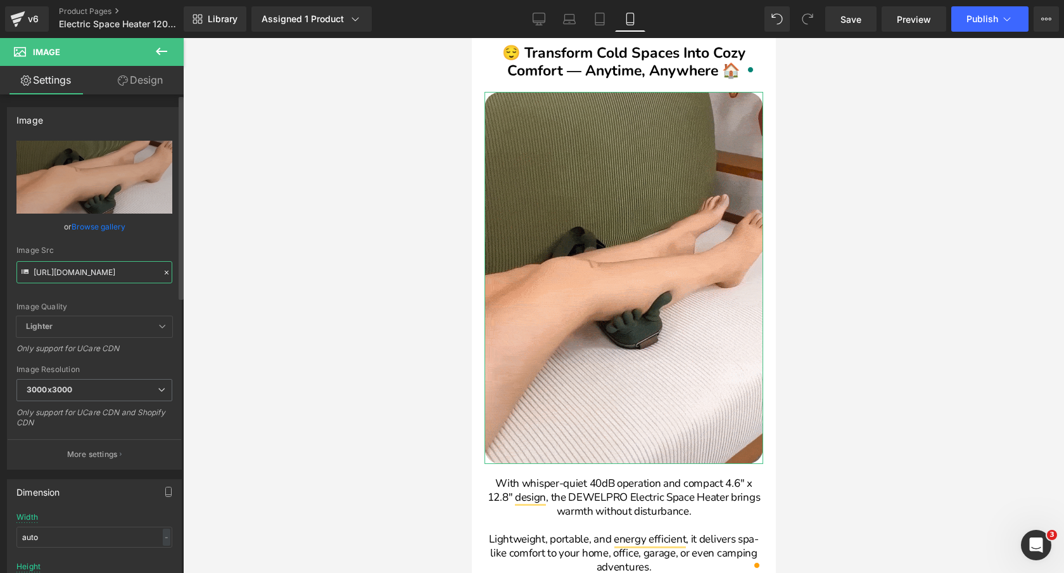
paste input "GeneratedImageSeptember21_2025-2_11PM_3000x3000.png?v=175847835"
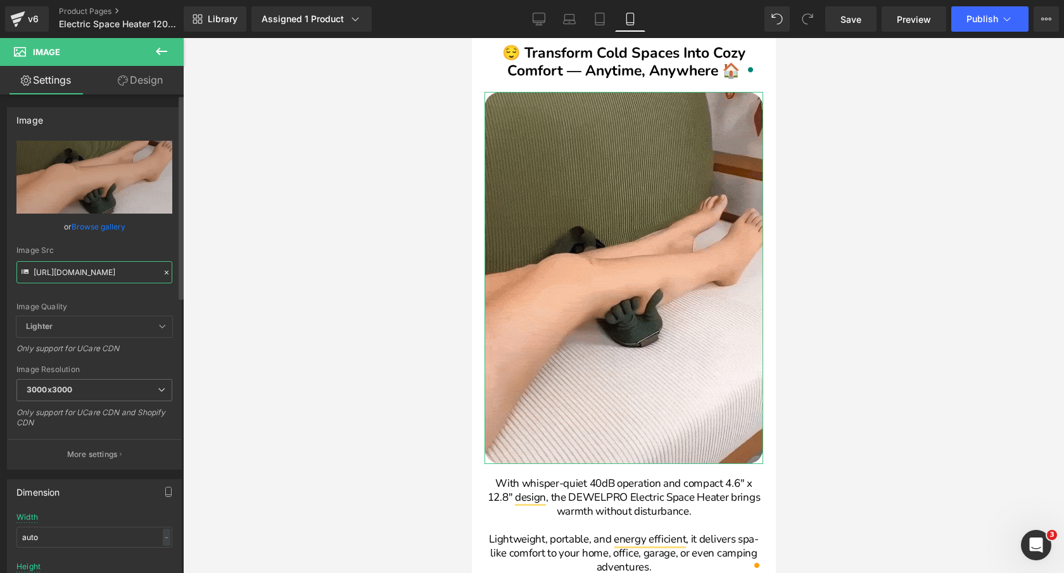
scroll to position [0, 358]
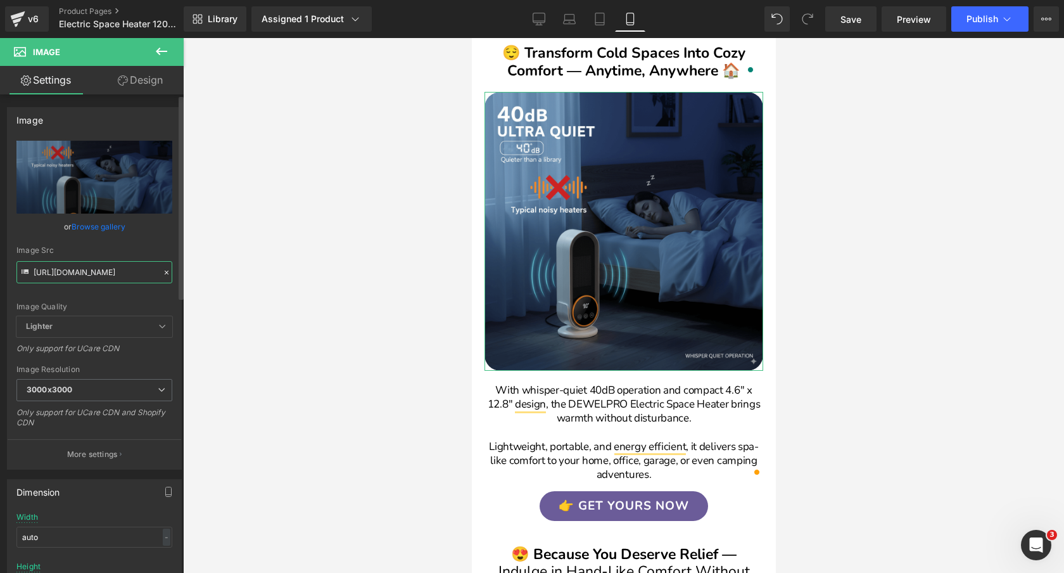
type input "[URL][DOMAIN_NAME]"
click at [151, 243] on div "Image Quality Lighter Lightest Lighter Lighter Lightest Only support for UCare …" at bounding box center [94, 228] width 156 height 175
click at [541, 26] on link "Desktop" at bounding box center [539, 18] width 30 height 25
type input "700"
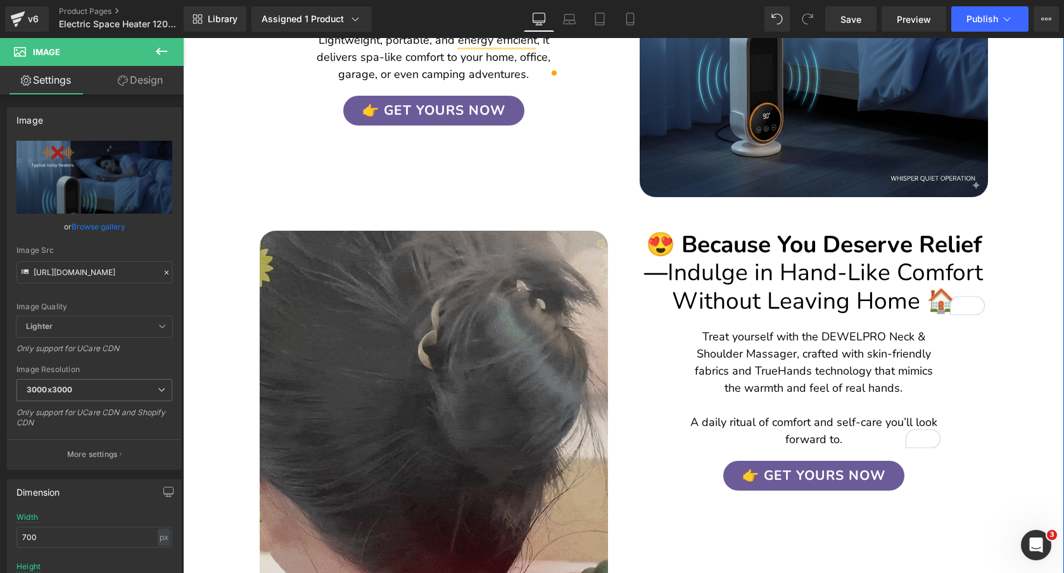
scroll to position [1812, 0]
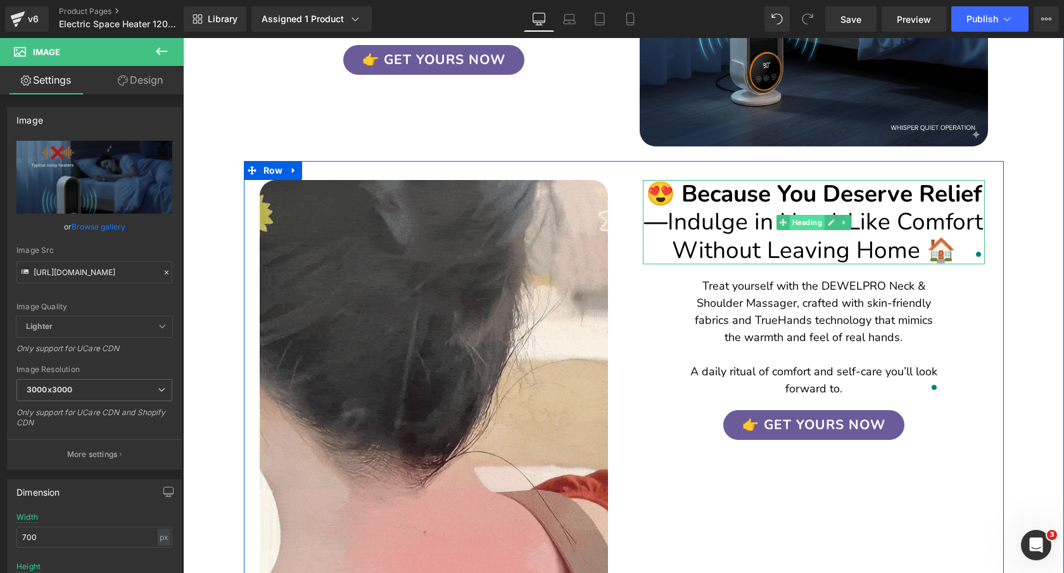
click at [820, 215] on span "Heading" at bounding box center [806, 222] width 35 height 15
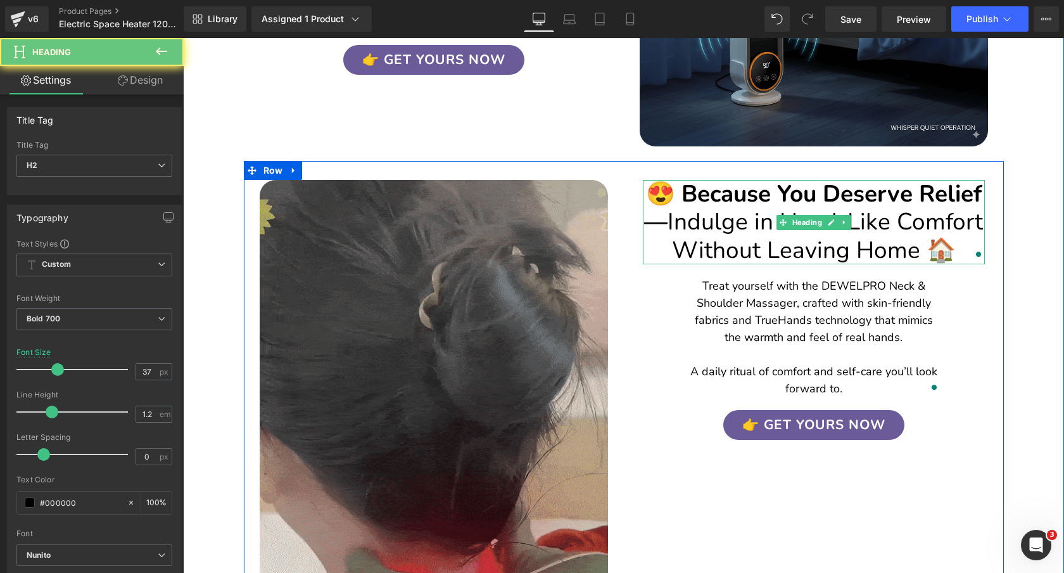
click at [943, 206] on span "Indulge in Hand-Like Comfort Without Leaving Home 🏠" at bounding box center [825, 236] width 315 height 60
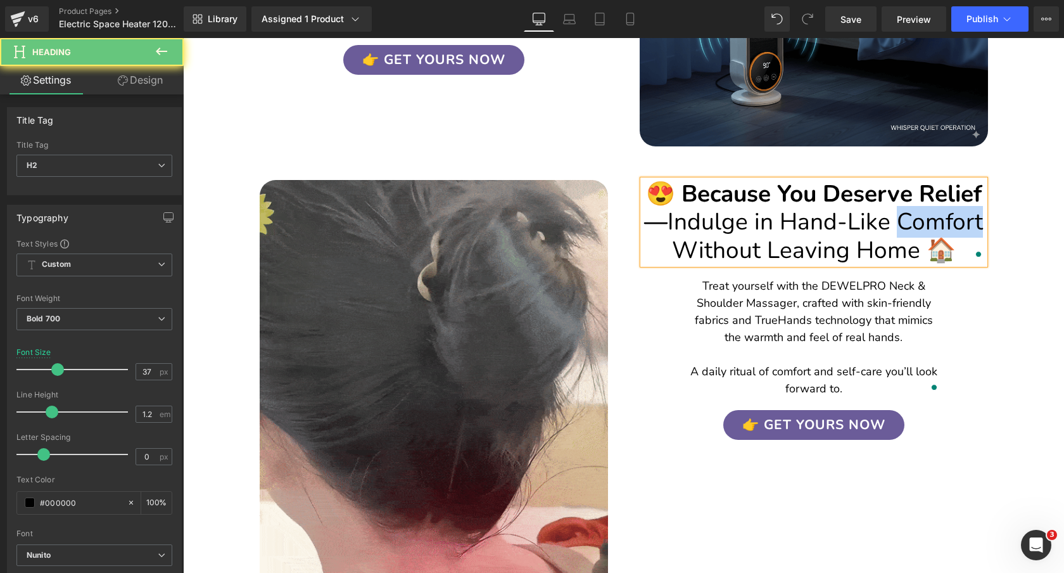
click at [943, 206] on span "Indulge in Hand-Like Comfort Without Leaving Home 🏠" at bounding box center [825, 236] width 315 height 60
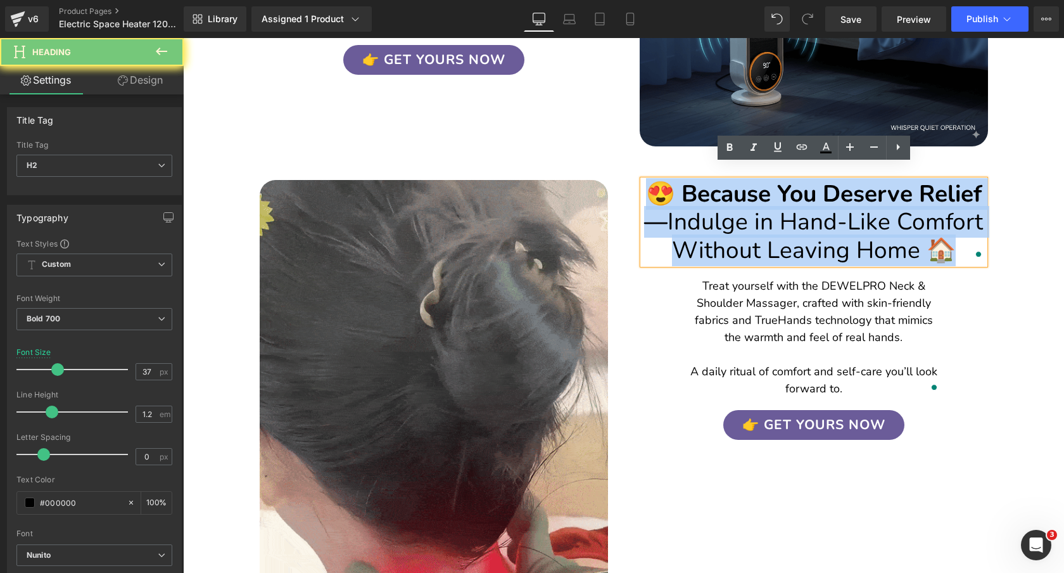
click at [943, 206] on span "Indulge in Hand-Like Comfort Without Leaving Home 🏠" at bounding box center [825, 236] width 315 height 60
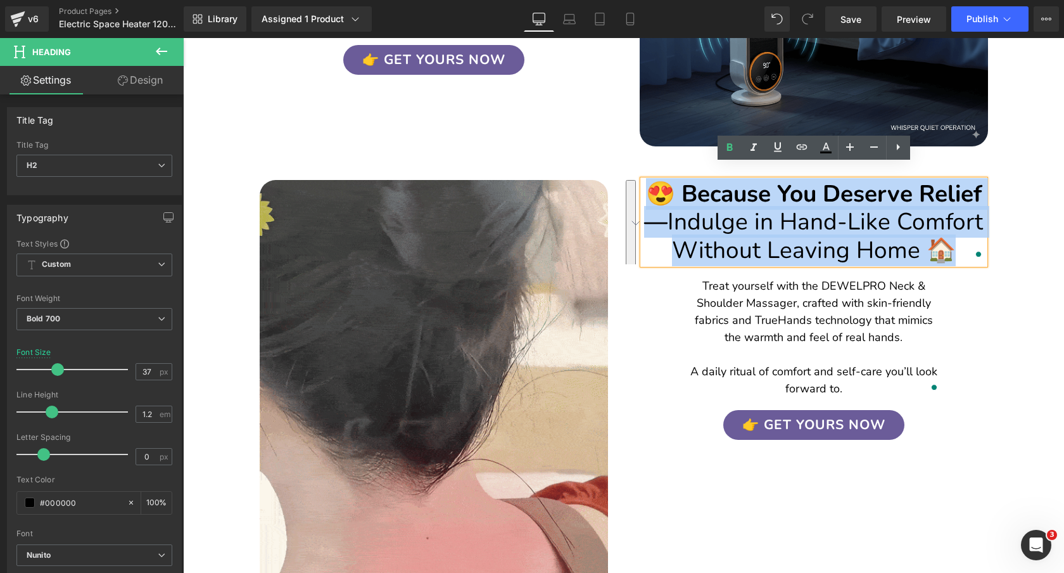
paste div "To enrich screen reader interactions, please activate Accessibility in Grammarl…"
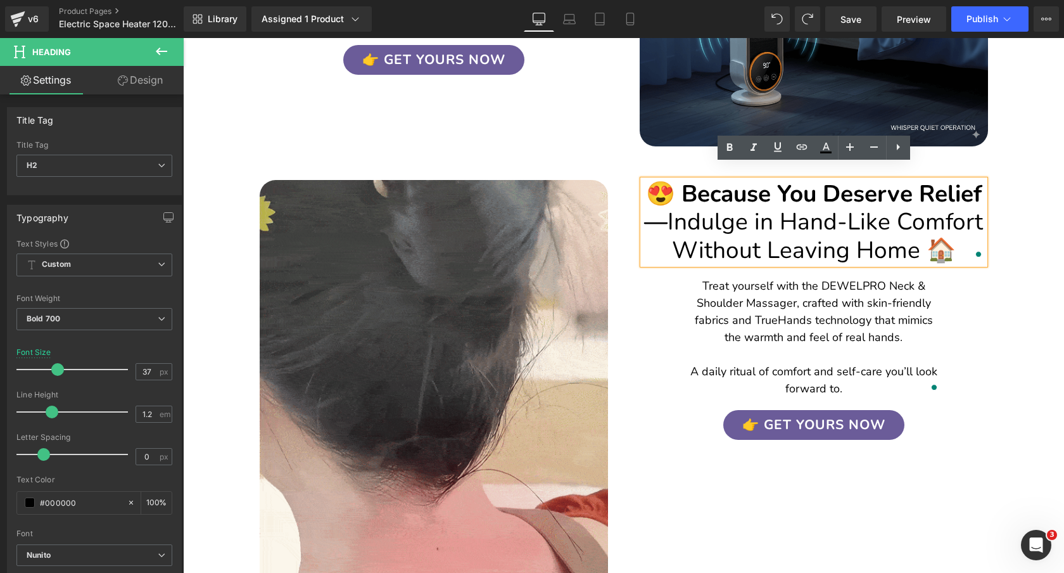
click at [779, 206] on span "Indulge in Hand-Like Comfort Without Leaving Home 🏠" at bounding box center [825, 236] width 315 height 60
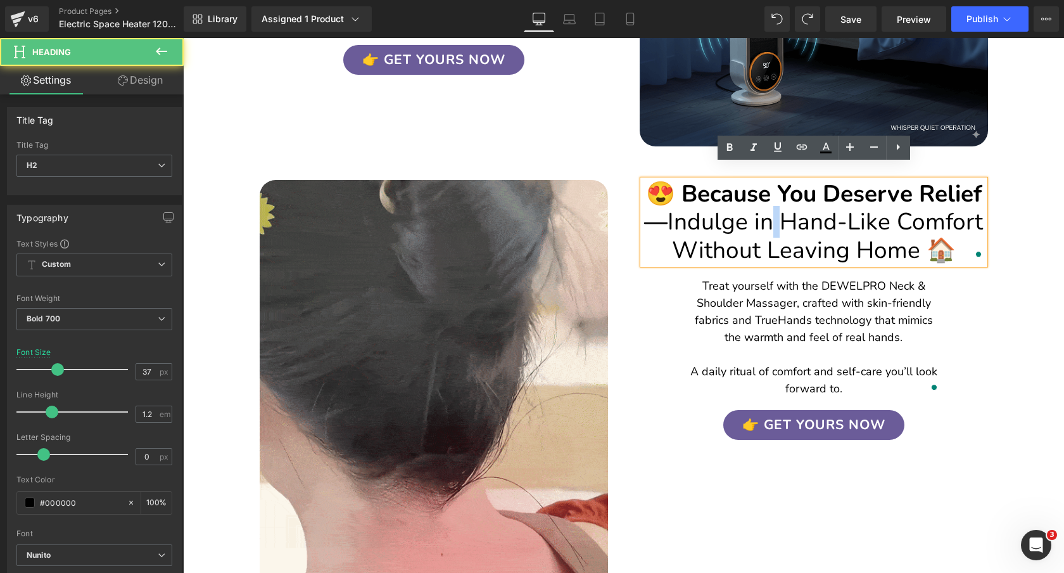
click at [779, 206] on span "Indulge in Hand-Like Comfort Without Leaving Home 🏠" at bounding box center [825, 236] width 315 height 60
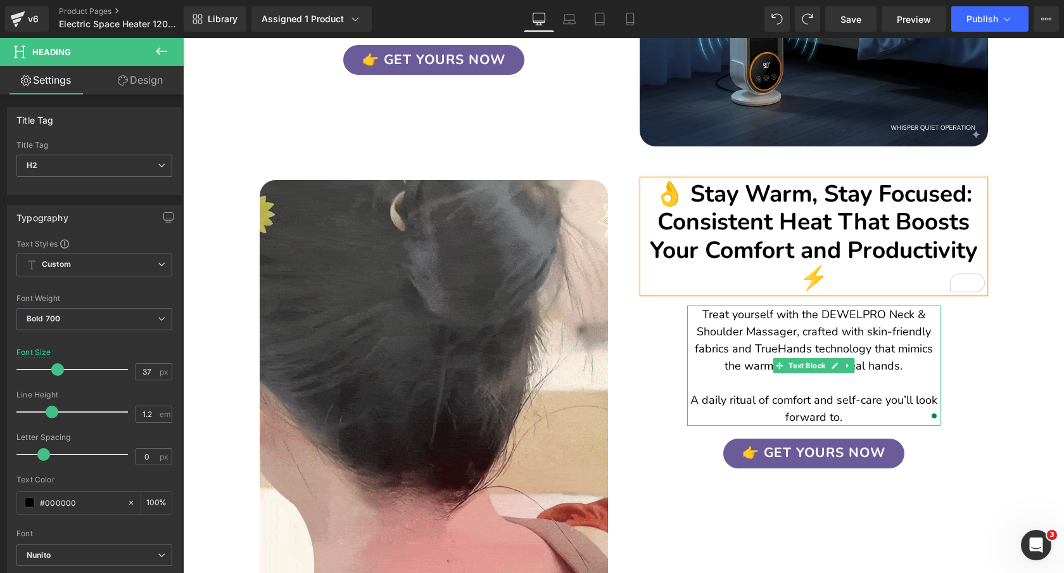
click at [882, 320] on p "Treat yourself with the DEWELPRO Neck & Shoulder Massager, crafted with skin-fr…" at bounding box center [813, 366] width 253 height 120
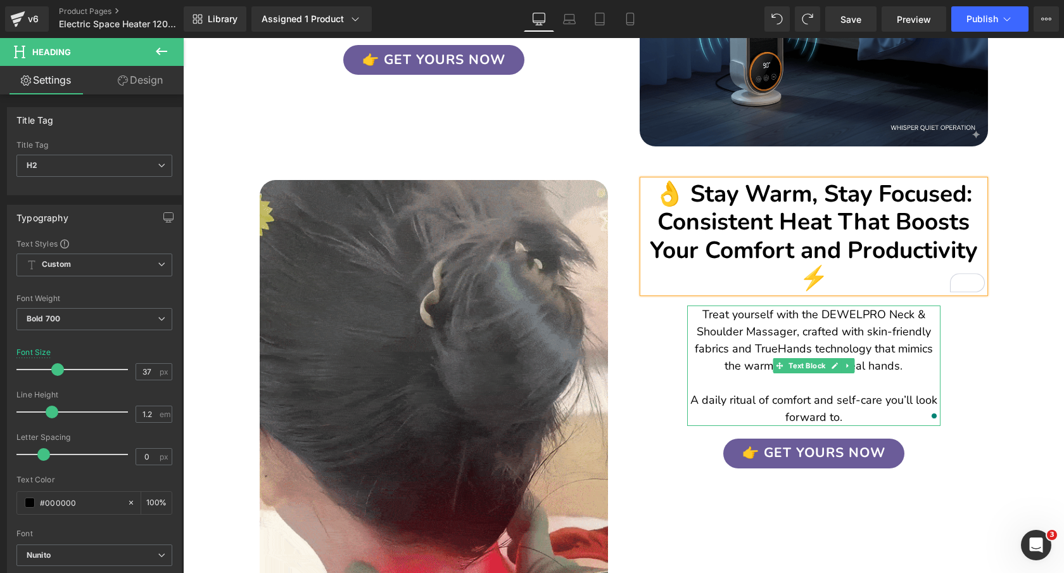
click at [882, 320] on p "Treat yourself with the DEWELPRO Neck & Shoulder Massager, crafted with skin-fr…" at bounding box center [813, 366] width 253 height 120
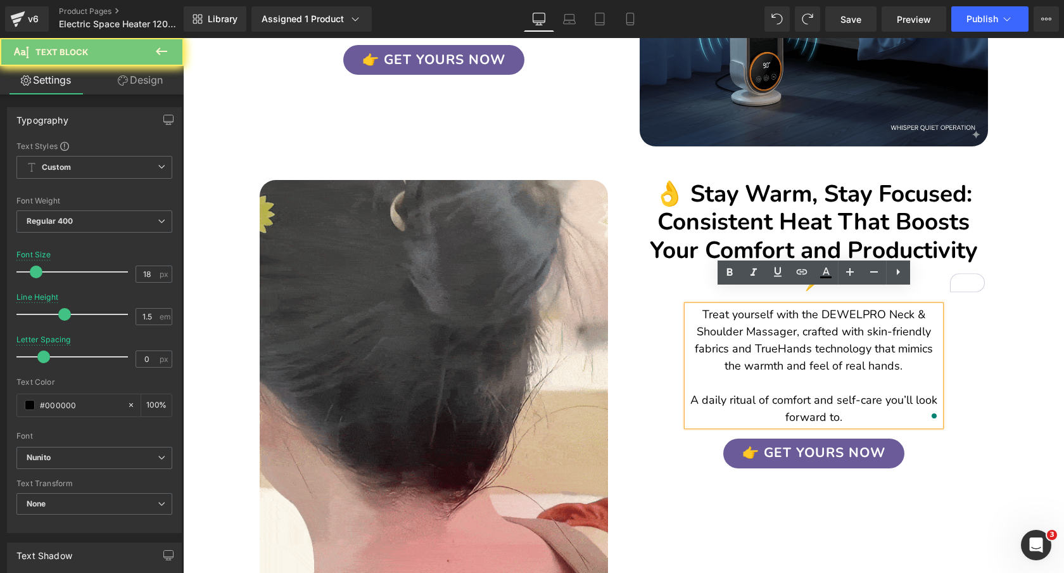
click at [882, 320] on p "Treat yourself with the DEWELPRO Neck & Shoulder Massager, crafted with skin-fr…" at bounding box center [813, 366] width 253 height 120
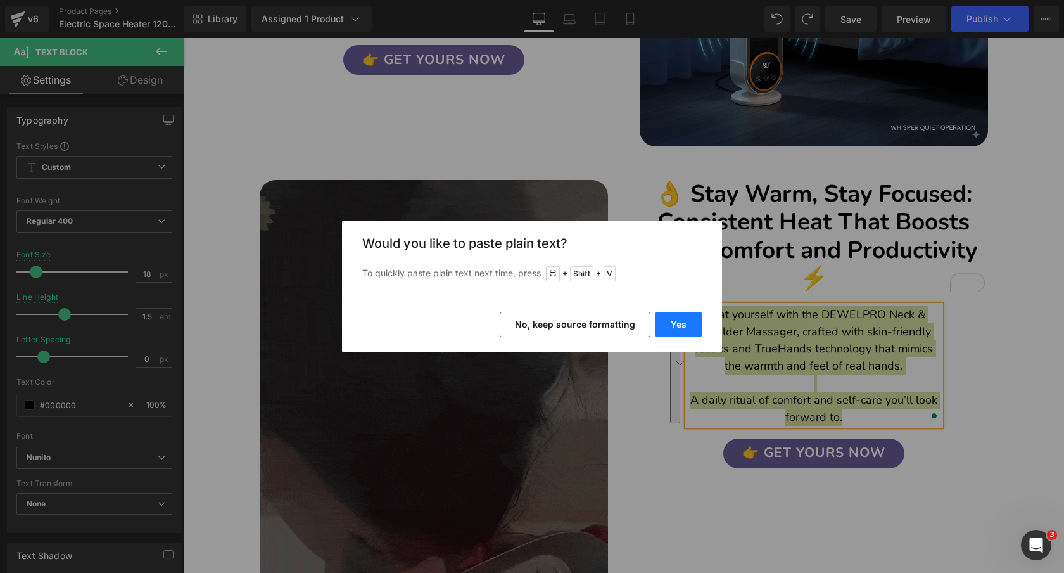
click at [689, 324] on button "Yes" at bounding box center [679, 324] width 46 height 25
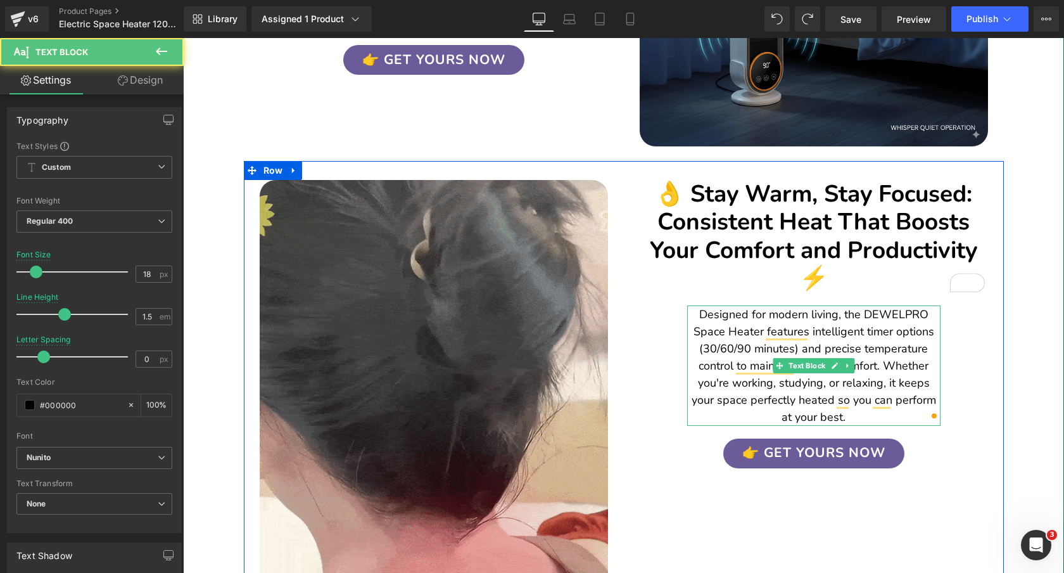
click at [885, 353] on p "Designed for modern living, the DEWELPRO Space Heater features intelligent time…" at bounding box center [813, 366] width 253 height 120
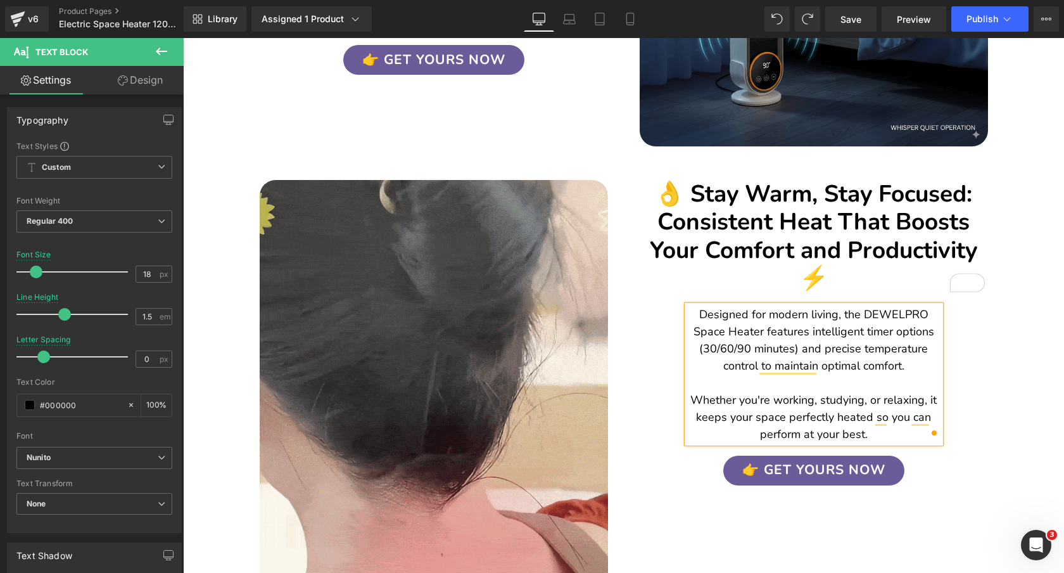
click at [998, 455] on div "👉 GET YOURS NOW" at bounding box center [814, 470] width 380 height 30
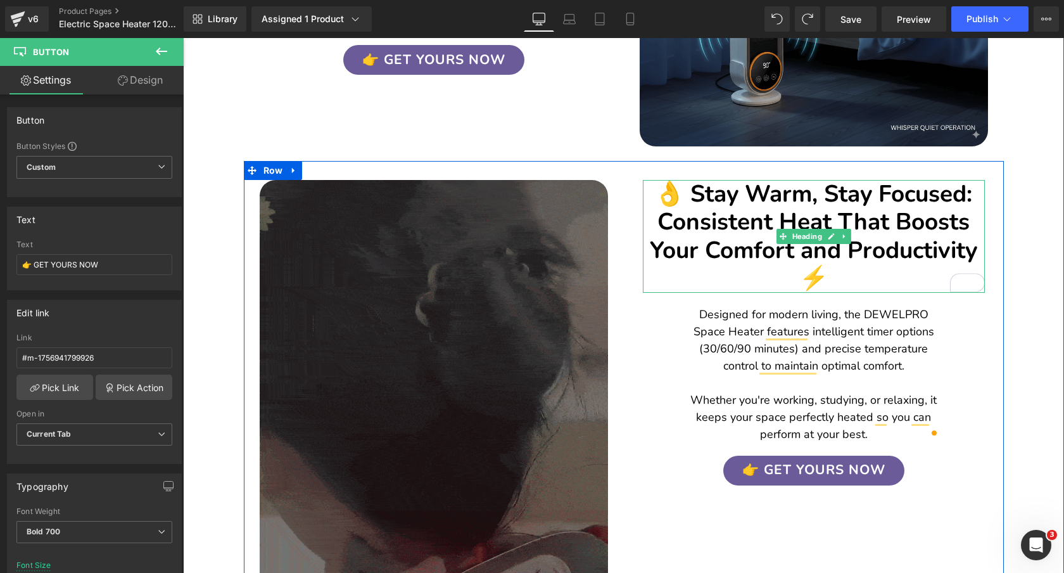
click at [741, 192] on h2 "👌 Stay Warm, Stay Focused: Consistent Heat That Boosts Your Comfort and Product…" at bounding box center [814, 236] width 342 height 113
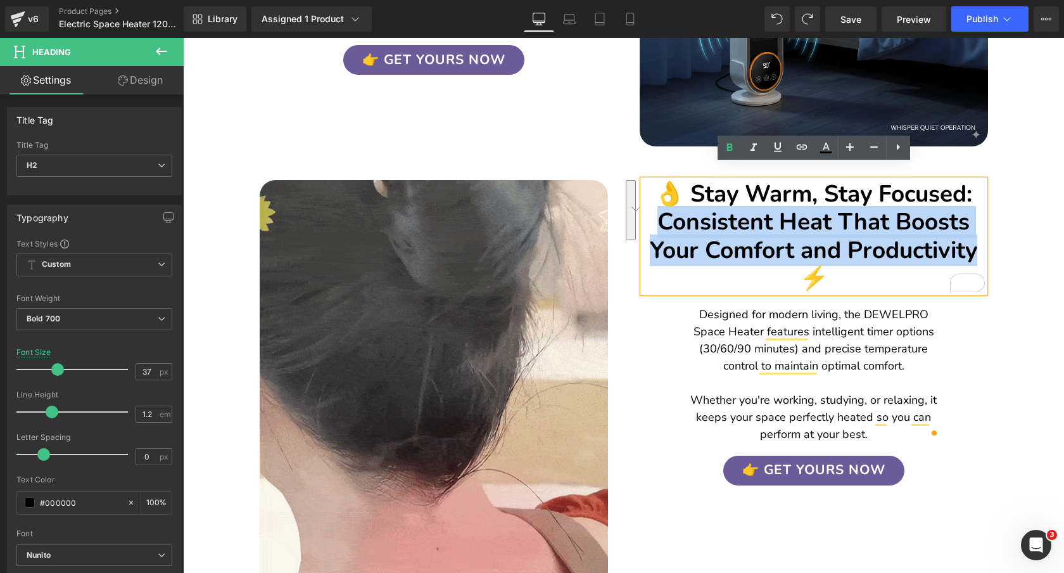
drag, startPoint x: 660, startPoint y: 205, endPoint x: 976, endPoint y: 236, distance: 317.6
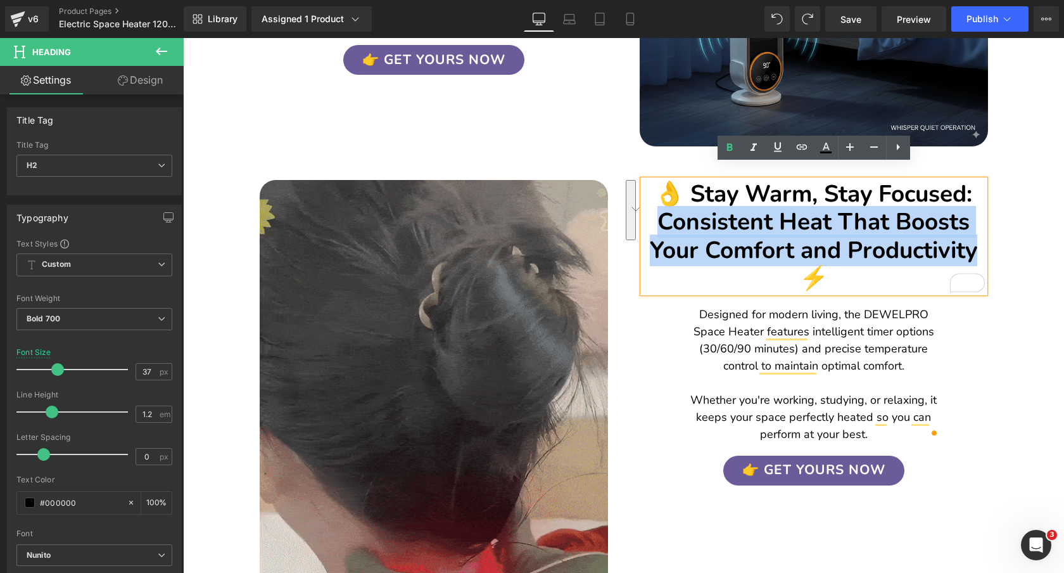
click at [976, 236] on h2 "👌 Stay Warm, Stay Focused: Consistent Heat That Boosts Your Comfort and Product…" at bounding box center [814, 236] width 342 height 113
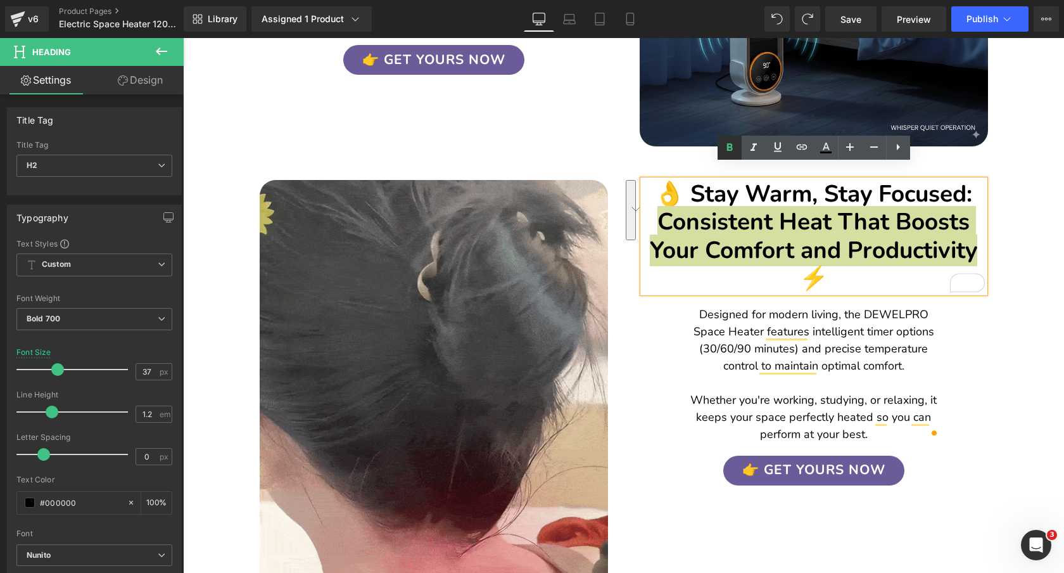
click at [728, 146] on icon at bounding box center [729, 147] width 6 height 8
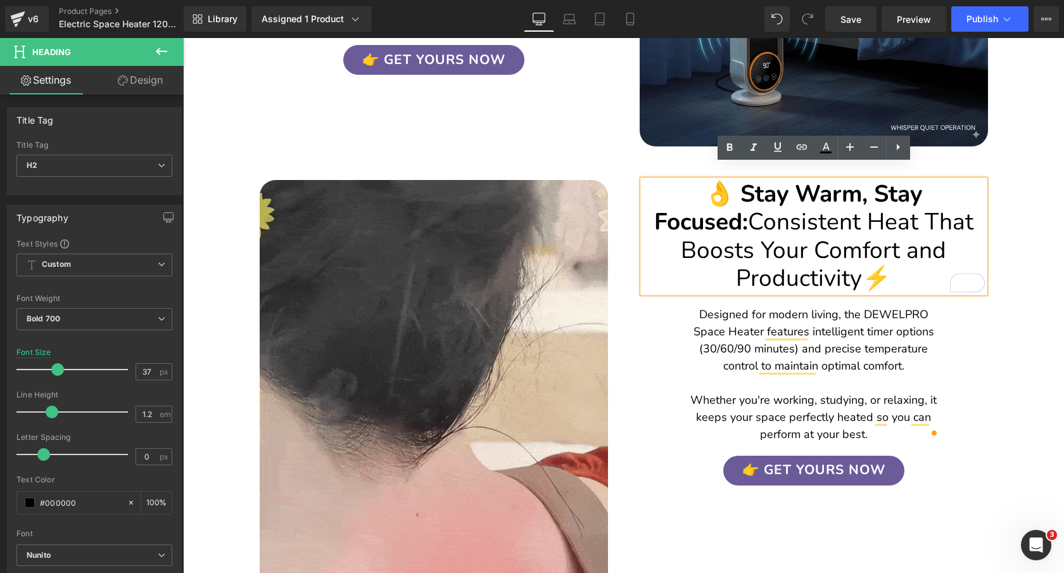
click at [1027, 250] on div "😌 Transform Cold Spaces Into Cozy Comfort — Anytime, Anywhere 🏠 Heading Image I…" at bounding box center [623, 299] width 881 height 1041
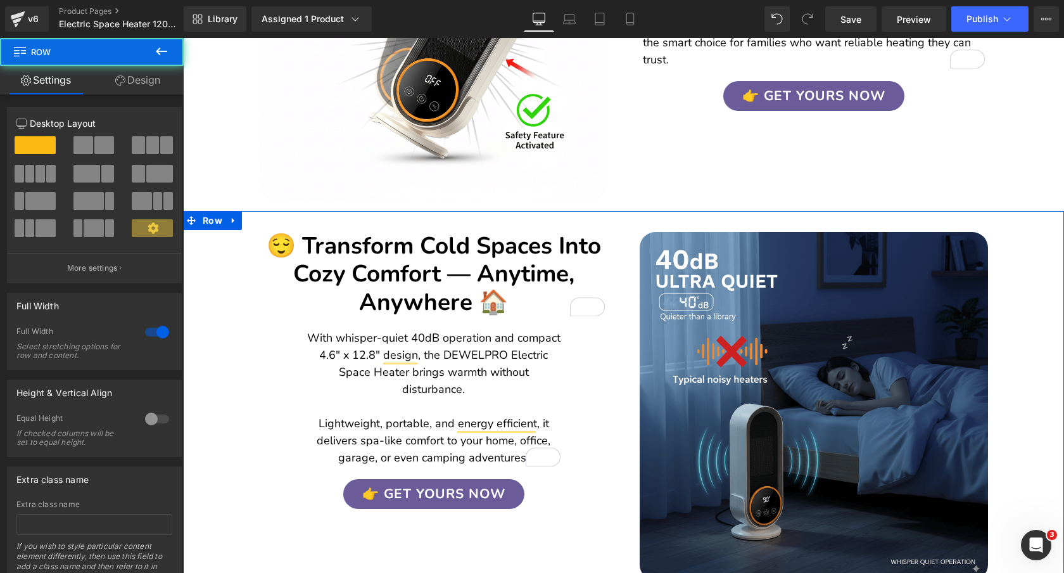
scroll to position [1324, 0]
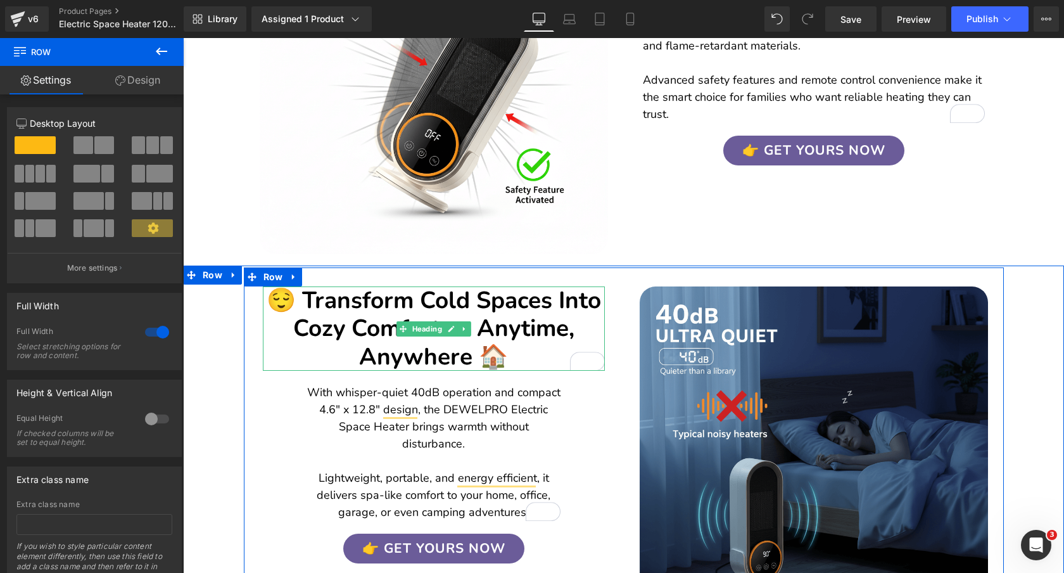
click at [486, 307] on h2 "😌 Transform Cold Spaces Into Cozy Comfort — Anytime, Anywhere 🏠" at bounding box center [434, 328] width 342 height 84
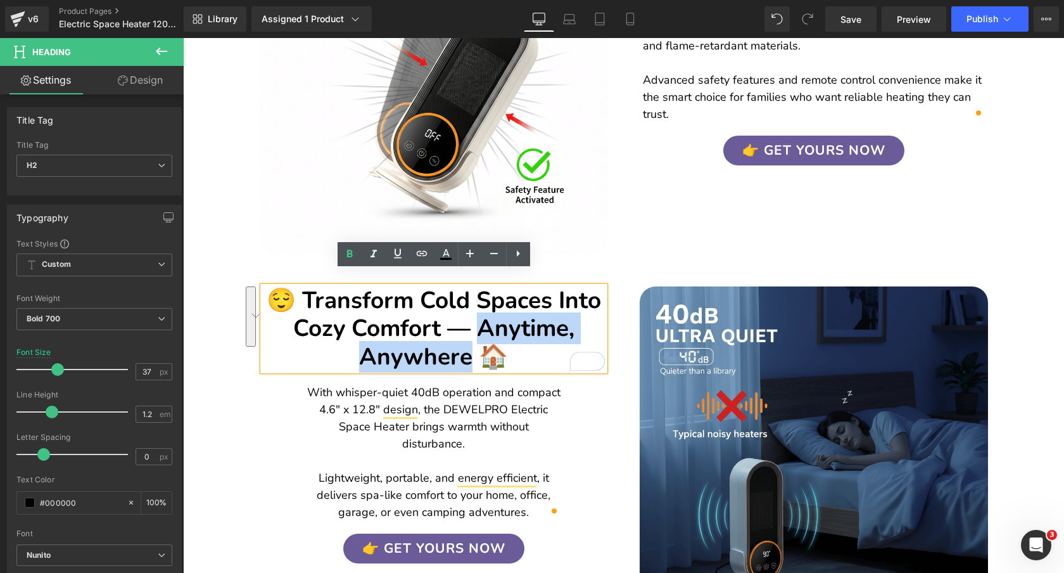
drag, startPoint x: 479, startPoint y: 312, endPoint x: 474, endPoint y: 333, distance: 21.4
click at [474, 333] on h2 "😌 Transform Cold Spaces Into Cozy Comfort — Anytime, Anywhere 🏠" at bounding box center [434, 328] width 342 height 84
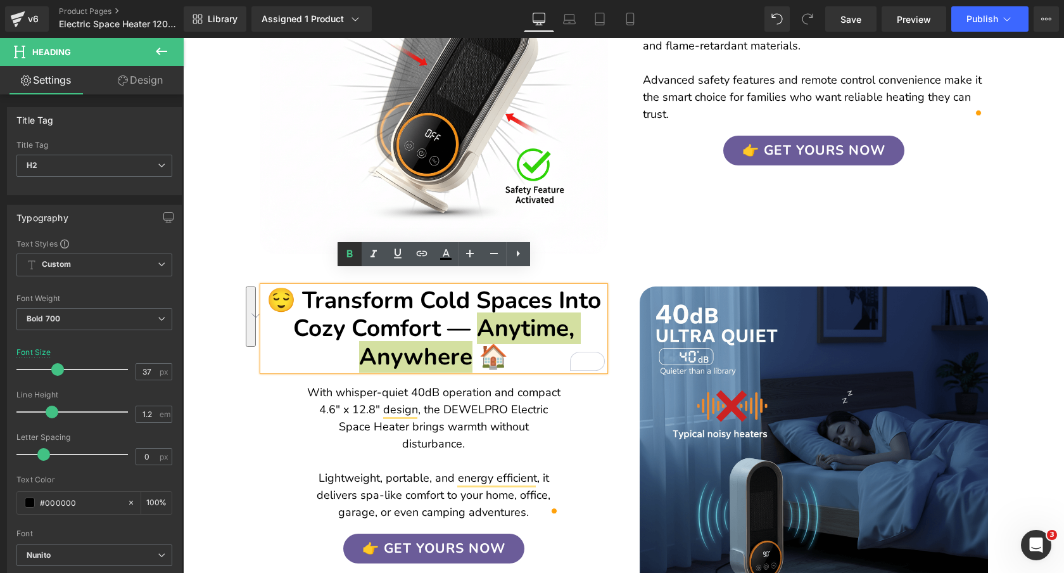
click at [341, 246] on link at bounding box center [350, 254] width 24 height 24
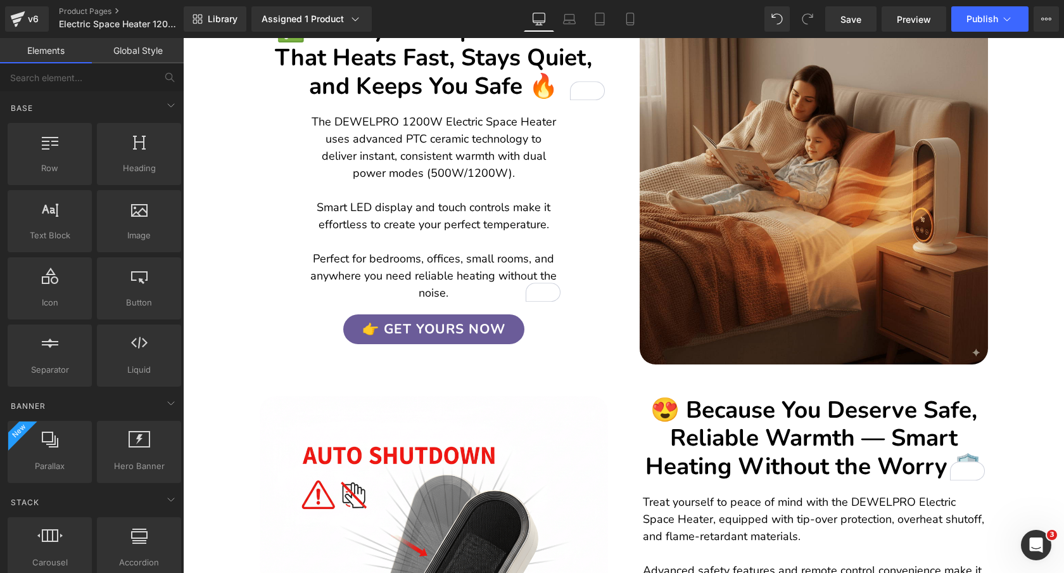
scroll to position [929, 0]
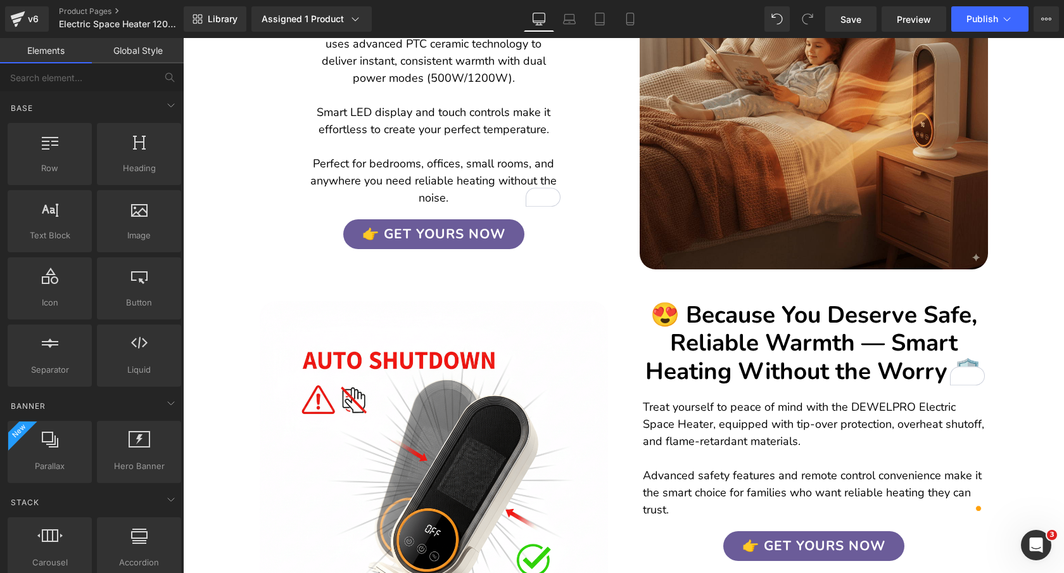
click at [915, 328] on h2 "😍 Because You Deserve Safe, Reliable Warmth — Smart Heating Without the Worry 🛡️" at bounding box center [814, 343] width 342 height 84
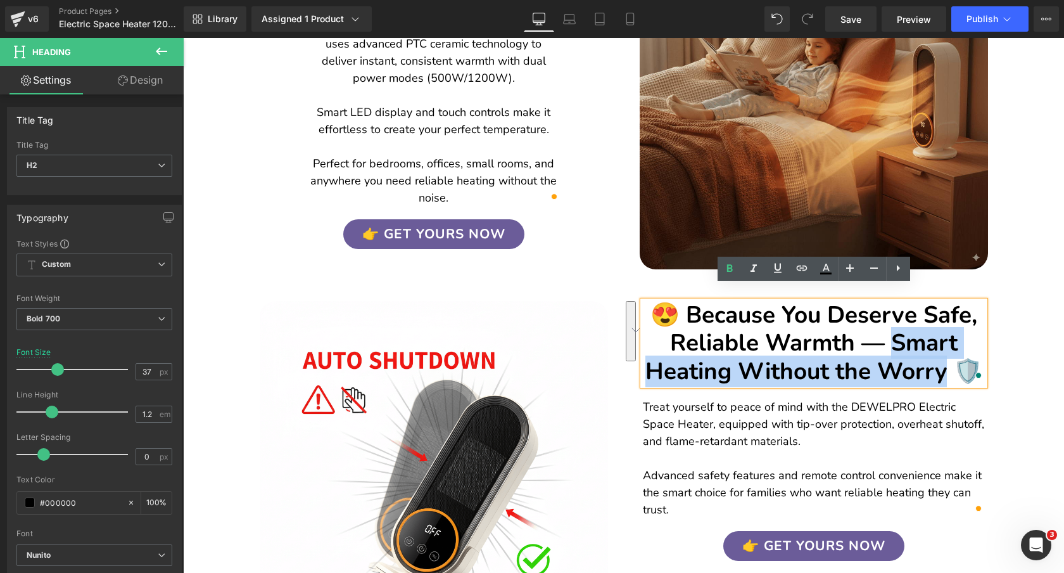
drag, startPoint x: 893, startPoint y: 326, endPoint x: 946, endPoint y: 353, distance: 59.5
click at [946, 353] on h2 "😍 Because You Deserve Safe, Reliable Warmth — Smart Heating Without the Worry 🛡️" at bounding box center [814, 343] width 342 height 84
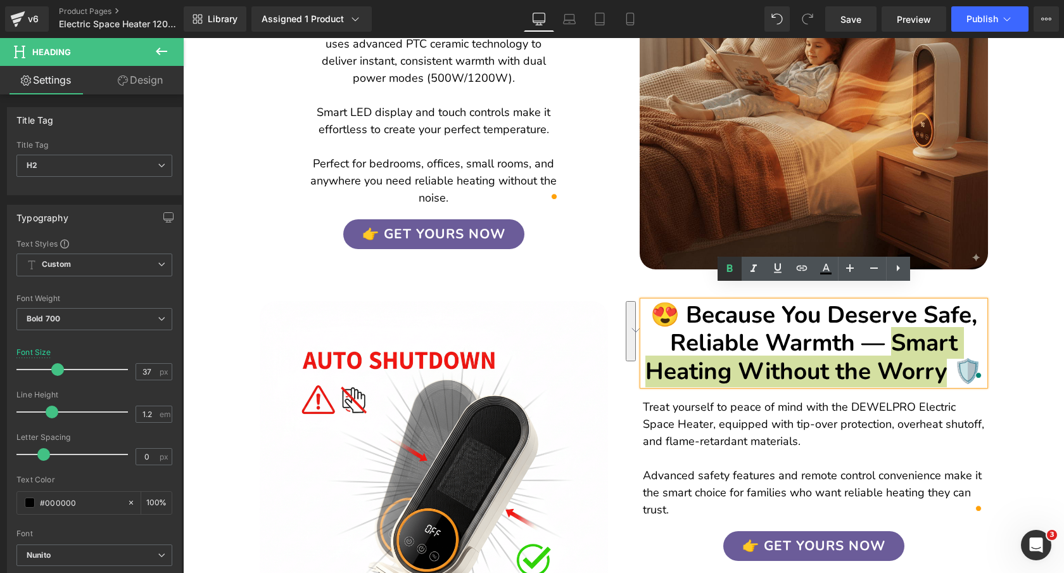
click at [728, 272] on icon at bounding box center [729, 268] width 15 height 15
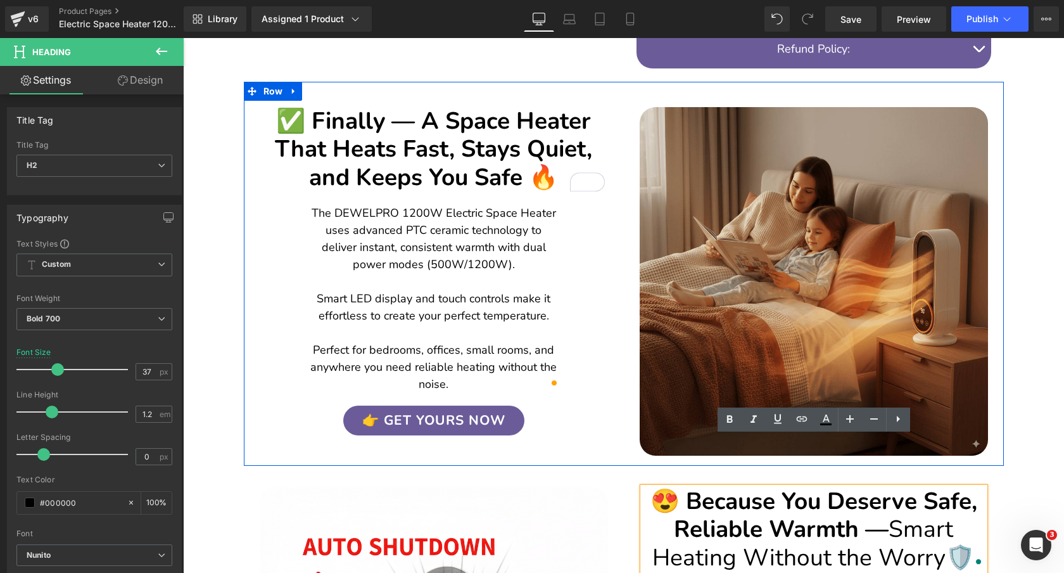
scroll to position [705, 0]
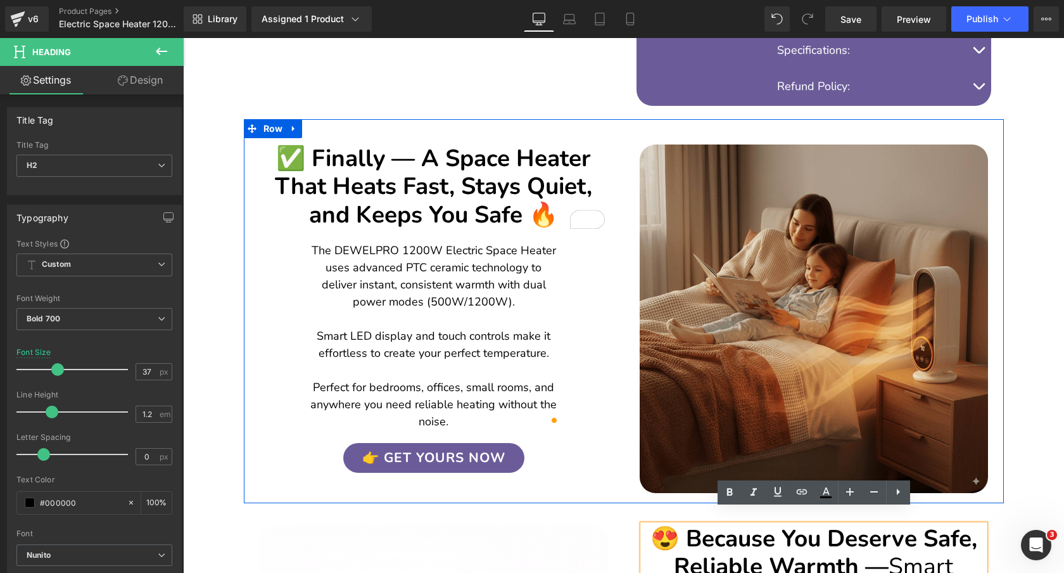
click at [522, 156] on h2 "✅ Finally — A Space Heater That Heats Fast, Stays Quiet, and Keeps You Safe 🔥" at bounding box center [434, 186] width 342 height 84
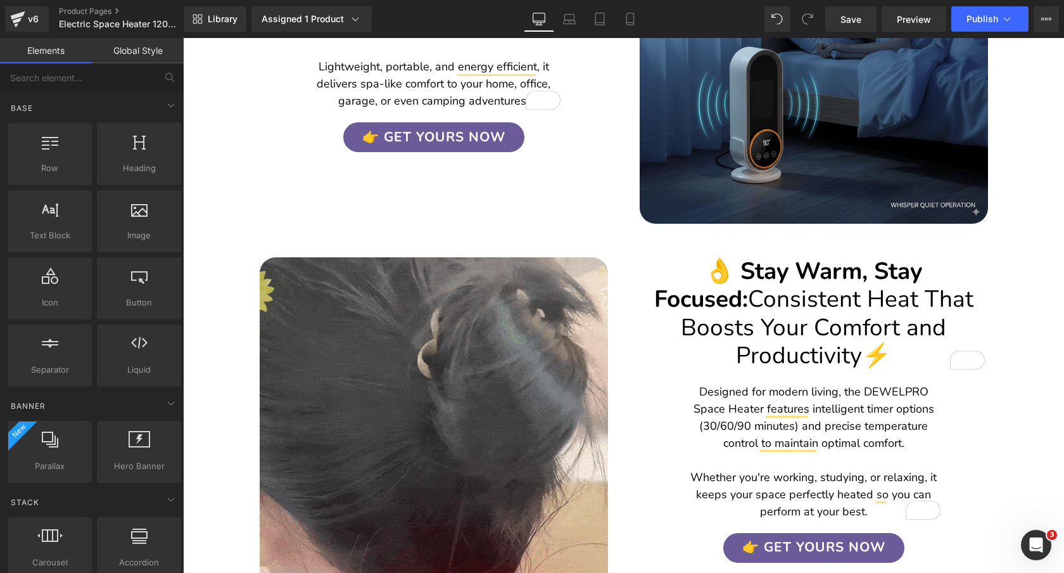
scroll to position [1878, 0]
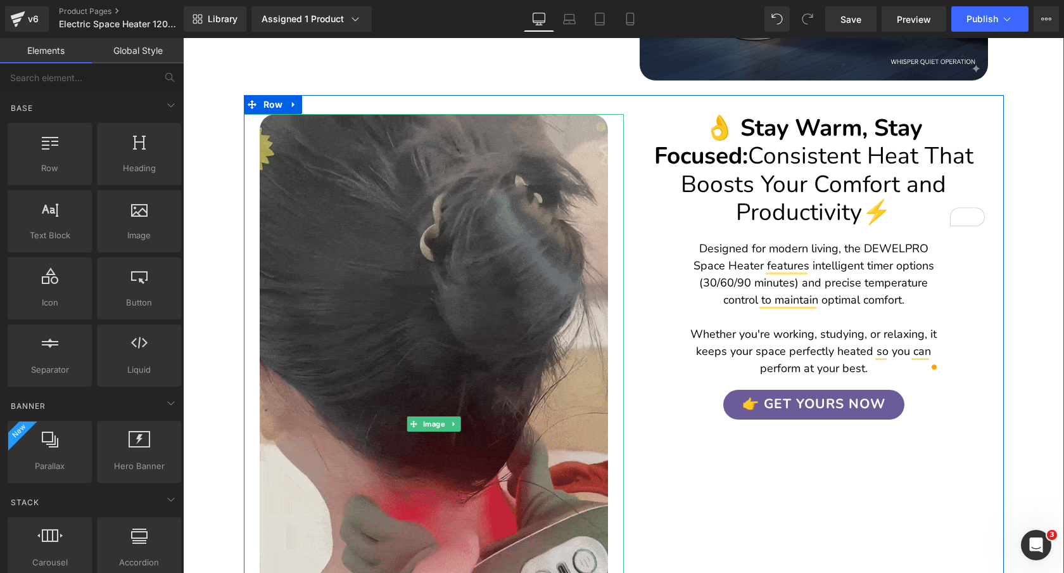
click at [520, 201] on img at bounding box center [434, 423] width 348 height 619
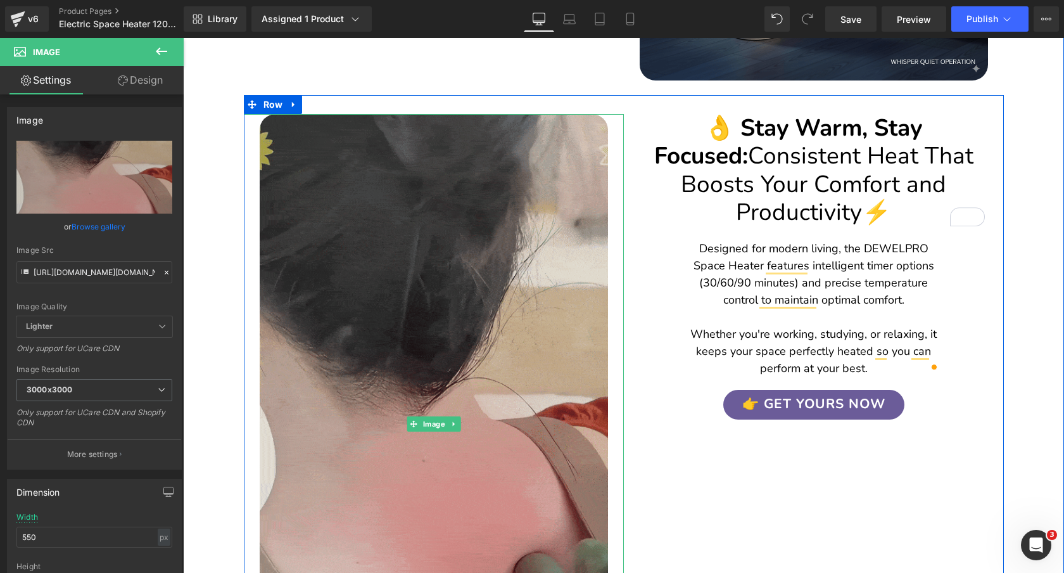
click at [447, 281] on img at bounding box center [434, 423] width 348 height 619
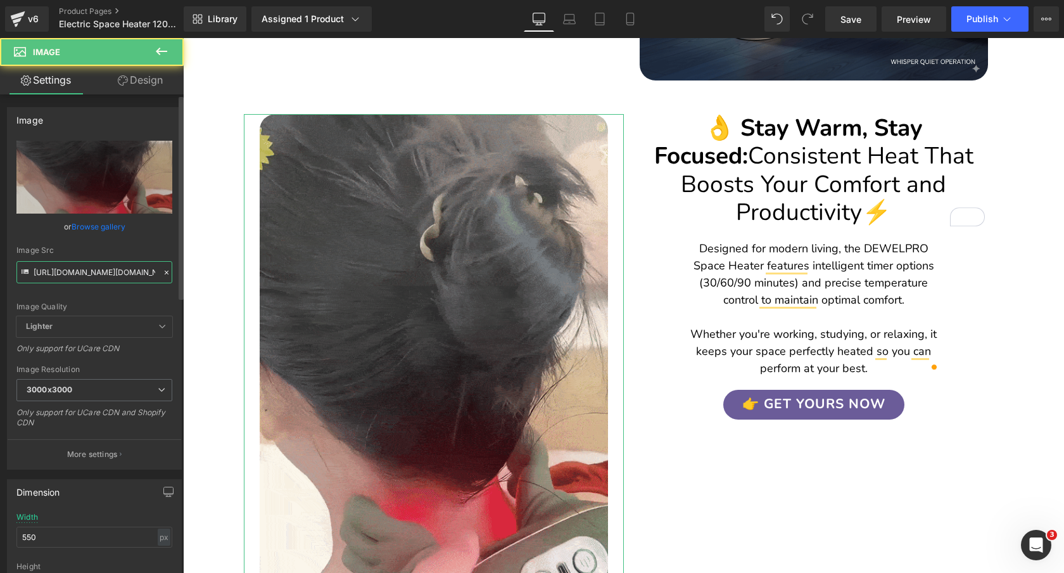
click at [102, 268] on input "[URL][DOMAIN_NAME][DOMAIN_NAME][DOMAIN_NAME][DOMAIN_NAME]" at bounding box center [94, 272] width 156 height 22
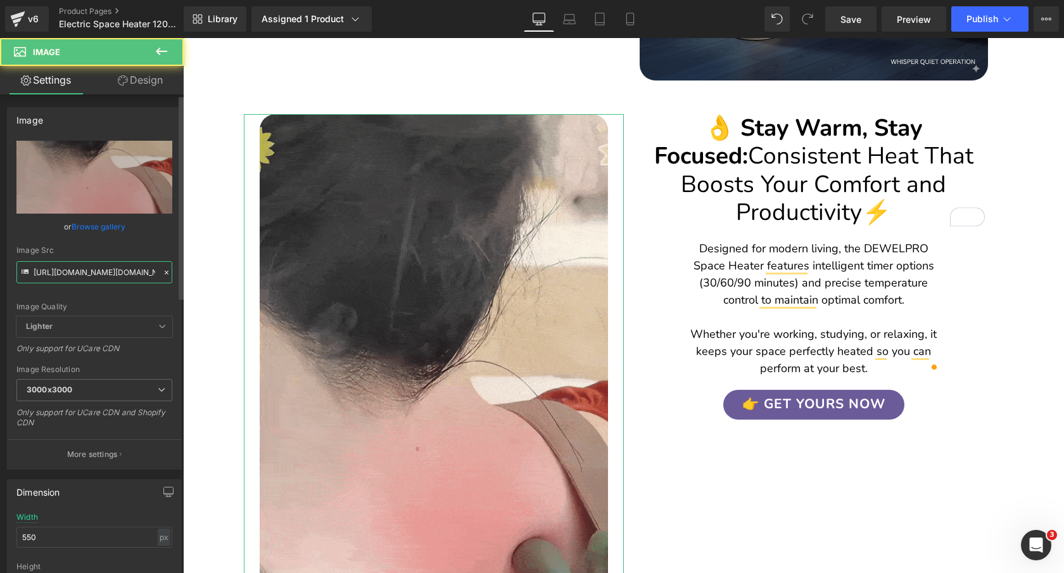
click at [102, 268] on input "[URL][DOMAIN_NAME][DOMAIN_NAME][DOMAIN_NAME][DOMAIN_NAME]" at bounding box center [94, 272] width 156 height 22
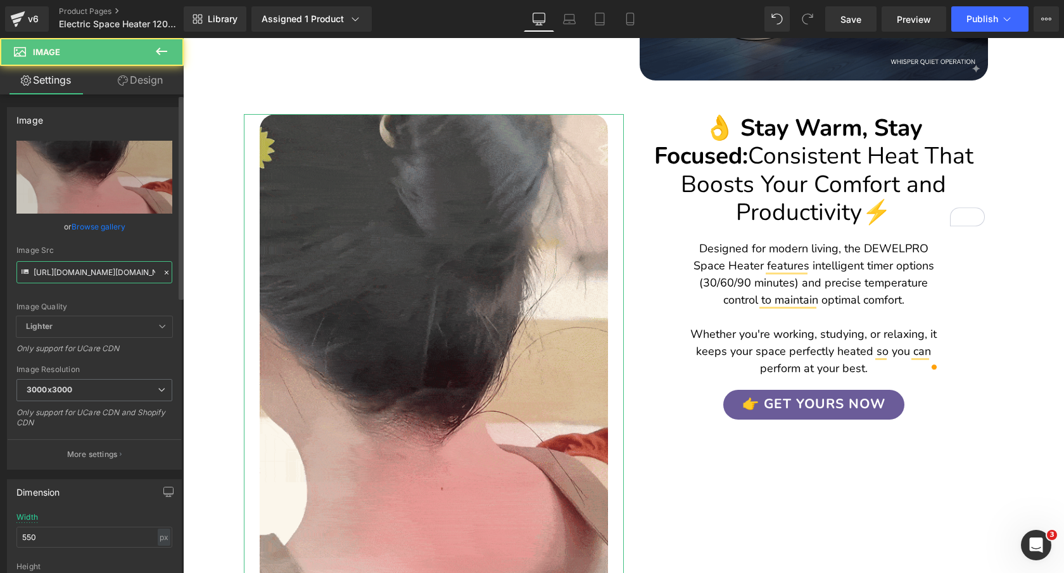
click at [102, 268] on input "[URL][DOMAIN_NAME][DOMAIN_NAME][DOMAIN_NAME][DOMAIN_NAME]" at bounding box center [94, 272] width 156 height 22
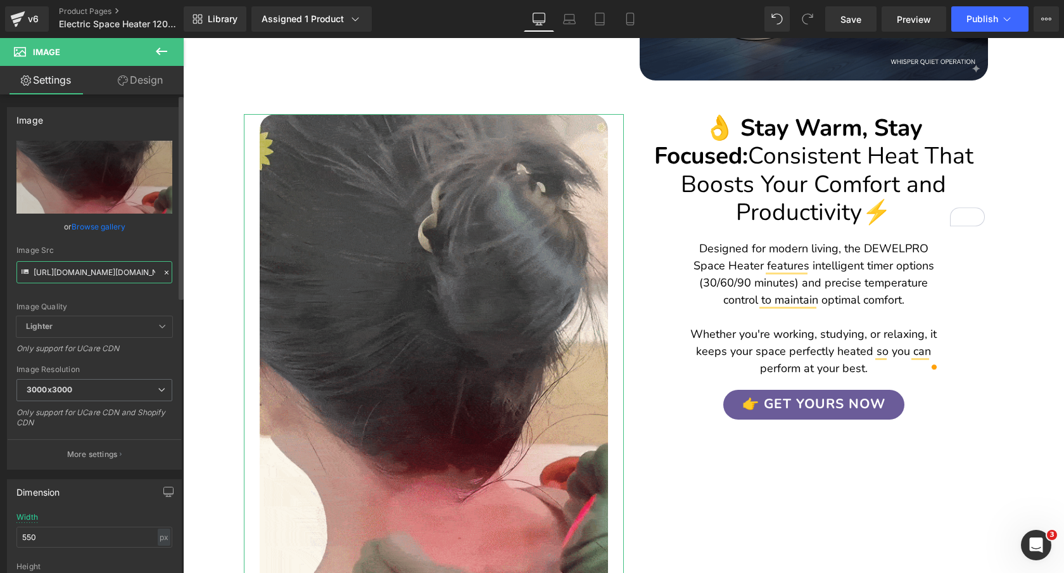
paste input "GeneratedImageSeptember21_2025-7_51AM.png?v=175847835"
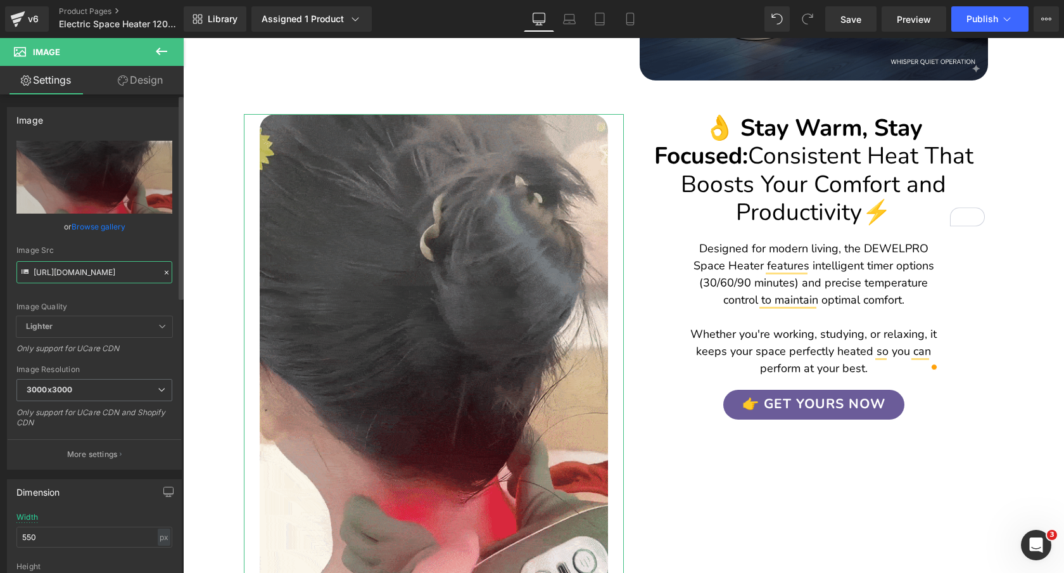
scroll to position [0, 313]
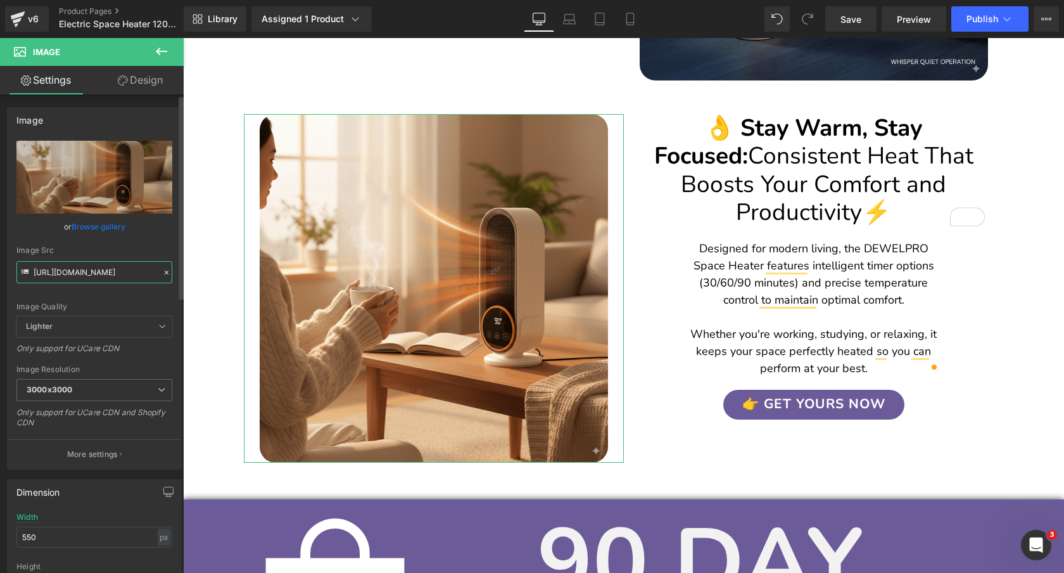
type input "[URL][DOMAIN_NAME]"
click at [141, 253] on div "Image Src" at bounding box center [94, 250] width 156 height 9
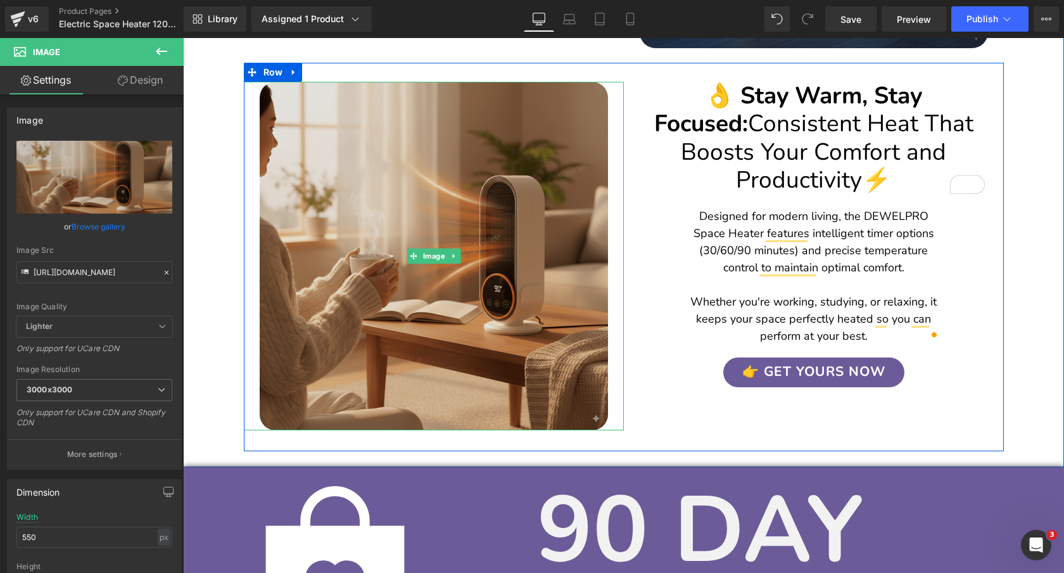
scroll to position [1917, 0]
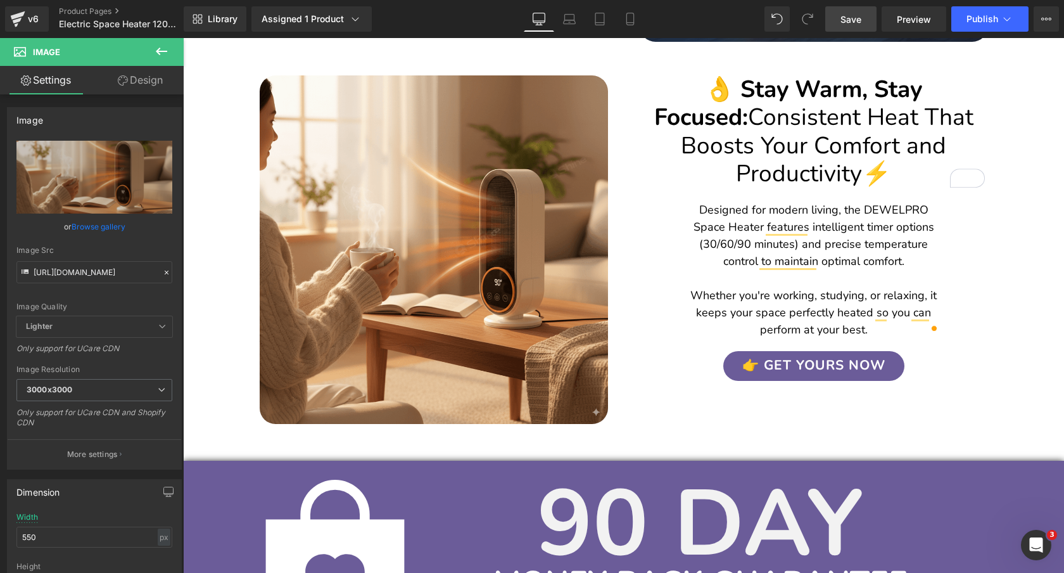
click at [845, 23] on span "Save" at bounding box center [850, 19] width 21 height 13
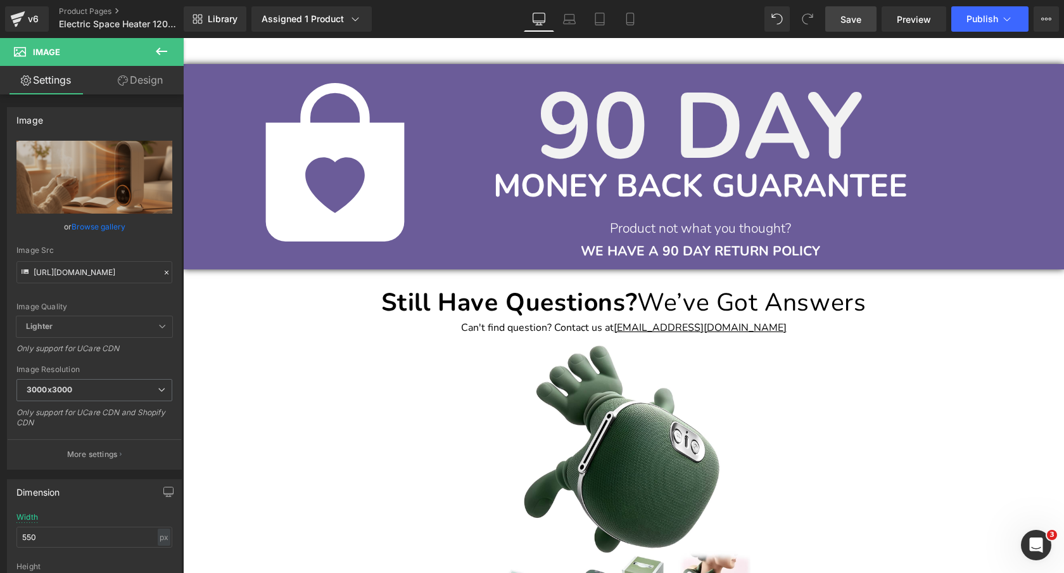
scroll to position [2462, 0]
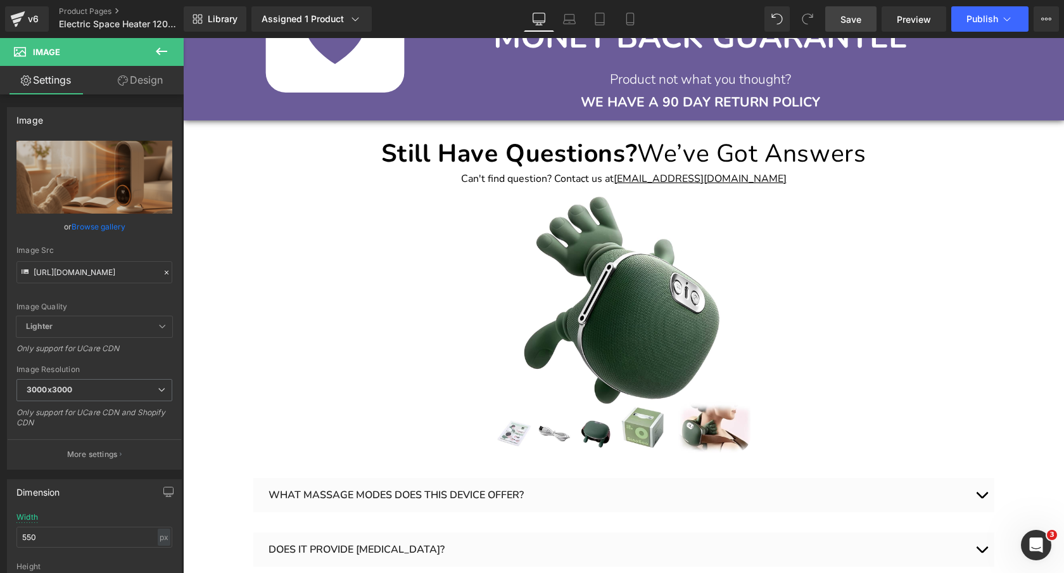
click at [647, 304] on div "Image" at bounding box center [623, 324] width 741 height 256
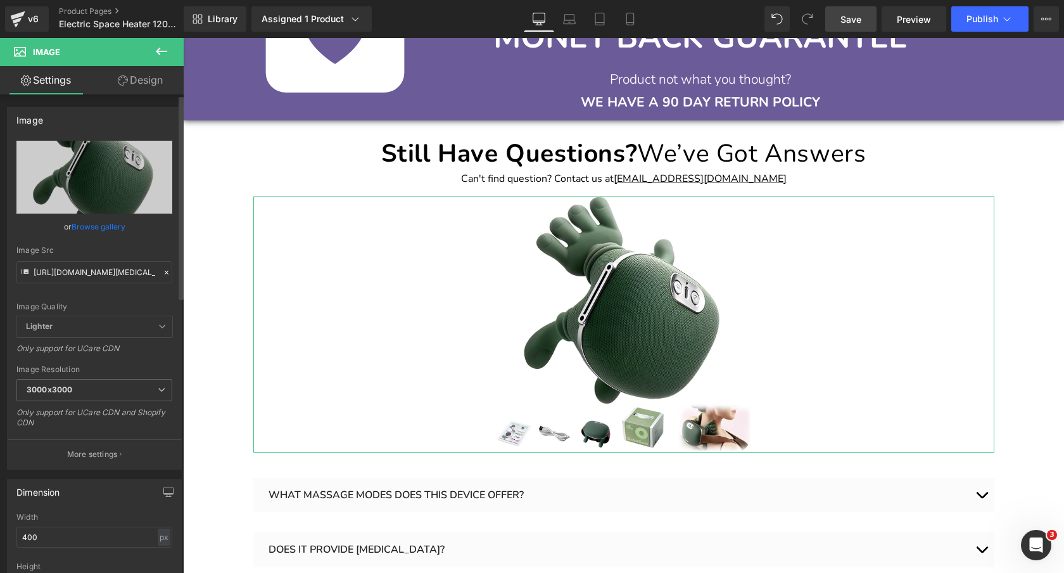
click at [106, 224] on link "Browse gallery" at bounding box center [99, 226] width 54 height 22
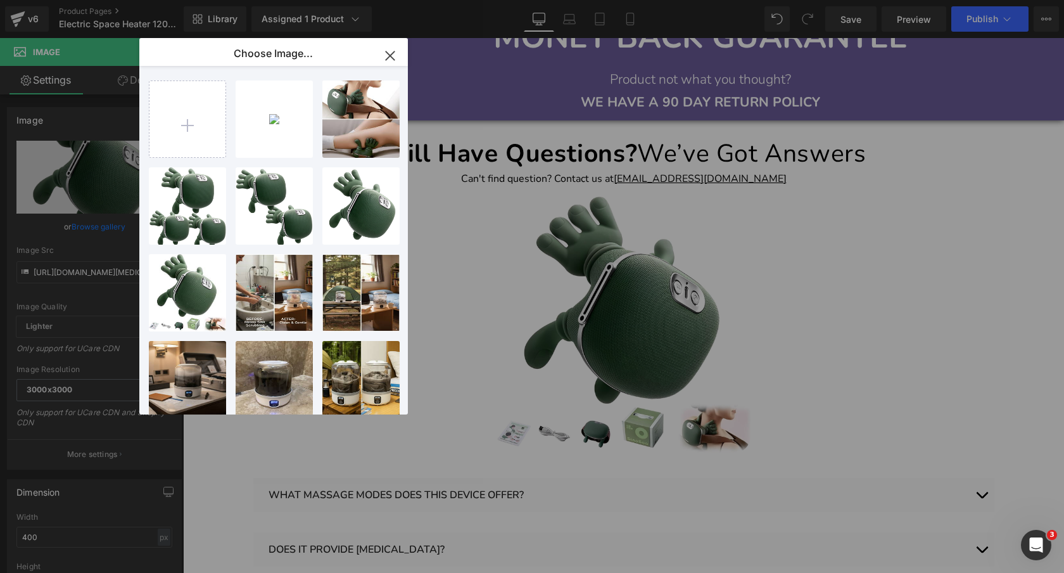
scroll to position [2462, 0]
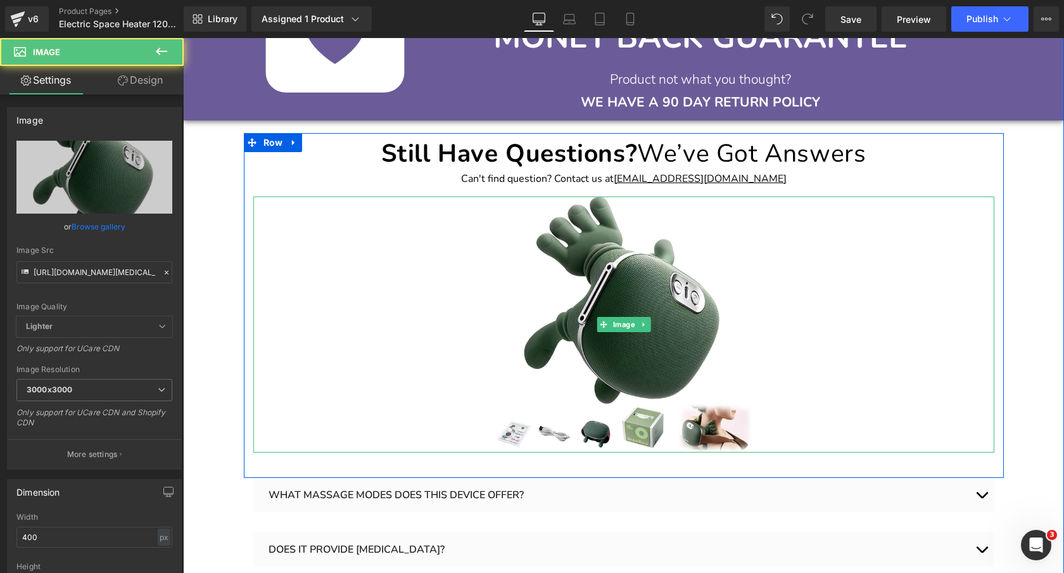
click at [649, 269] on img at bounding box center [623, 324] width 253 height 256
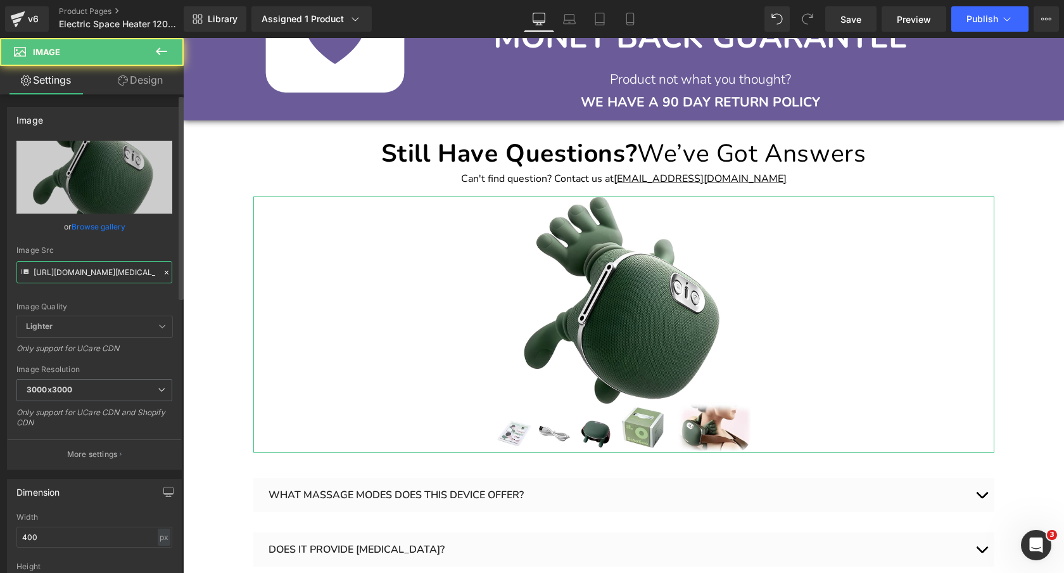
click at [131, 273] on input "[URL][DOMAIN_NAME][MEDICAL_DATA]" at bounding box center [94, 272] width 156 height 22
paste input "GeneratedImageSeptember21_2025-2_13PM.png?v=1758478201"
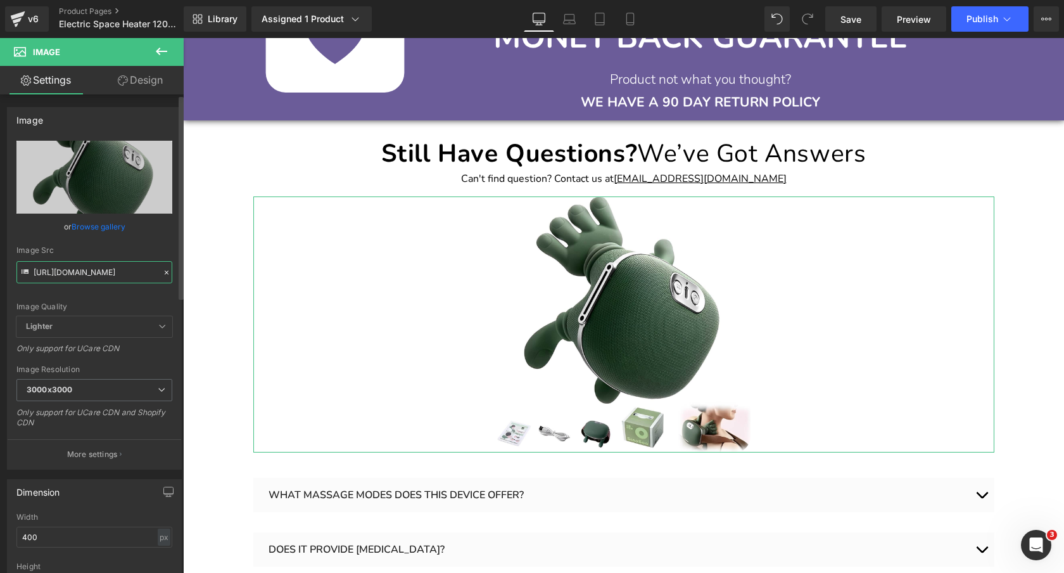
scroll to position [0, 314]
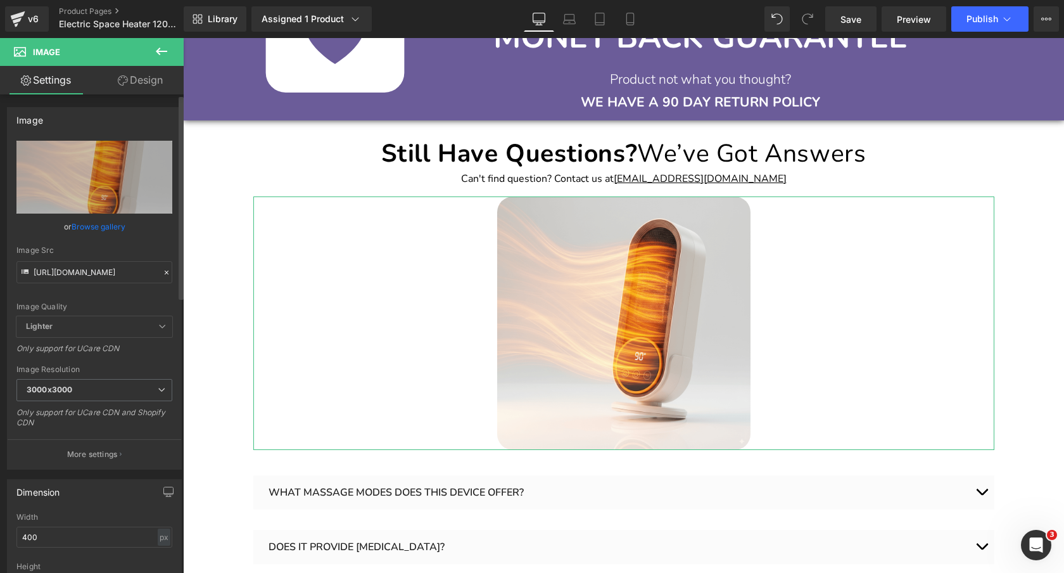
click at [153, 241] on div "Image Quality Lighter Lightest Lighter Lighter Lightest Only support for UCare …" at bounding box center [94, 228] width 156 height 175
type input "[URL][DOMAIN_NAME]"
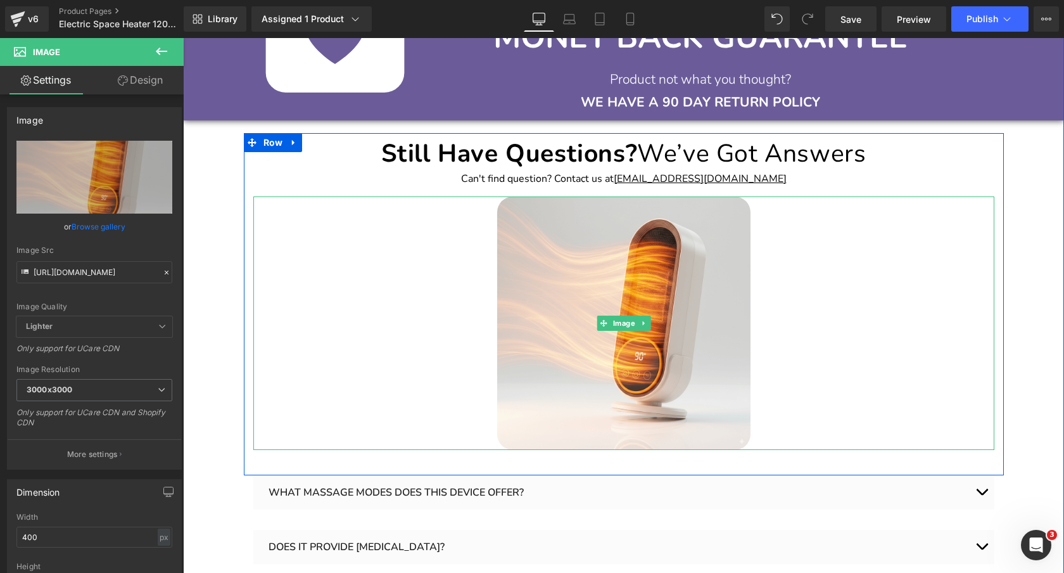
scroll to position [2535, 0]
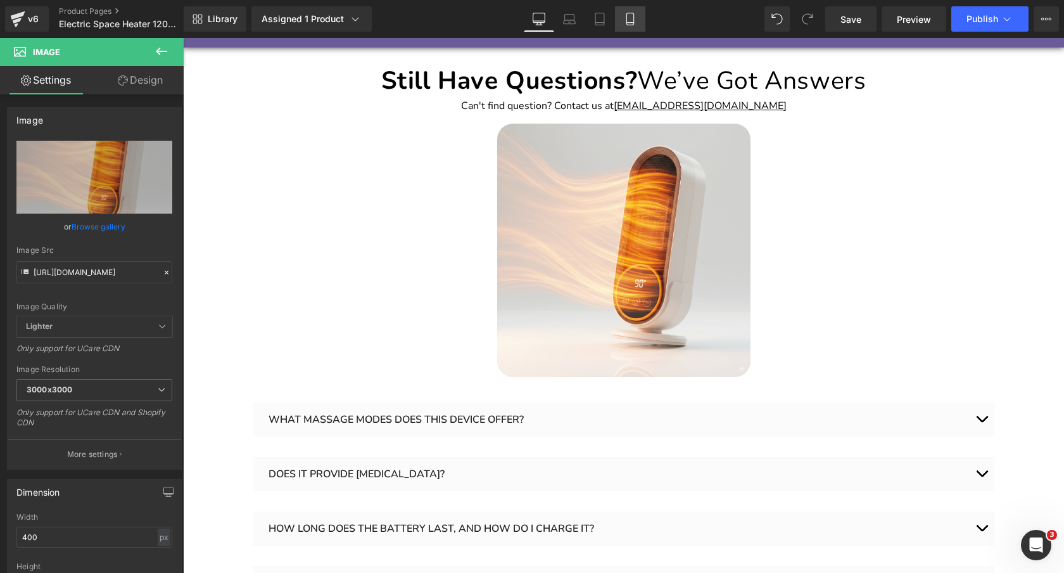
click at [625, 22] on icon at bounding box center [630, 19] width 13 height 13
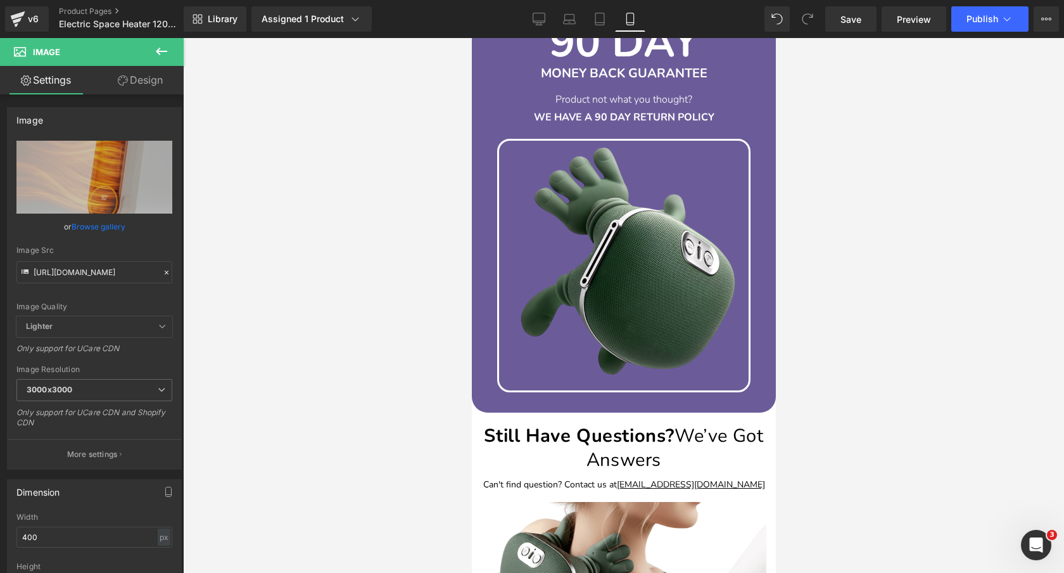
scroll to position [3546, 0]
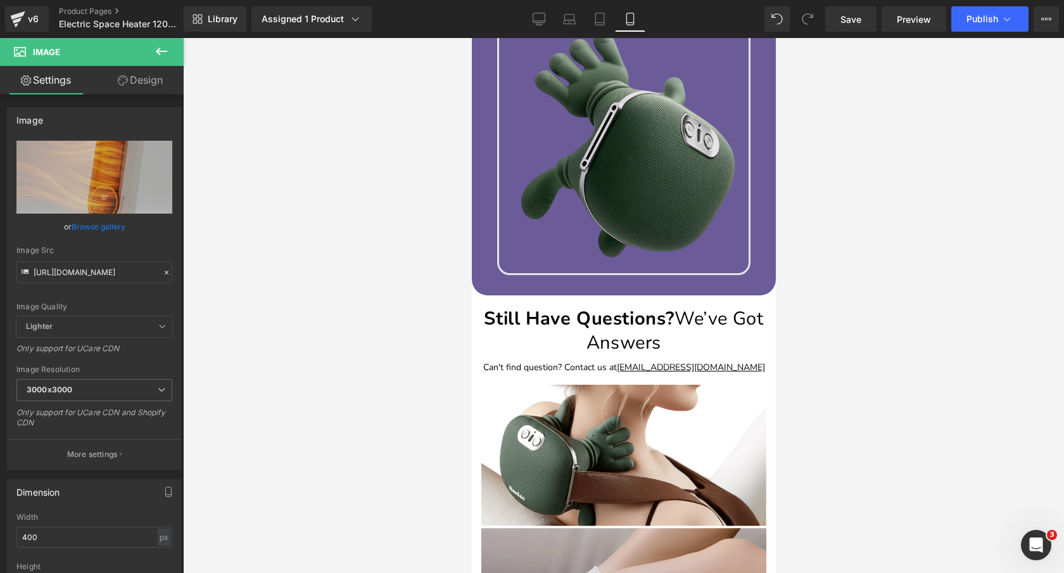
click at [618, 173] on img at bounding box center [623, 148] width 253 height 253
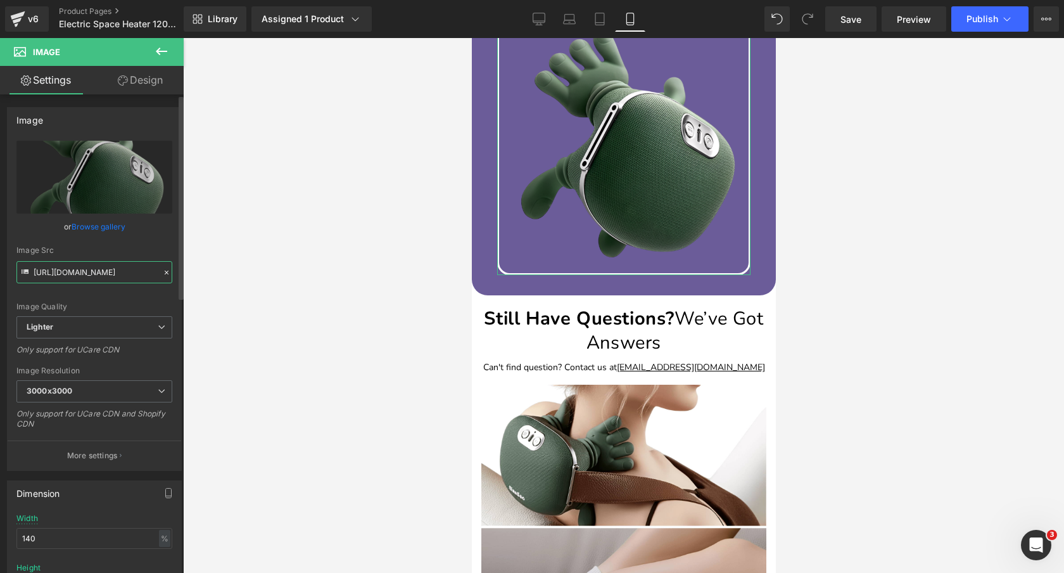
click at [115, 271] on input "[URL][DOMAIN_NAME]" at bounding box center [94, 272] width 156 height 22
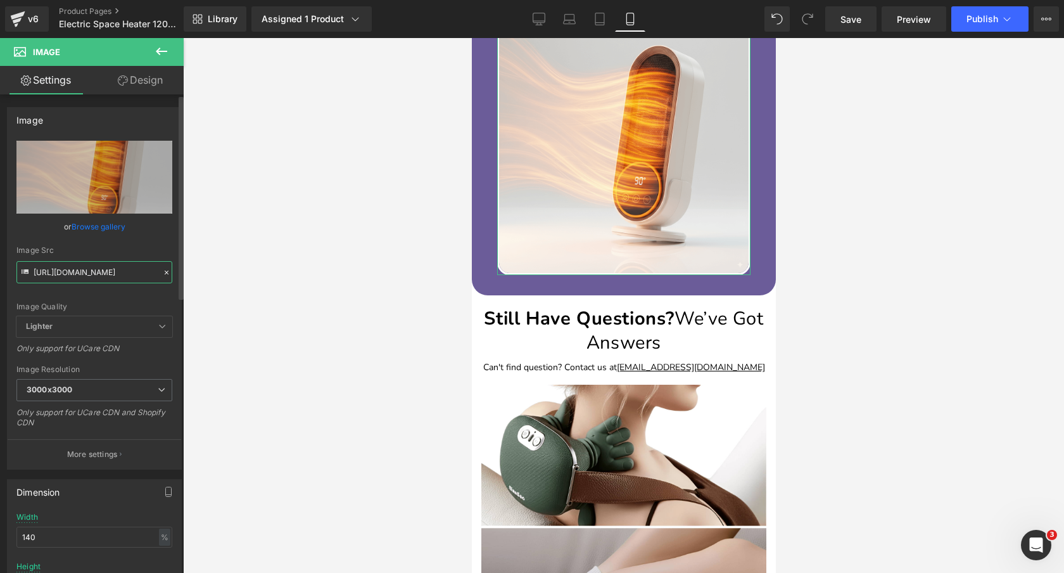
type input "[URL][DOMAIN_NAME]"
click at [149, 241] on div "Image Quality Lighter Lightest Lighter Lighter Lightest Only support for UCare …" at bounding box center [94, 228] width 156 height 175
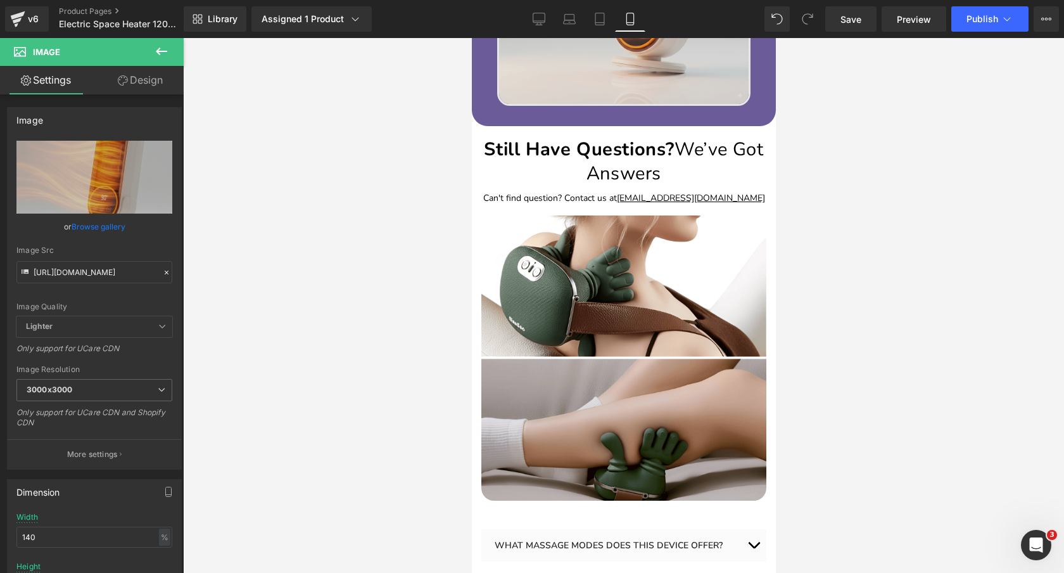
scroll to position [3755, 0]
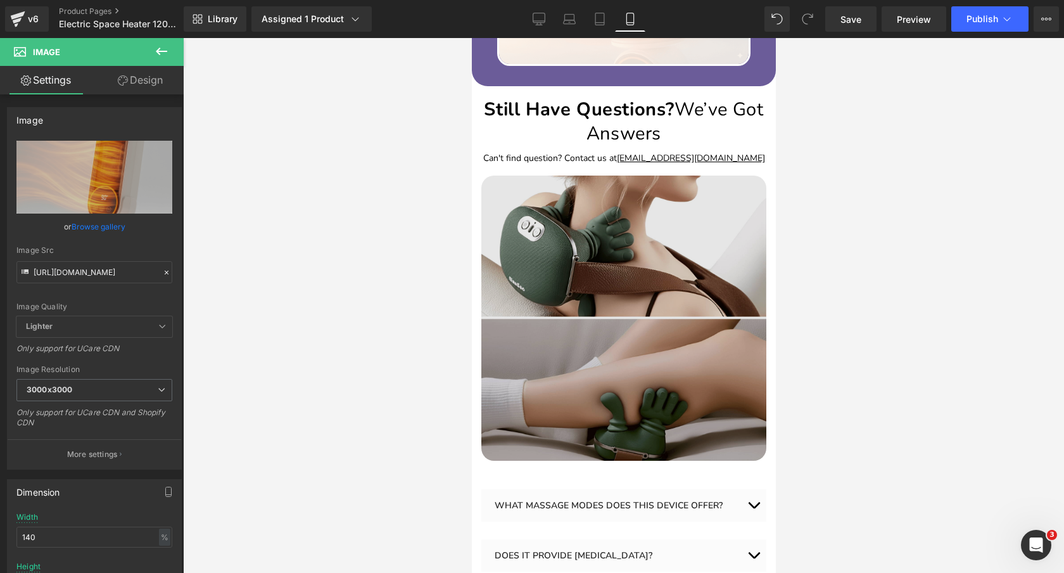
click at [631, 276] on img at bounding box center [623, 317] width 285 height 285
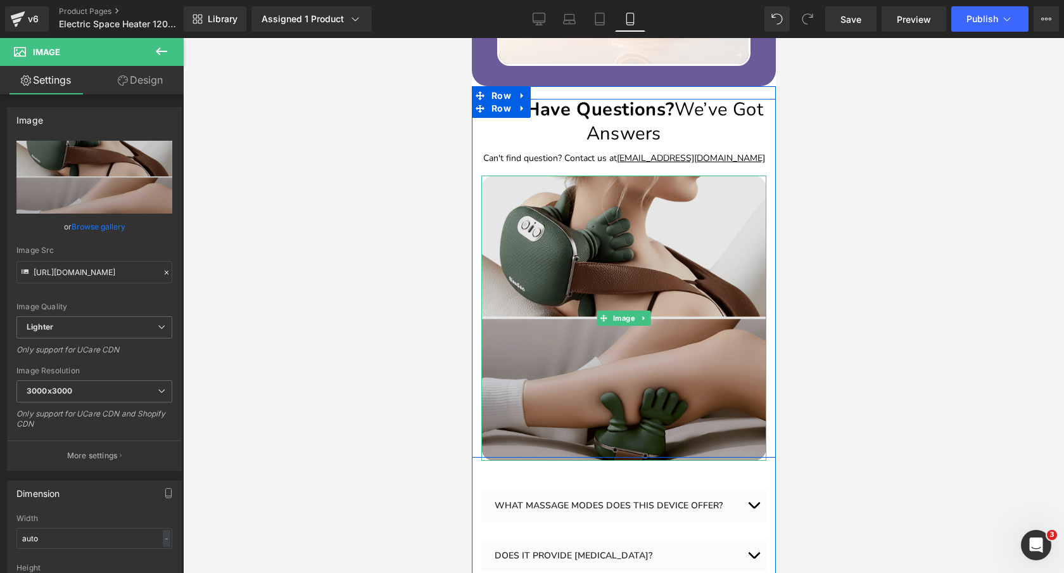
click at [628, 308] on img at bounding box center [623, 317] width 285 height 285
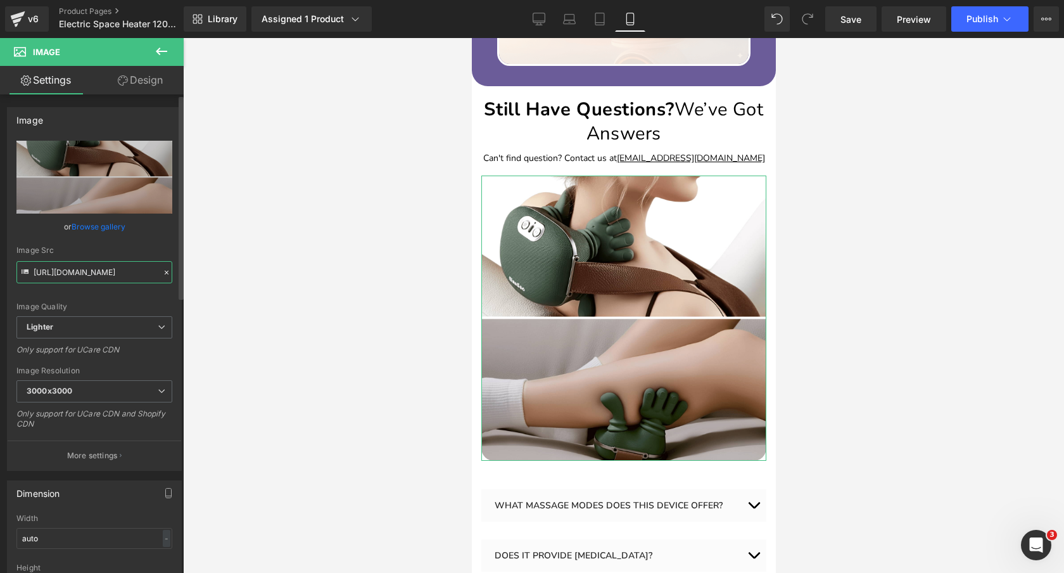
click at [118, 277] on input "https://ucarecdn.com/429eb17f-225d-4c08-9257-befc0a38d4dc/-/format/auto/-/previ…" at bounding box center [94, 272] width 156 height 22
paste input "cdn.shopify.com/s/files/1/0089/1335/4815/files/22_7ef3d044-9baa-4179-ac2e-eef80…"
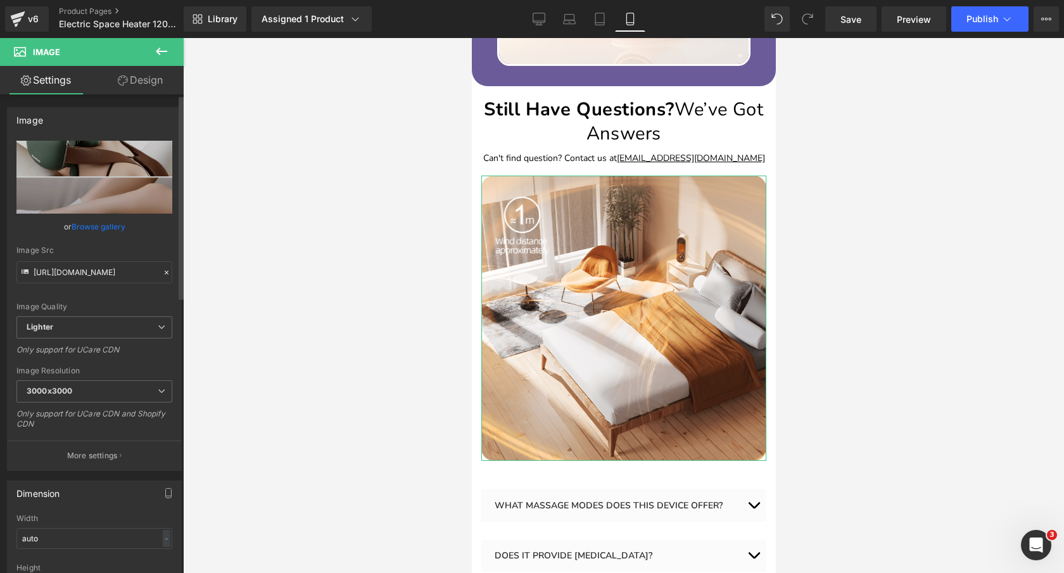
click at [141, 243] on div "Image Quality Lighter Lightest Lighter Lighter Lightest Only support for UCare …" at bounding box center [94, 228] width 156 height 175
type input "https://cdn.shopify.com/s/files/1/0089/1335/4815/files/22_7ef3d044-9baa-4179-ac…"
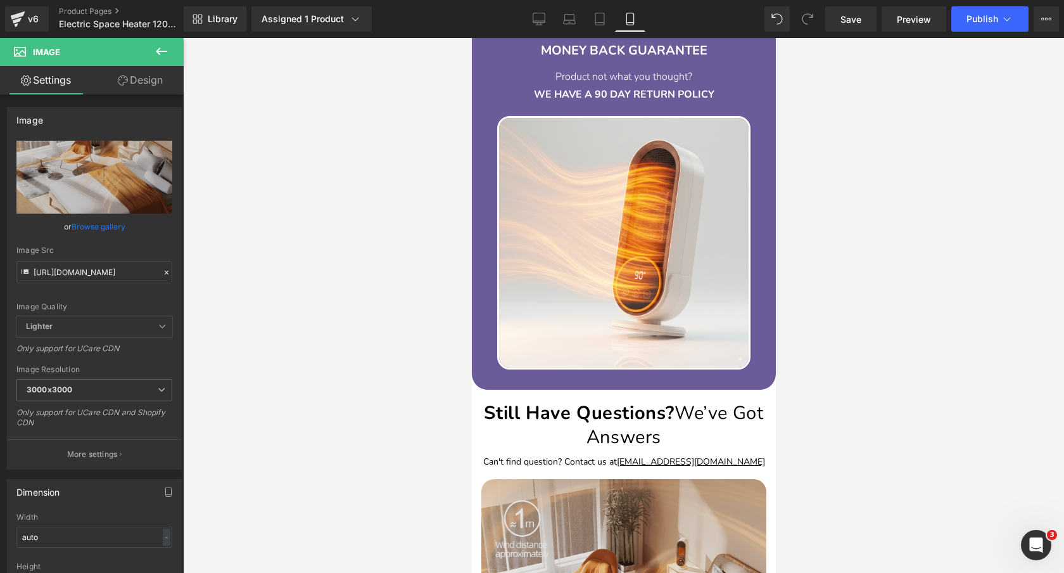
scroll to position [3451, 0]
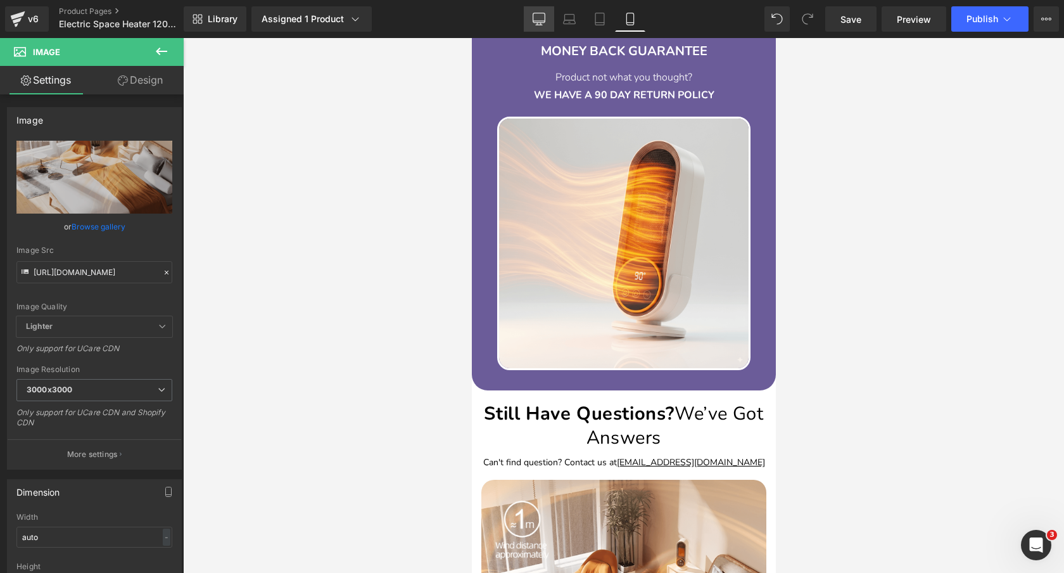
click at [547, 15] on link "Desktop" at bounding box center [539, 18] width 30 height 25
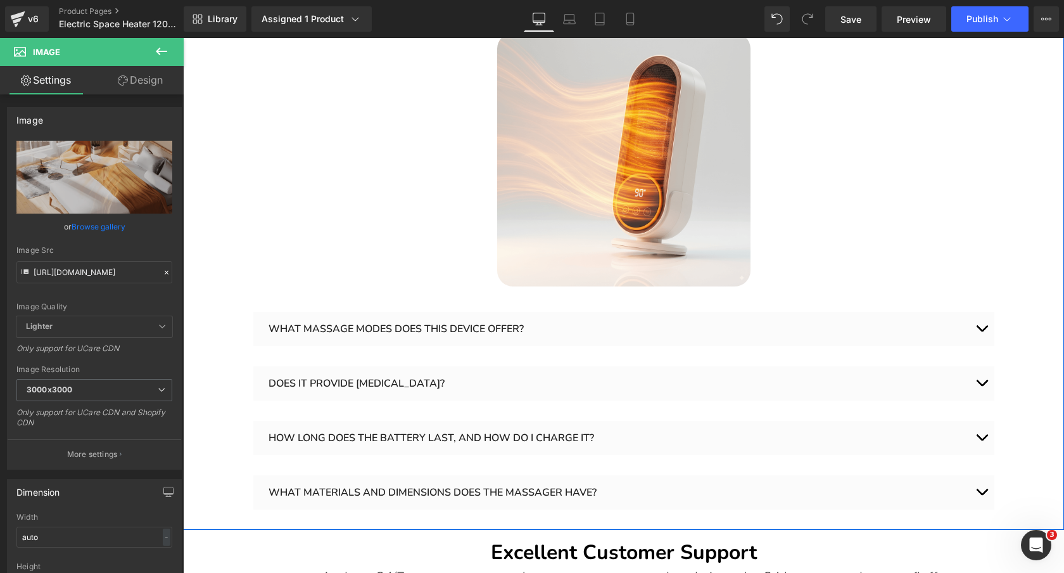
scroll to position [2671, 0]
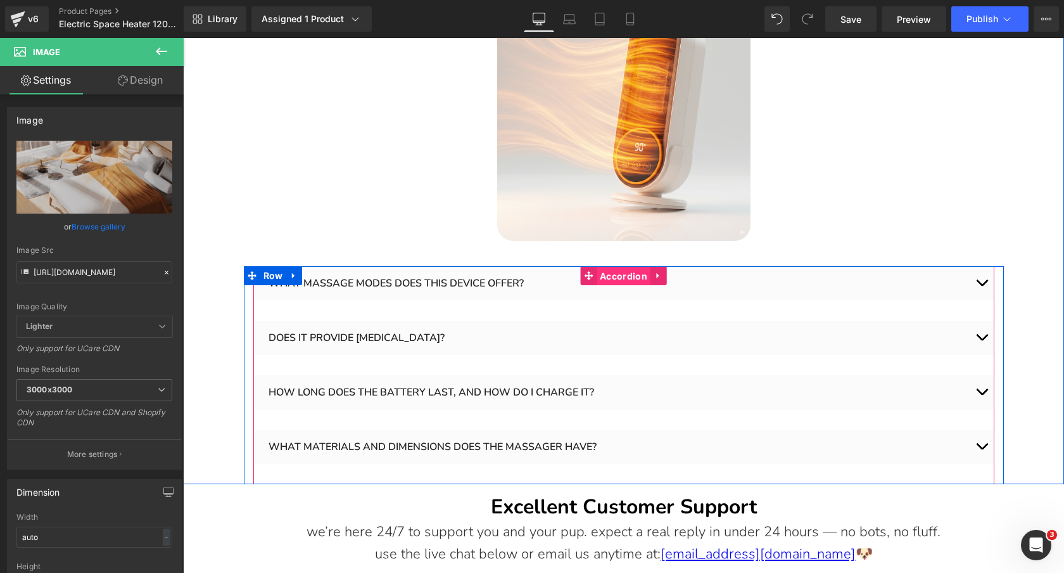
click at [627, 267] on span "Accordion" at bounding box center [624, 276] width 54 height 19
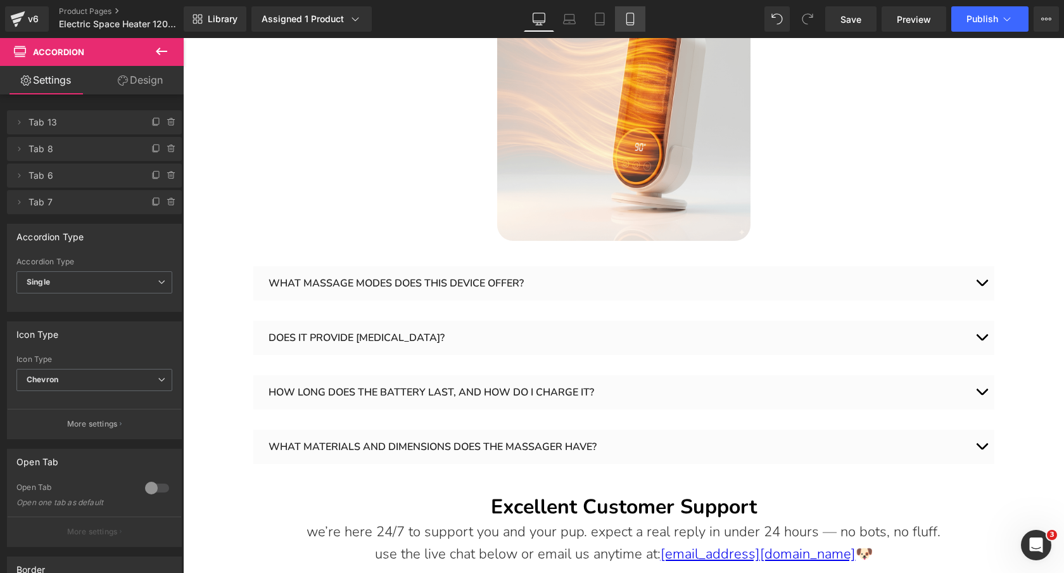
drag, startPoint x: 628, startPoint y: 19, endPoint x: 170, endPoint y: 131, distance: 470.8
click at [628, 19] on icon at bounding box center [630, 19] width 13 height 13
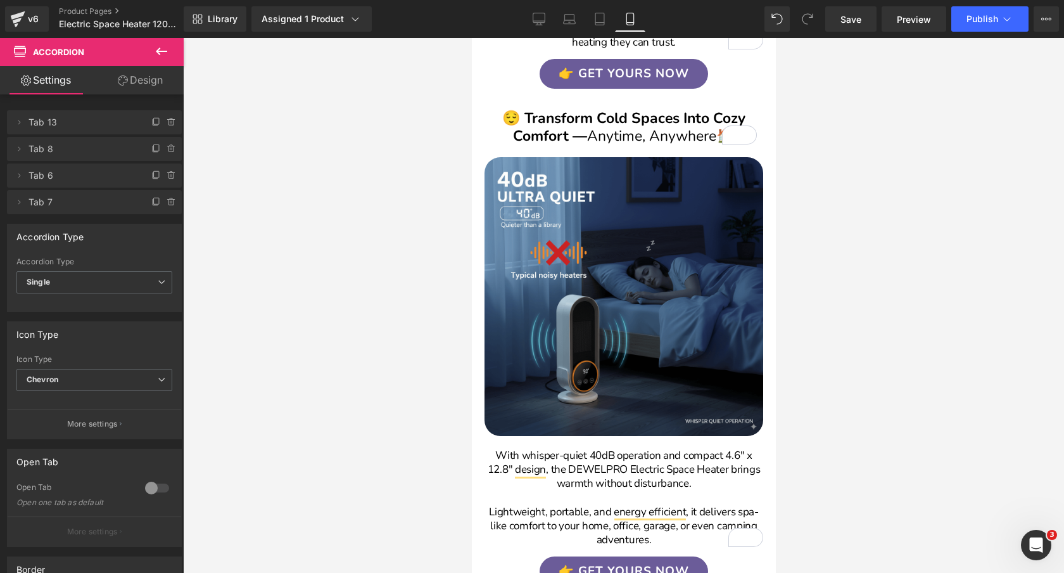
scroll to position [2026, 0]
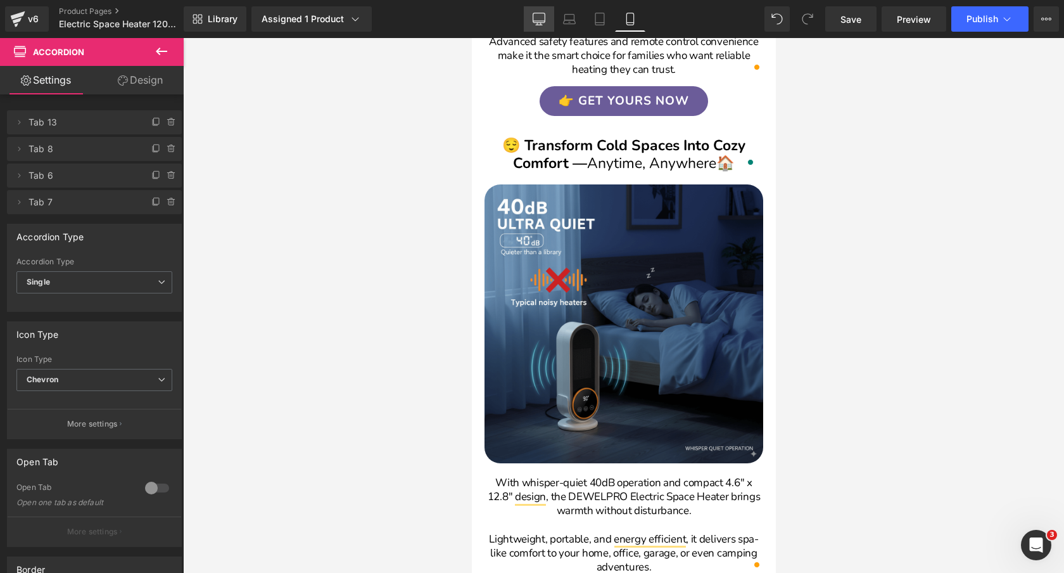
click at [536, 22] on icon at bounding box center [539, 19] width 13 height 13
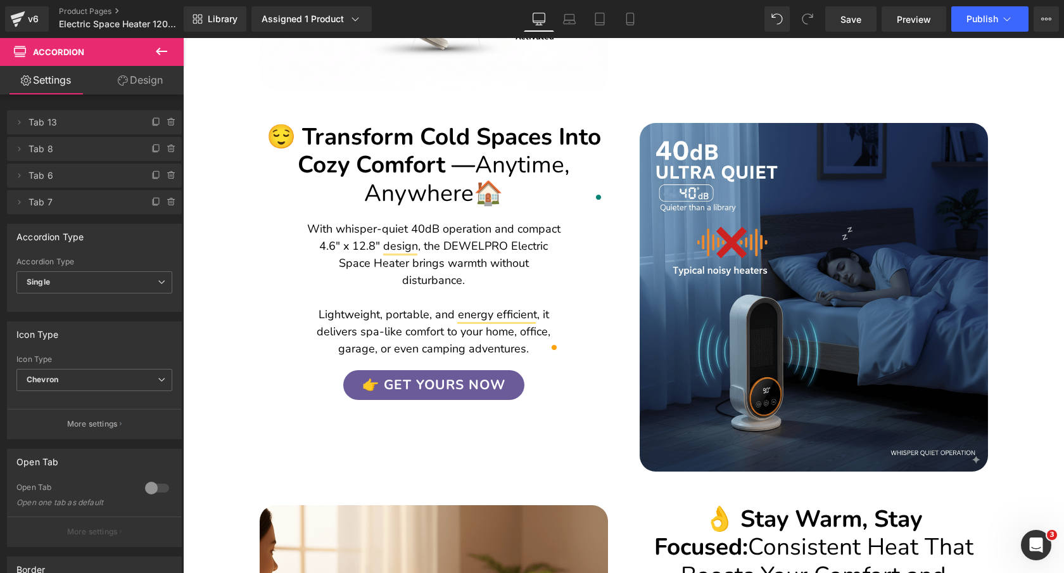
scroll to position [1710, 0]
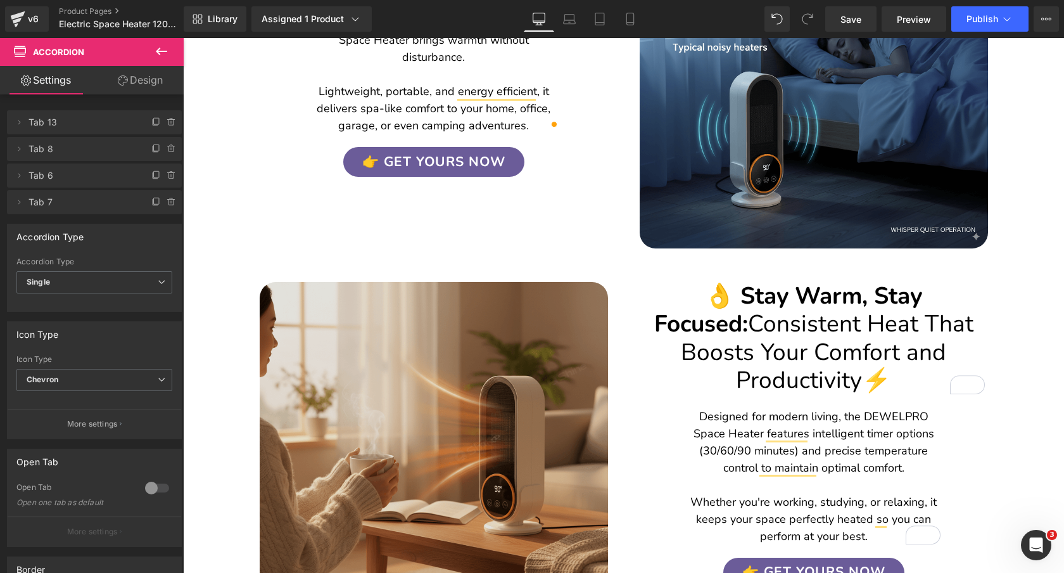
click at [506, 372] on img at bounding box center [434, 456] width 348 height 348
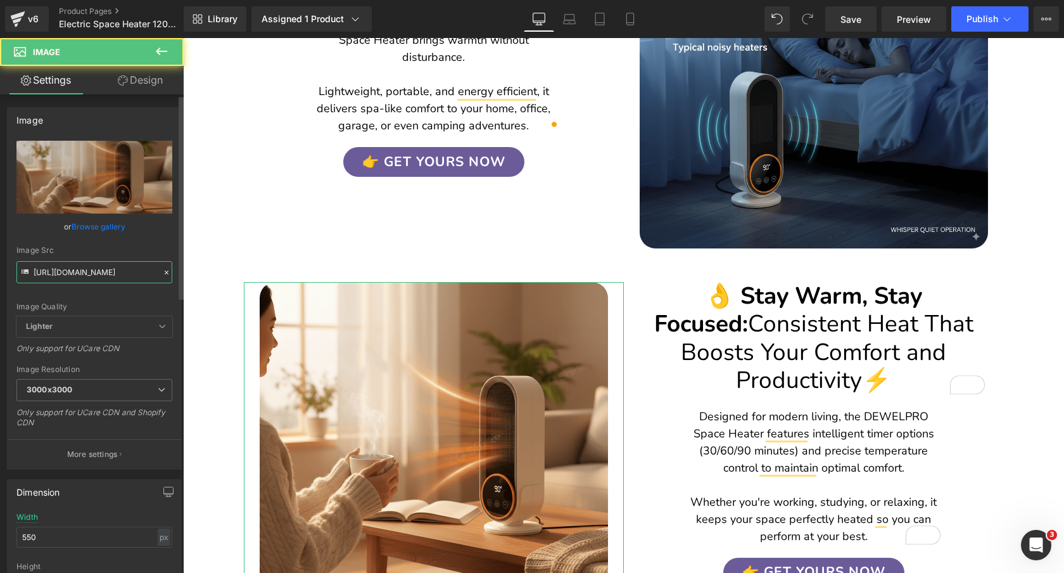
click at [101, 279] on input "https://cdn.shopify.com/s/files/1/0089/1335/4815/files/GeneratedImageSeptember2…" at bounding box center [94, 272] width 156 height 22
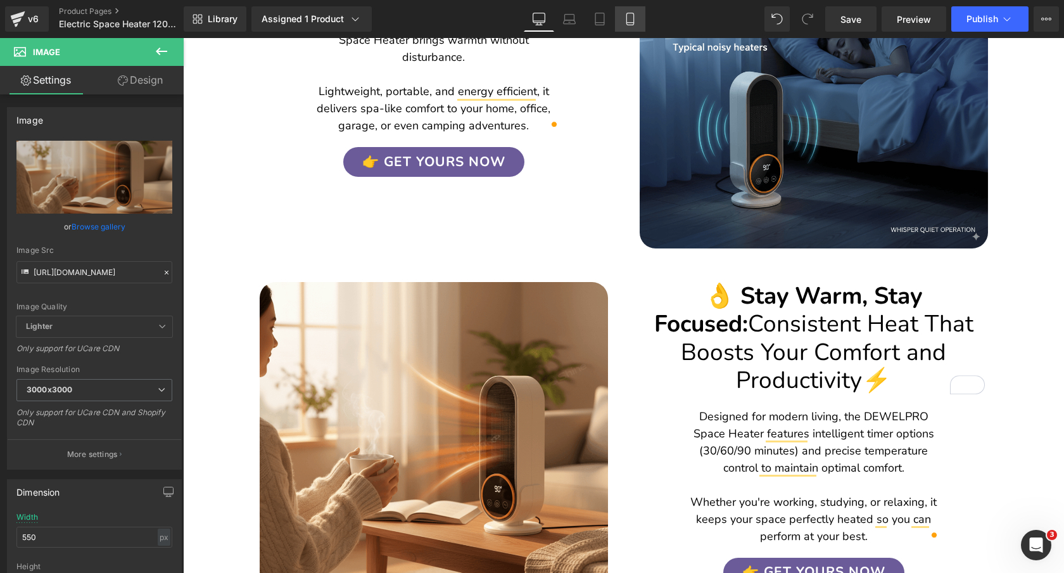
click at [640, 14] on link "Mobile" at bounding box center [630, 18] width 30 height 25
type input "auto"
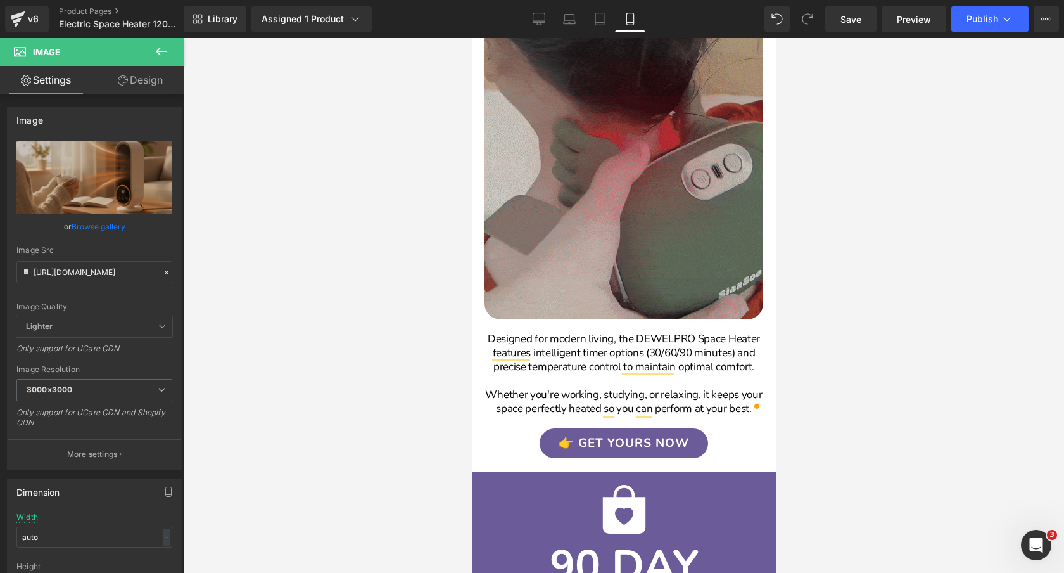
scroll to position [2805, 0]
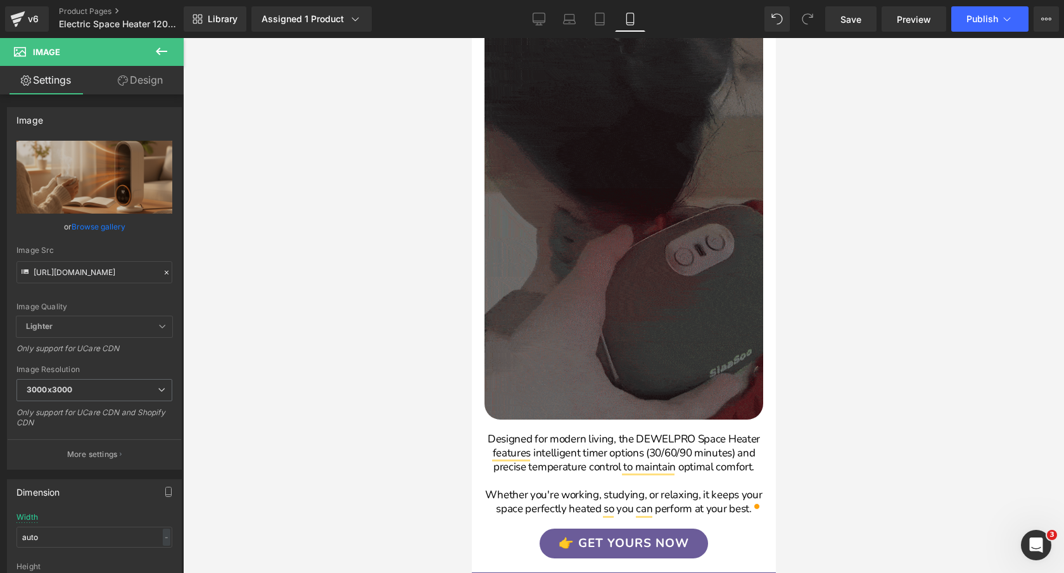
click at [639, 153] on img at bounding box center [623, 171] width 279 height 495
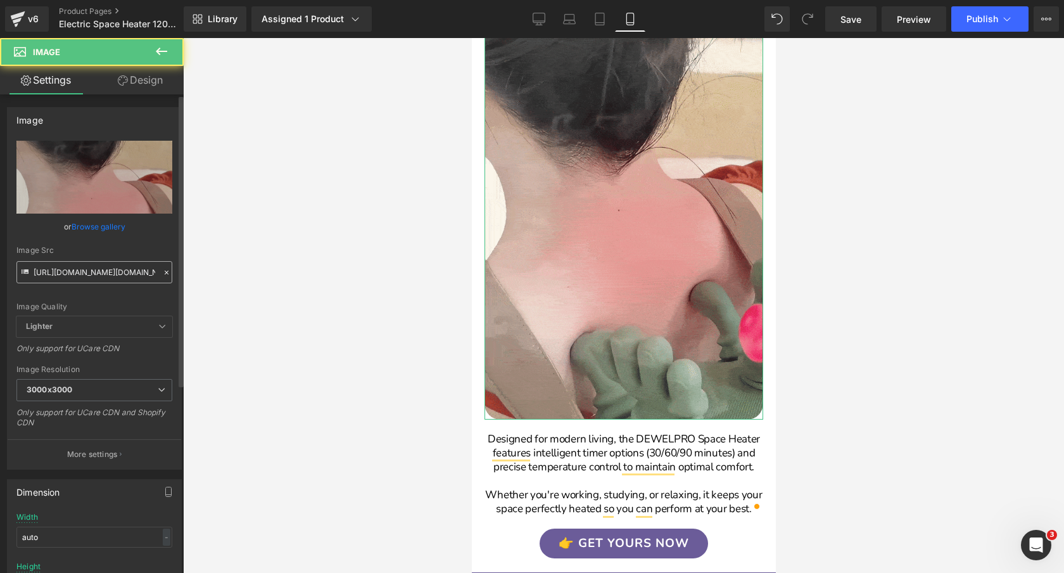
click at [111, 269] on input "https://cdn.shopify.com/s/files/1/0089/1335/4815/files/ssstik.io_tcaretcare.com…" at bounding box center [94, 272] width 156 height 22
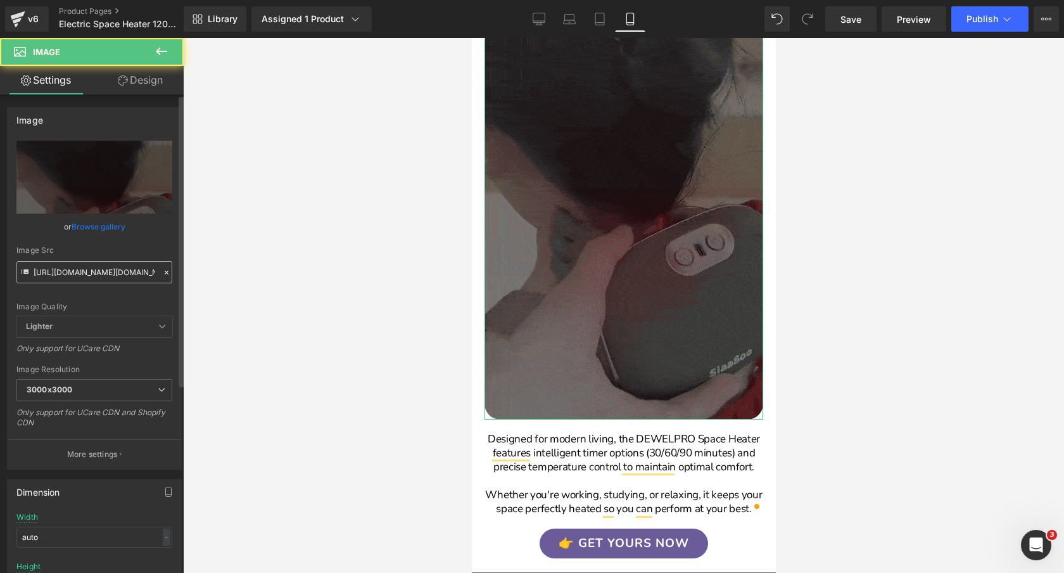
click at [111, 269] on input "https://cdn.shopify.com/s/files/1/0089/1335/4815/files/ssstik.io_tcaretcare.com…" at bounding box center [94, 272] width 156 height 22
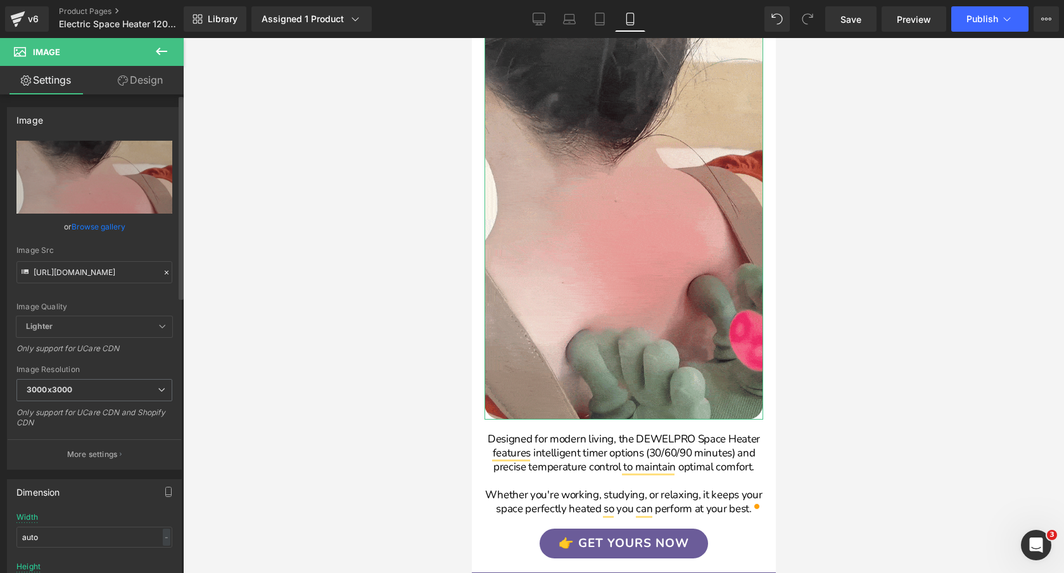
scroll to position [0, 358]
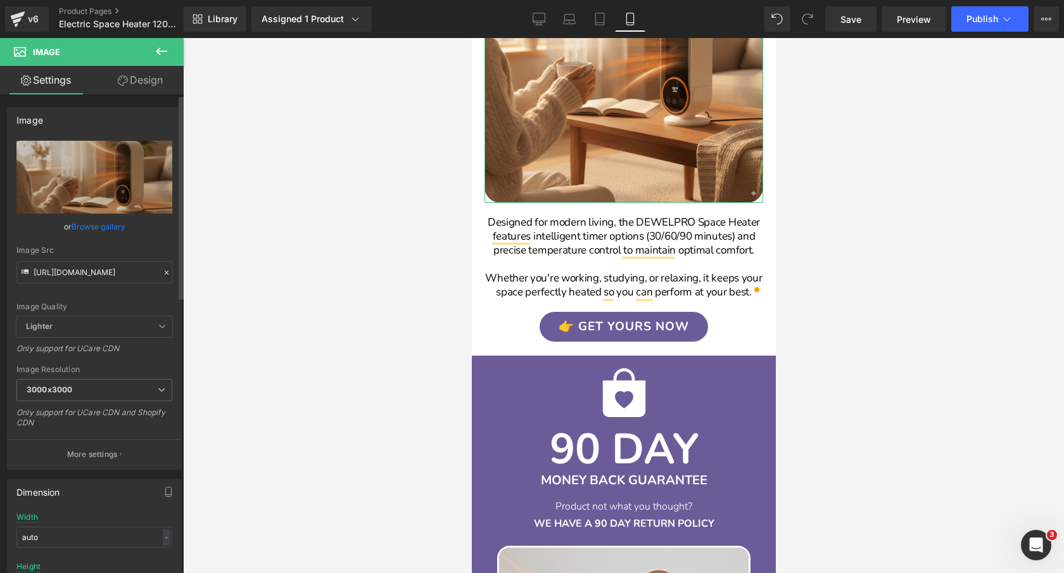
type input "https://cdn.shopify.com/s/files/1/0089/1335/4815/files/GeneratedImageSeptember2…"
click at [145, 255] on div "Image Src https://cdn.shopify.com/s/files/1/0089/1335/4815/files/GeneratedImage…" at bounding box center [94, 264] width 156 height 37
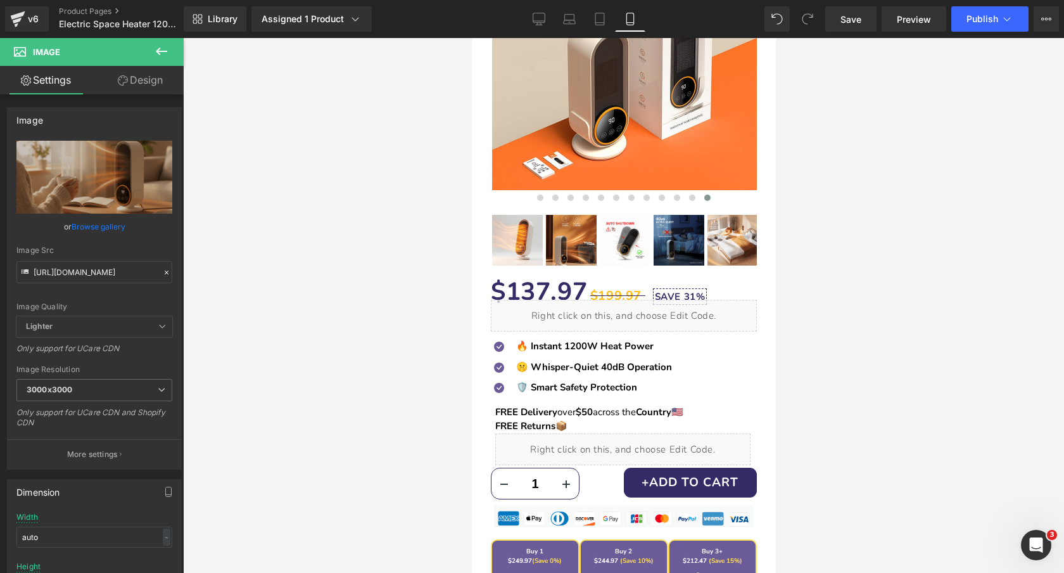
scroll to position [0, 0]
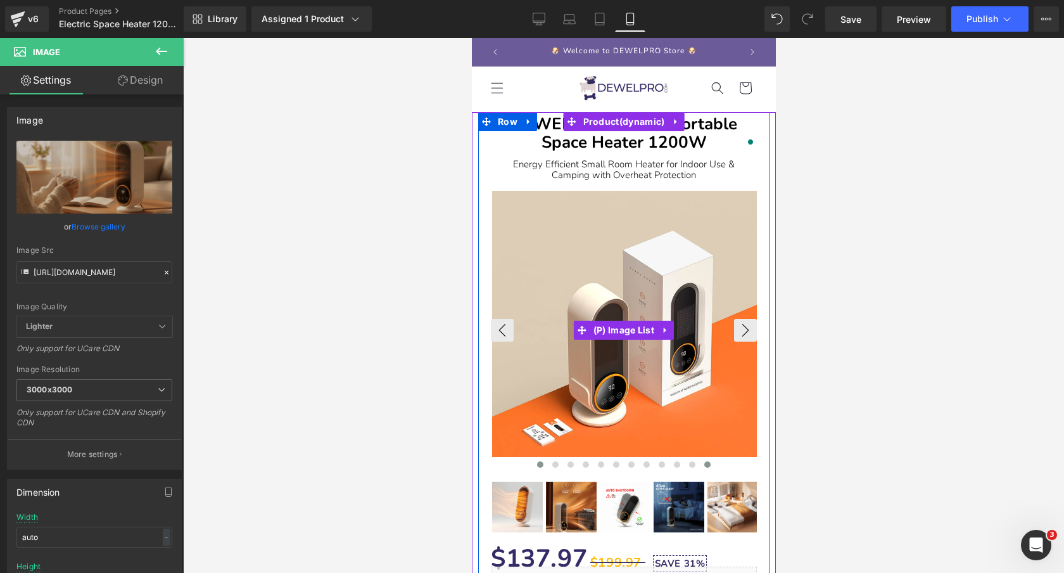
click at [536, 463] on span at bounding box center [539, 464] width 6 height 6
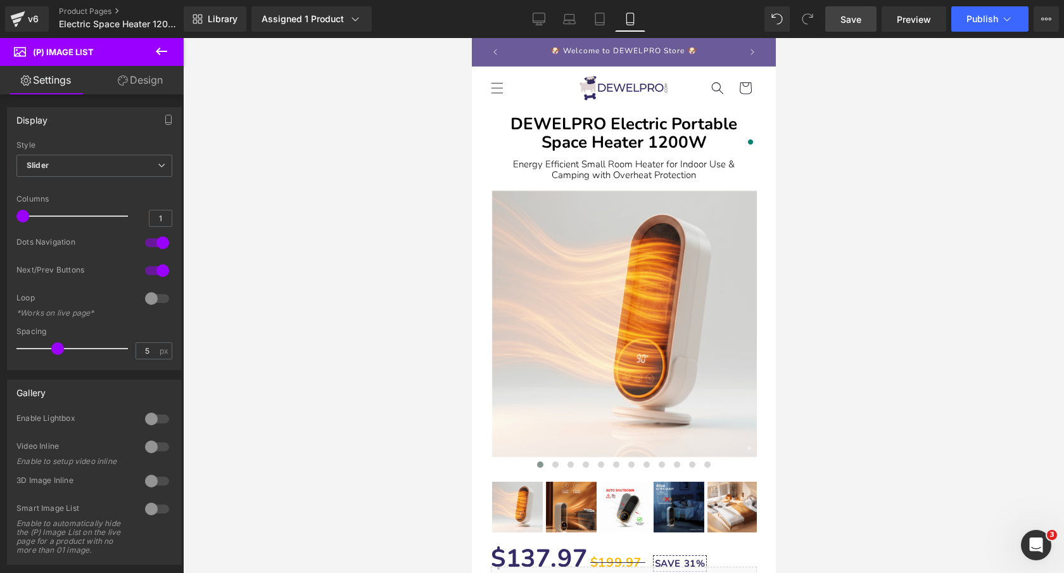
click at [856, 23] on span "Save" at bounding box center [850, 19] width 21 height 13
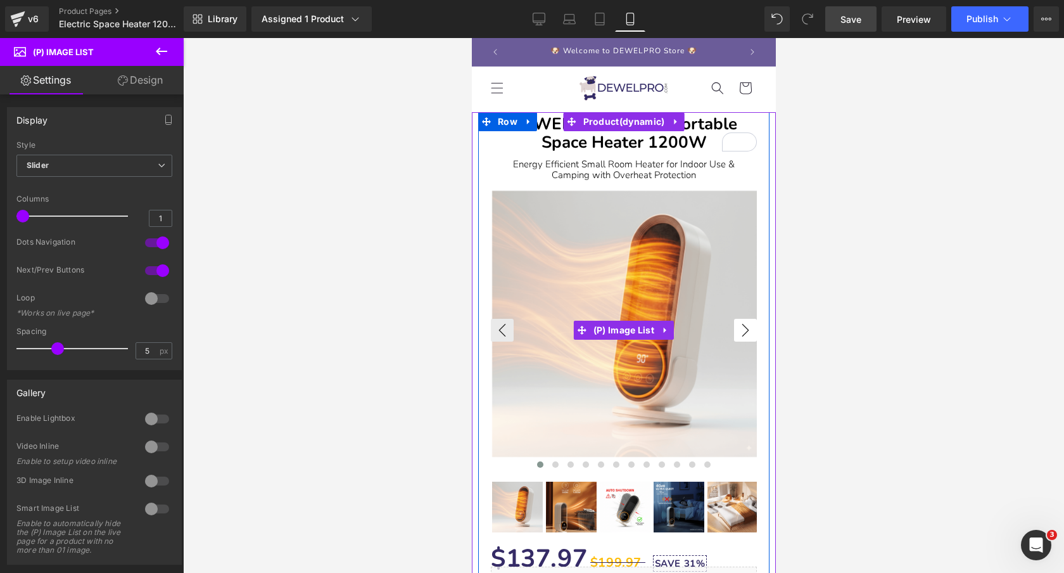
click at [749, 326] on button "›" at bounding box center [744, 330] width 23 height 23
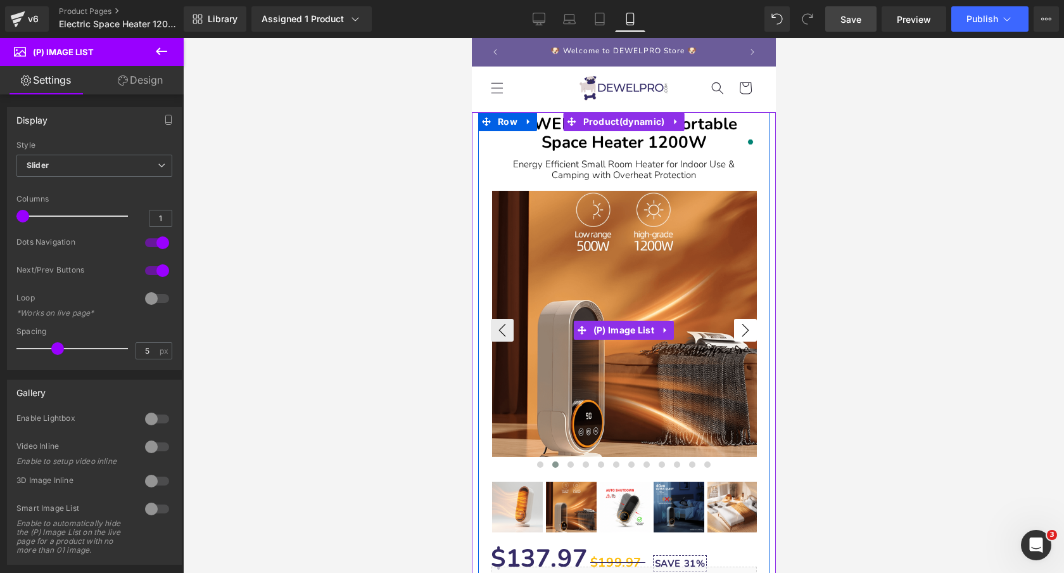
click at [749, 326] on button "›" at bounding box center [744, 330] width 23 height 23
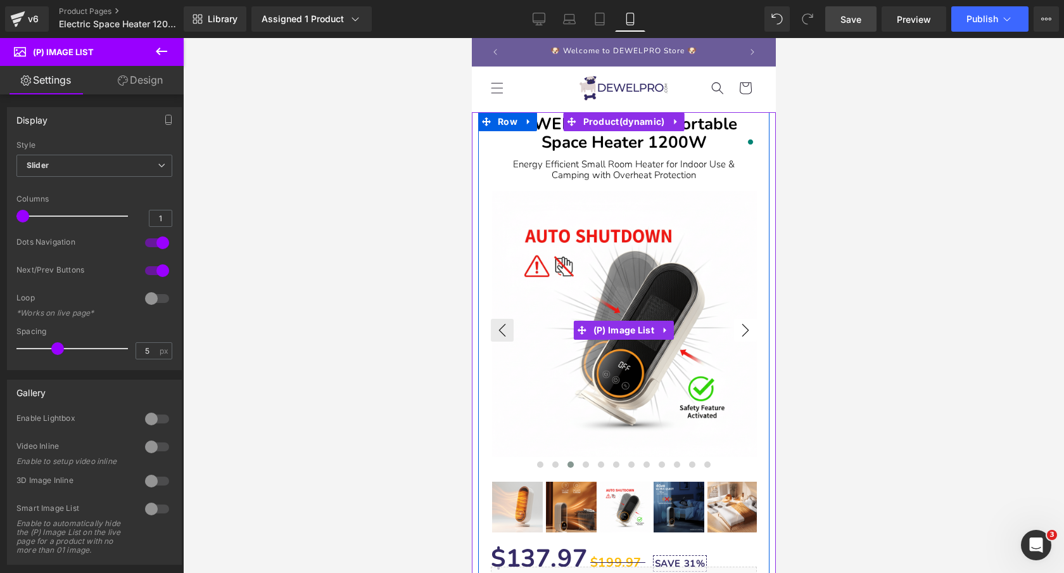
click at [749, 326] on button "›" at bounding box center [744, 330] width 23 height 23
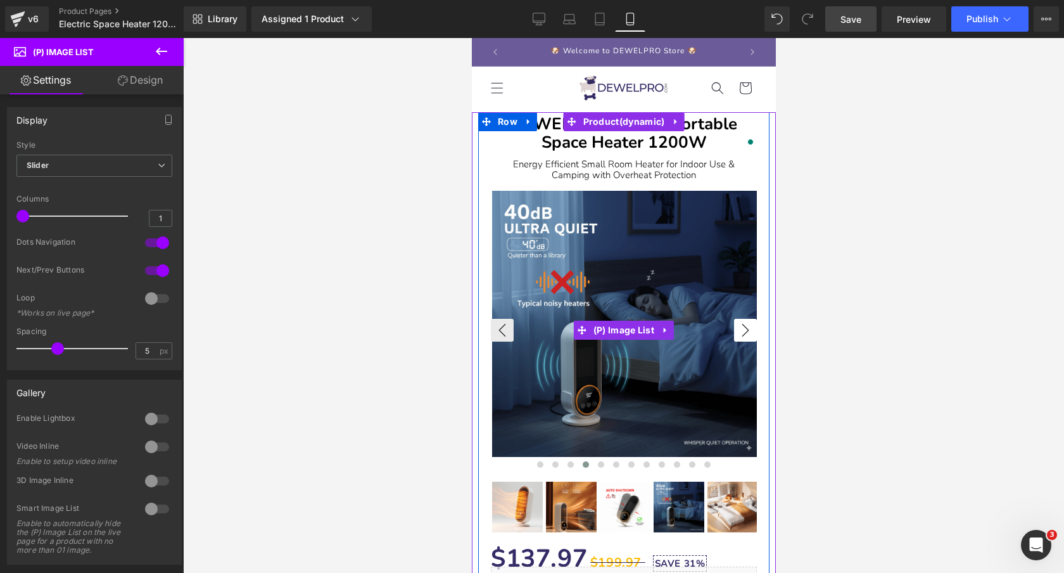
click at [749, 326] on button "›" at bounding box center [744, 330] width 23 height 23
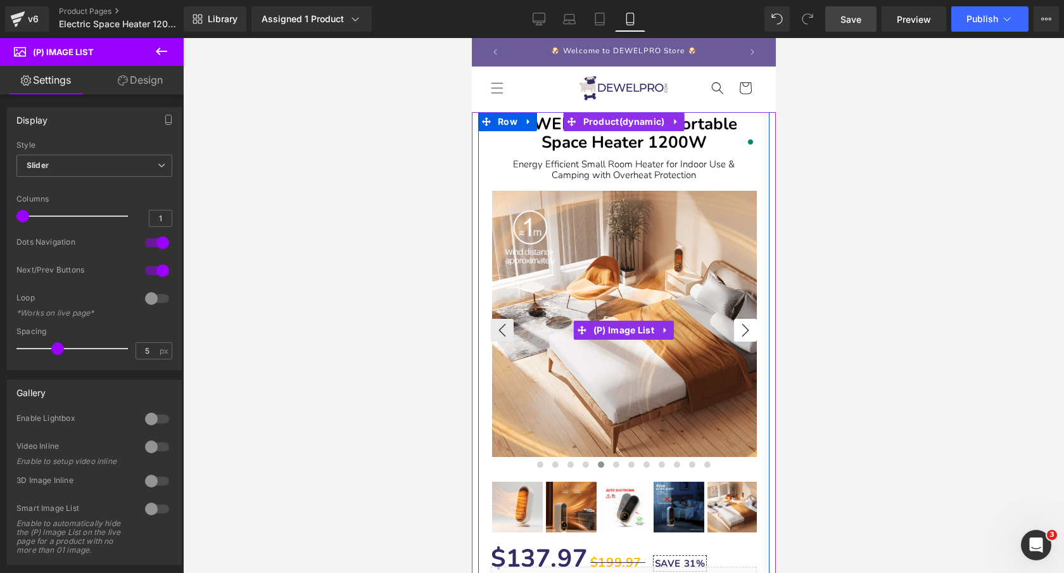
click at [749, 326] on button "›" at bounding box center [744, 330] width 23 height 23
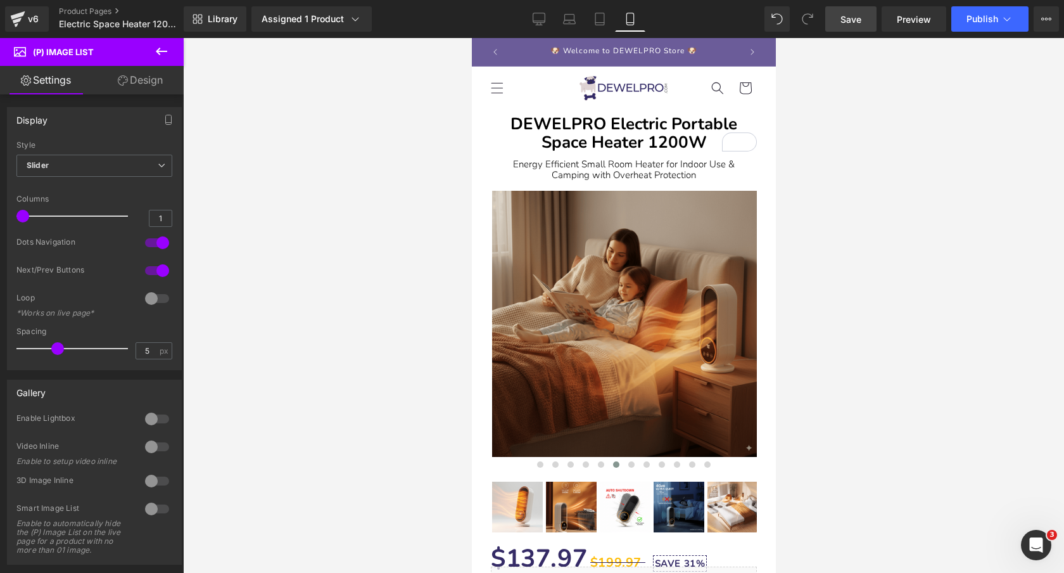
click at [853, 29] on link "Save" at bounding box center [850, 18] width 51 height 25
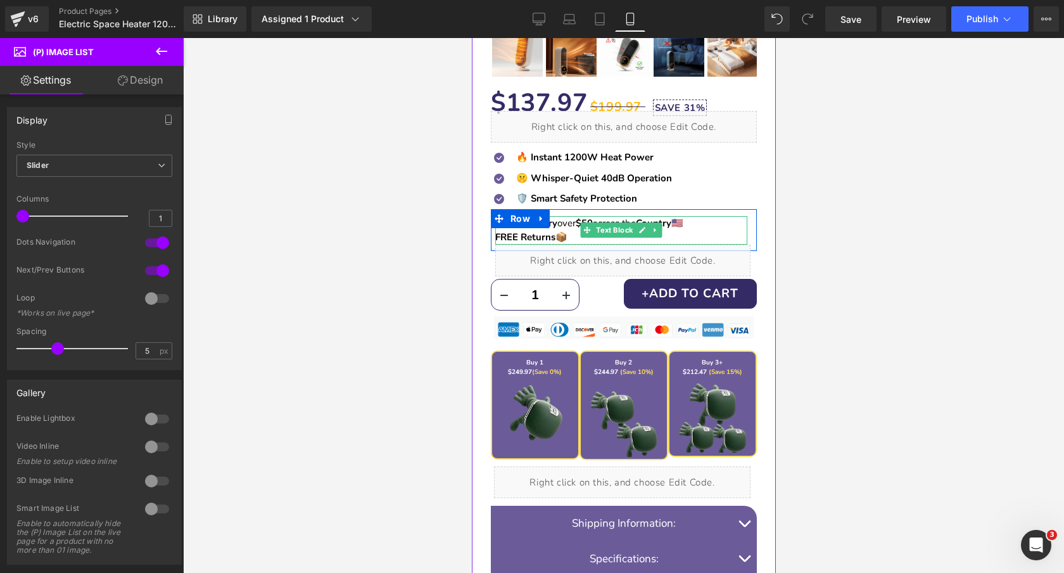
scroll to position [545, 0]
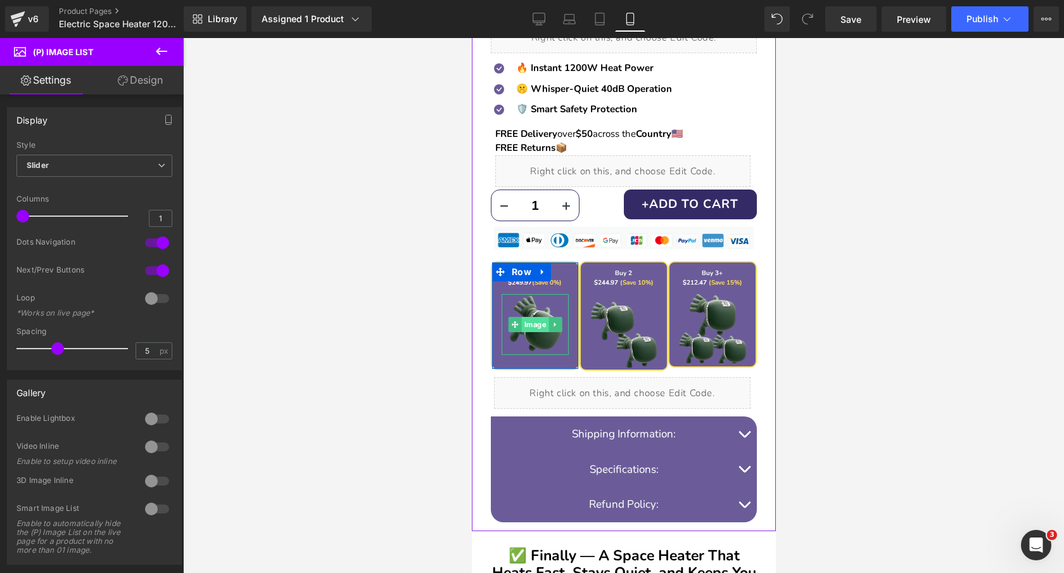
click at [536, 322] on span "Image" at bounding box center [534, 324] width 27 height 15
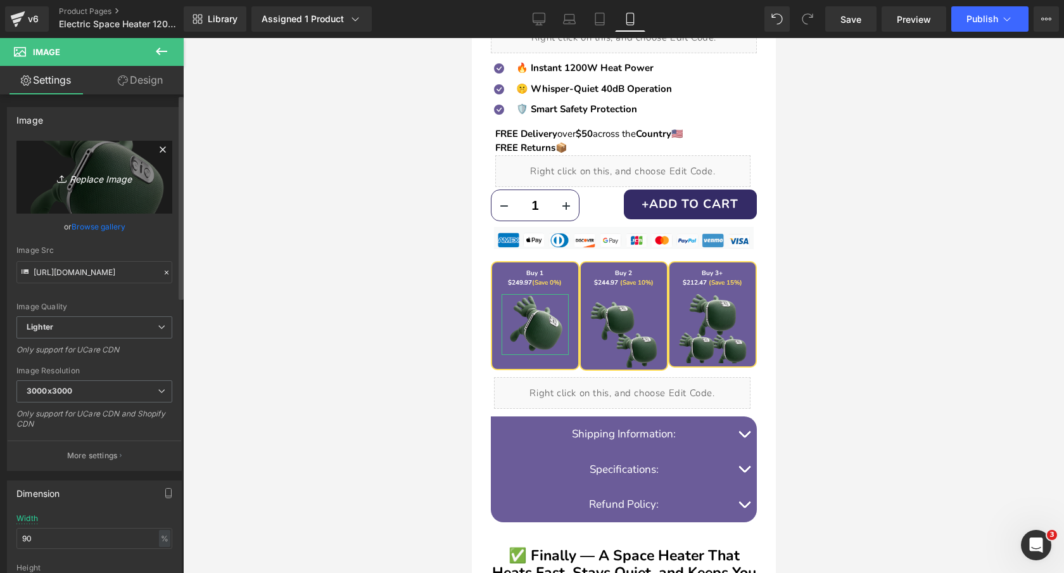
click at [105, 183] on icon "Replace Image" at bounding box center [94, 177] width 101 height 16
type input "C:\fakepath\25.png"
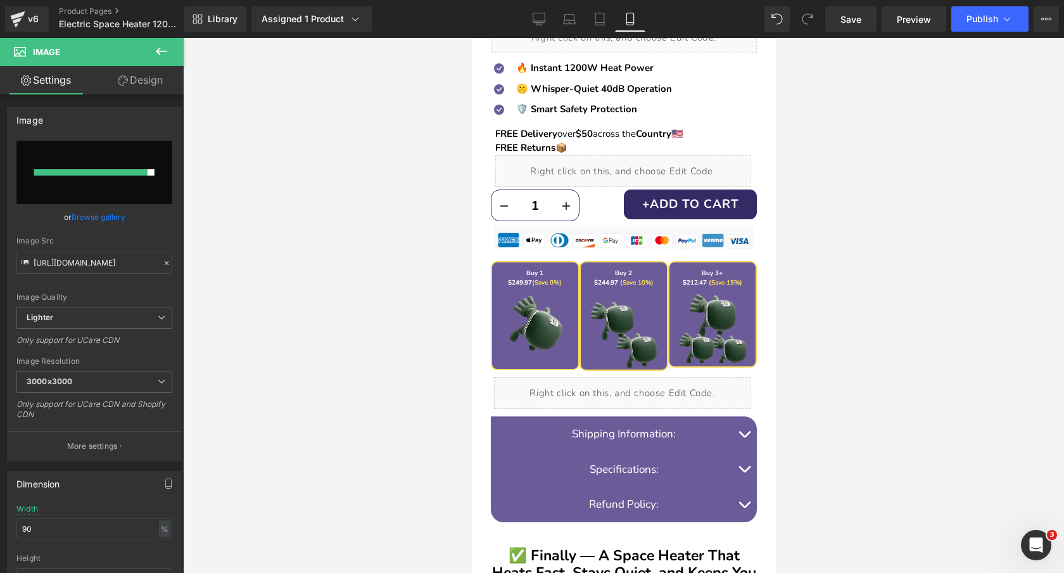
type input "https://ucarecdn.com/4a8ff297-f58f-4428-921a-8c8e88dc1363/-/format/auto/-/previ…"
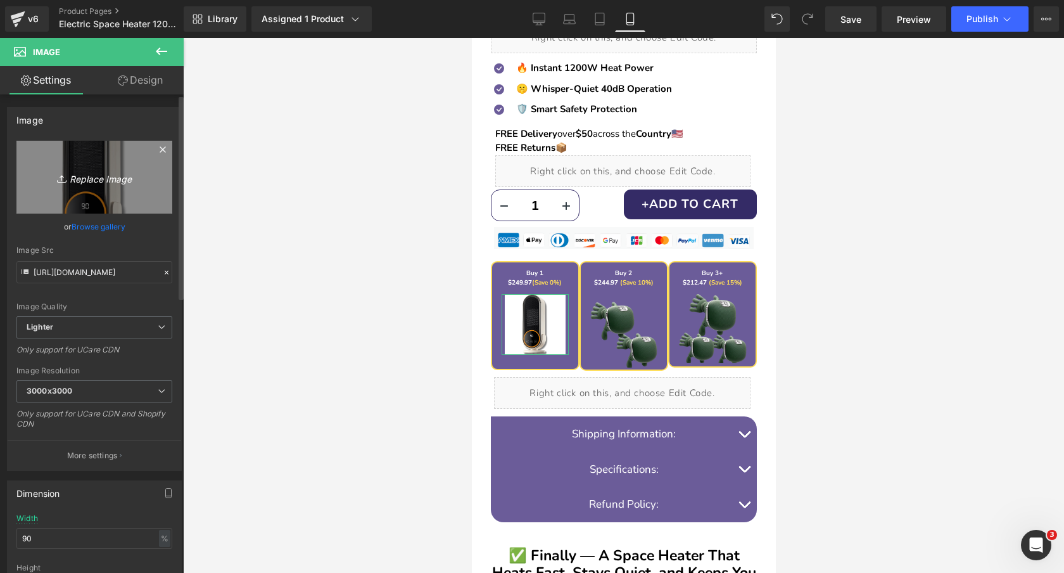
click at [110, 179] on icon "Replace Image" at bounding box center [94, 177] width 101 height 16
type input "C:\fakepath\25-Photoroom.png"
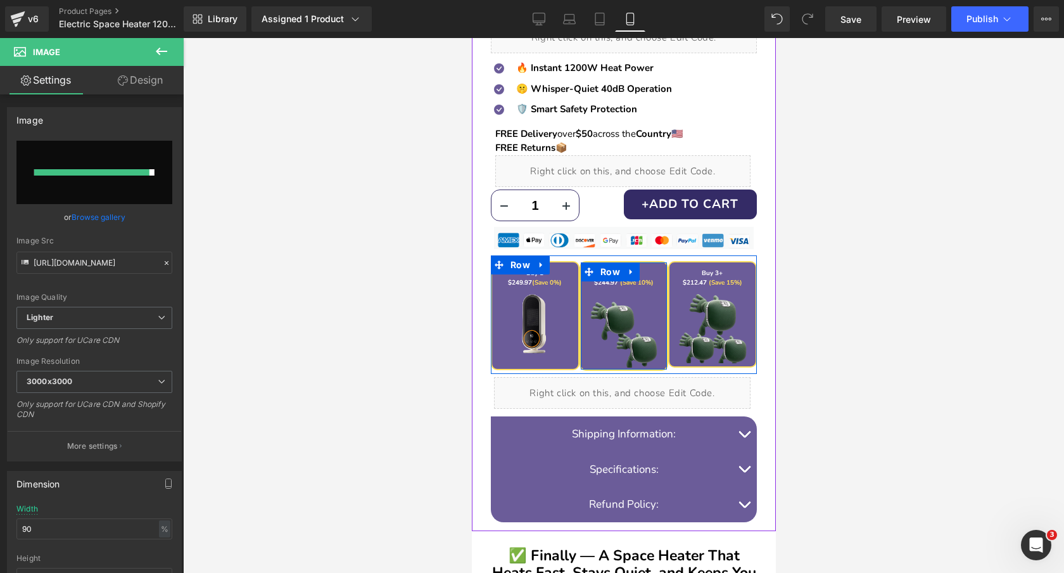
type input "https://ucarecdn.com/51161cd4-d235-4eb0-9e45-d2629bd24f34/-/format/auto/-/previ…"
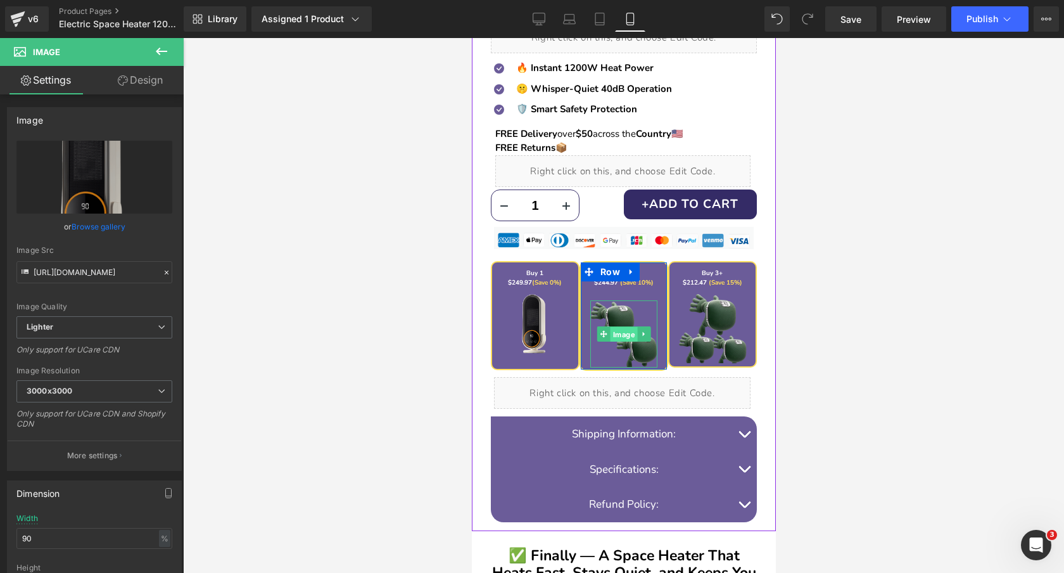
click at [628, 332] on span "Image" at bounding box center [623, 334] width 27 height 15
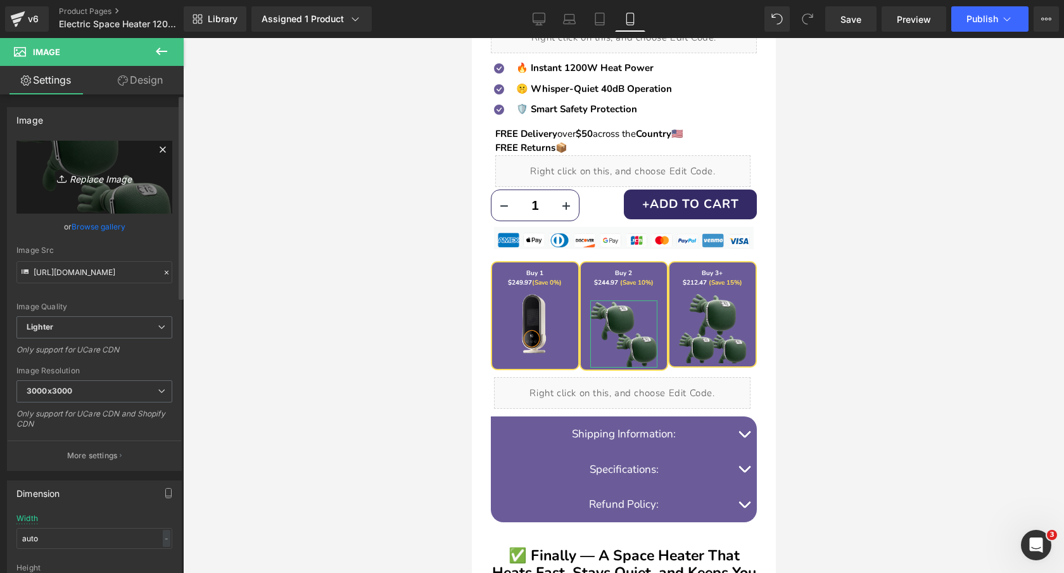
click at [98, 179] on icon "Replace Image" at bounding box center [94, 177] width 101 height 16
type input "C:\fakepath\26-Photoroom(1).png"
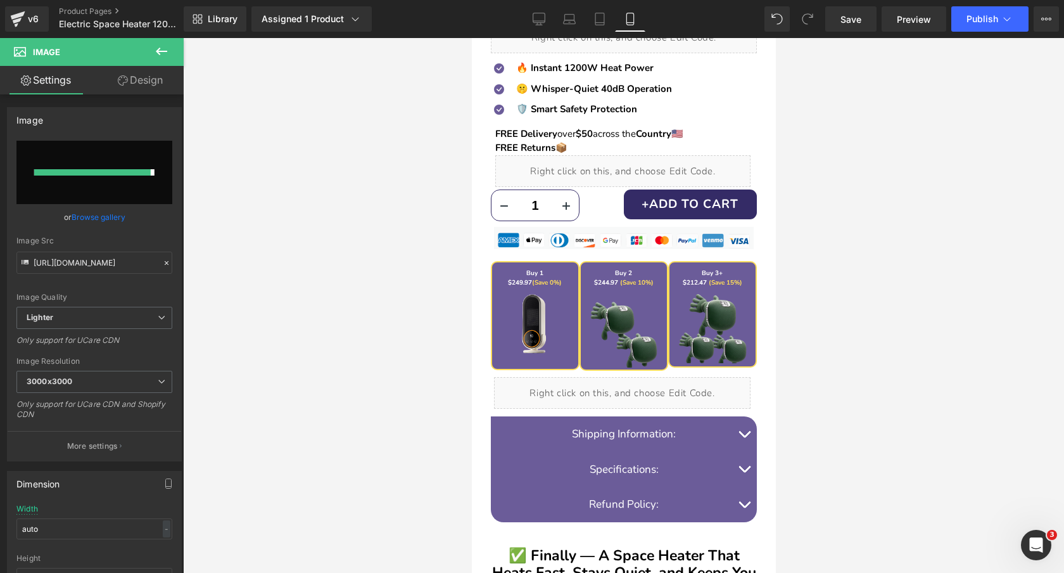
type input "https://ucarecdn.com/808bdce7-46ed-443e-b72c-8332edf0b1d9/-/format/auto/-/previ…"
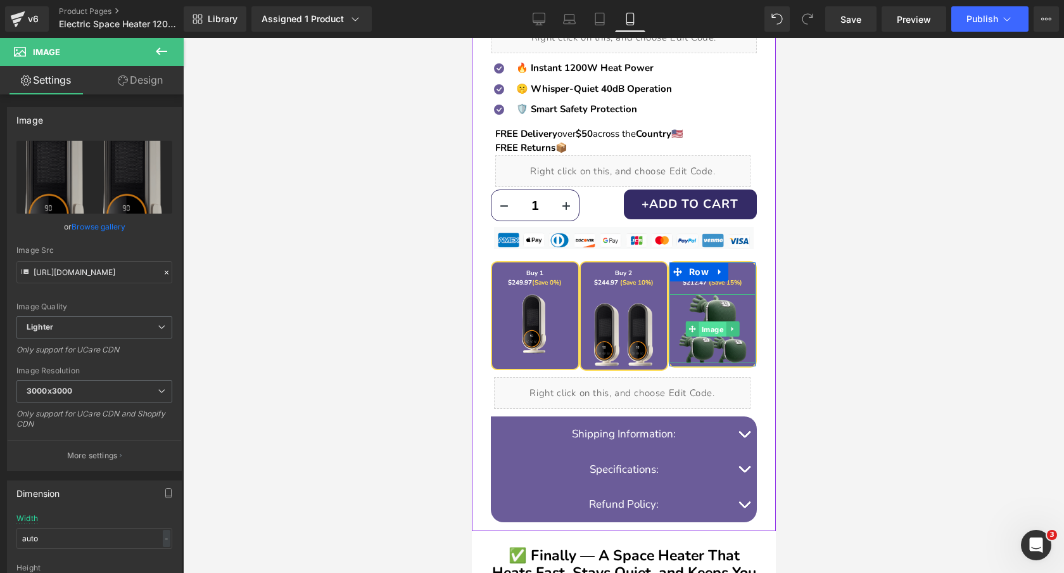
click at [707, 332] on span "Image" at bounding box center [712, 329] width 27 height 15
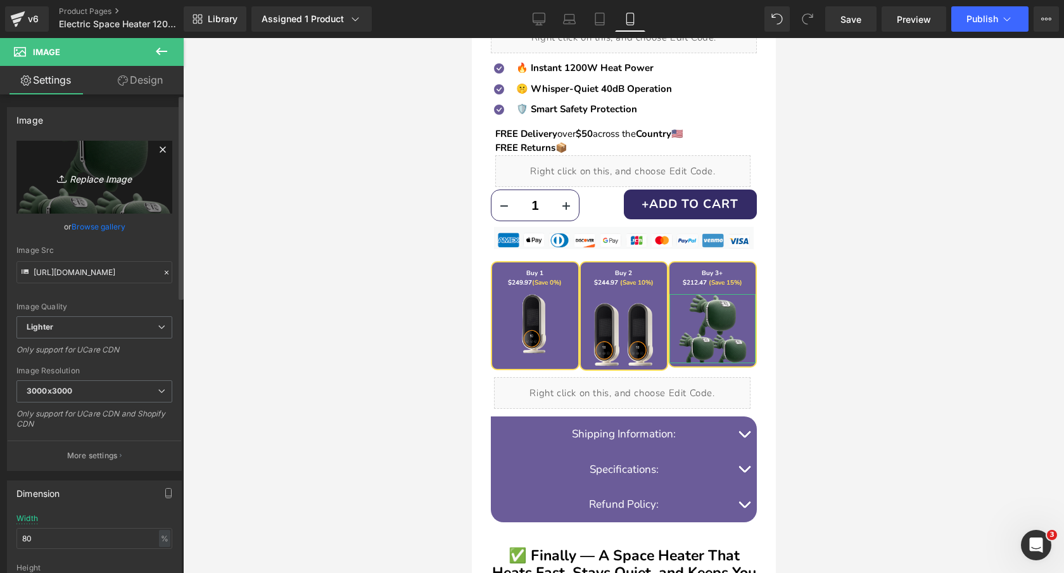
click at [99, 179] on icon "Replace Image" at bounding box center [94, 177] width 101 height 16
type input "C:\fakepath\27-Photoroom.png"
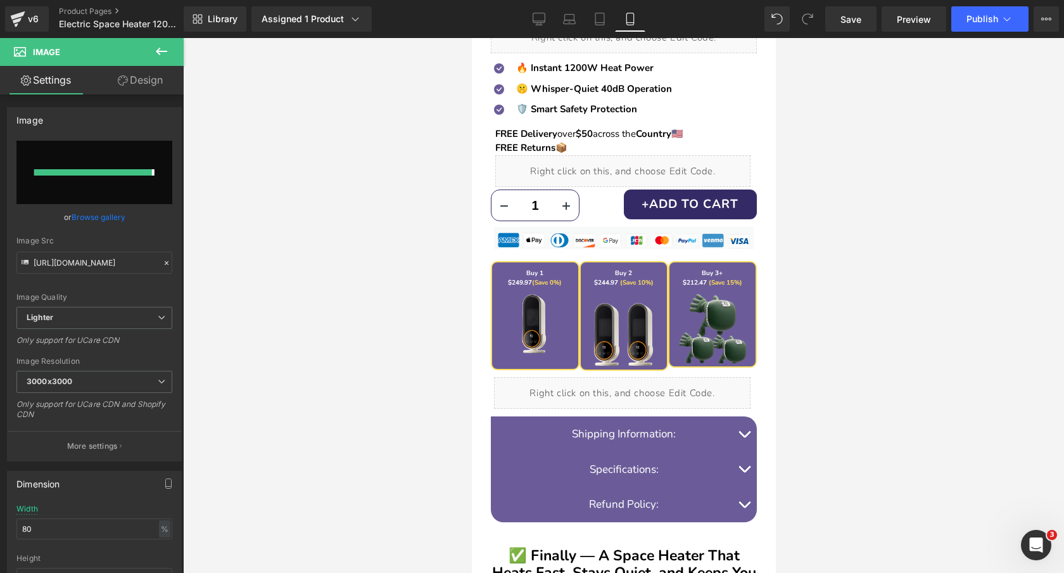
type input "https://ucarecdn.com/43a9d979-1b39-42a9-b8d4-ca81e02090cf/-/format/auto/-/previ…"
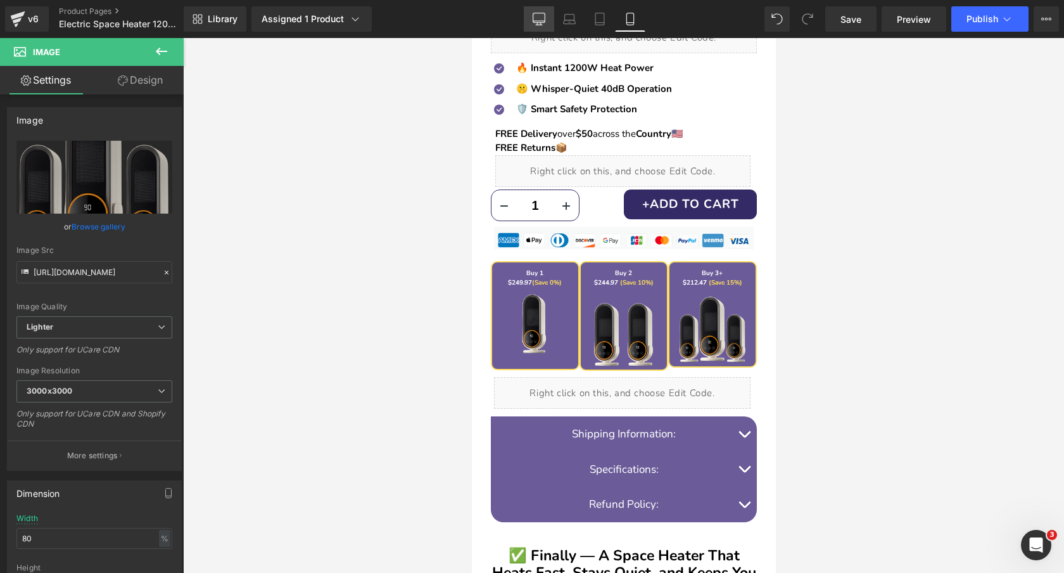
drag, startPoint x: 538, startPoint y: 20, endPoint x: 360, endPoint y: 4, distance: 178.7
click at [538, 21] on icon at bounding box center [539, 21] width 12 height 0
type input "150"
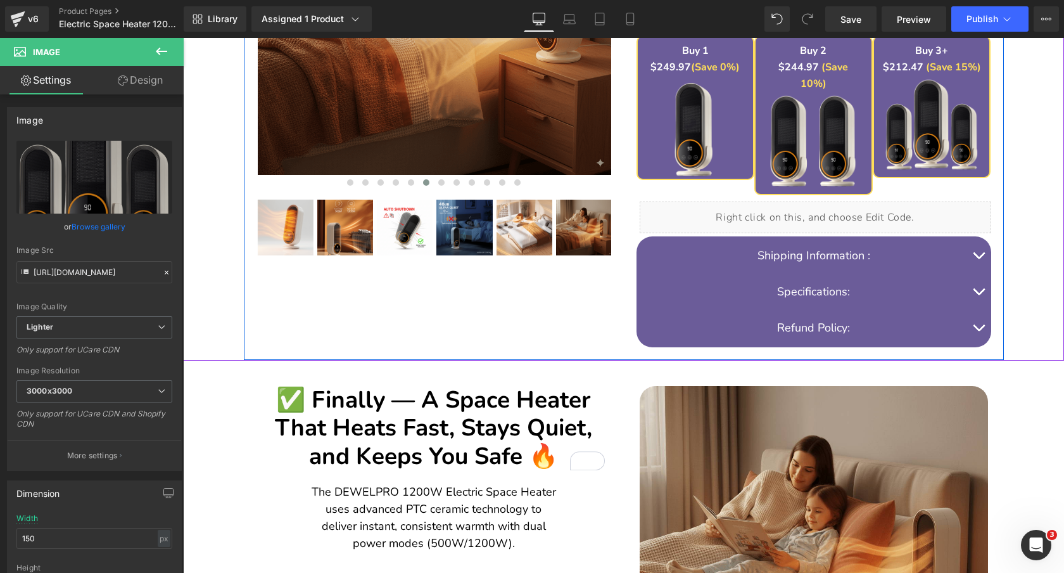
scroll to position [474, 0]
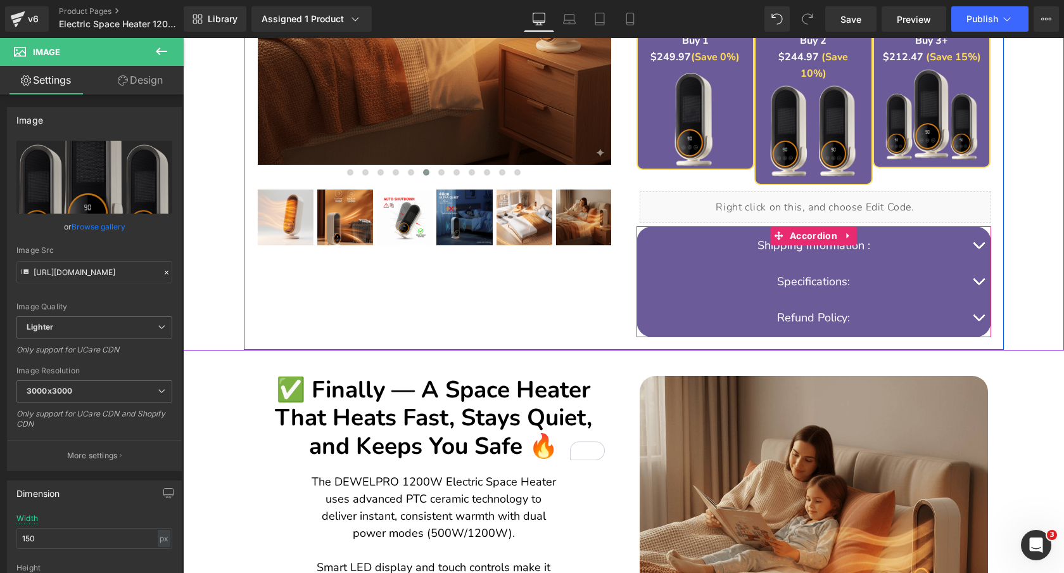
click at [978, 266] on button "button" at bounding box center [978, 281] width 25 height 36
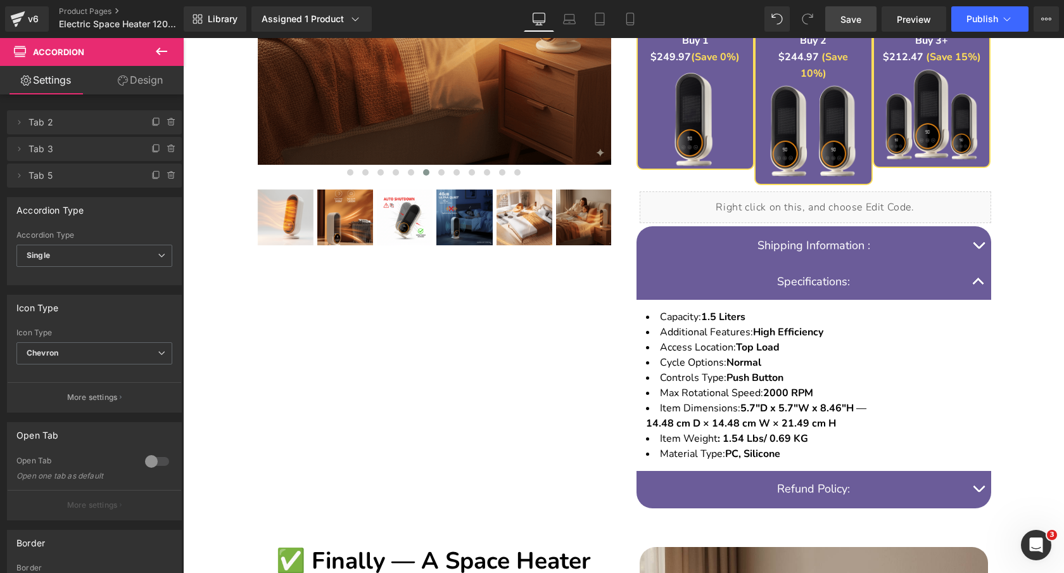
click at [849, 20] on span "Save" at bounding box center [850, 19] width 21 height 13
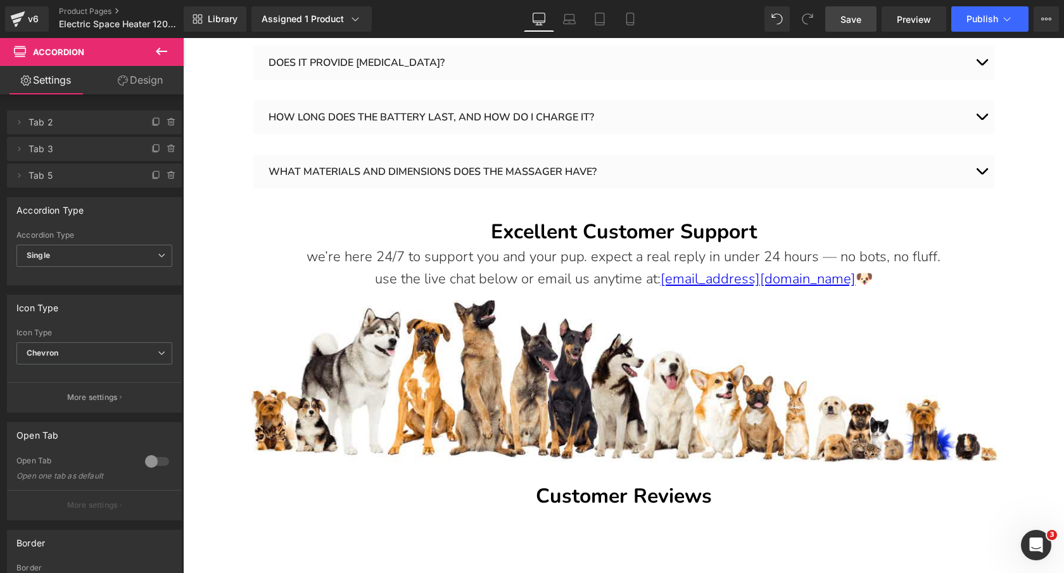
scroll to position [3249, 0]
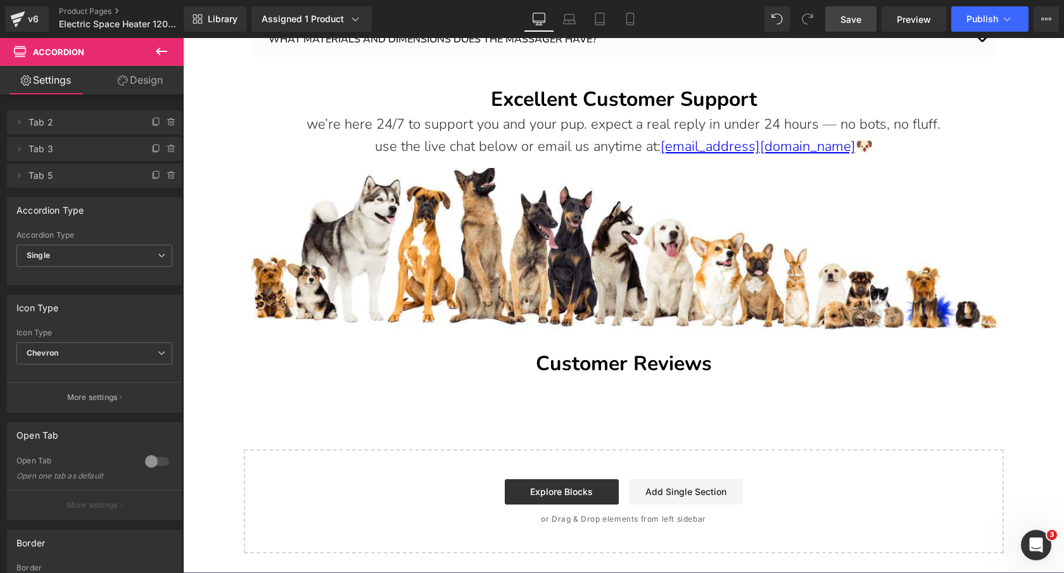
click at [848, 24] on span "Save" at bounding box center [850, 19] width 21 height 13
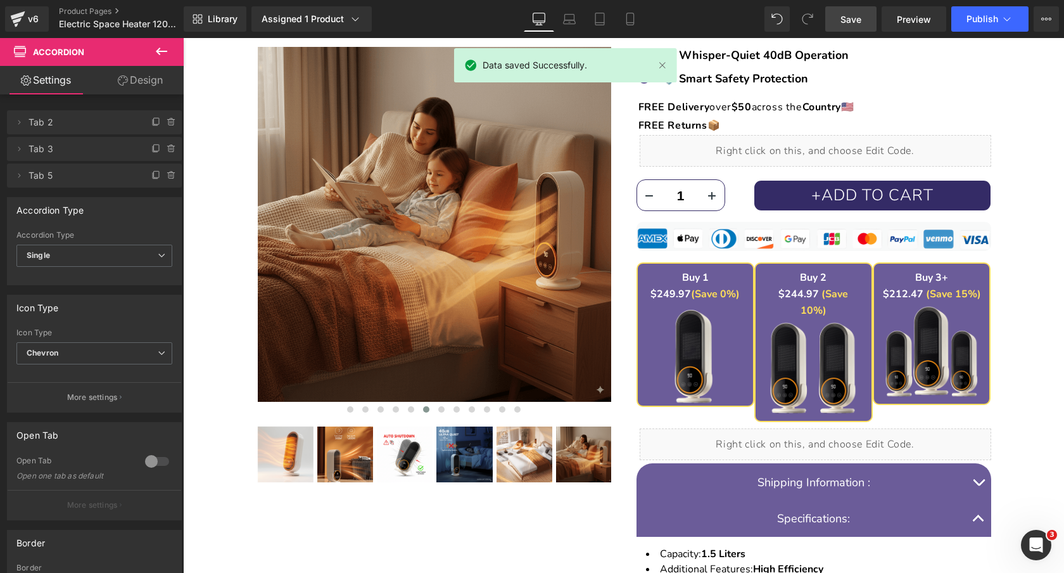
scroll to position [0, 0]
